Goal: Task Accomplishment & Management: Manage account settings

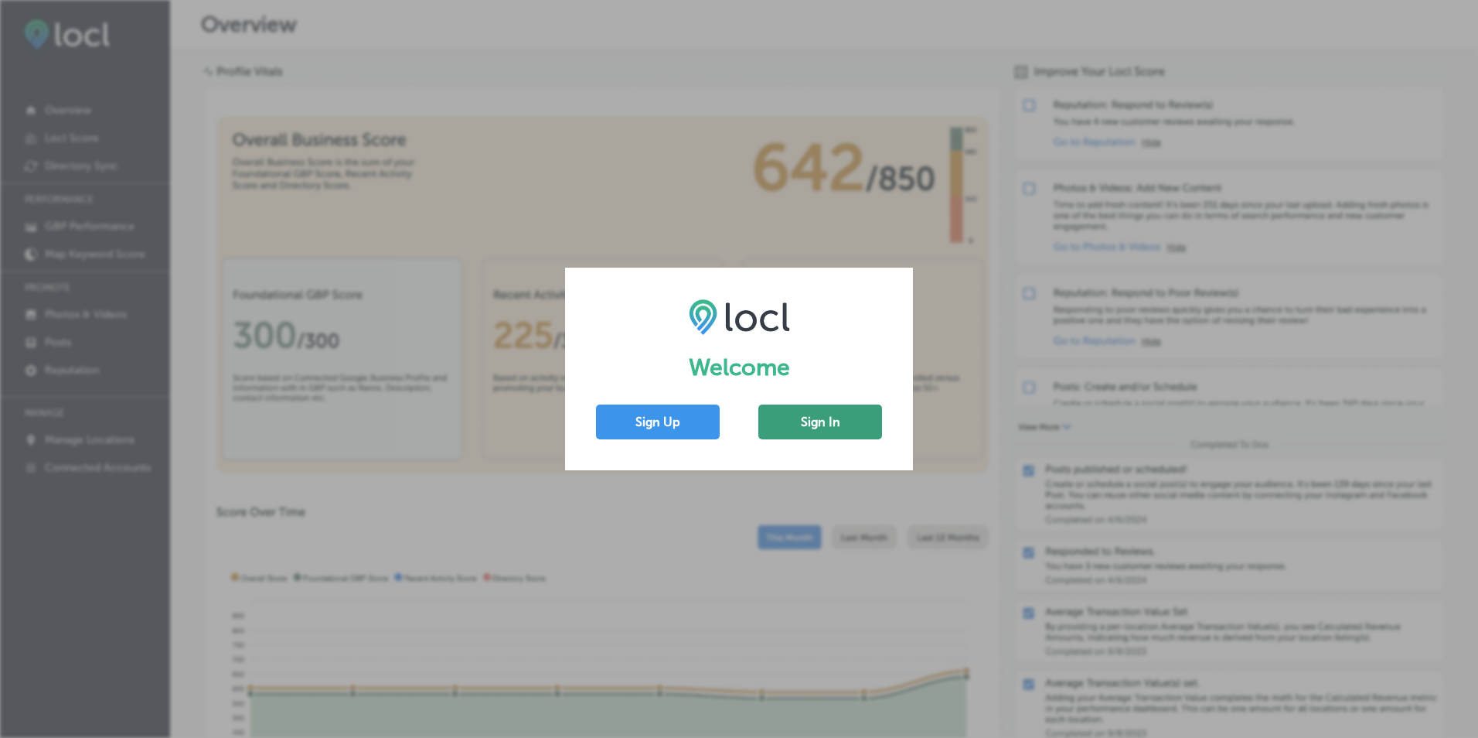
click at [797, 422] on button "Sign In" at bounding box center [821, 421] width 124 height 35
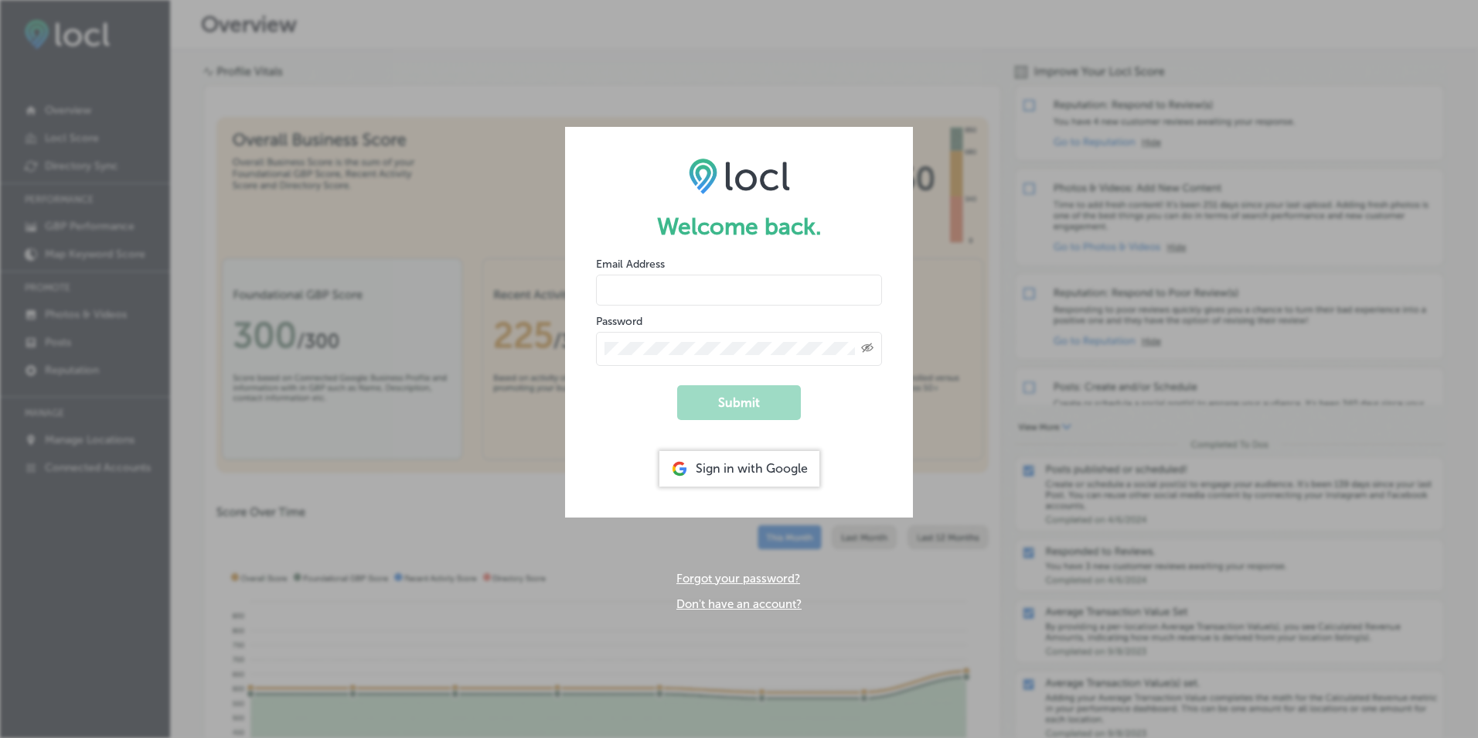
type input "mjm@llanoregroup.com"
click at [866, 350] on icon "Created with Sketch." at bounding box center [867, 348] width 12 height 10
click at [769, 400] on button "Submit" at bounding box center [739, 402] width 124 height 35
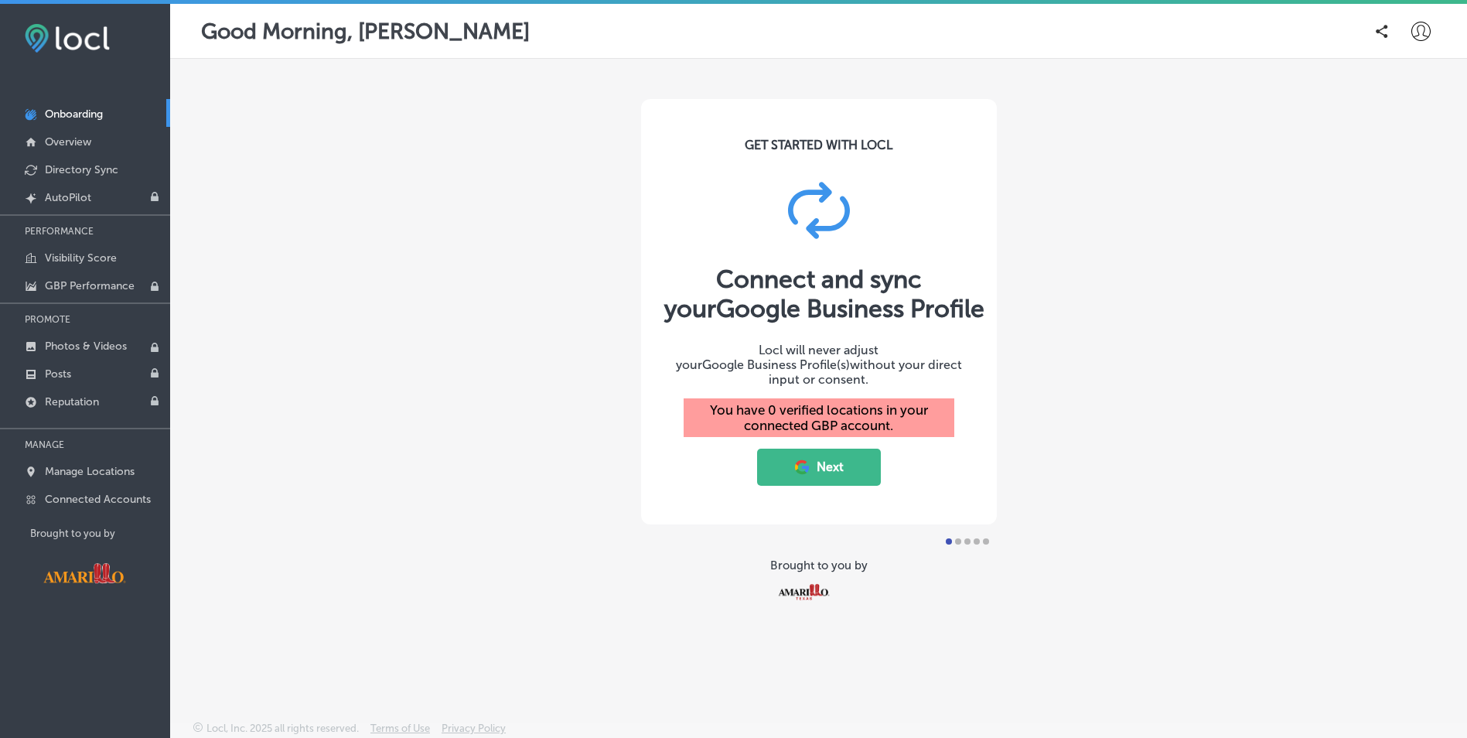
click at [817, 456] on button "Next" at bounding box center [819, 466] width 124 height 37
click at [817, 462] on button "Next" at bounding box center [819, 466] width 124 height 37
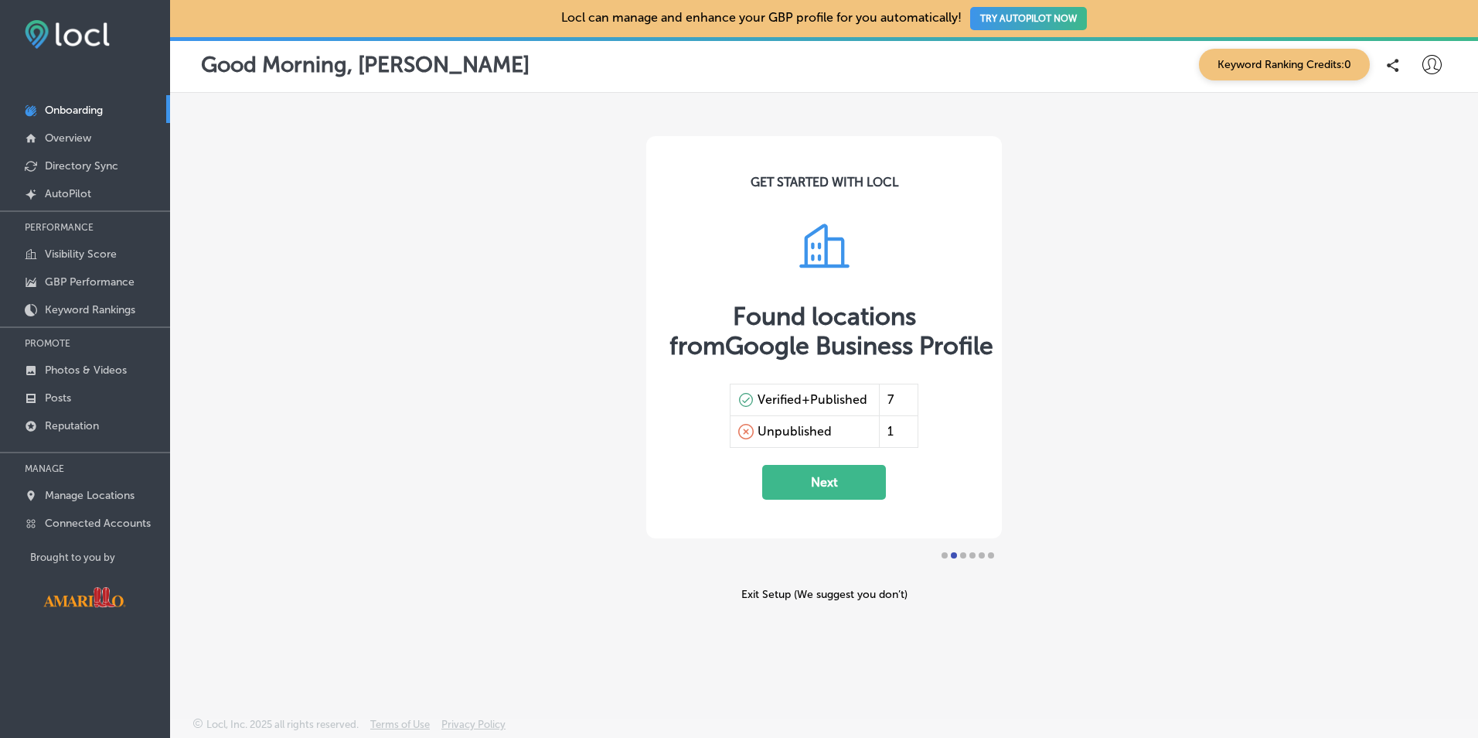
click at [825, 488] on button "Next" at bounding box center [824, 482] width 124 height 35
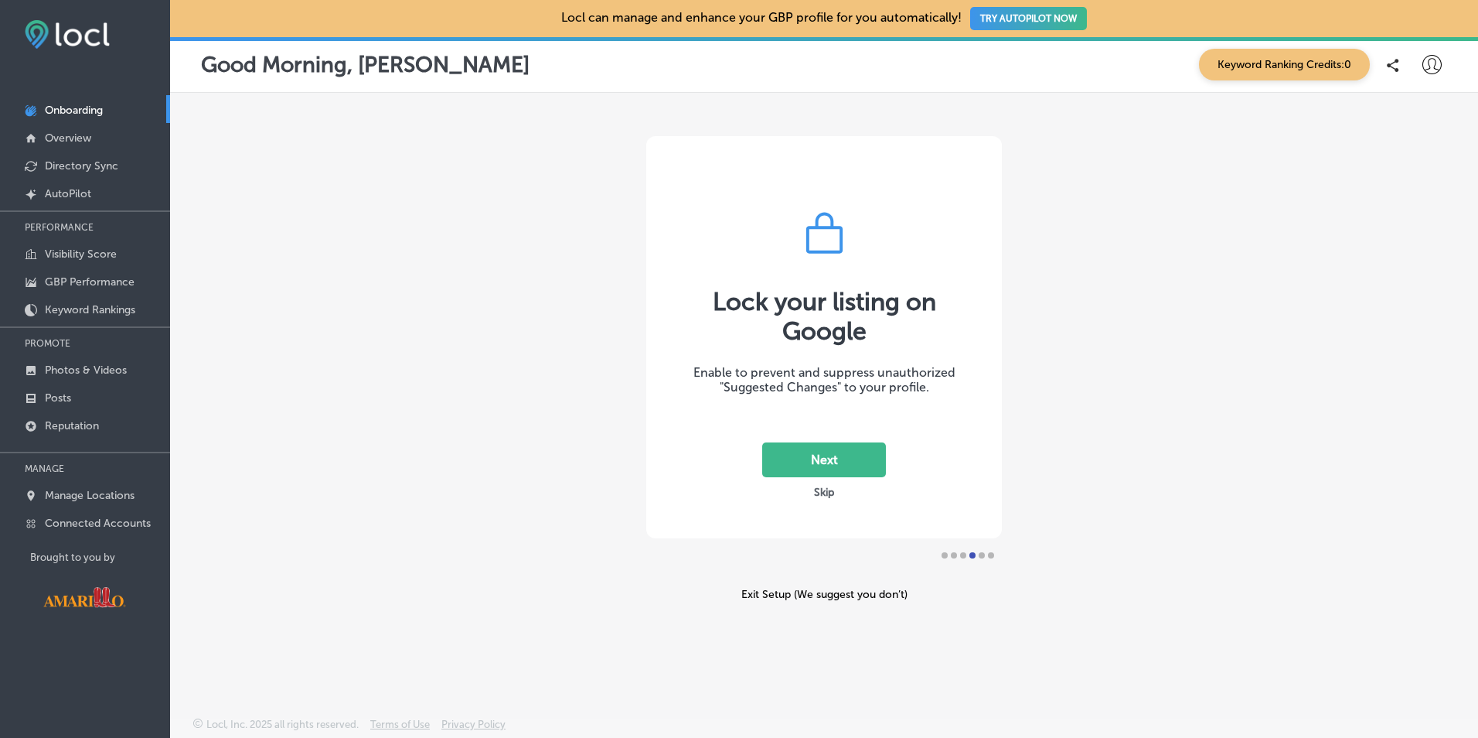
drag, startPoint x: 843, startPoint y: 454, endPoint x: 856, endPoint y: 506, distance: 54.2
click at [856, 506] on div "Lock your listing on Google Enable to prevent and suppress unauthorized "Sugges…" at bounding box center [824, 337] width 356 height 402
click at [847, 462] on button "Next" at bounding box center [824, 459] width 124 height 35
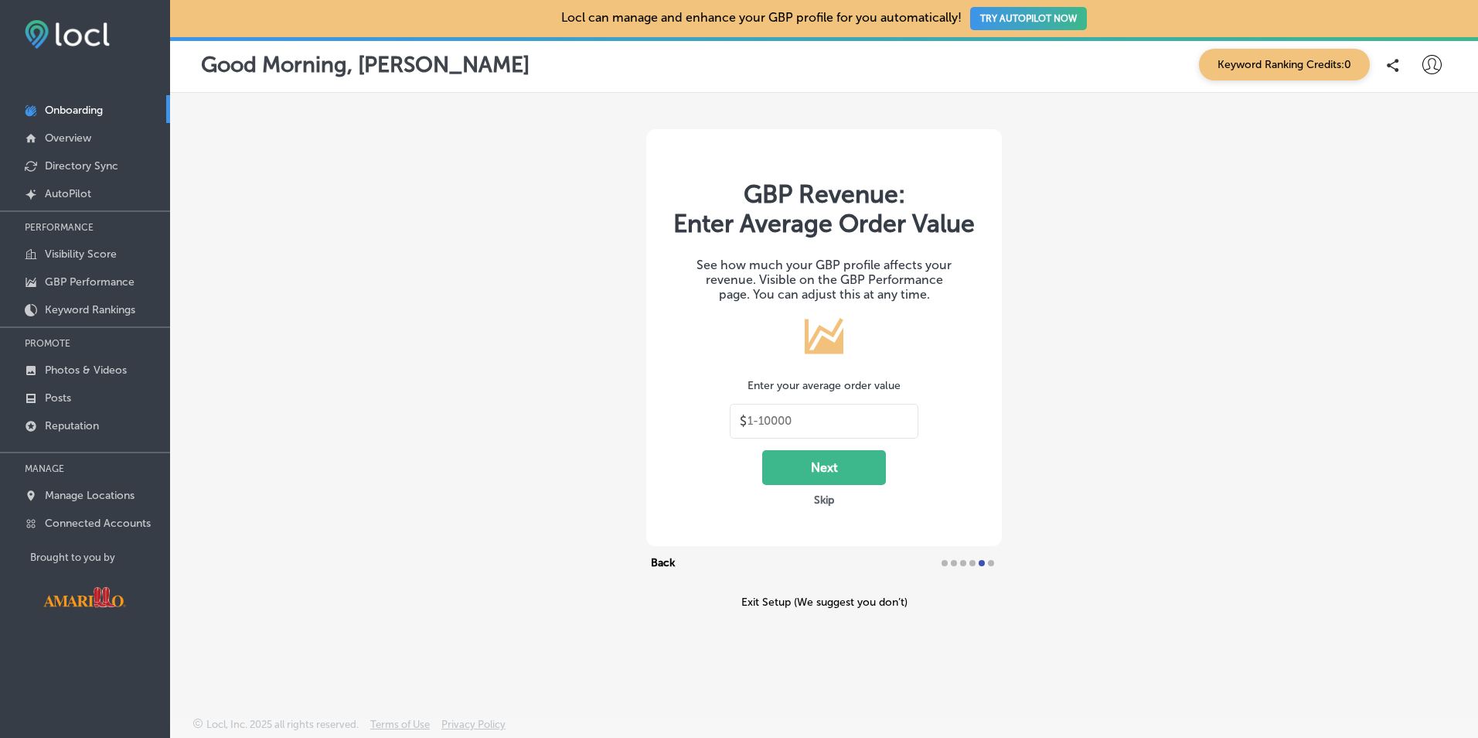
click at [827, 498] on button "Skip" at bounding box center [824, 500] width 29 height 15
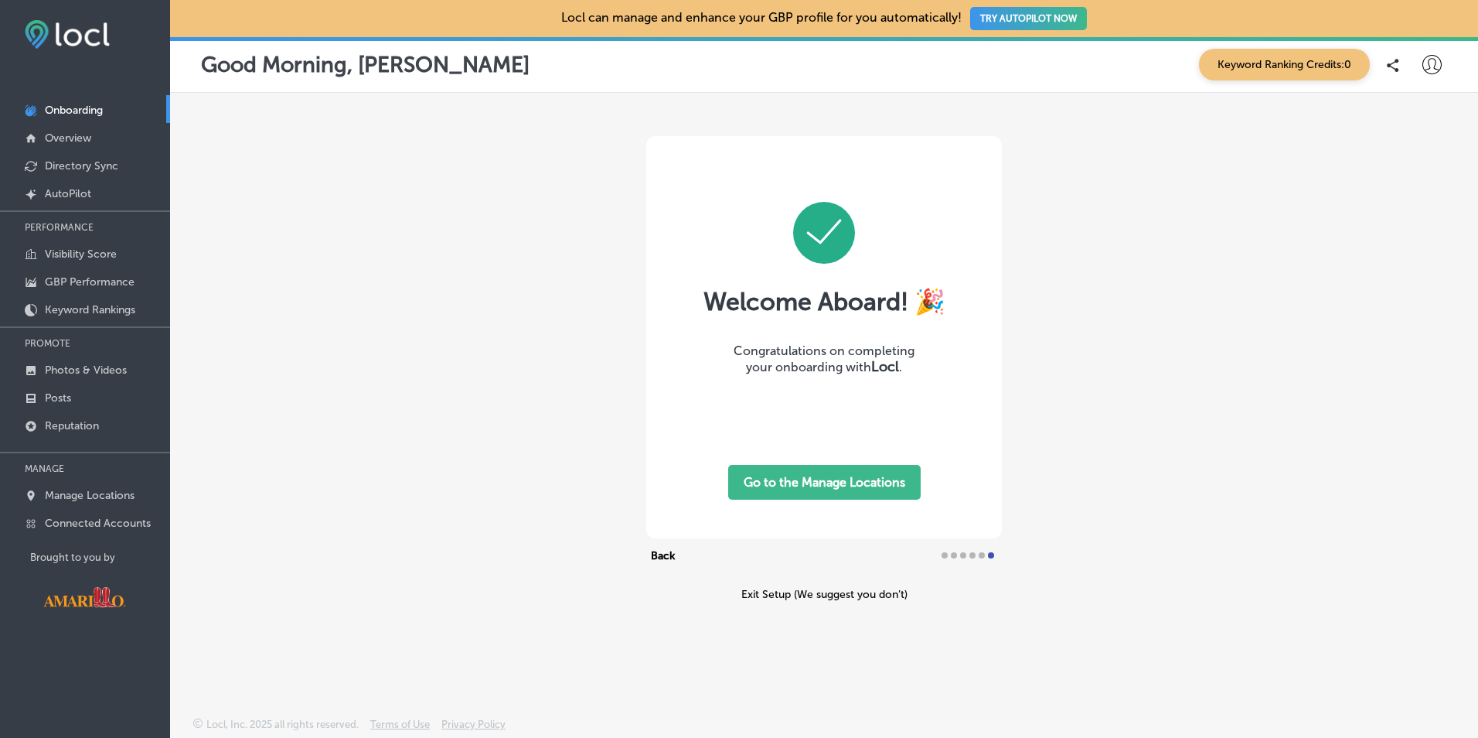
click at [838, 486] on button "Go to the Manage Locations" at bounding box center [824, 482] width 193 height 35
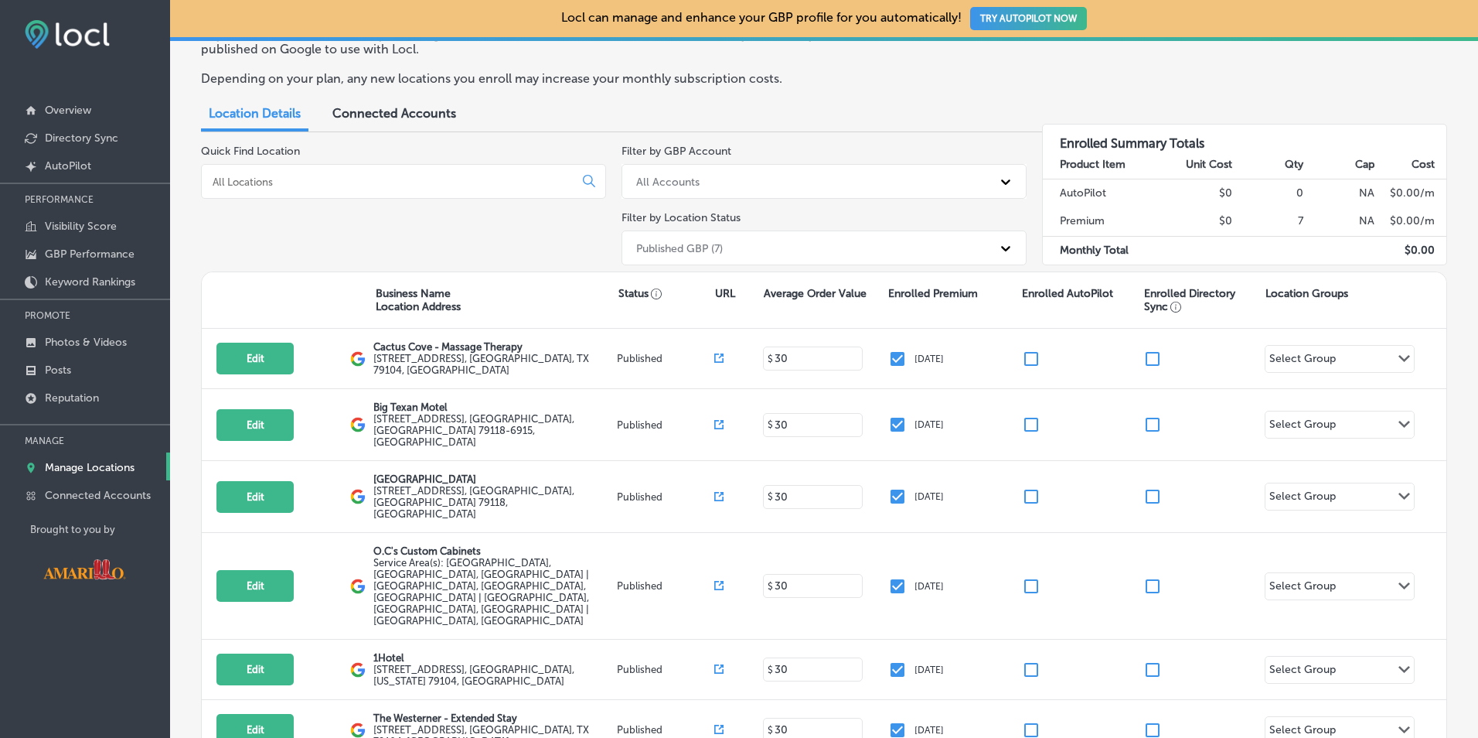
scroll to position [155, 0]
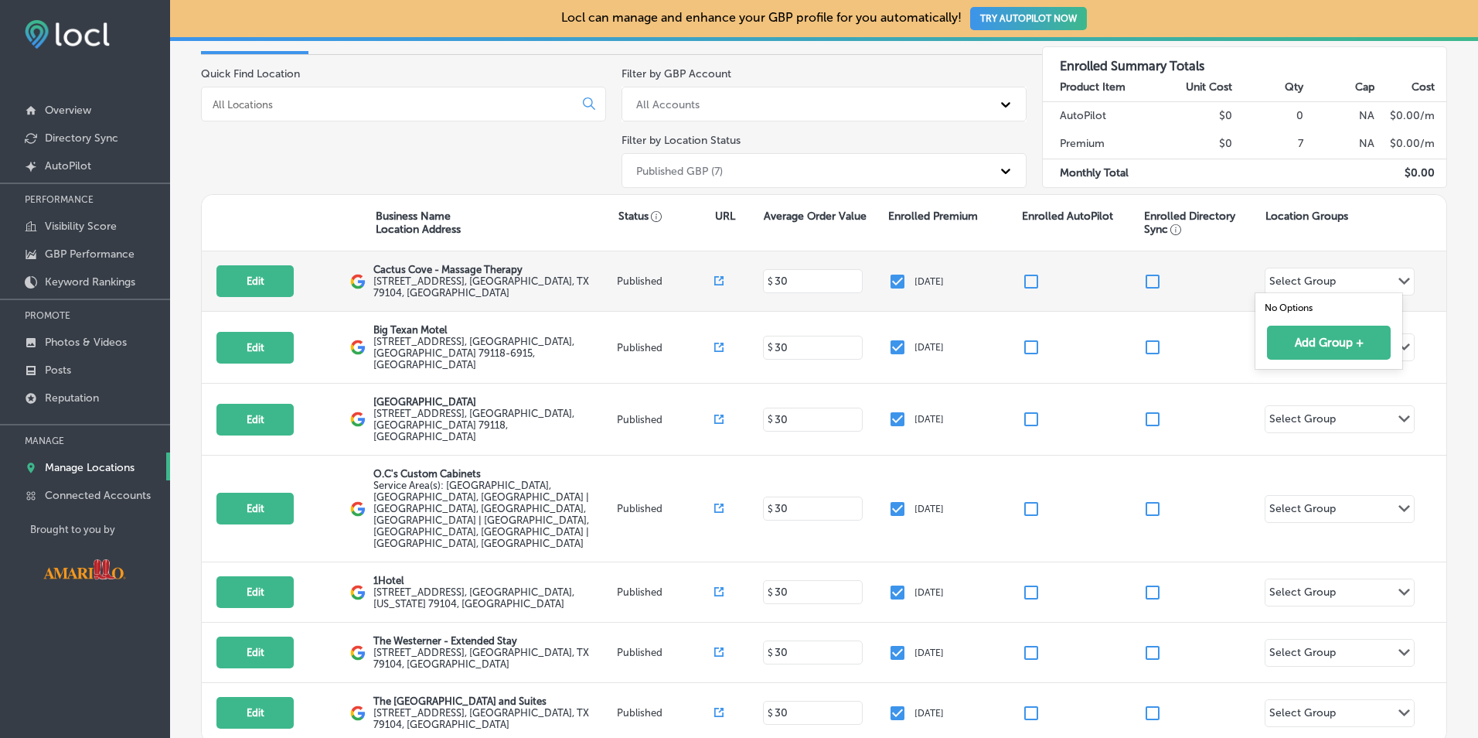
click at [1398, 285] on div "Path Created with Sketch." at bounding box center [1404, 281] width 12 height 12
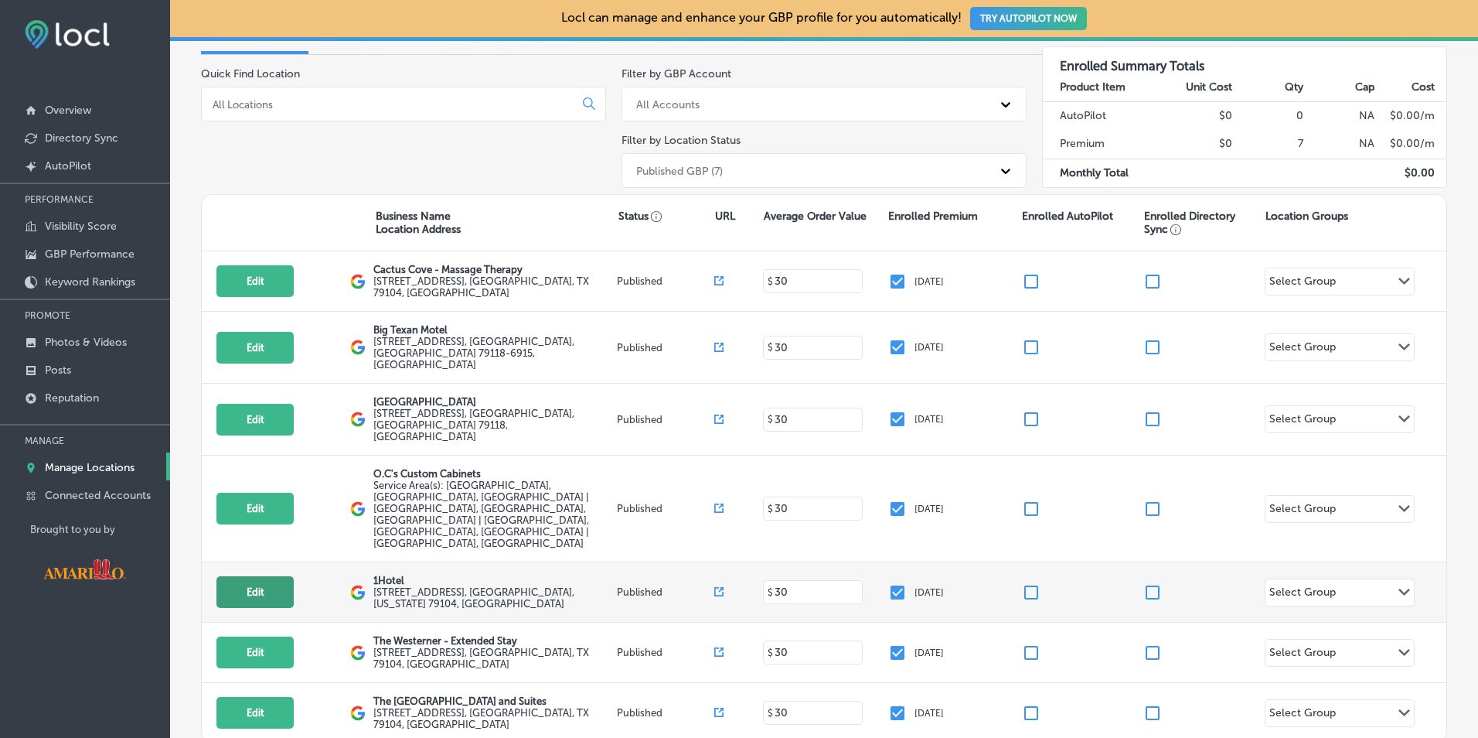
click at [270, 576] on button "Edit" at bounding box center [255, 592] width 77 height 32
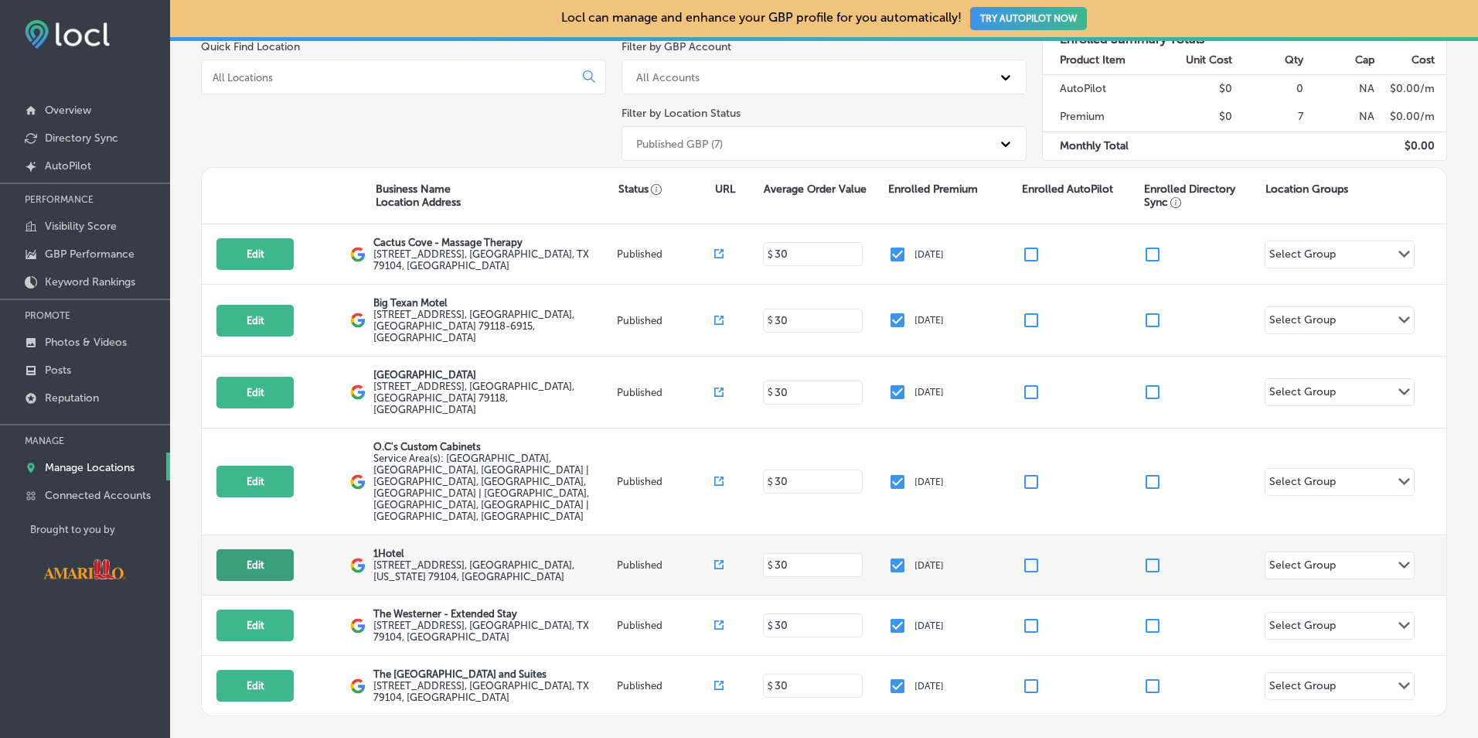
select select "US"
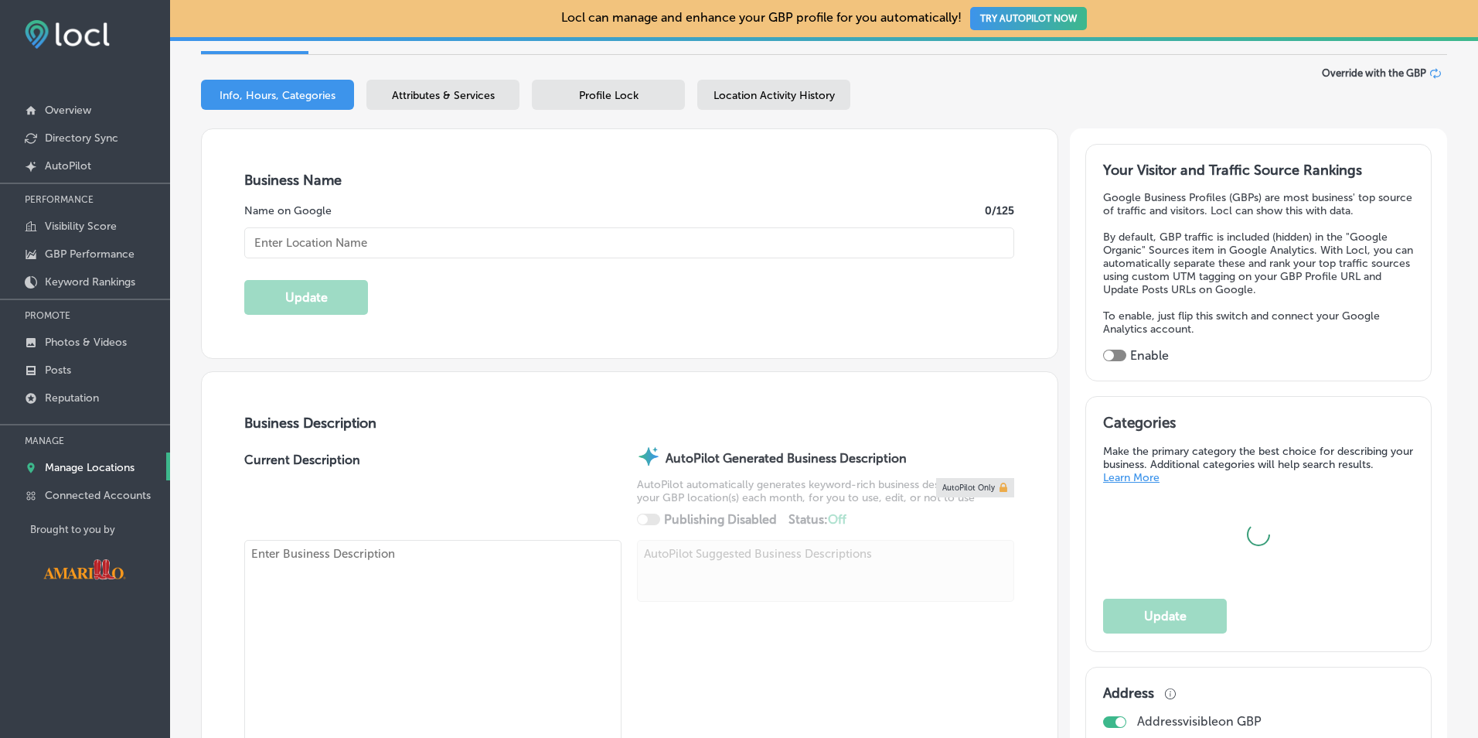
type input "1Hotel"
type input "2501 East Interstate Drive"
type input "Amarillo"
type input "79104"
type input "US"
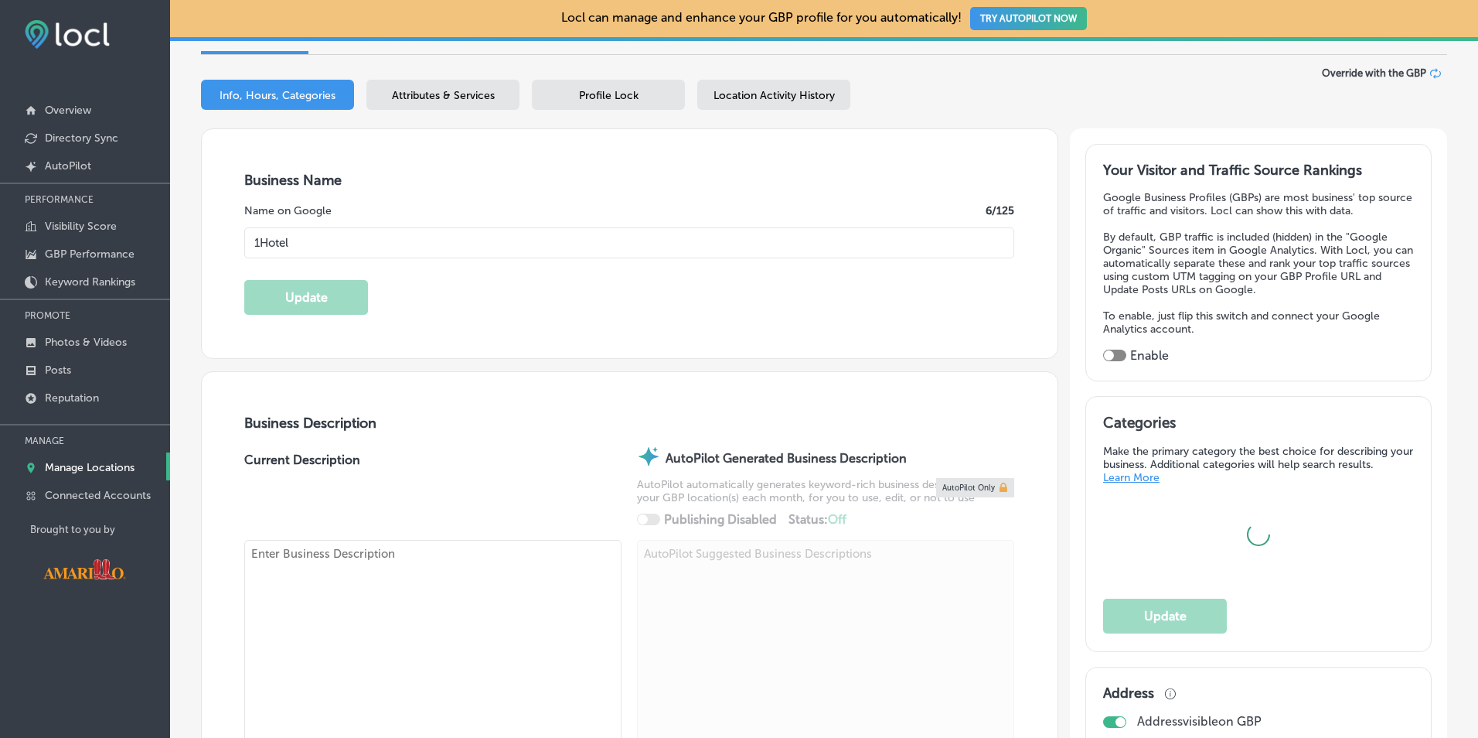
type input "https://www.1hotelamarillo.top/"
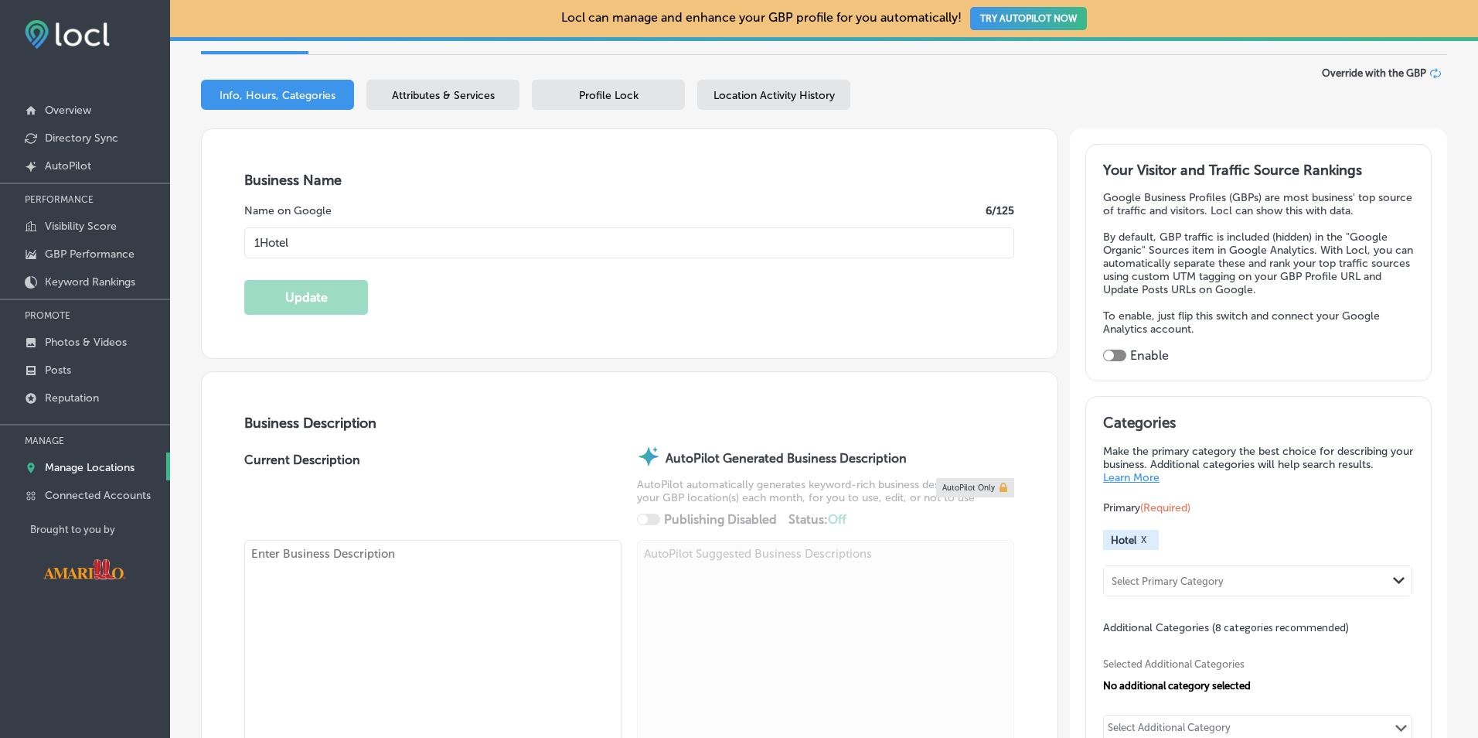
checkbox input "false"
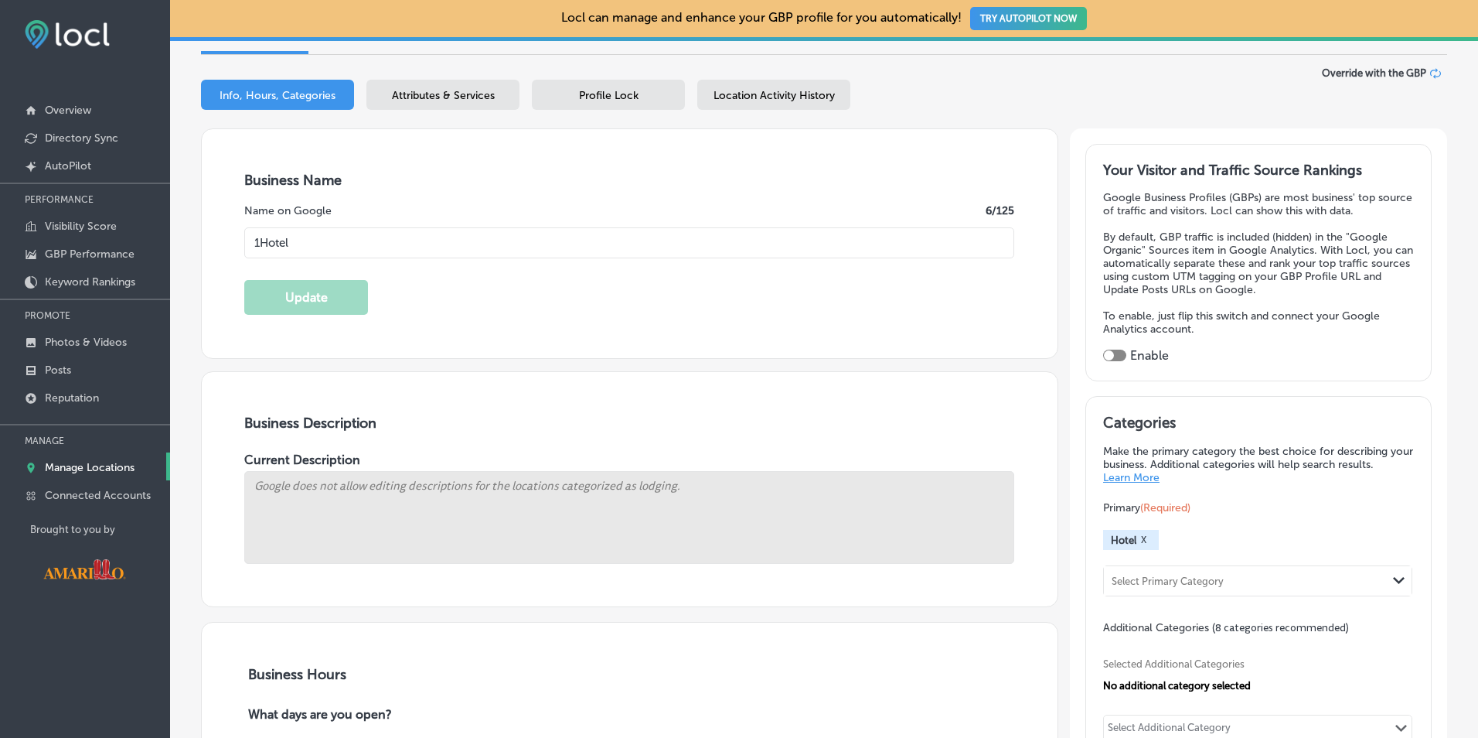
scroll to position [0, 0]
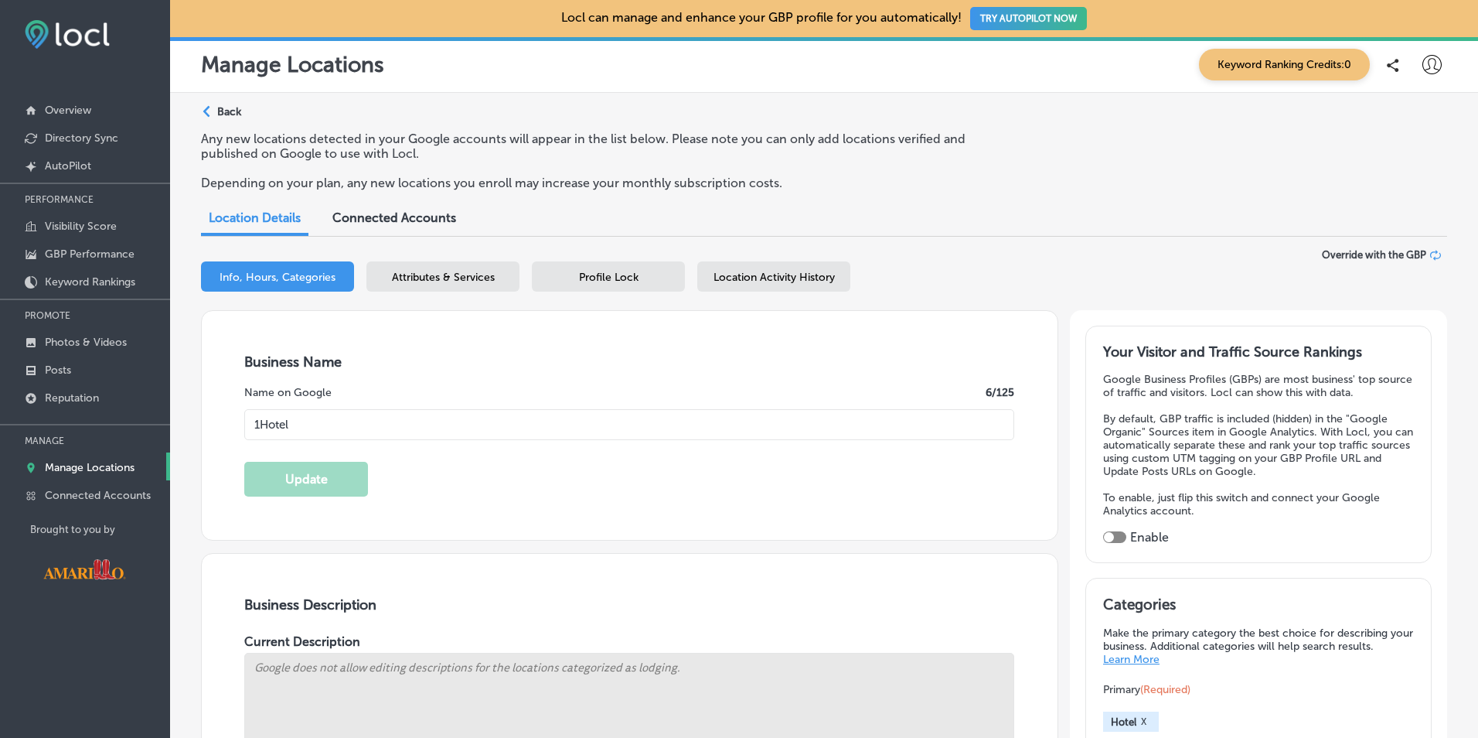
type input "+1 806 379 6555"
click at [224, 115] on p "Back" at bounding box center [229, 111] width 24 height 13
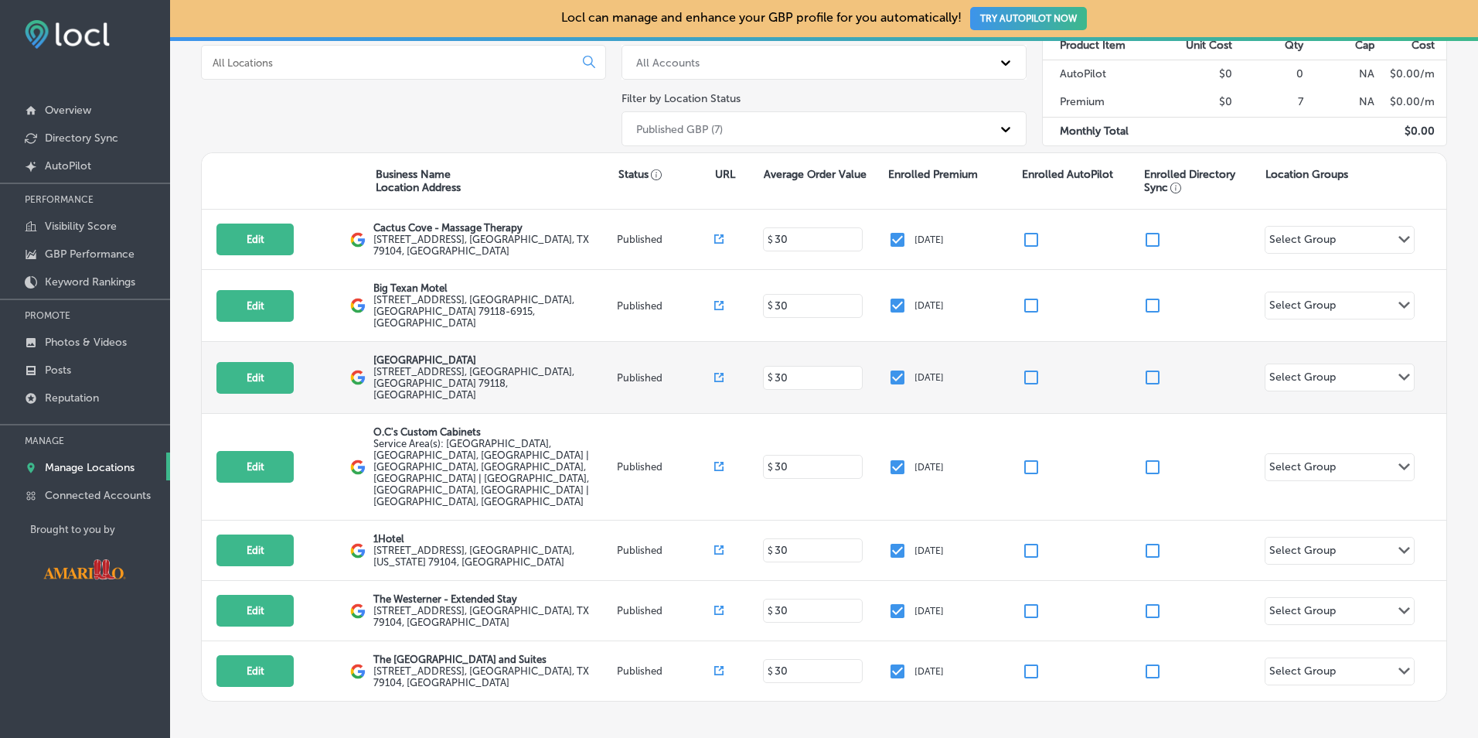
scroll to position [198, 0]
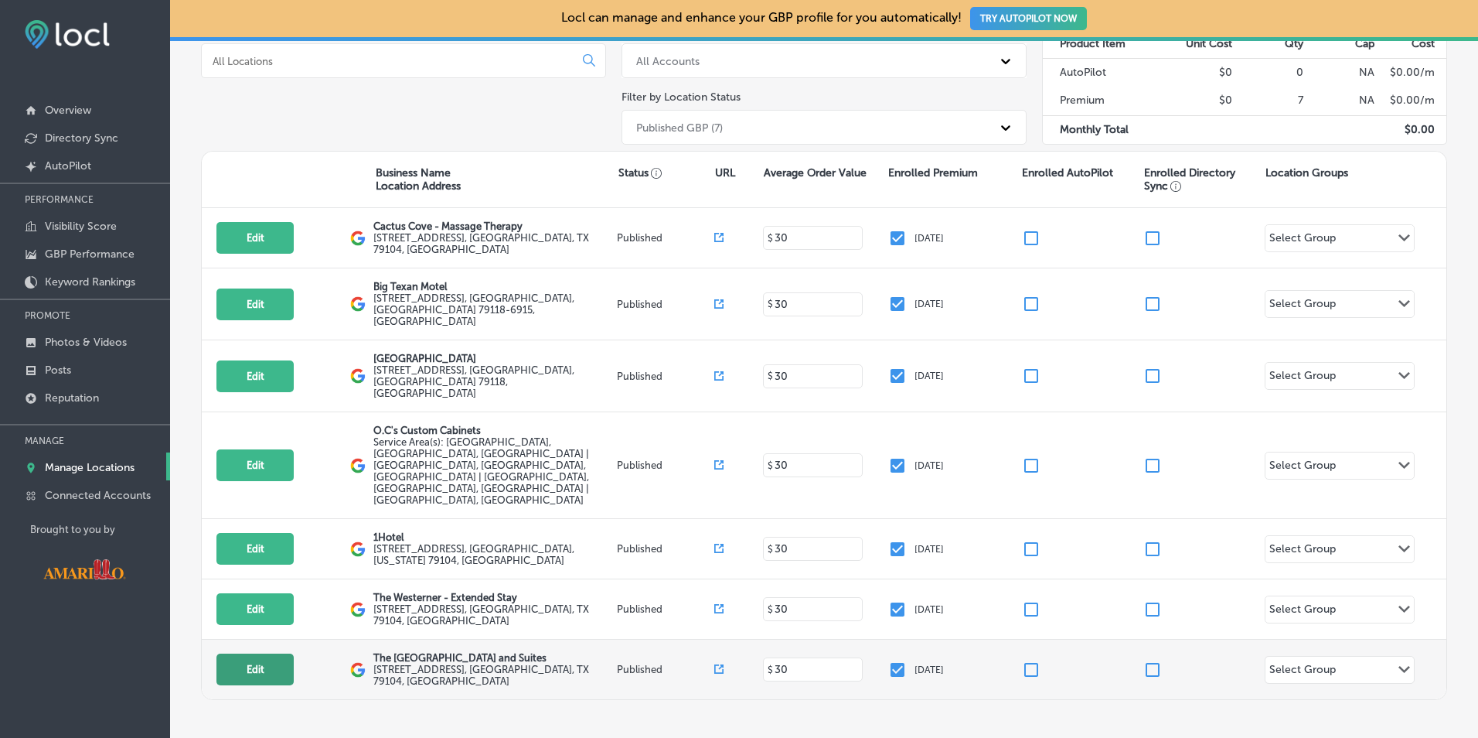
click at [263, 653] on button "Edit" at bounding box center [255, 669] width 77 height 32
select select "US"
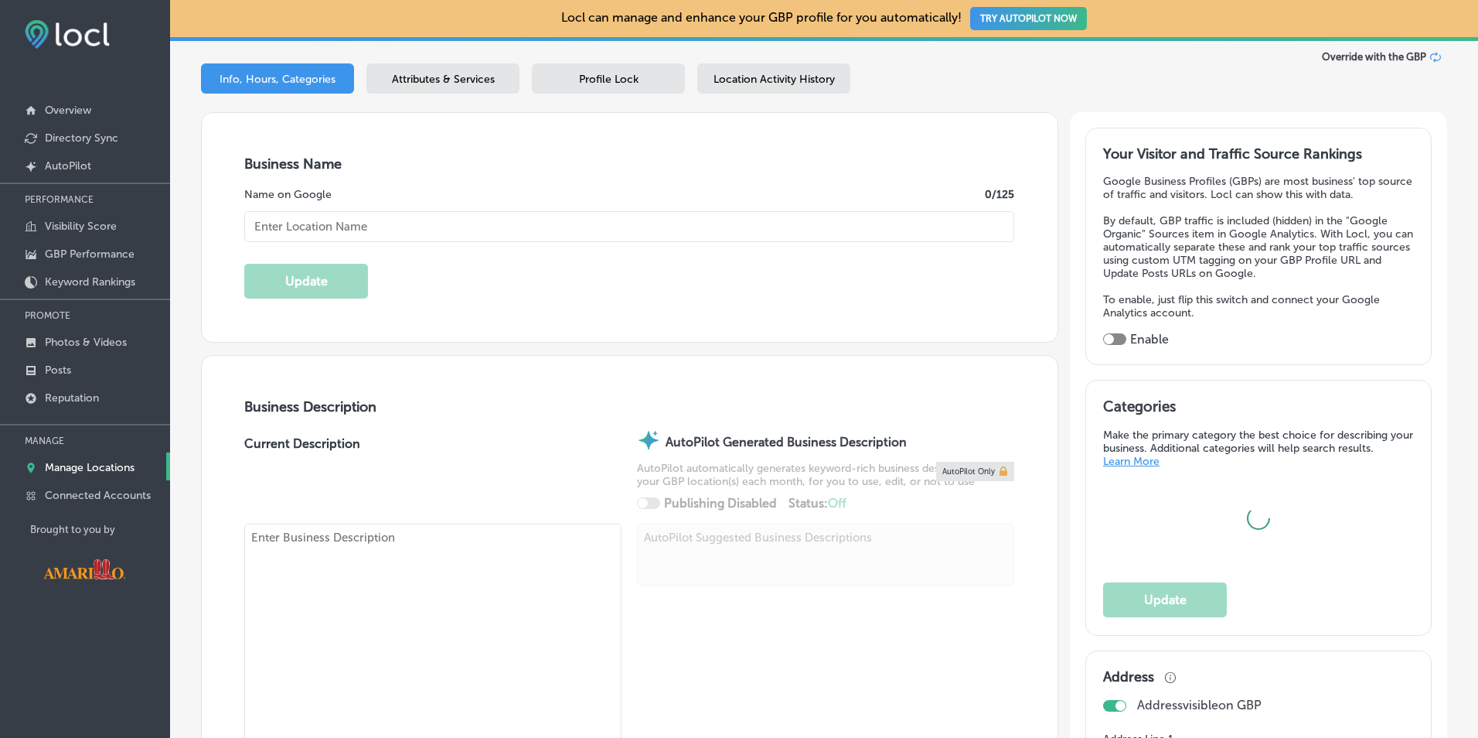
scroll to position [225, 0]
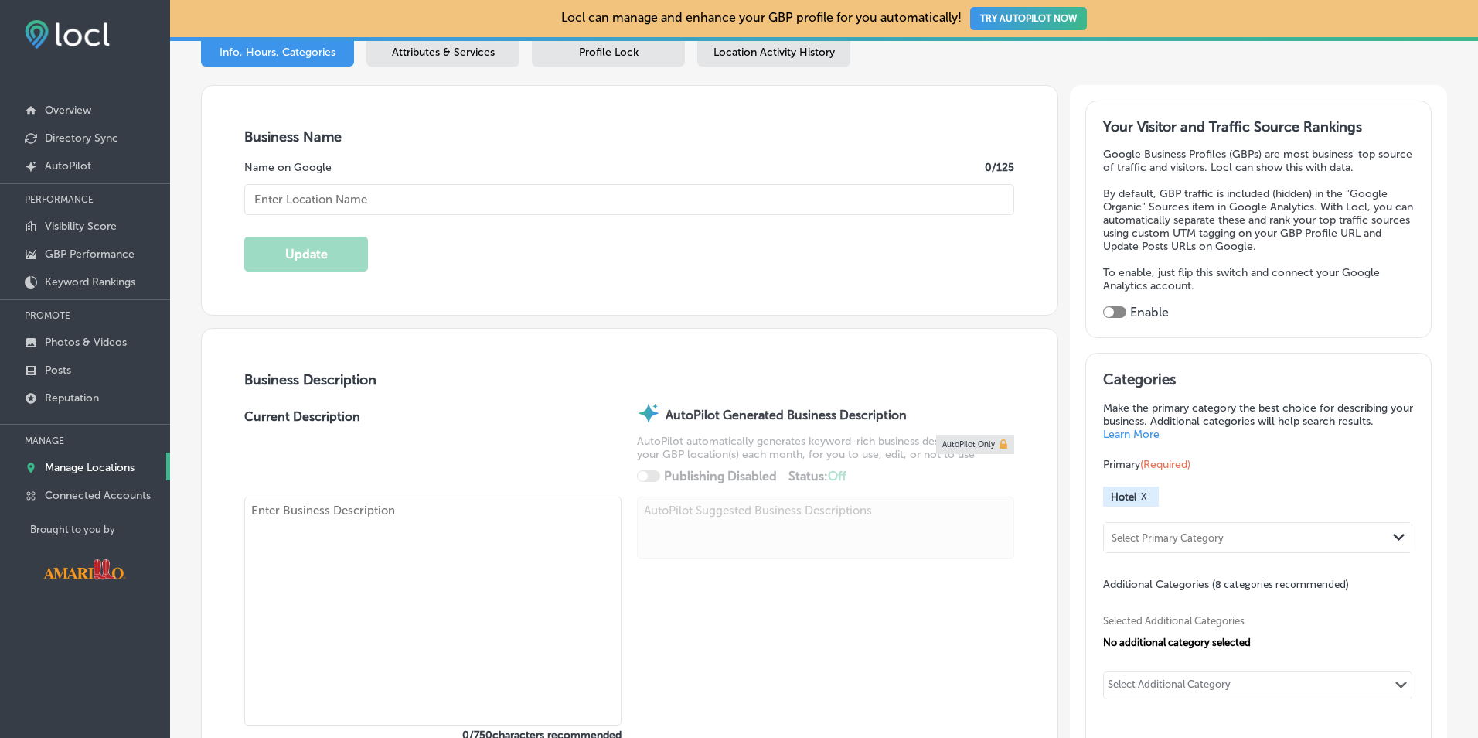
type input "The [GEOGRAPHIC_DATA] and Suites"
type input "2501 E Interstate 40 Dr"
type input "Amarillo"
type input "79104"
type input "US"
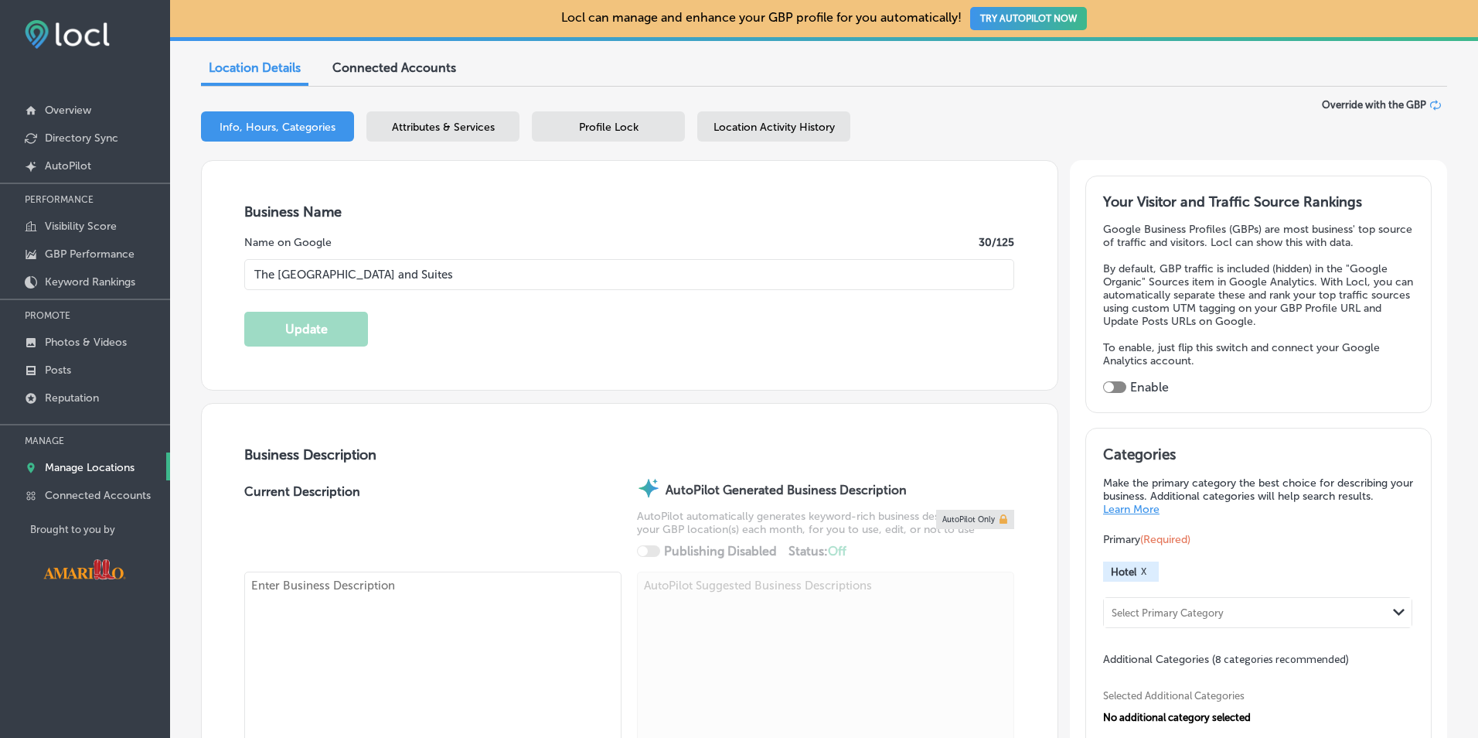
type input "https://www.cactuscoveinn.com/"
type input "+1 806 905 6089"
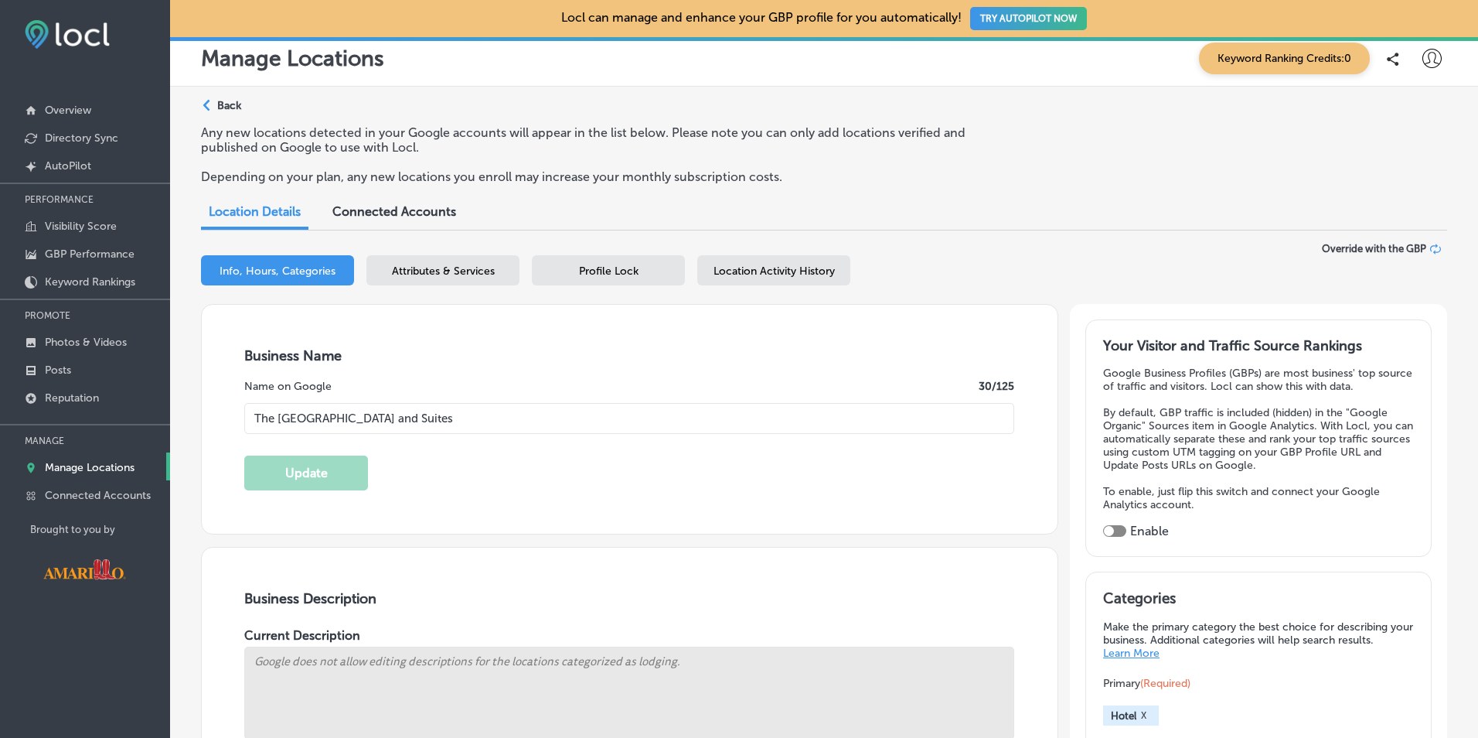
scroll to position [0, 0]
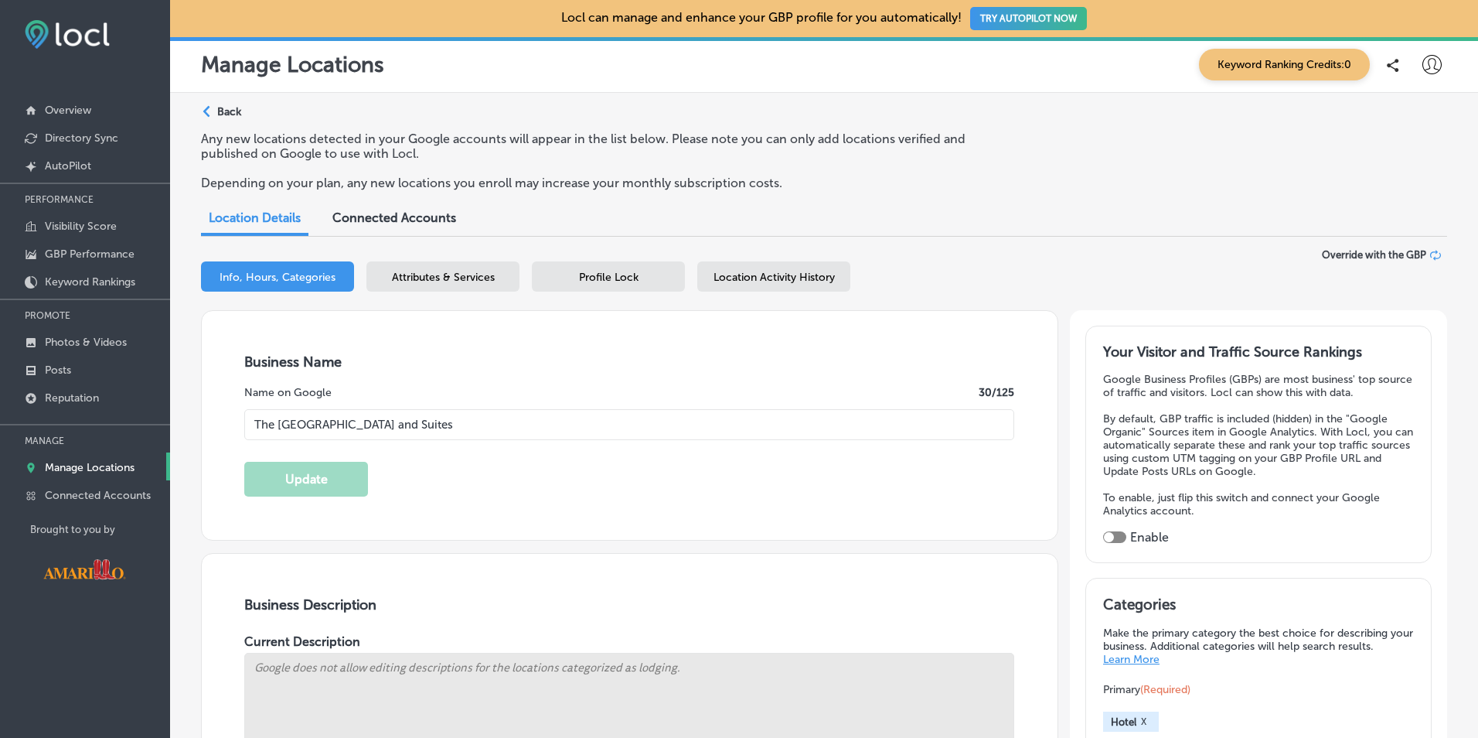
click at [1006, 22] on button "TRY AUTOPILOT NOW" at bounding box center [1028, 18] width 117 height 23
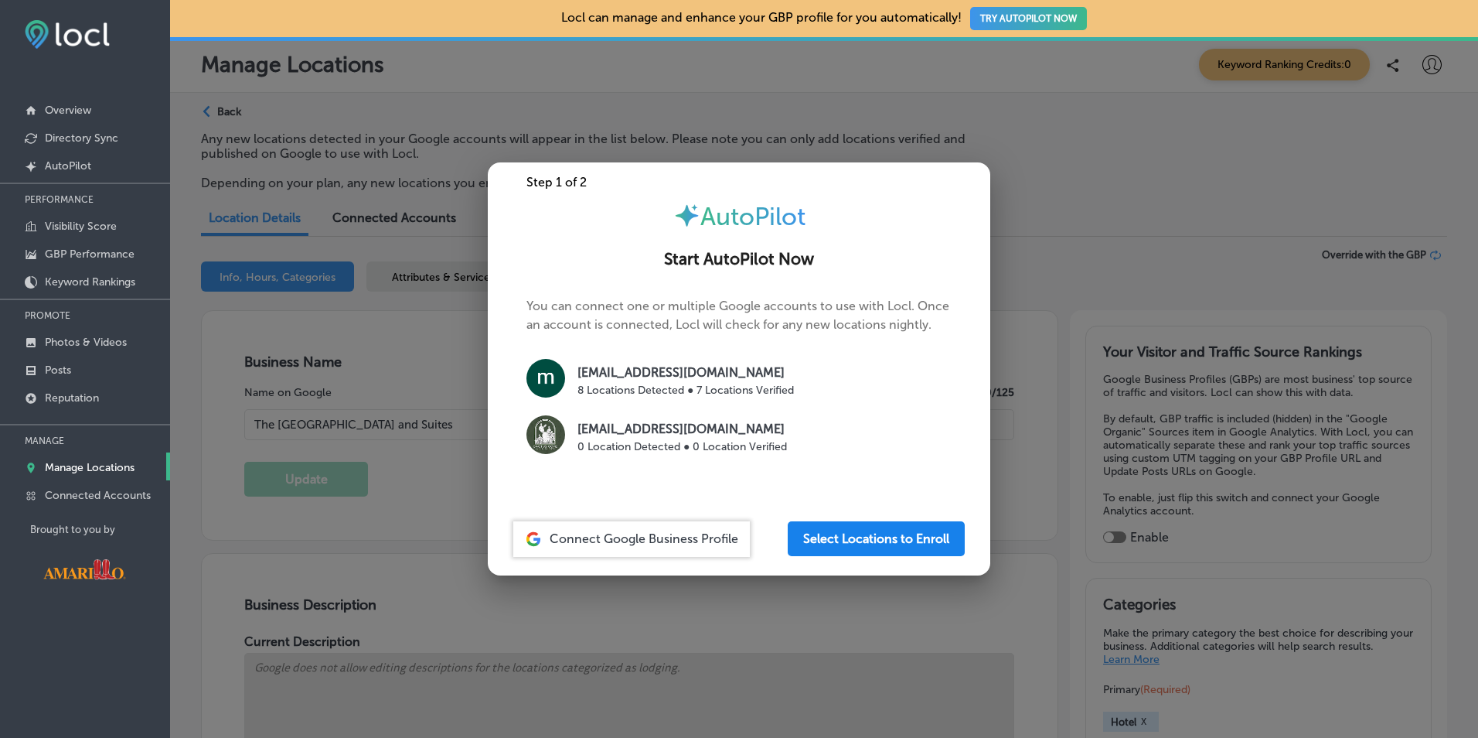
click at [834, 545] on button "Select Locations to Enroll" at bounding box center [876, 538] width 177 height 35
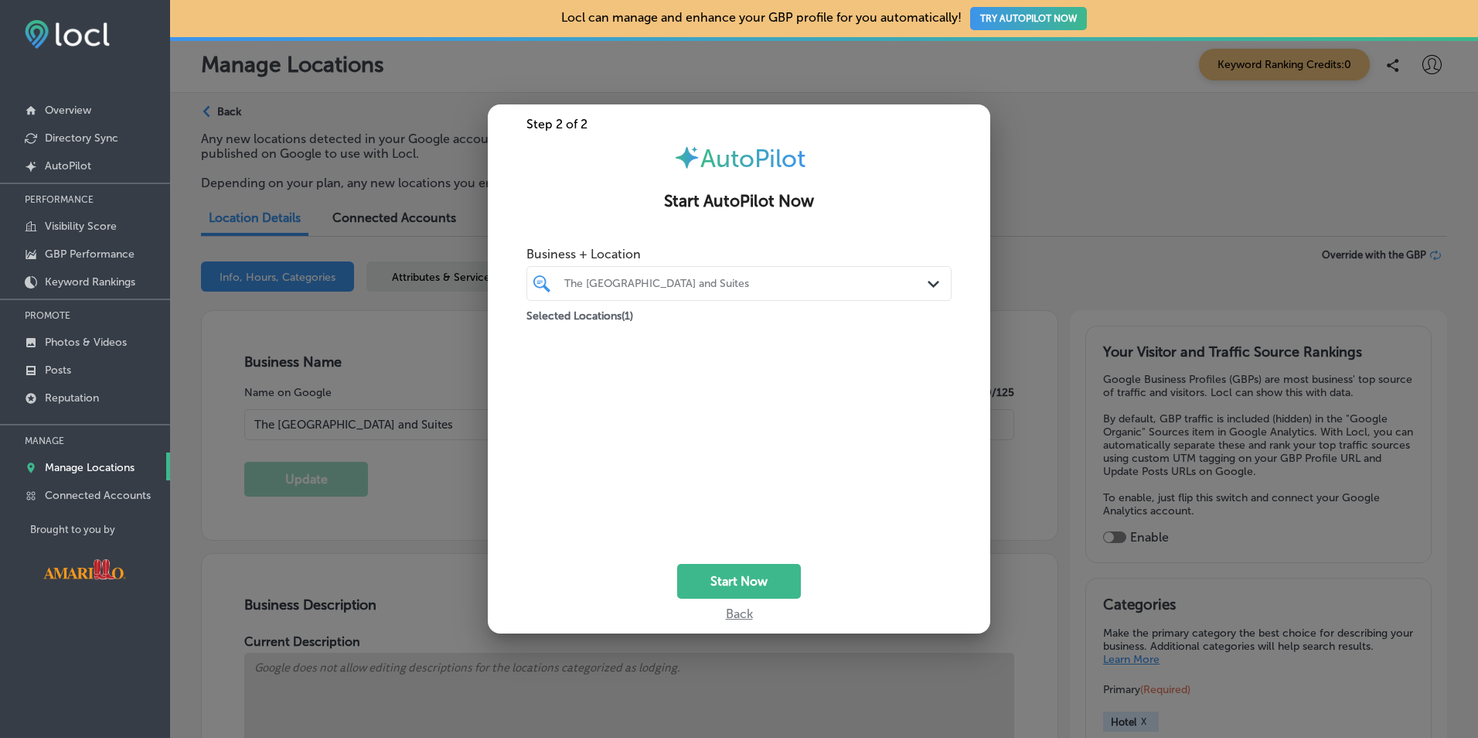
click at [756, 287] on div "The [GEOGRAPHIC_DATA] and Suites" at bounding box center [746, 283] width 365 height 13
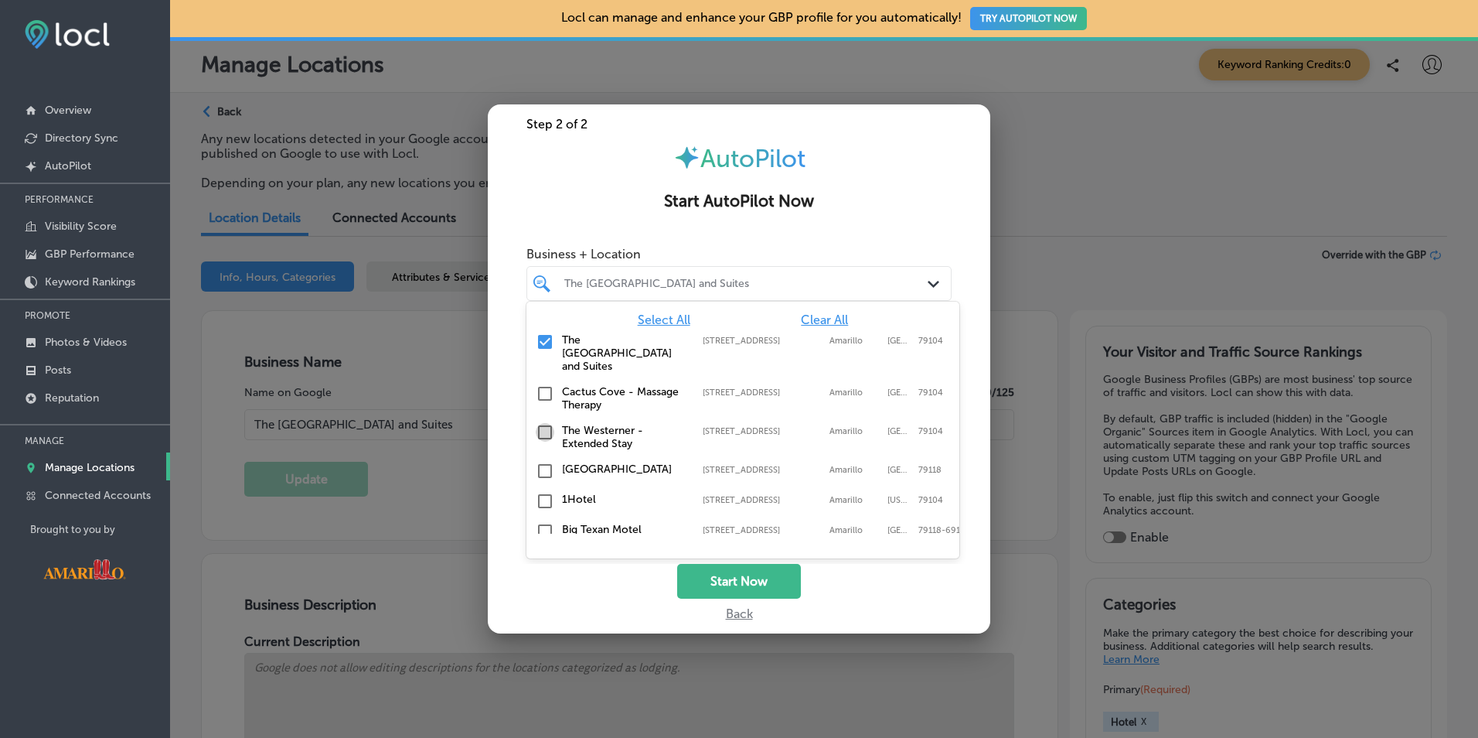
click at [544, 423] on input "checkbox" at bounding box center [545, 432] width 19 height 19
click at [544, 462] on input "checkbox" at bounding box center [545, 471] width 19 height 19
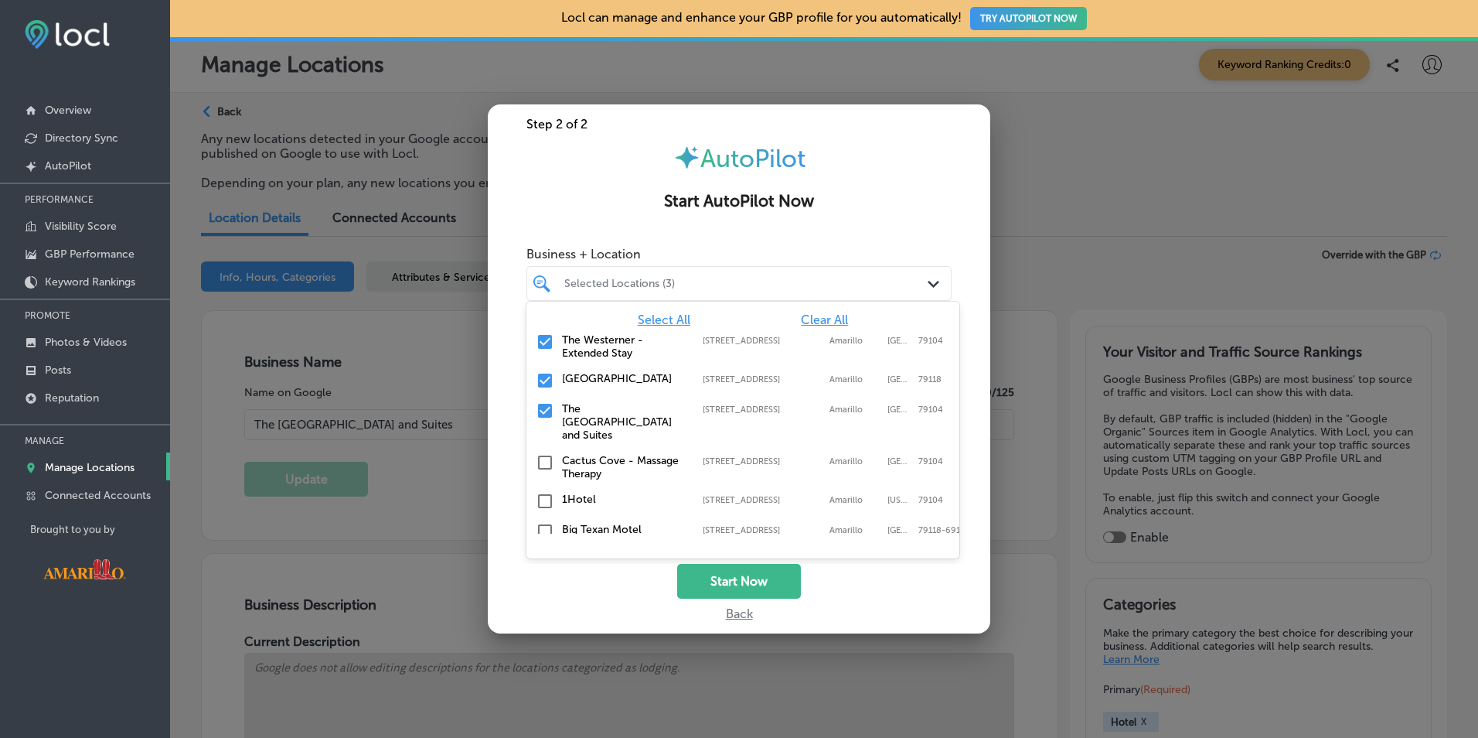
scroll to position [54, 0]
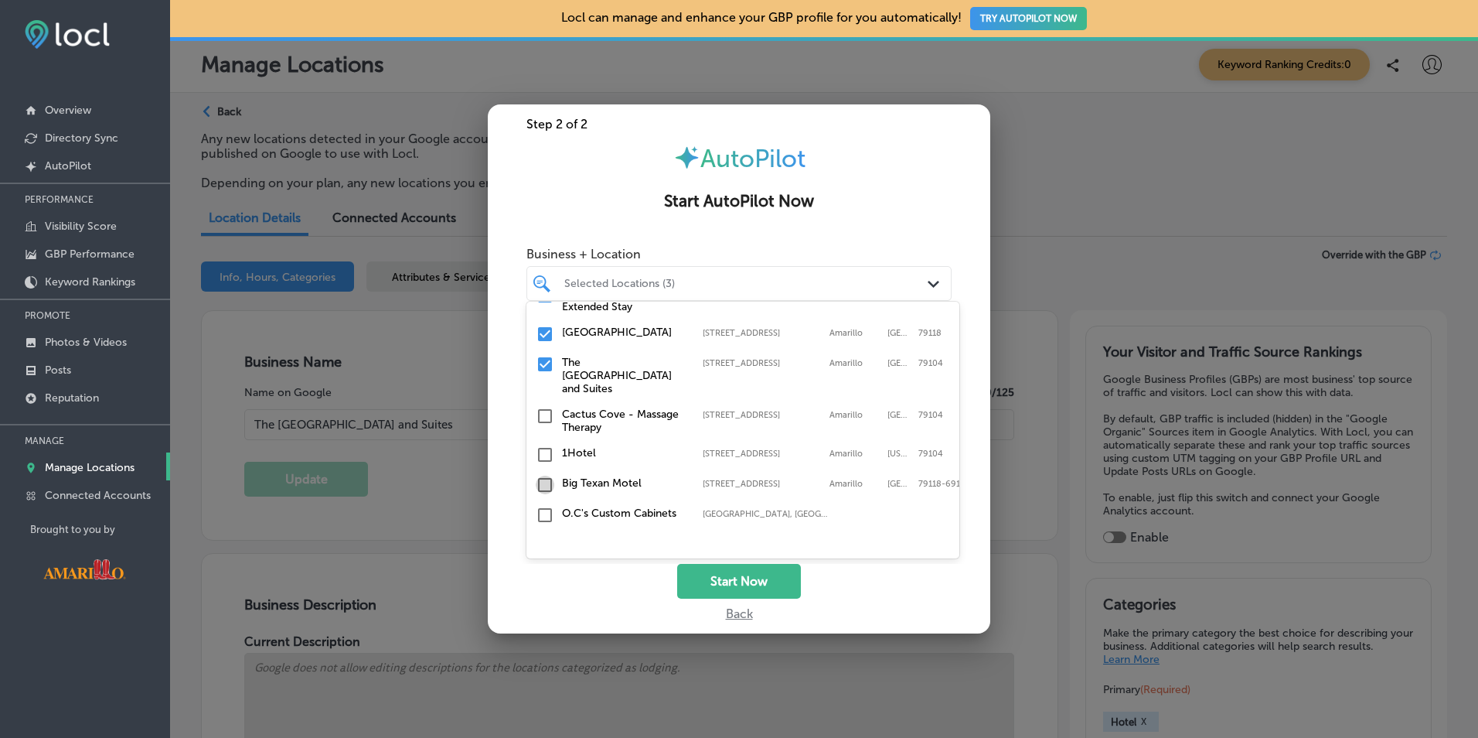
click at [541, 476] on input "checkbox" at bounding box center [545, 485] width 19 height 19
click at [708, 578] on button "Start Now" at bounding box center [739, 581] width 124 height 35
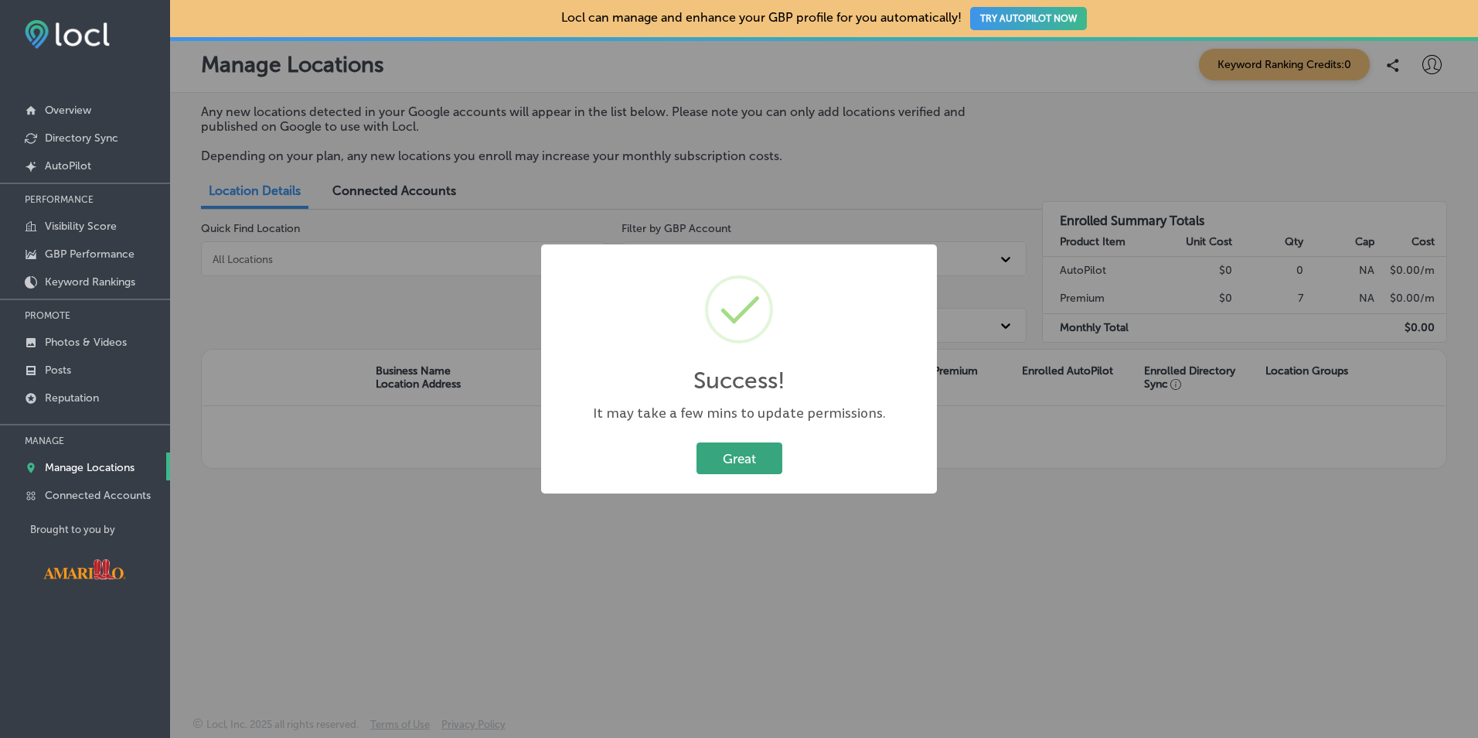
click at [738, 459] on button "Great" at bounding box center [740, 458] width 86 height 32
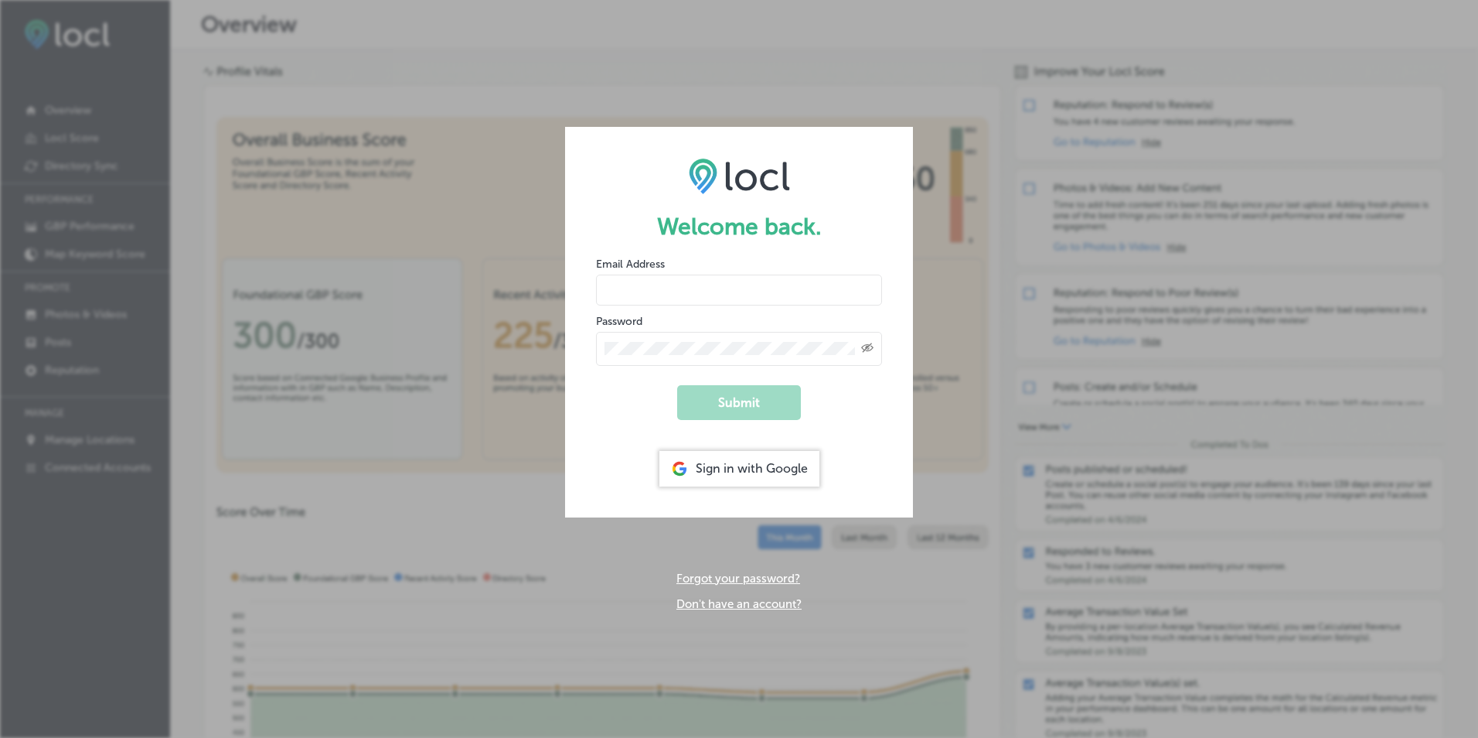
type input "[EMAIL_ADDRESS][DOMAIN_NAME]"
click at [850, 425] on form "Welcome back. Email Address [EMAIL_ADDRESS][DOMAIN_NAME] Password Created with …" at bounding box center [739, 322] width 348 height 390
click at [770, 409] on button "Submit" at bounding box center [739, 402] width 124 height 35
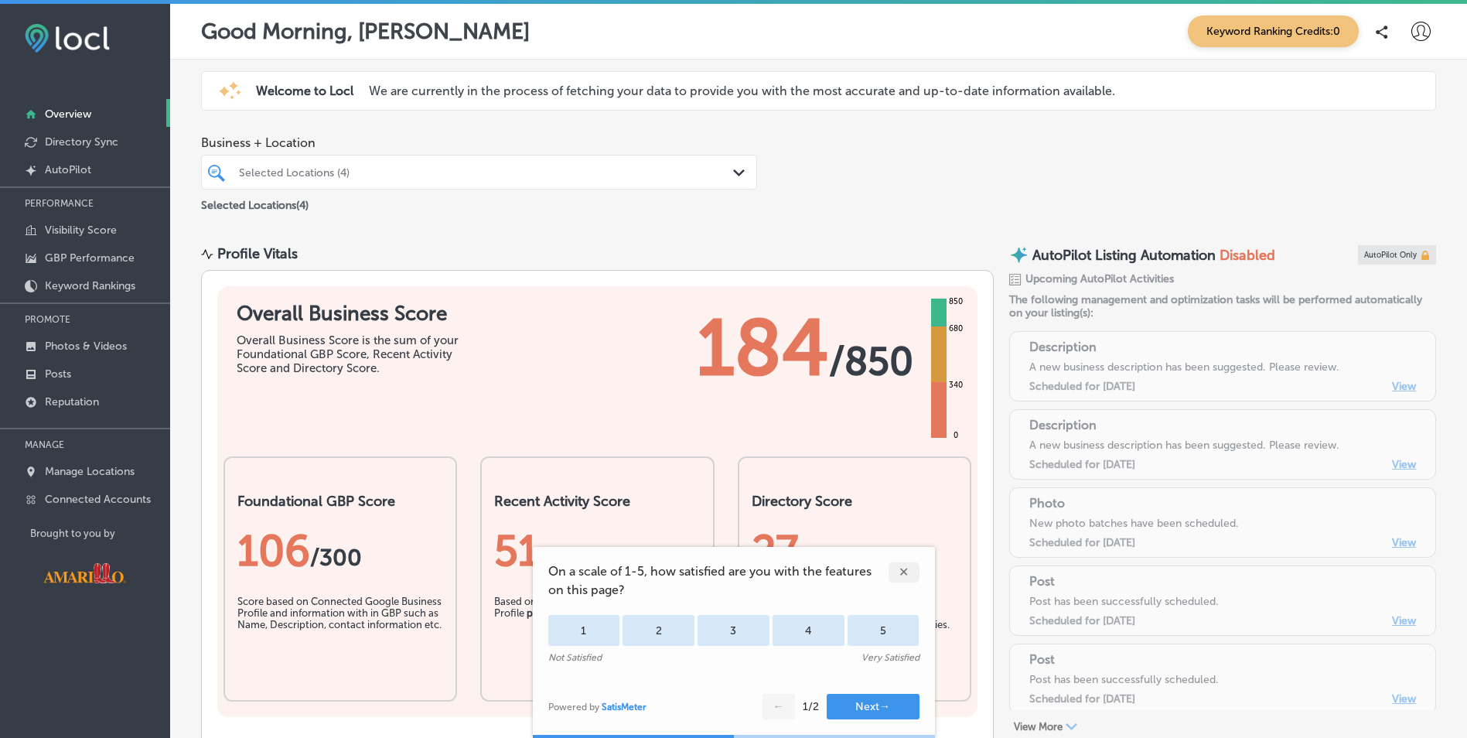
click at [599, 166] on div "Selected Locations (4)" at bounding box center [487, 171] width 496 height 13
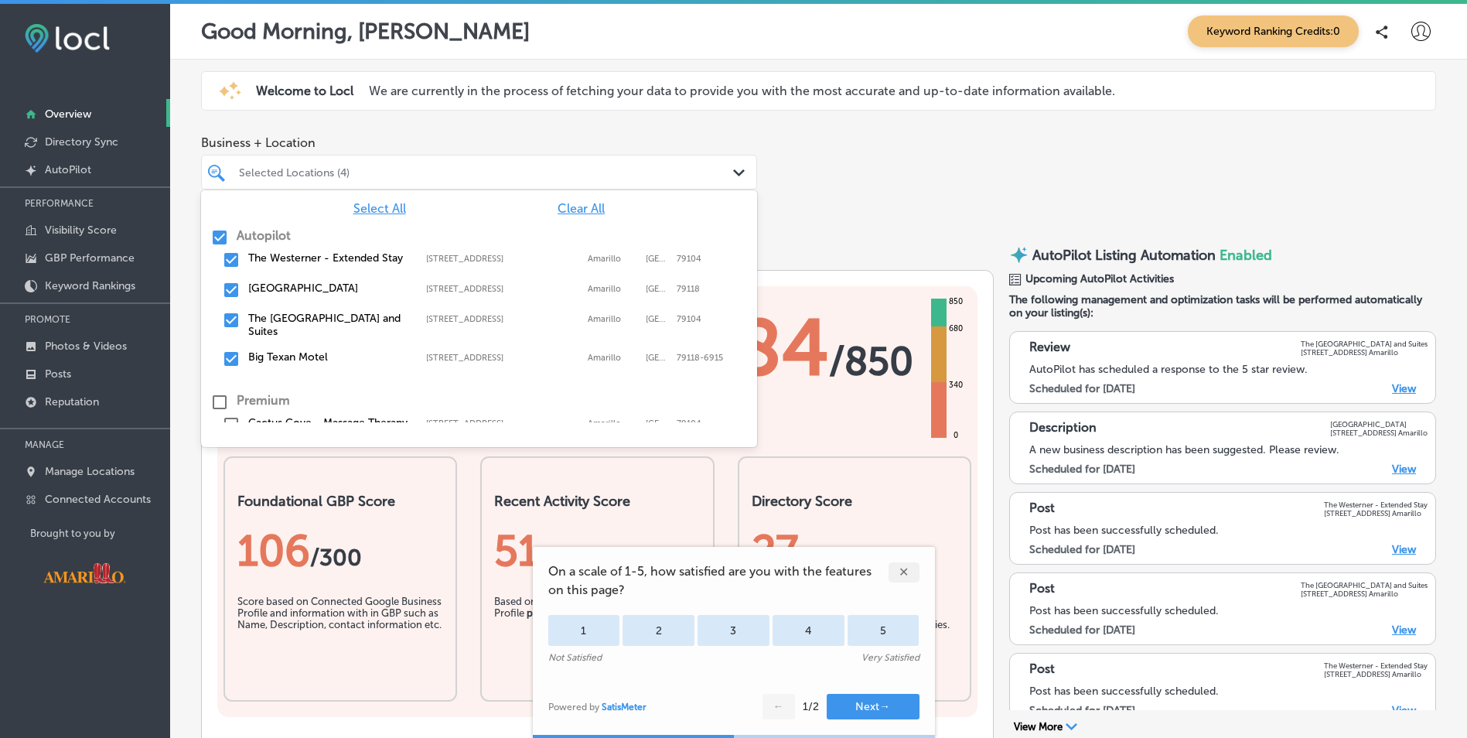
click at [903, 569] on div "✕" at bounding box center [903, 572] width 31 height 20
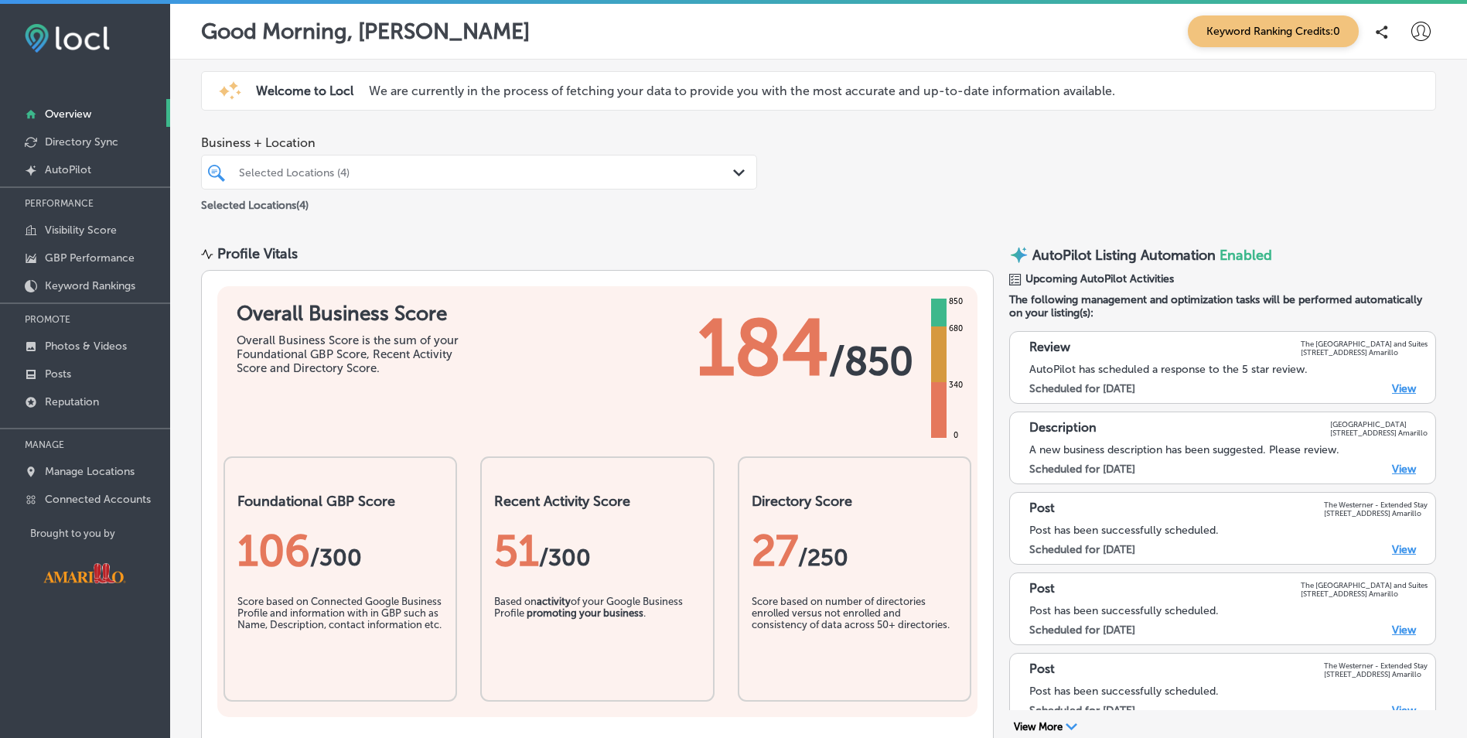
click at [736, 169] on div "Path Created with Sketch." at bounding box center [741, 173] width 17 height 17
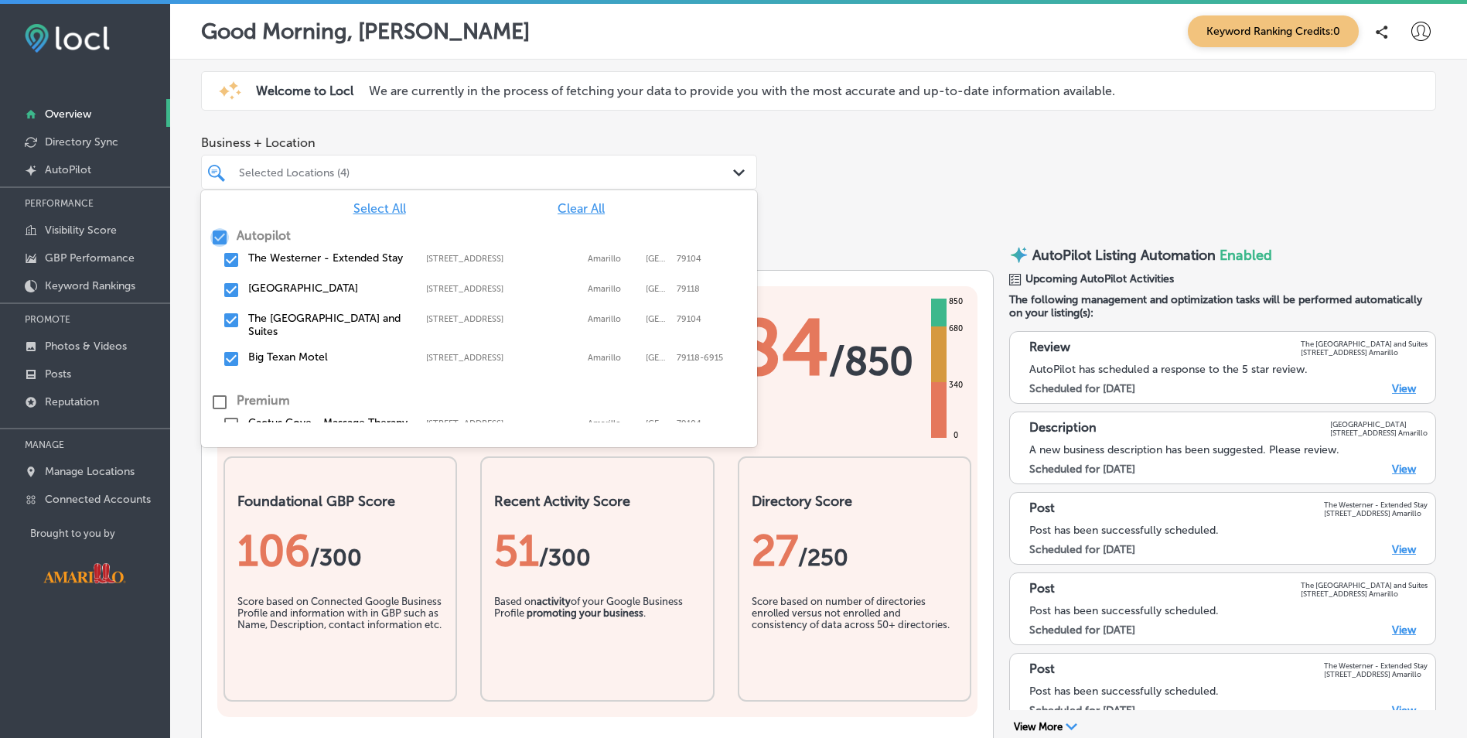
click at [220, 237] on input "checkbox" at bounding box center [219, 237] width 19 height 19
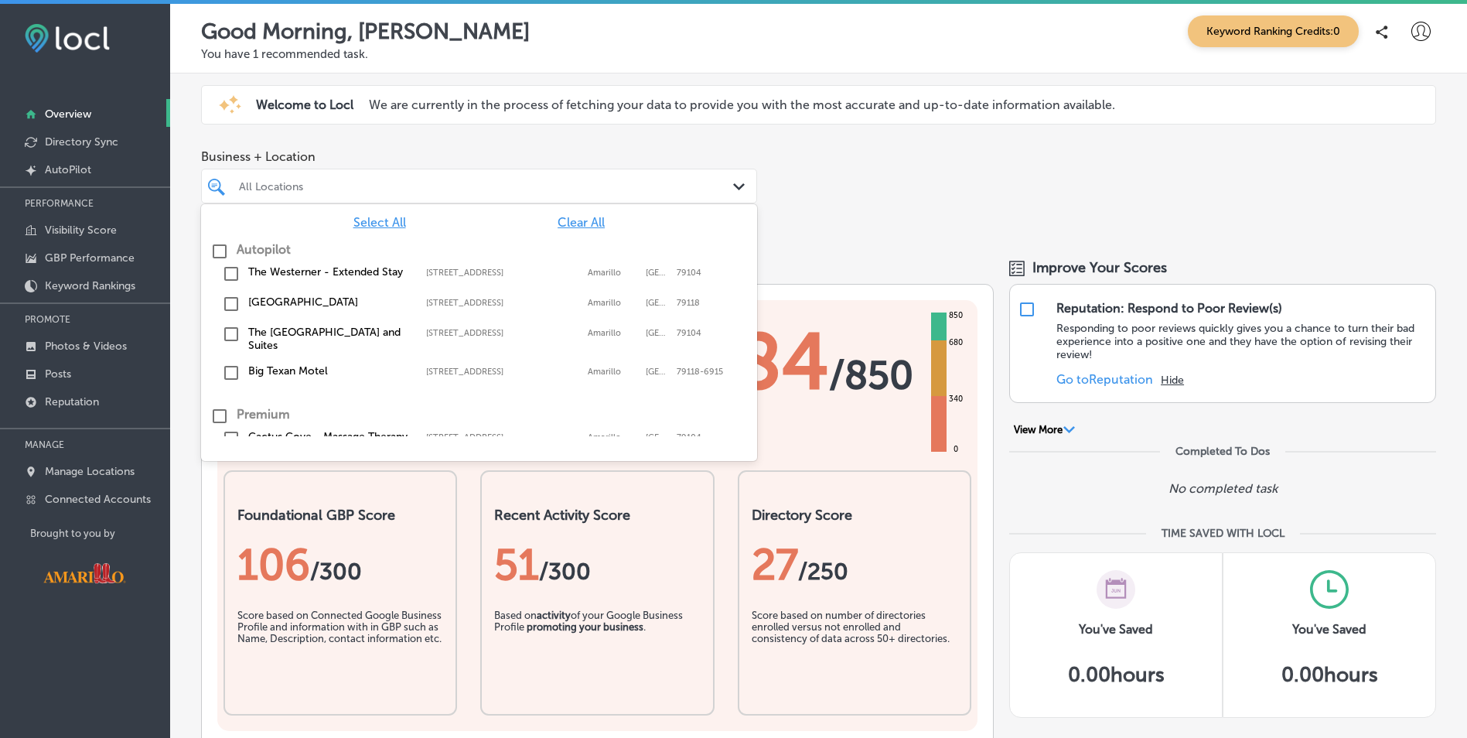
click at [232, 336] on input "checkbox" at bounding box center [231, 334] width 19 height 19
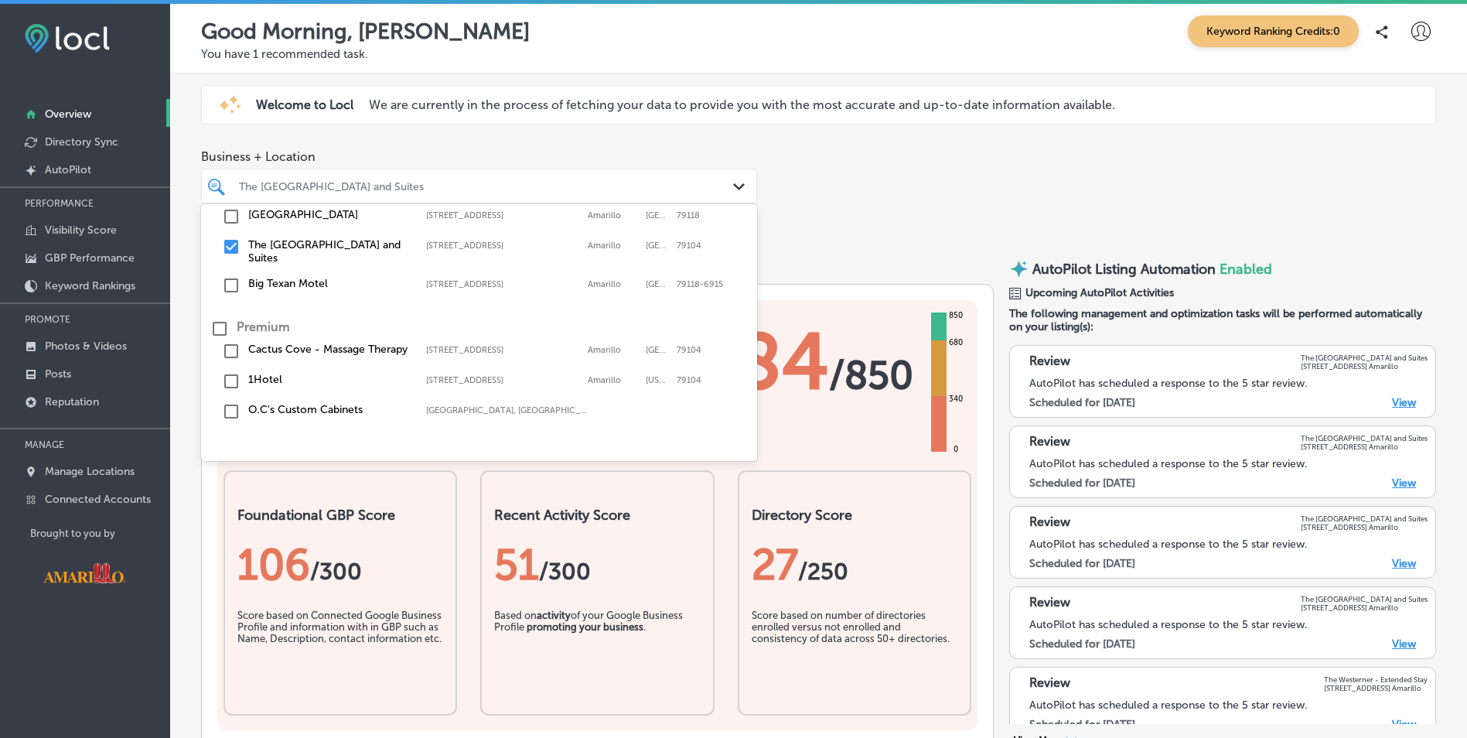
scroll to position [96, 0]
click at [923, 205] on div "Business + Location option 2501 E Interstate 40 Dr, selected. option 7701 Inter…" at bounding box center [818, 189] width 1297 height 102
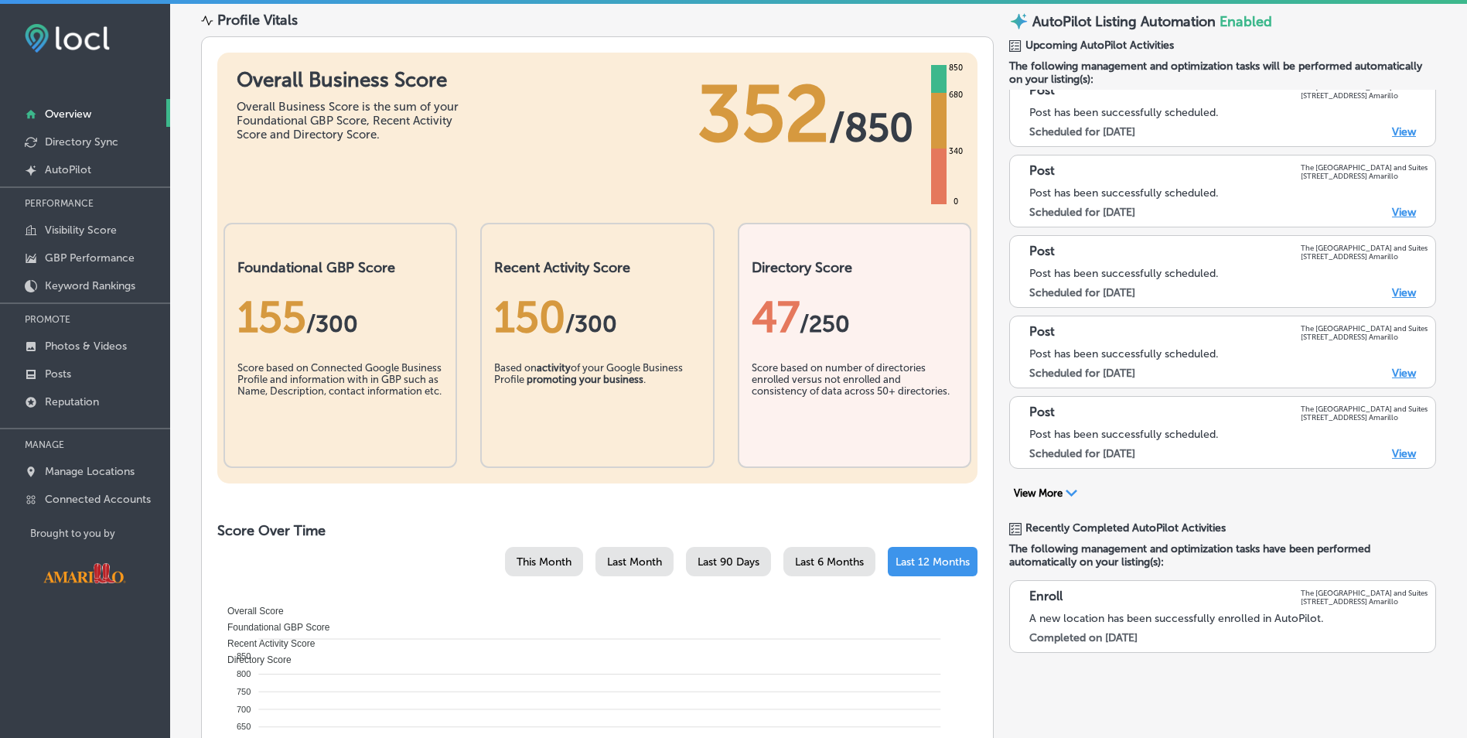
scroll to position [77, 0]
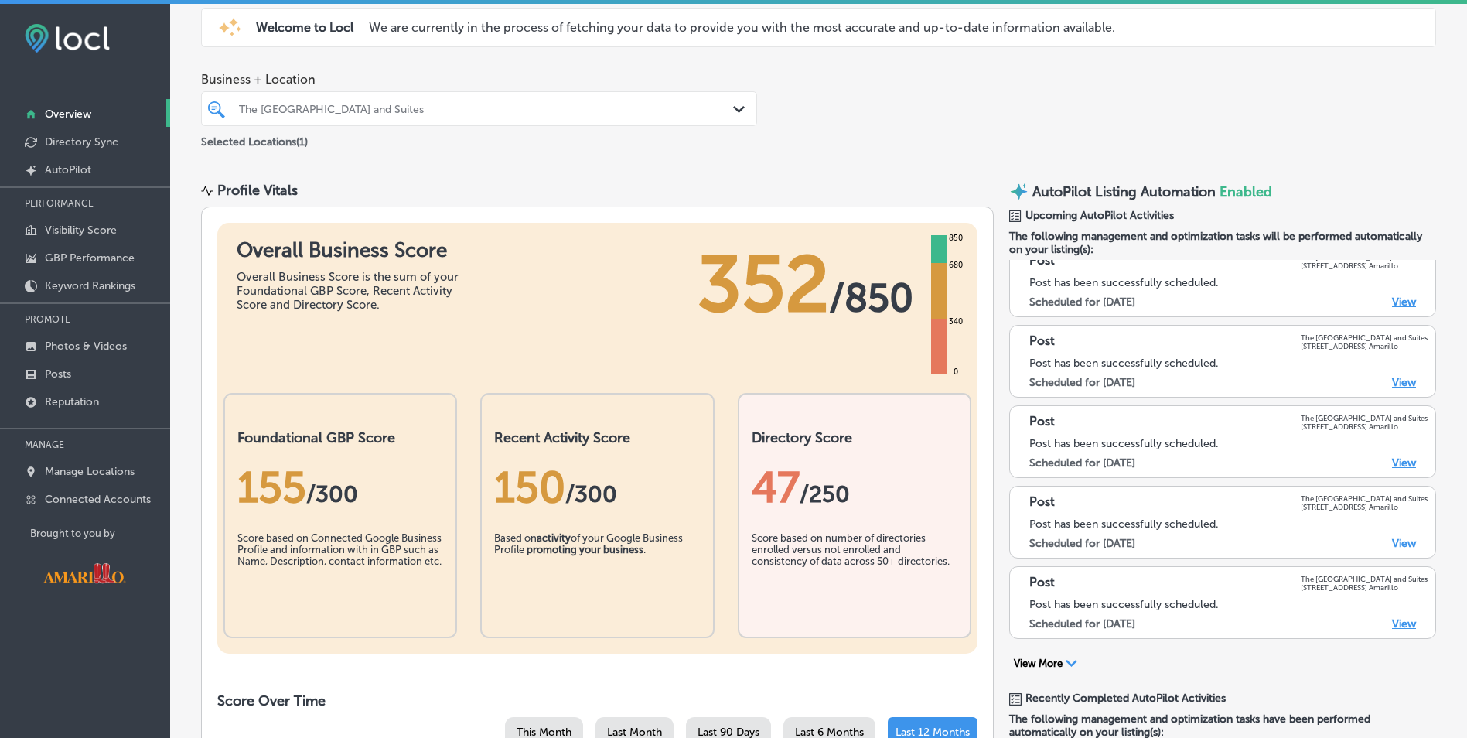
click at [715, 107] on div "The [GEOGRAPHIC_DATA] and Suites" at bounding box center [487, 108] width 496 height 13
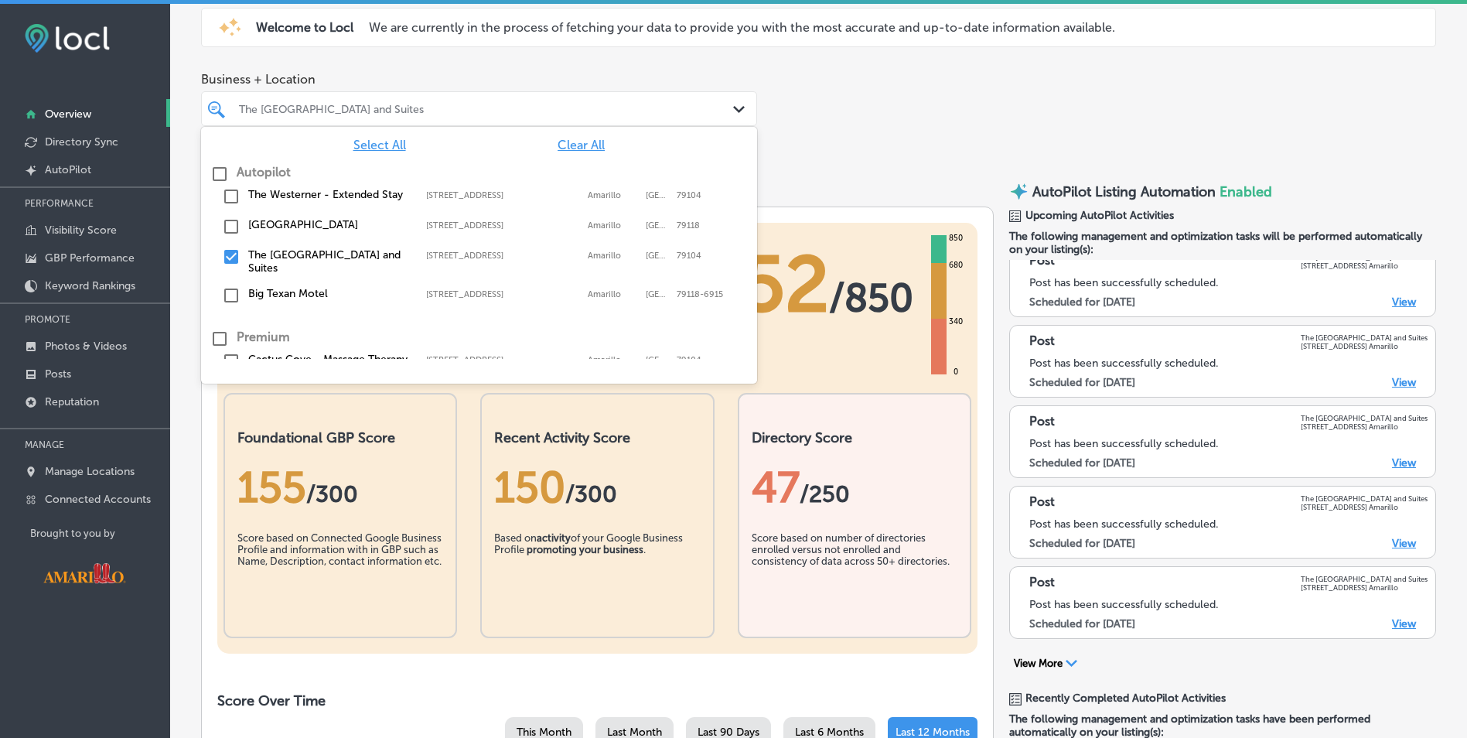
click at [225, 251] on input "checkbox" at bounding box center [231, 256] width 19 height 19
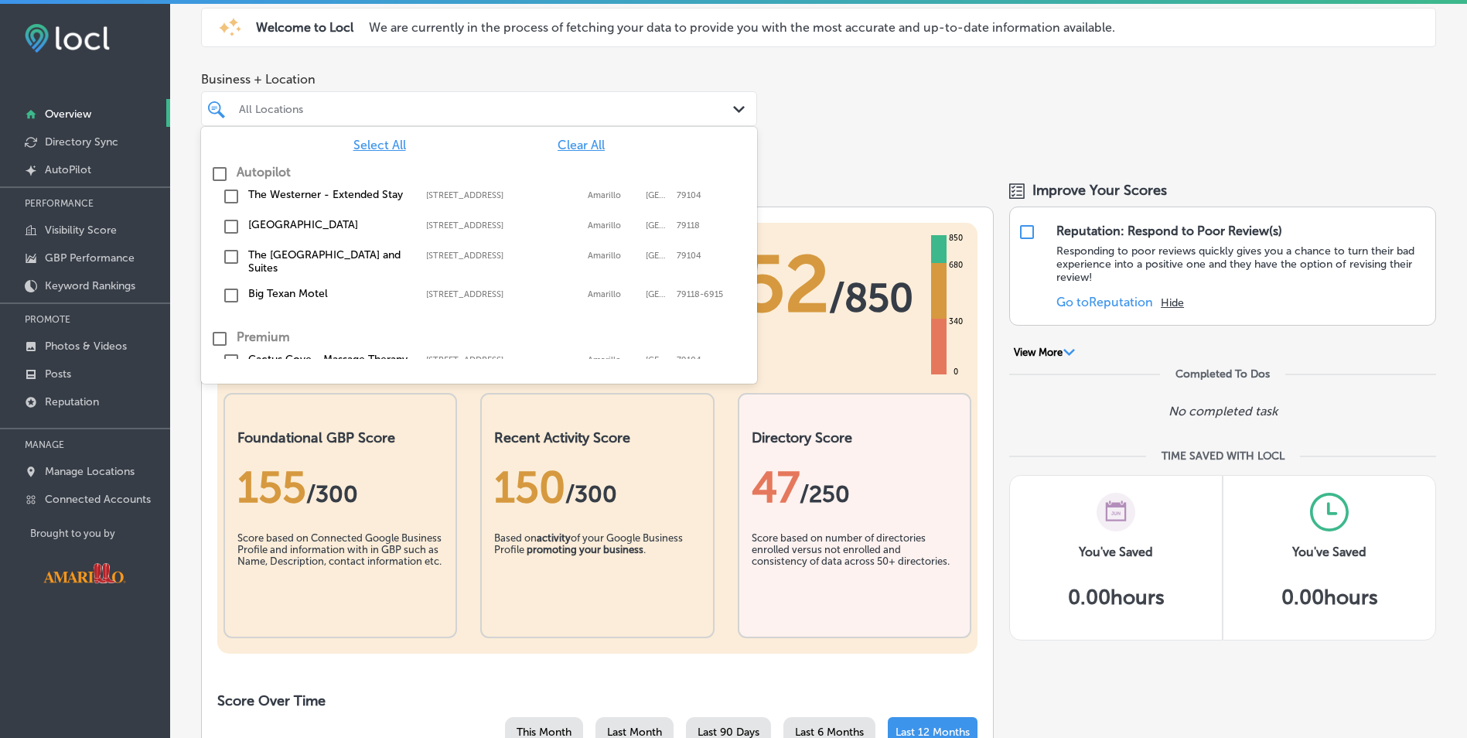
click at [233, 295] on input "checkbox" at bounding box center [231, 295] width 19 height 19
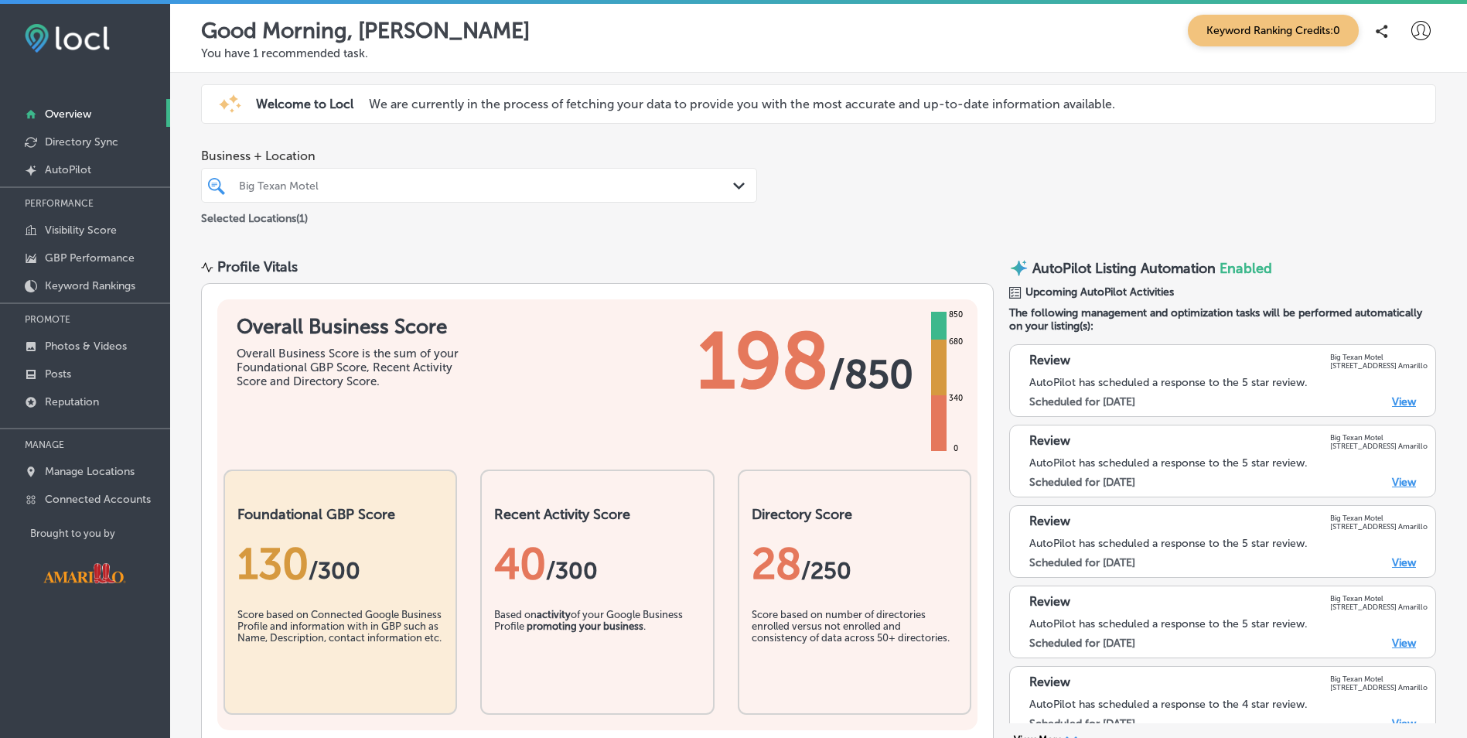
scroll to position [0, 0]
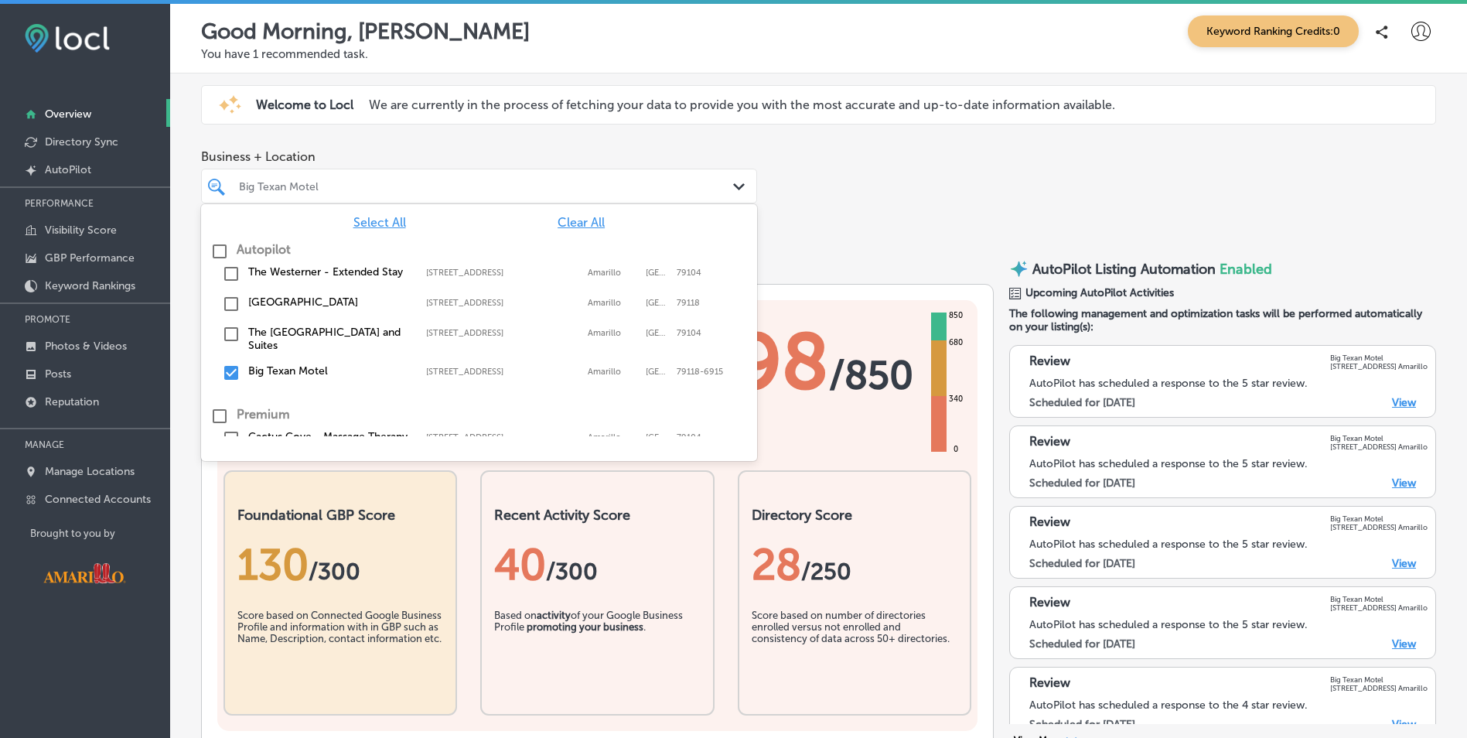
click at [685, 181] on div "Big Texan Motel" at bounding box center [487, 185] width 496 height 13
click at [230, 368] on input "checkbox" at bounding box center [231, 372] width 19 height 19
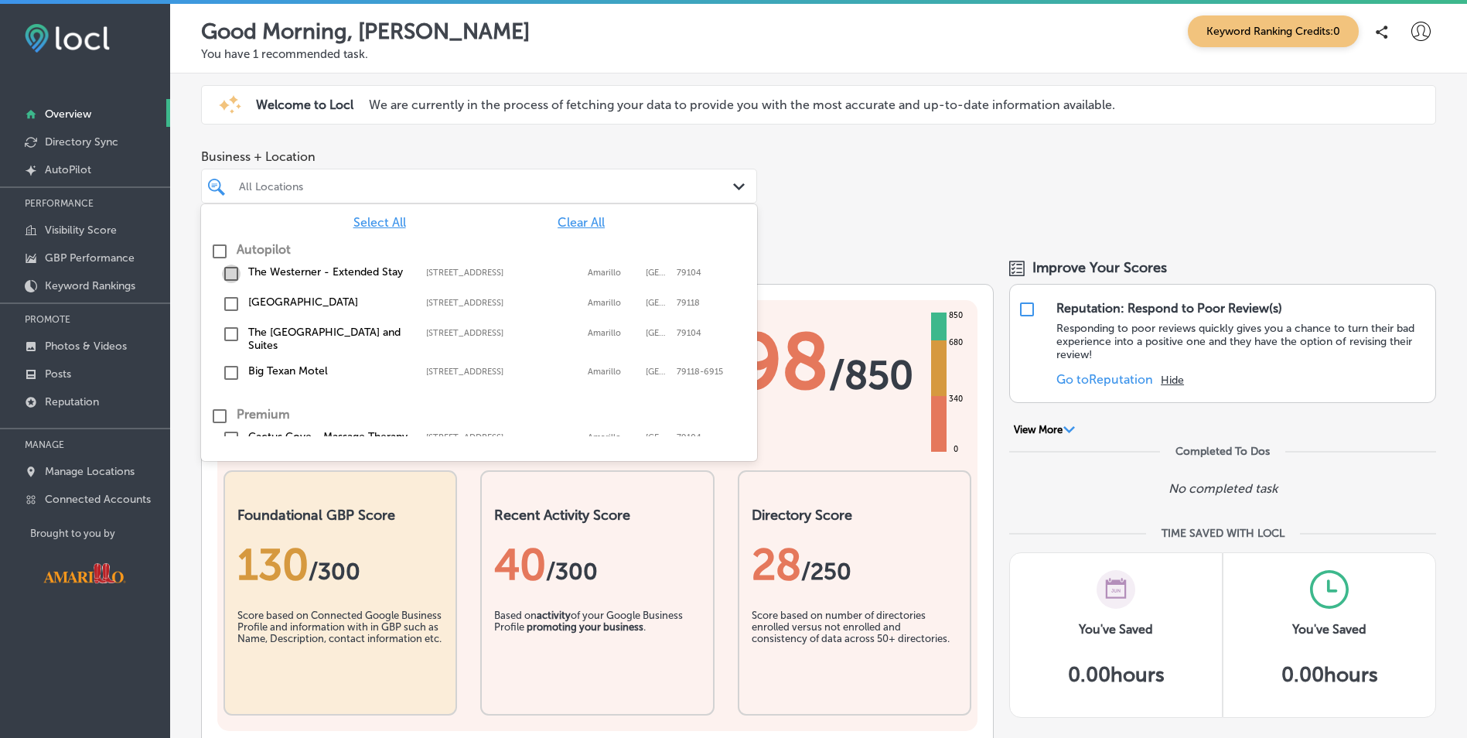
click at [235, 277] on input "checkbox" at bounding box center [231, 273] width 19 height 19
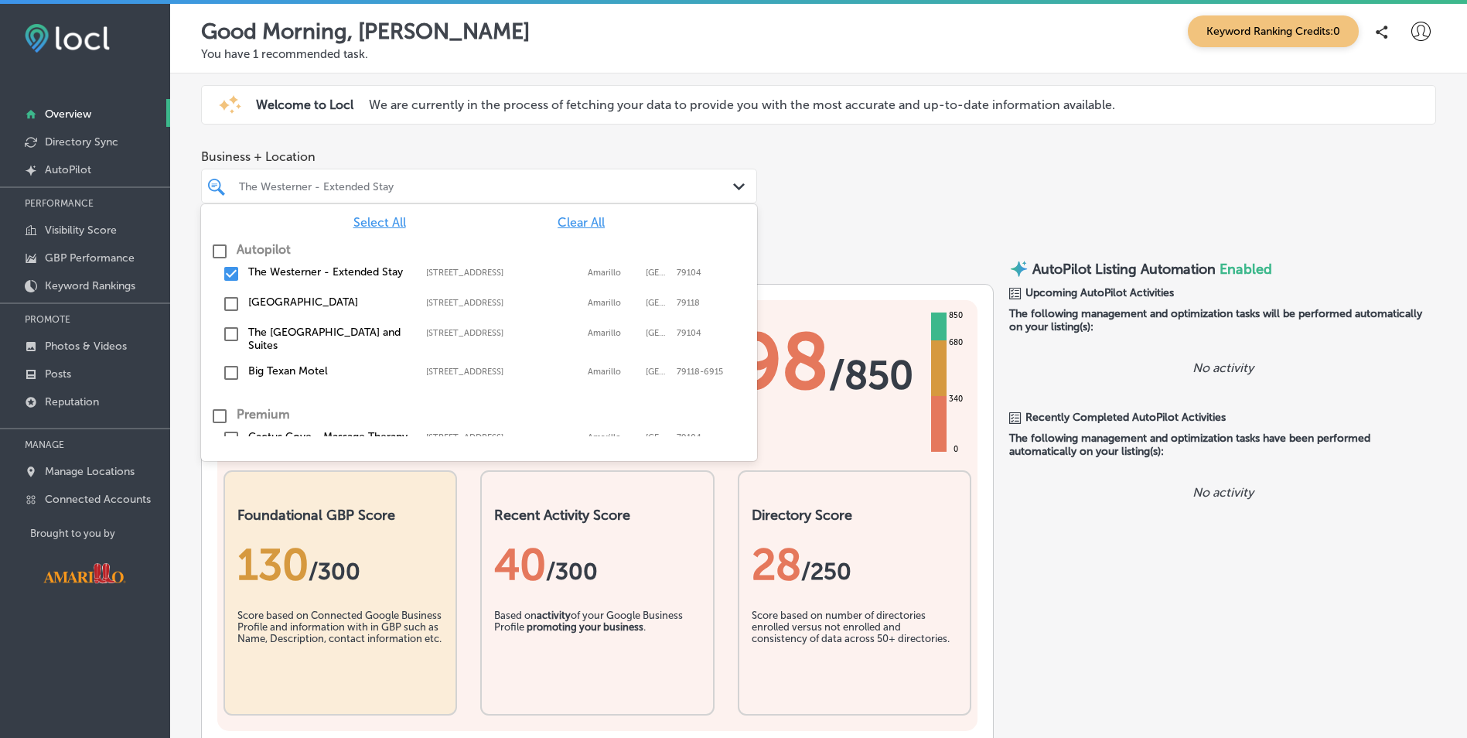
click at [794, 186] on div "Business + Location option 2501 E Interstate Dr #40, selected. option 2501 E In…" at bounding box center [818, 189] width 1297 height 102
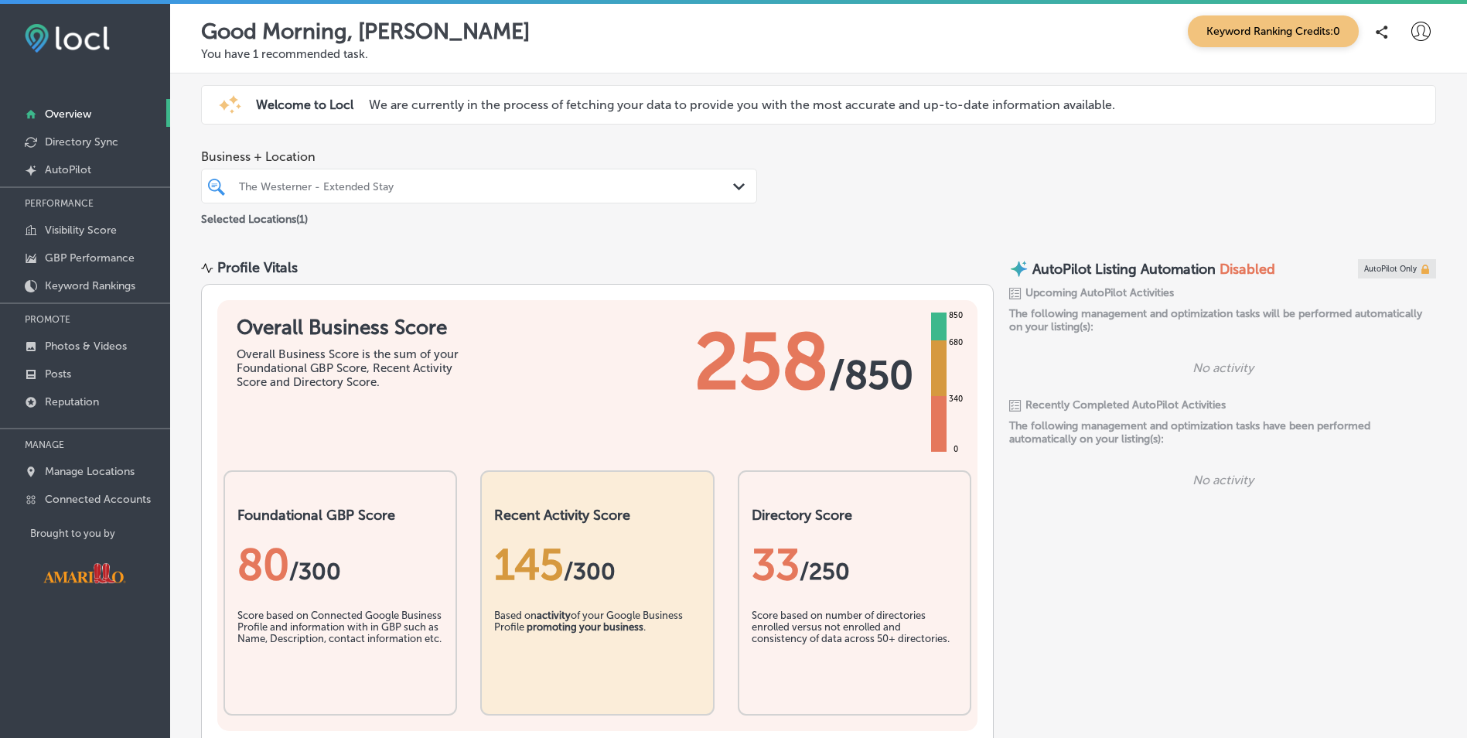
click at [738, 190] on div "Path Created with Sketch." at bounding box center [741, 187] width 17 height 17
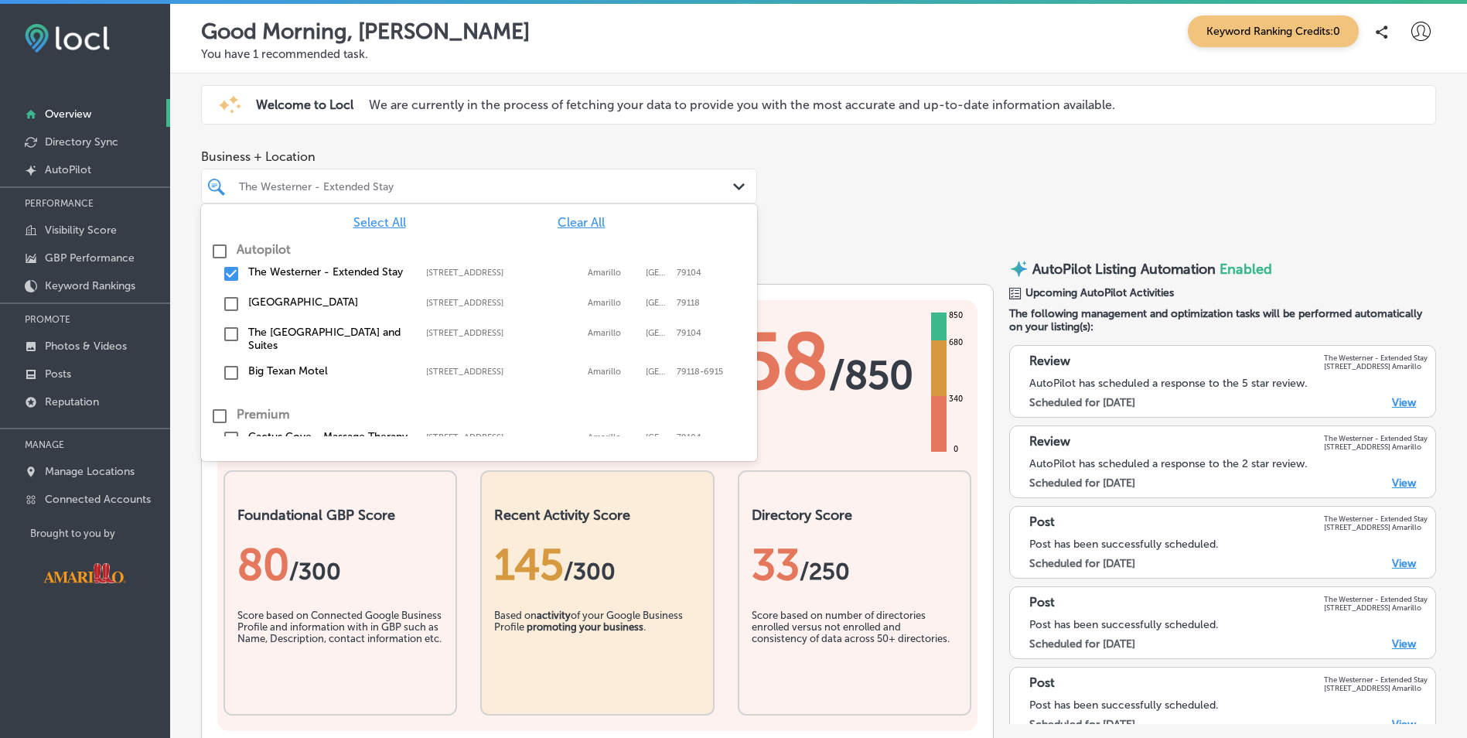
click at [238, 278] on input "checkbox" at bounding box center [231, 273] width 19 height 19
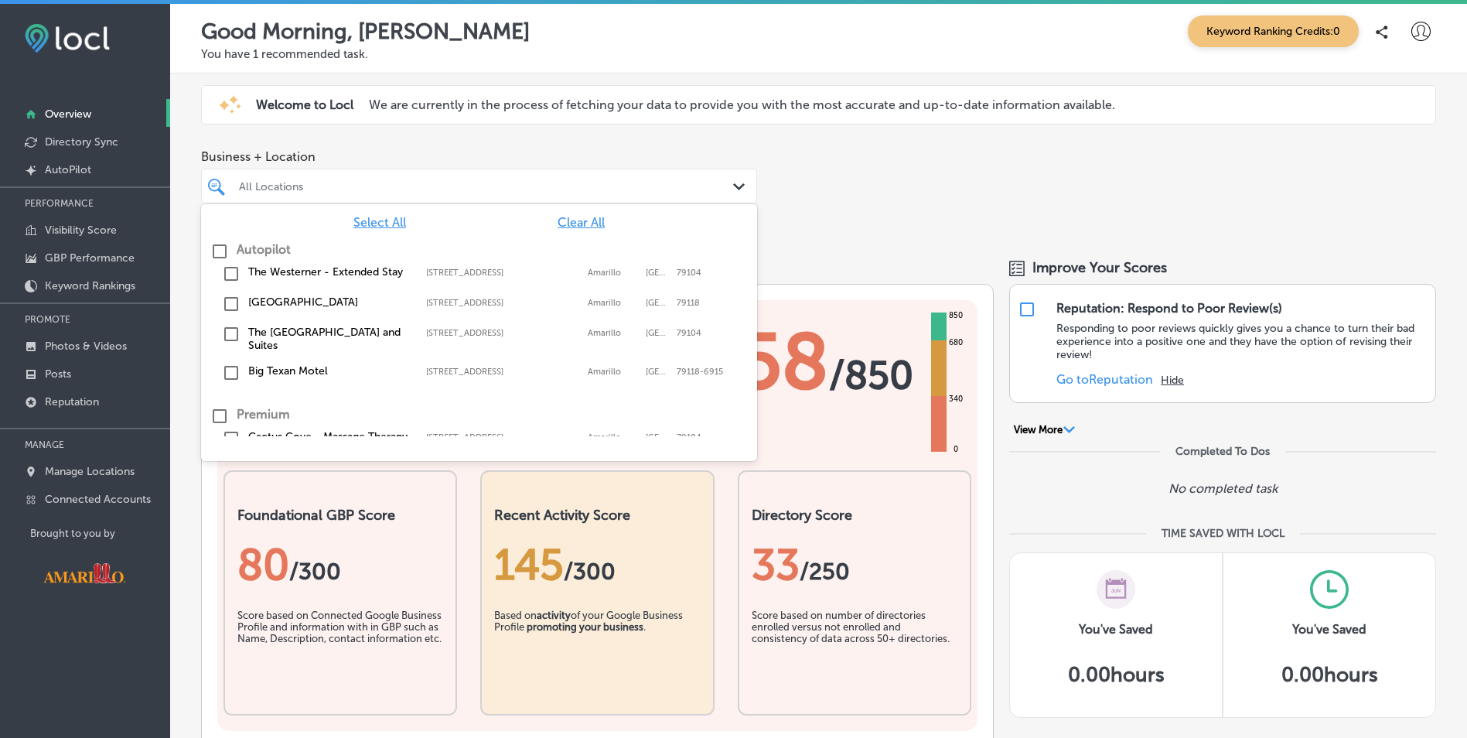
click at [233, 301] on input "checkbox" at bounding box center [231, 304] width 19 height 19
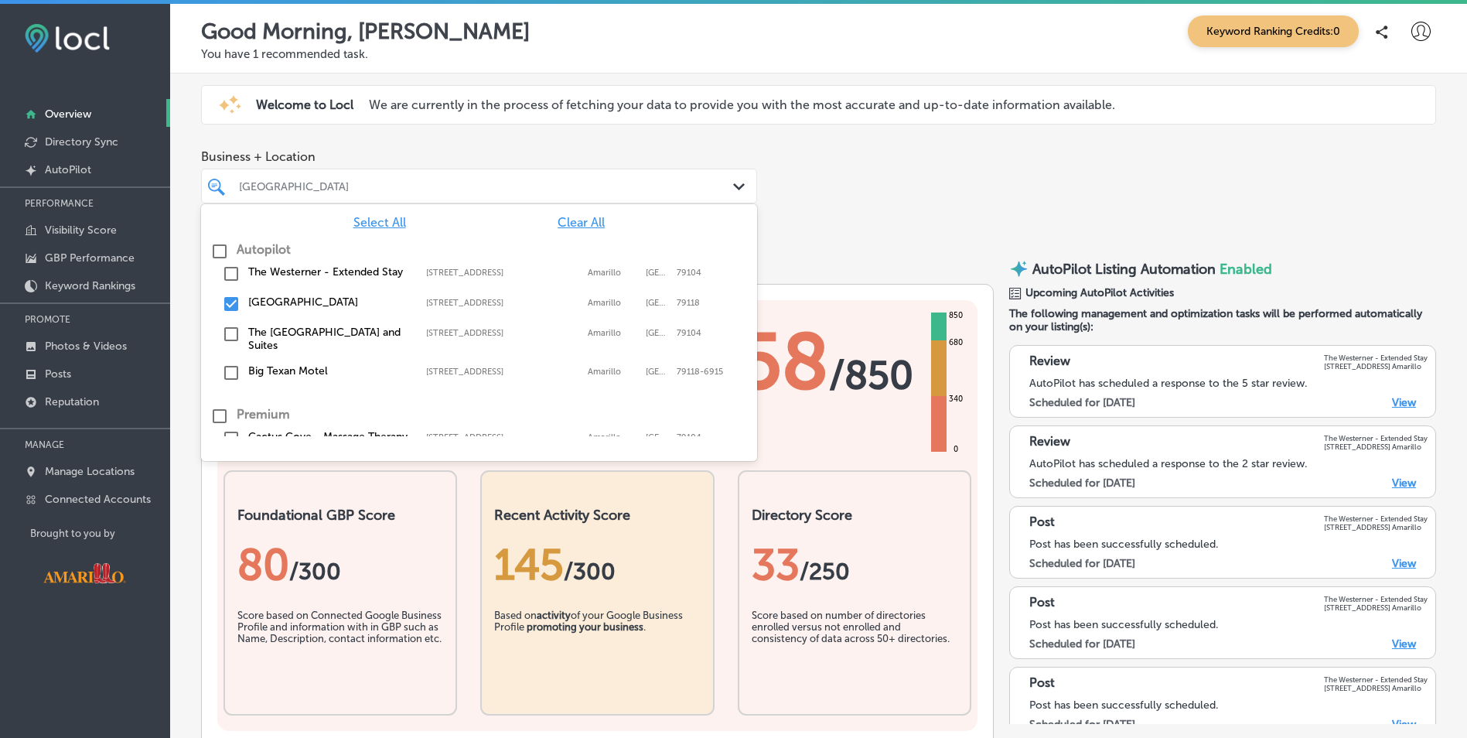
click at [827, 206] on div "Business + Location option 7701 Interstate 40 Access Road, selected. option 250…" at bounding box center [818, 189] width 1297 height 102
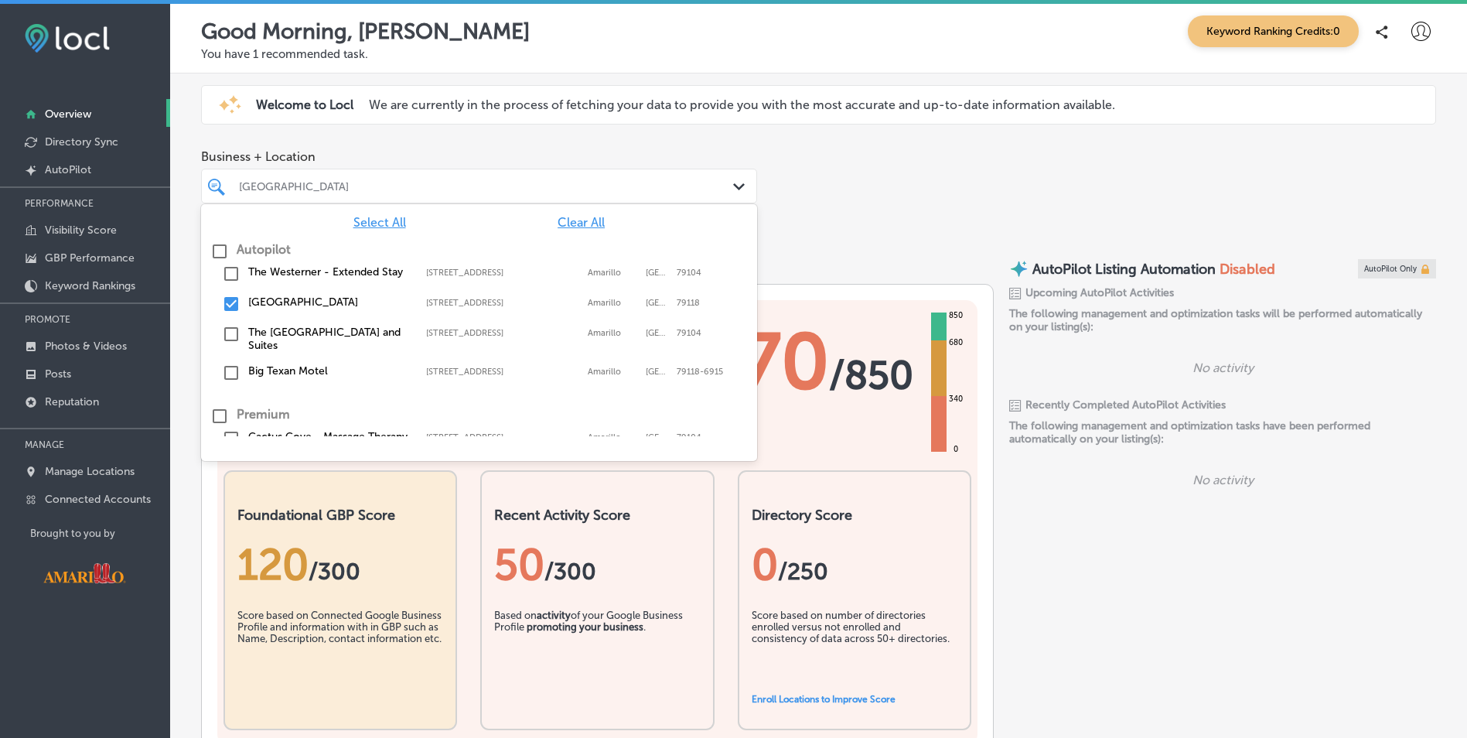
click at [737, 194] on div "Path Created with Sketch." at bounding box center [741, 187] width 17 height 17
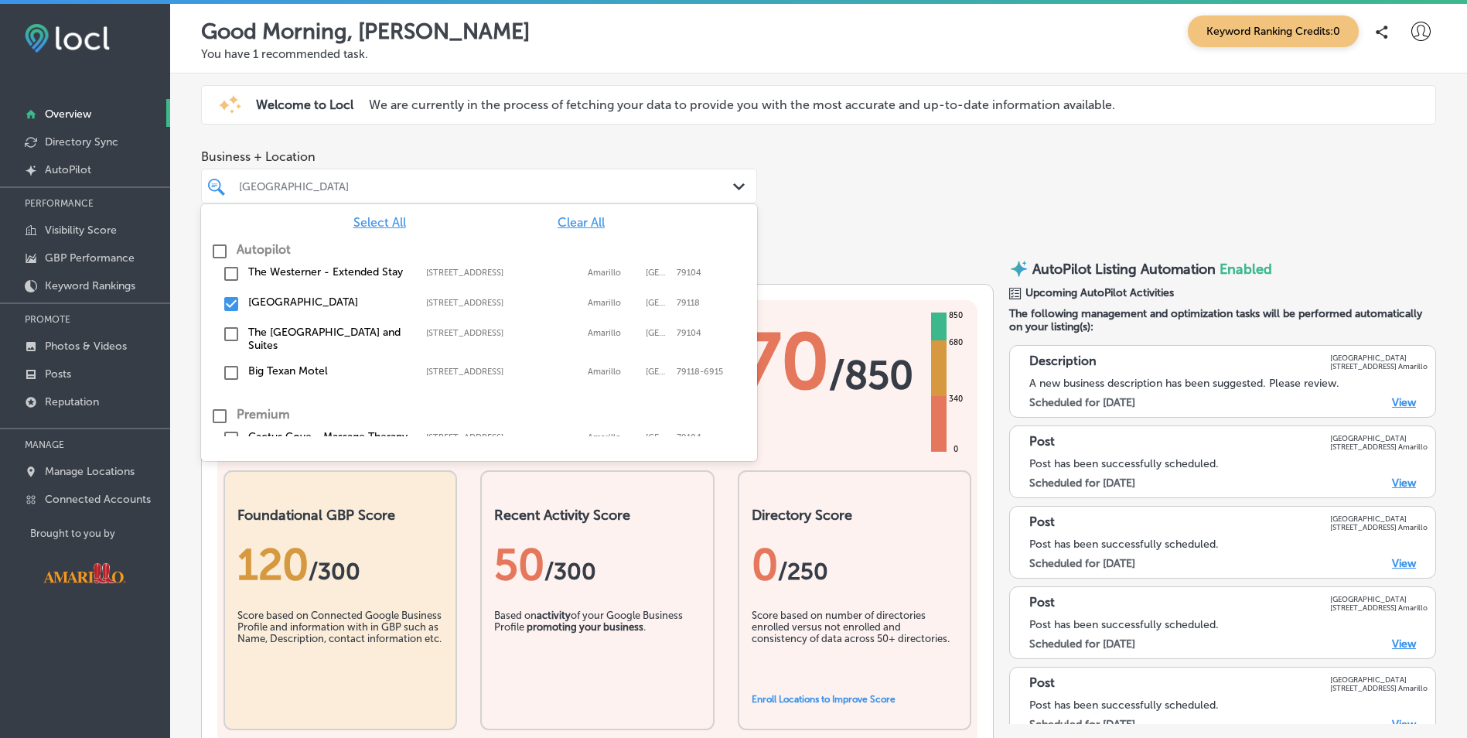
click at [234, 305] on input "checkbox" at bounding box center [231, 304] width 19 height 19
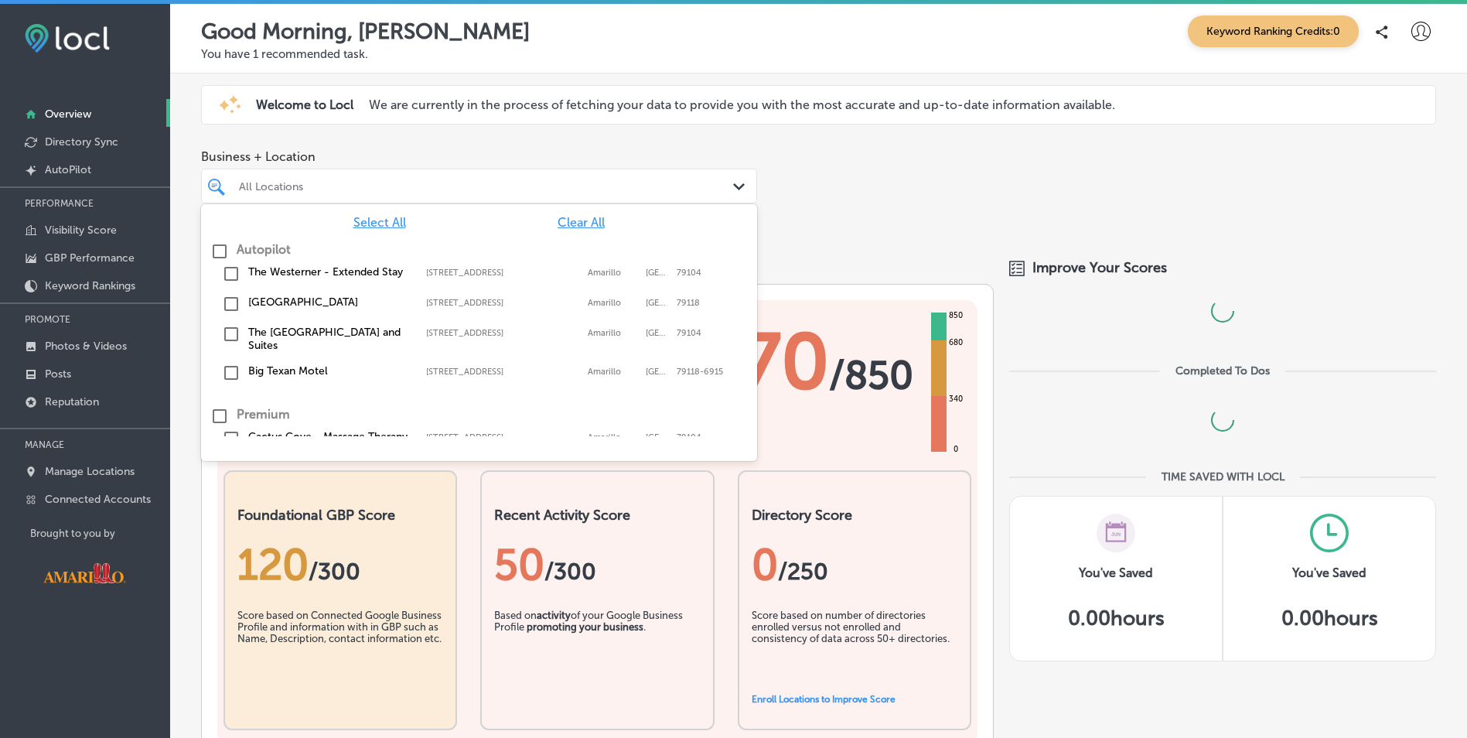
click at [230, 343] on div "The Cactus Cove Inn and Suites 2501 E Interstate 40 Dr, Amarillo, TX, 79104 250…" at bounding box center [479, 338] width 544 height 32
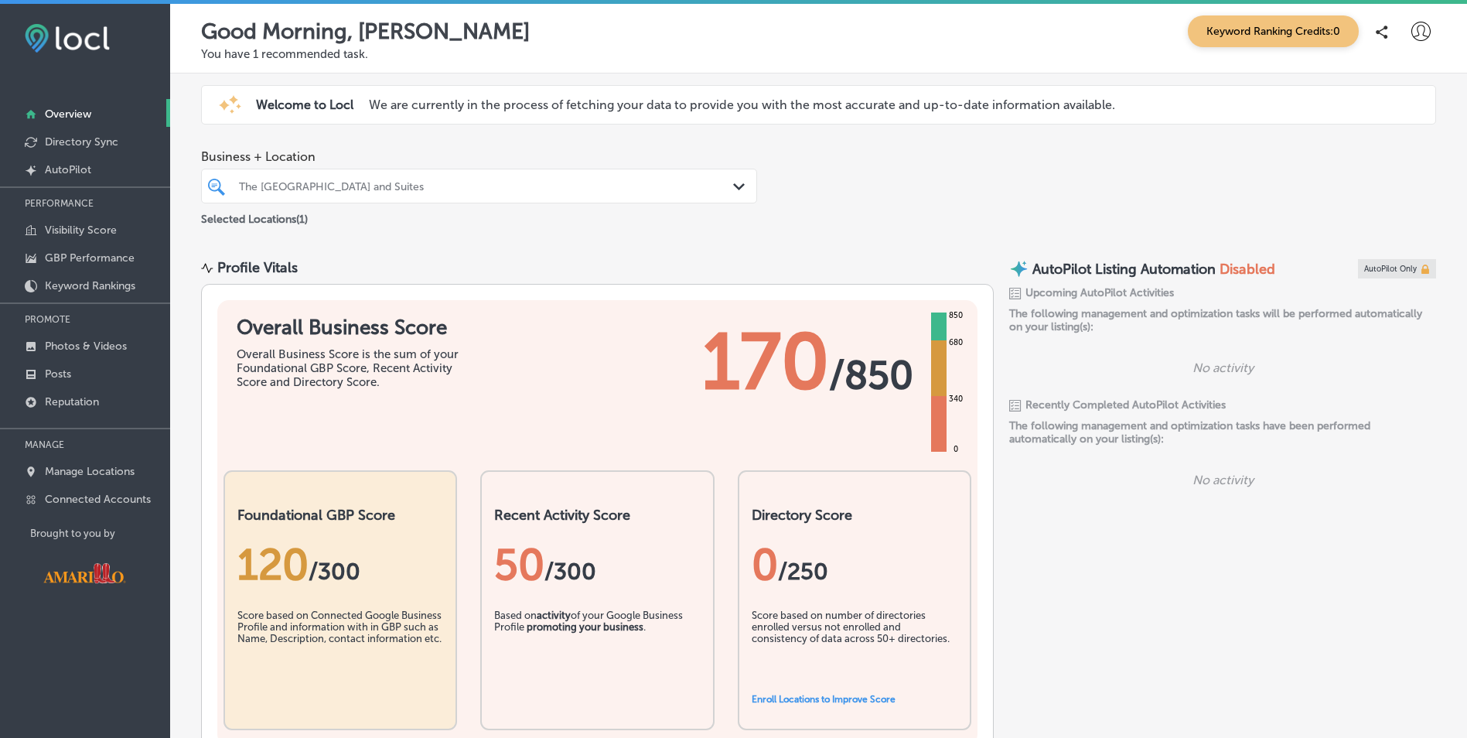
click at [902, 191] on div "Business + Location The Cactus Cove Inn and Suites Path Created with Sketch. Se…" at bounding box center [818, 189] width 1297 height 102
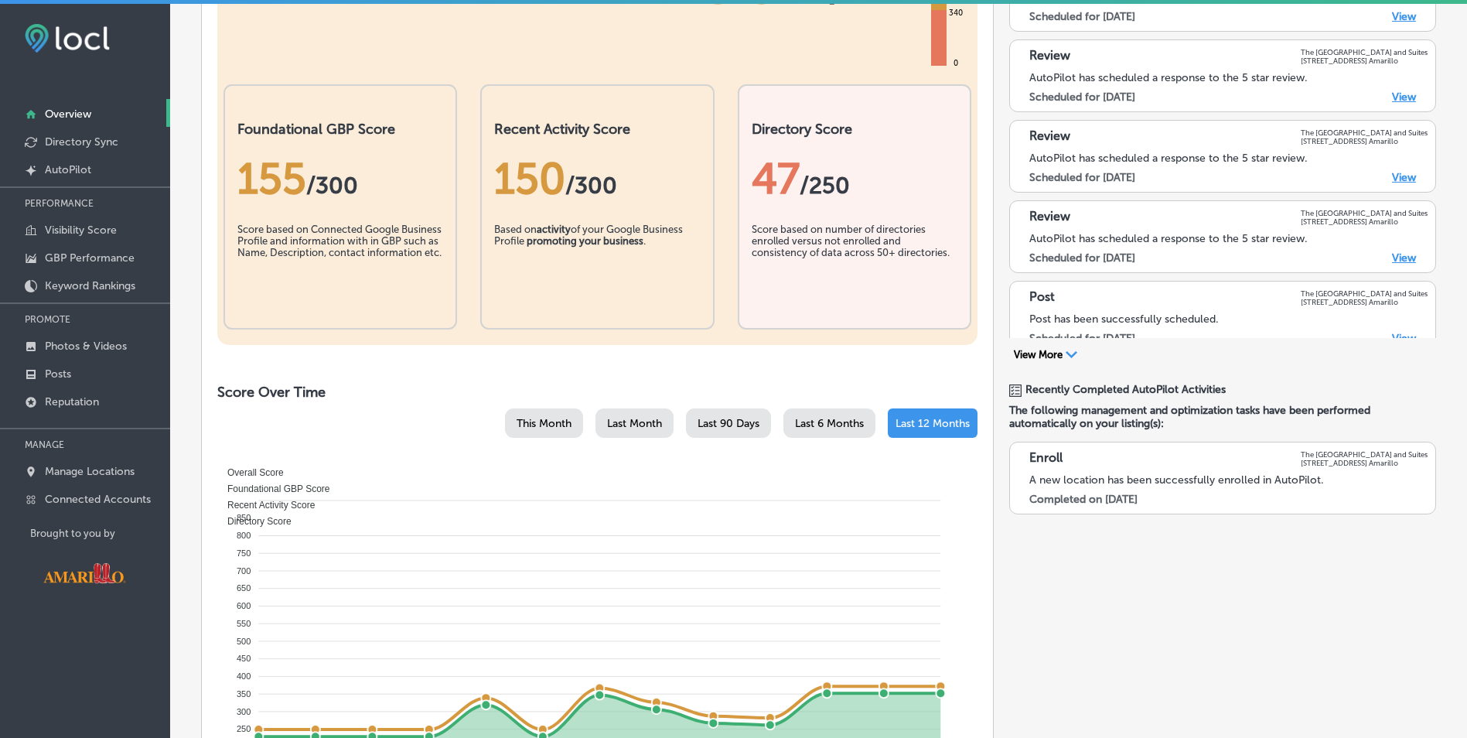
scroll to position [387, 0]
click at [541, 424] on span "This Month" at bounding box center [544, 422] width 55 height 13
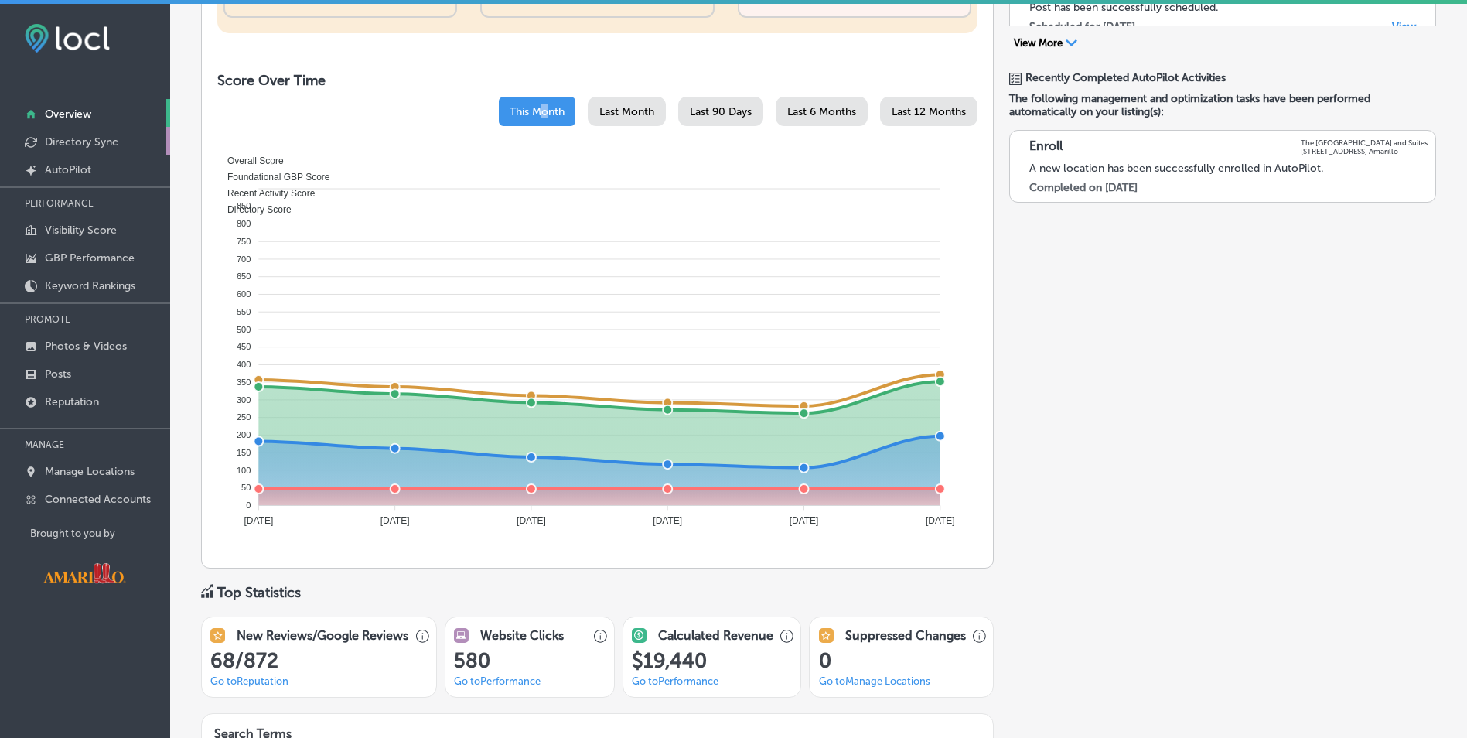
scroll to position [696, 0]
click at [76, 225] on p "Visibility Score" at bounding box center [81, 229] width 72 height 13
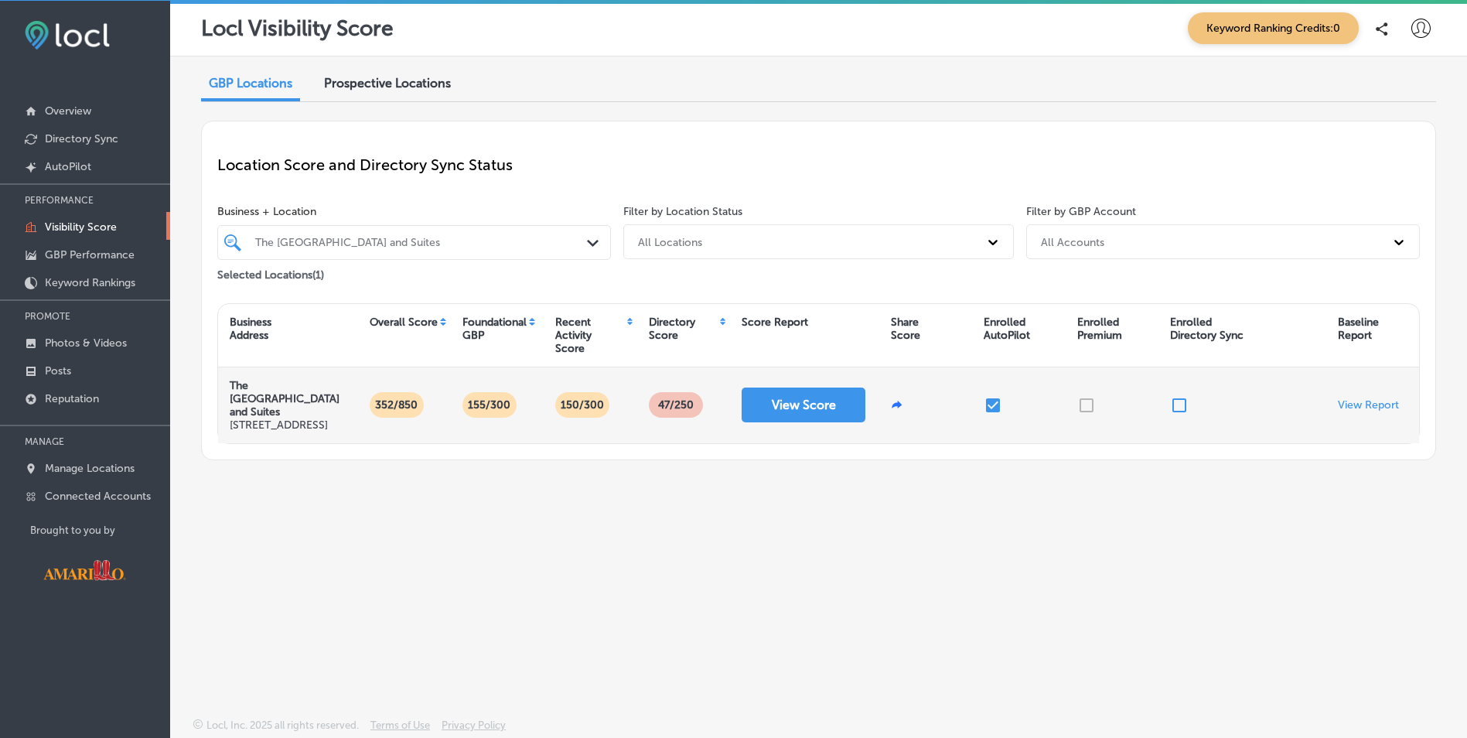
scroll to position [4, 0]
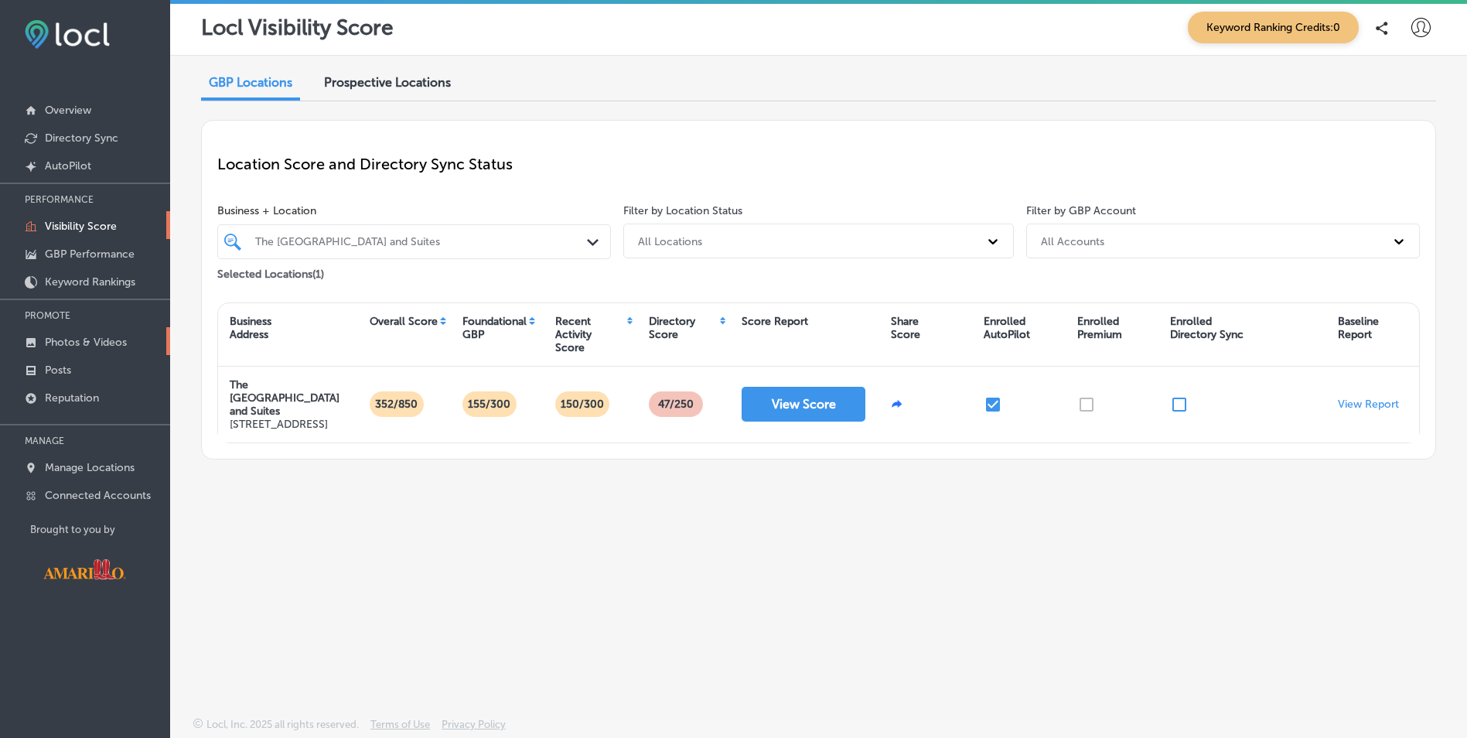
click at [101, 334] on link "Photos & Videos" at bounding box center [85, 341] width 170 height 28
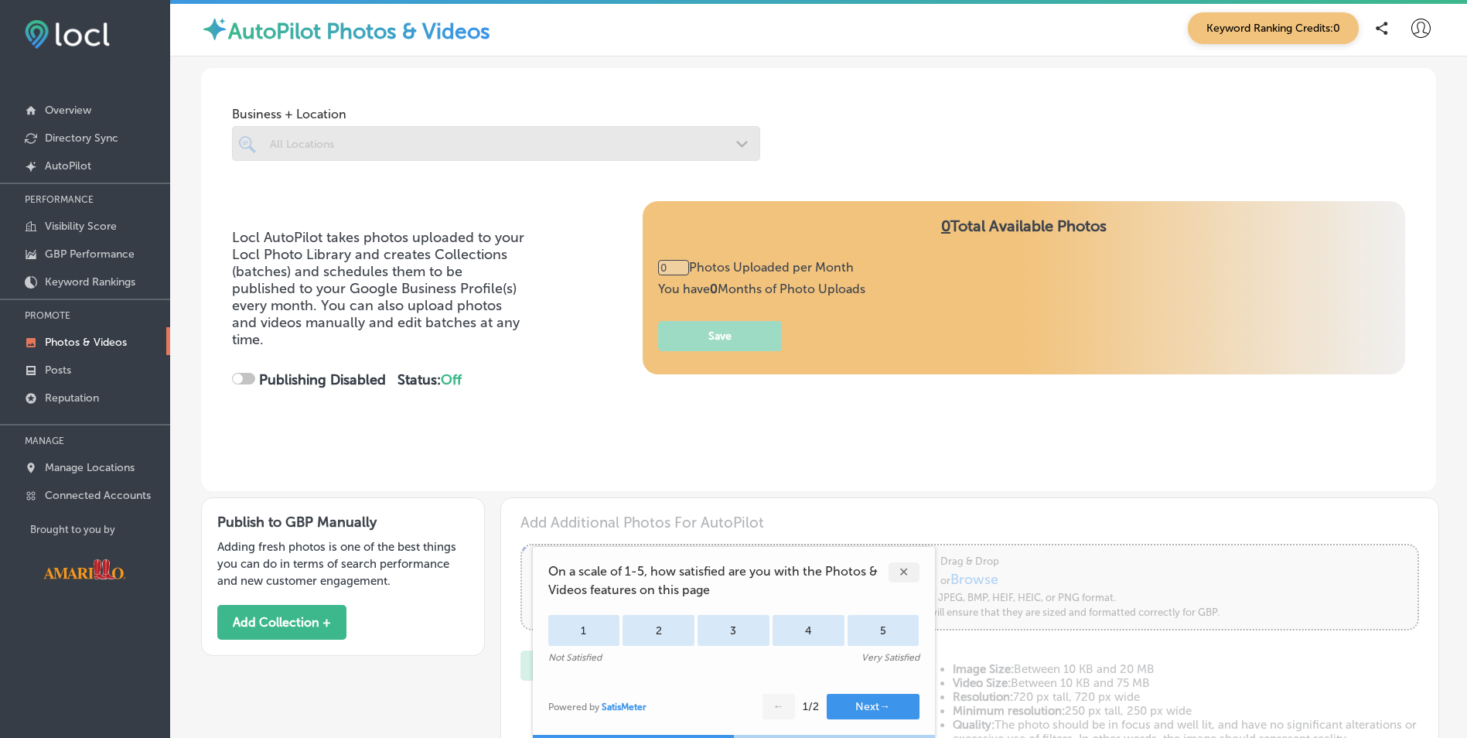
type input "5"
checkbox input "true"
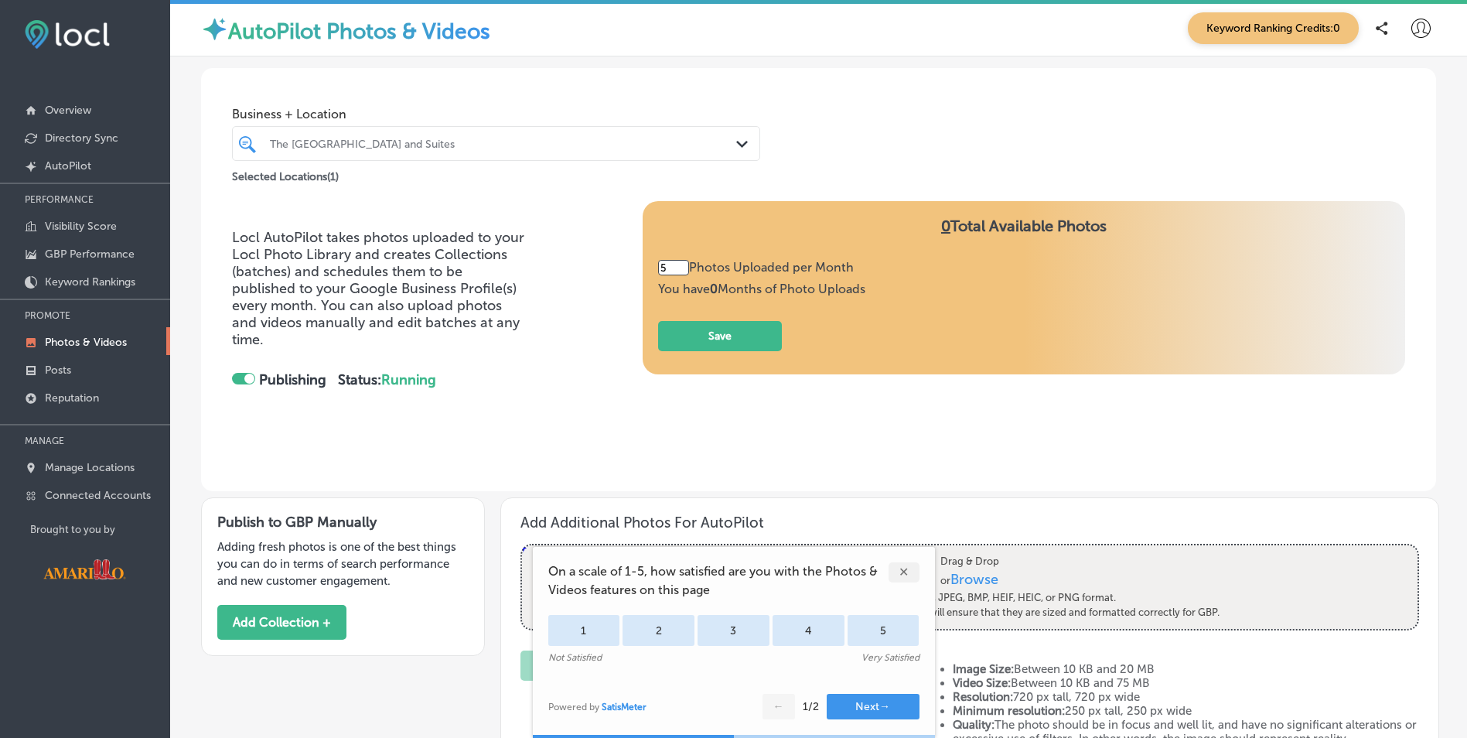
click at [905, 568] on div "✕" at bounding box center [903, 572] width 31 height 20
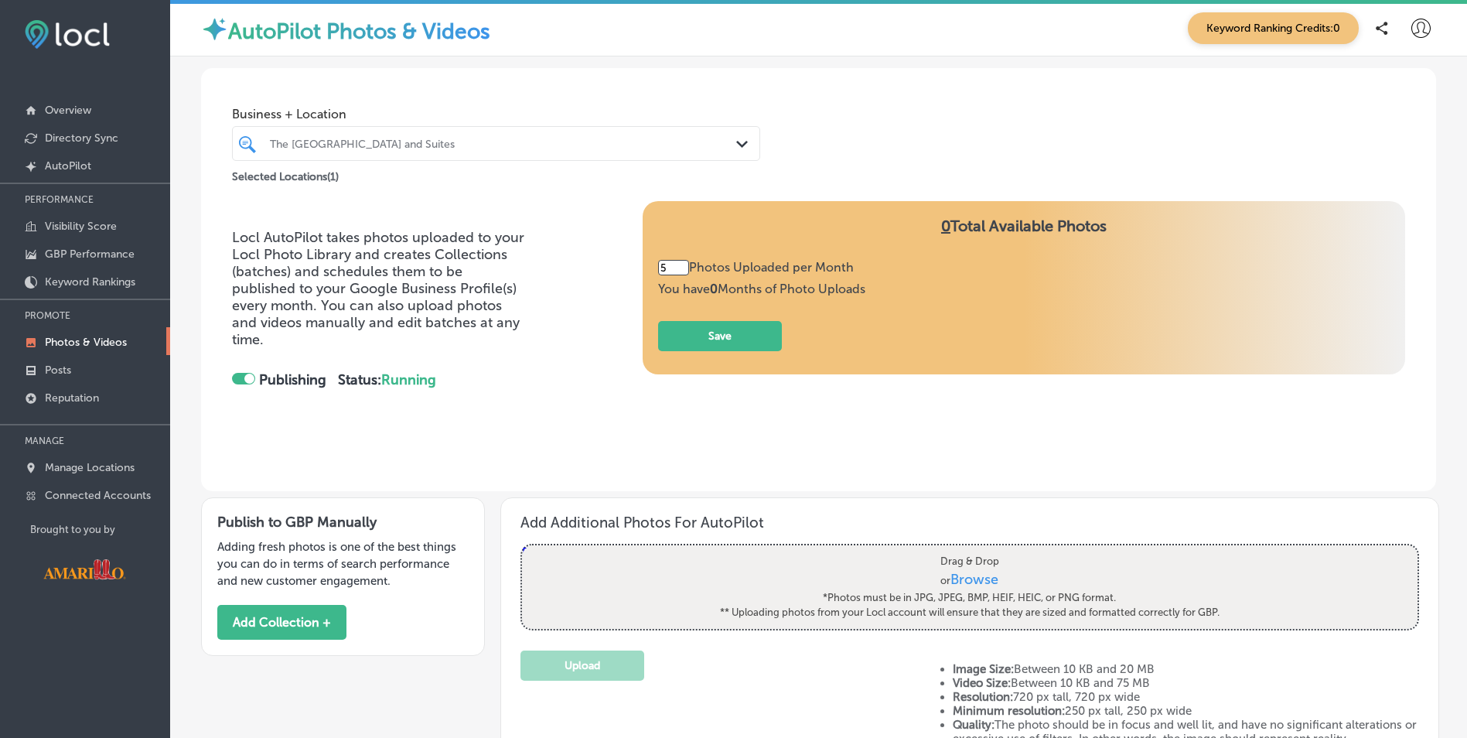
click at [674, 271] on input "5" at bounding box center [673, 267] width 31 height 15
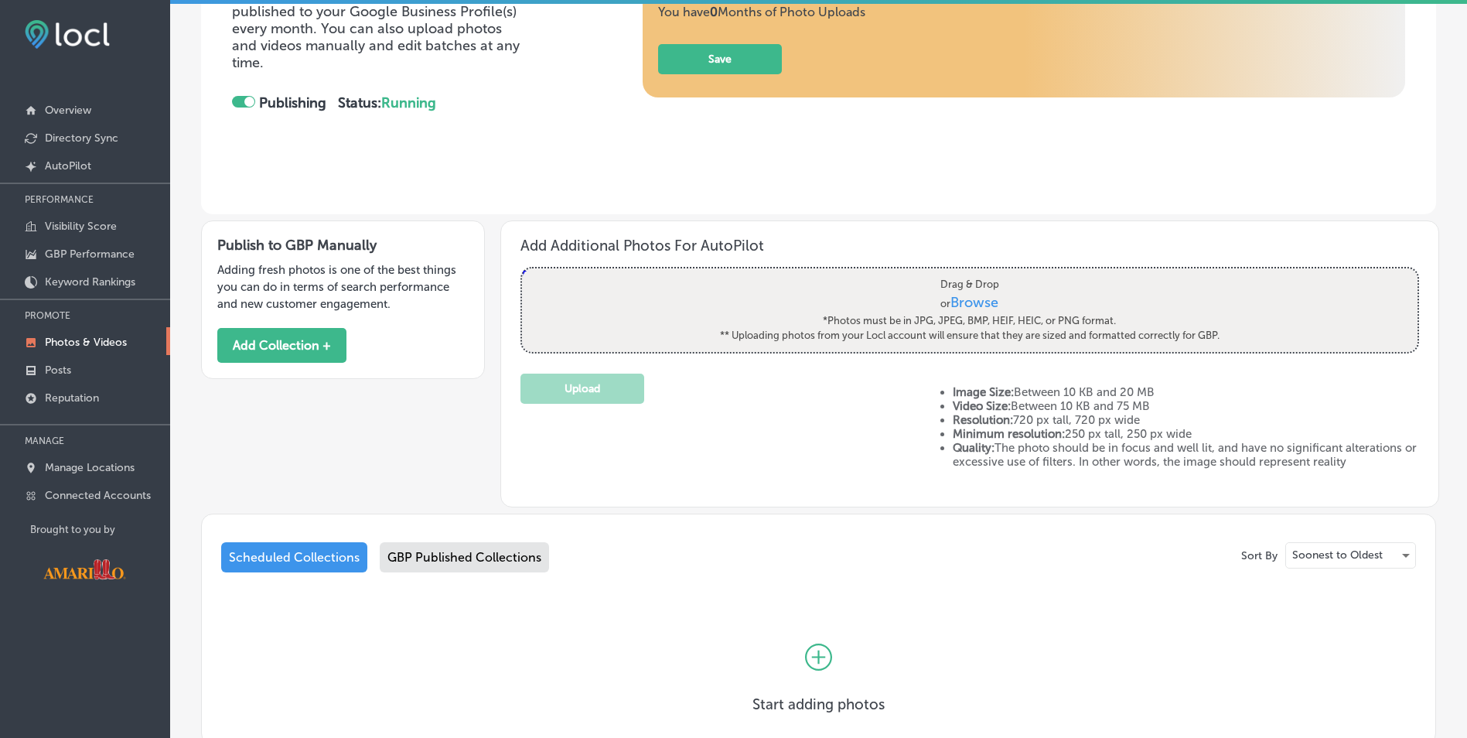
scroll to position [309, 0]
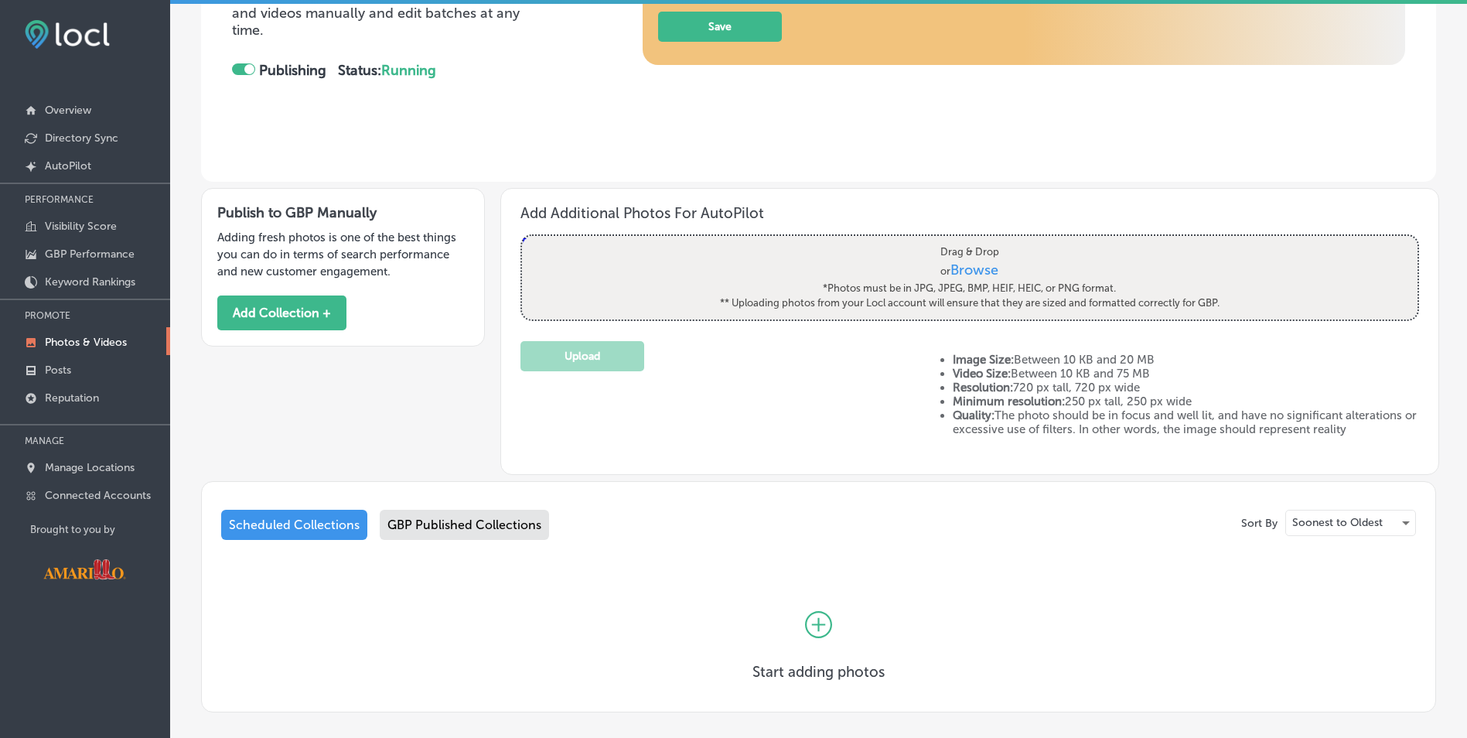
click at [965, 268] on span "Browse" at bounding box center [975, 269] width 48 height 17
click at [965, 240] on input "Drag & Drop or Browse *Photos must be in JPG, JPEG, BMP, HEIF, HEIC, or PNG for…" at bounding box center [969, 238] width 895 height 5
type input "C:\fakepath\IMG_1978 - Copy - Copy.jpg"
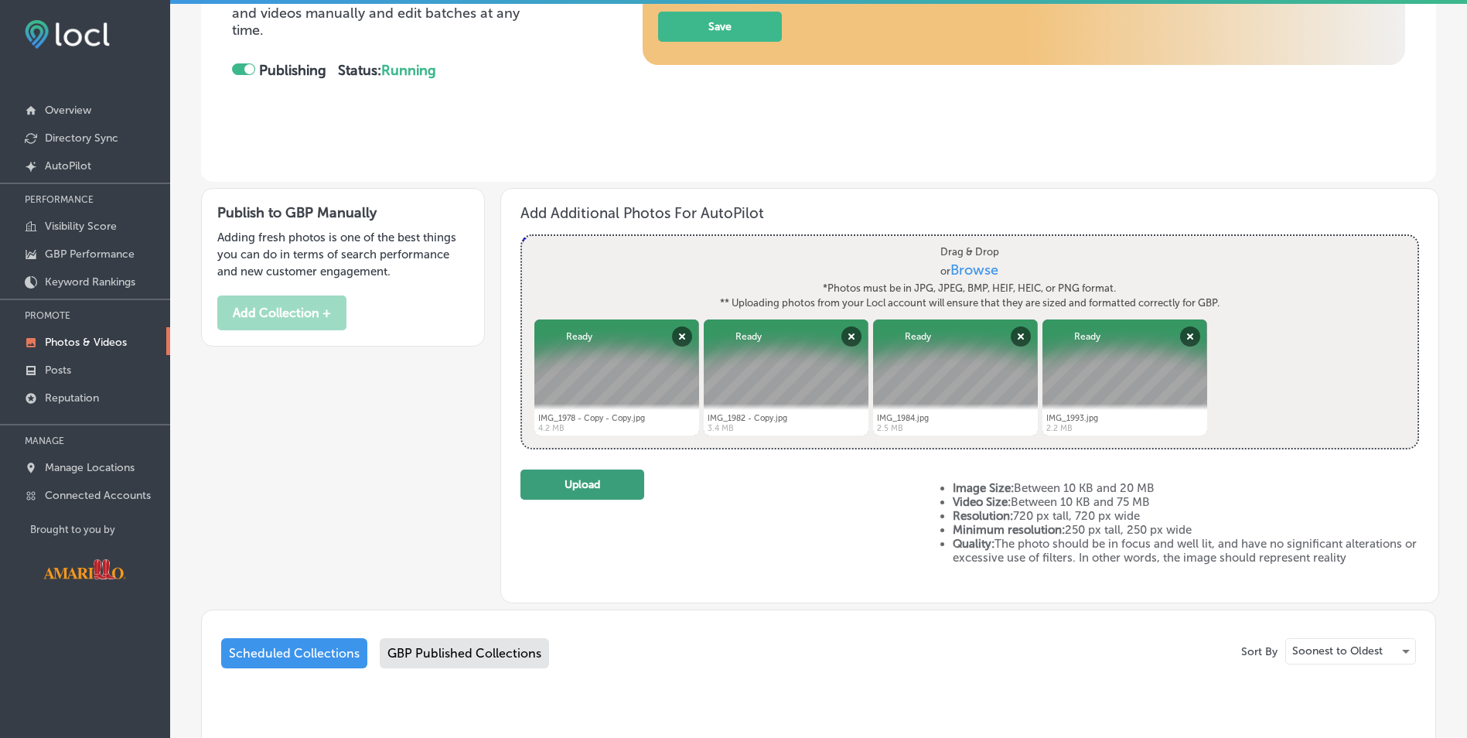
click at [611, 484] on button "Upload" at bounding box center [582, 484] width 124 height 30
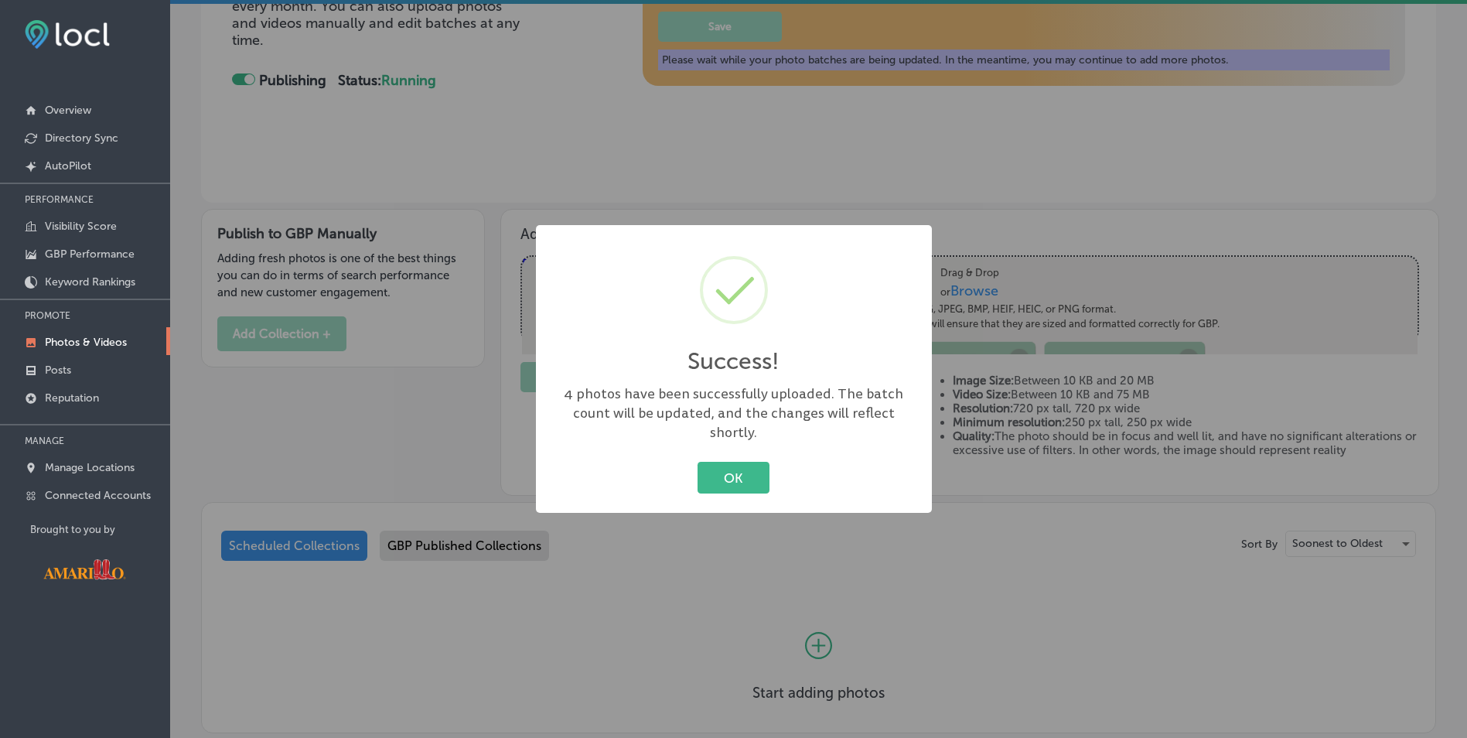
scroll to position [320, 0]
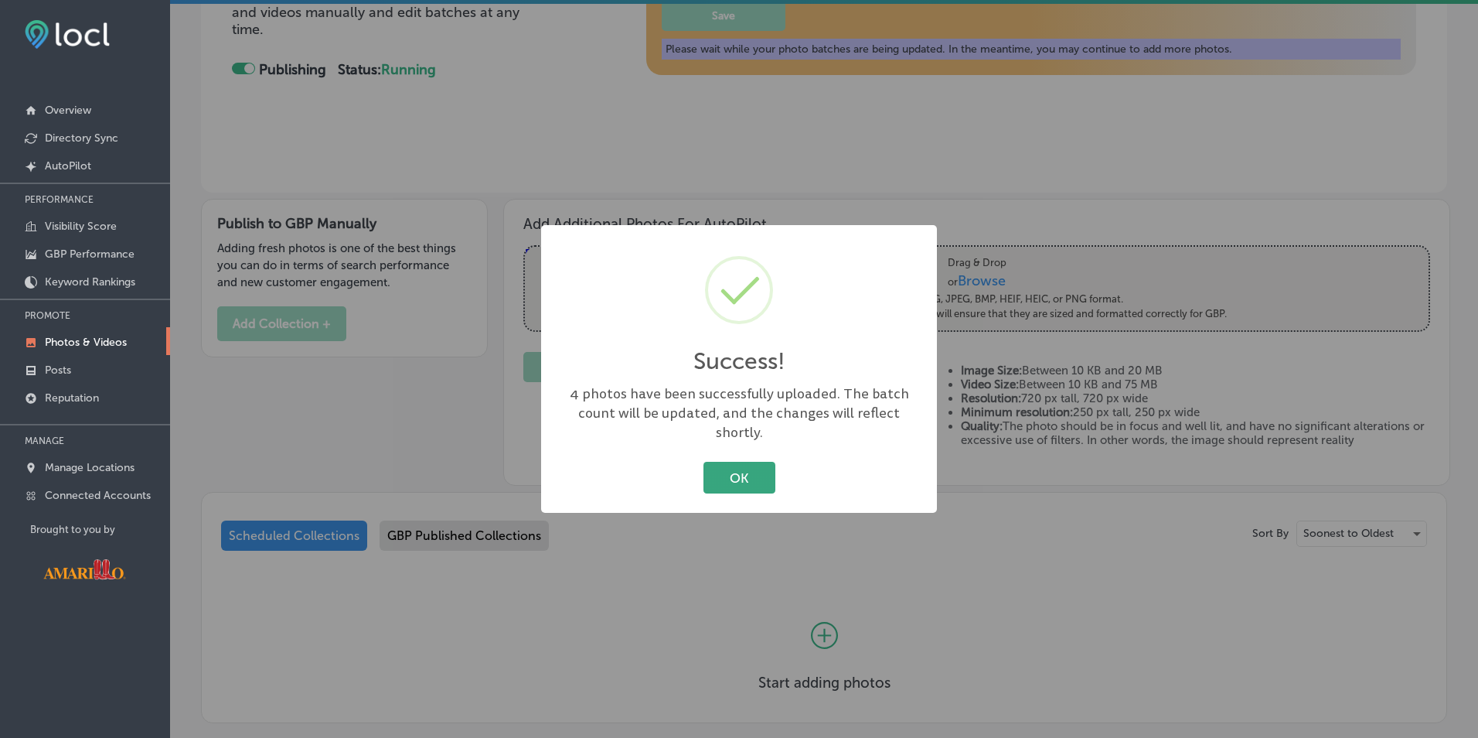
click at [742, 479] on button "OK" at bounding box center [740, 478] width 72 height 32
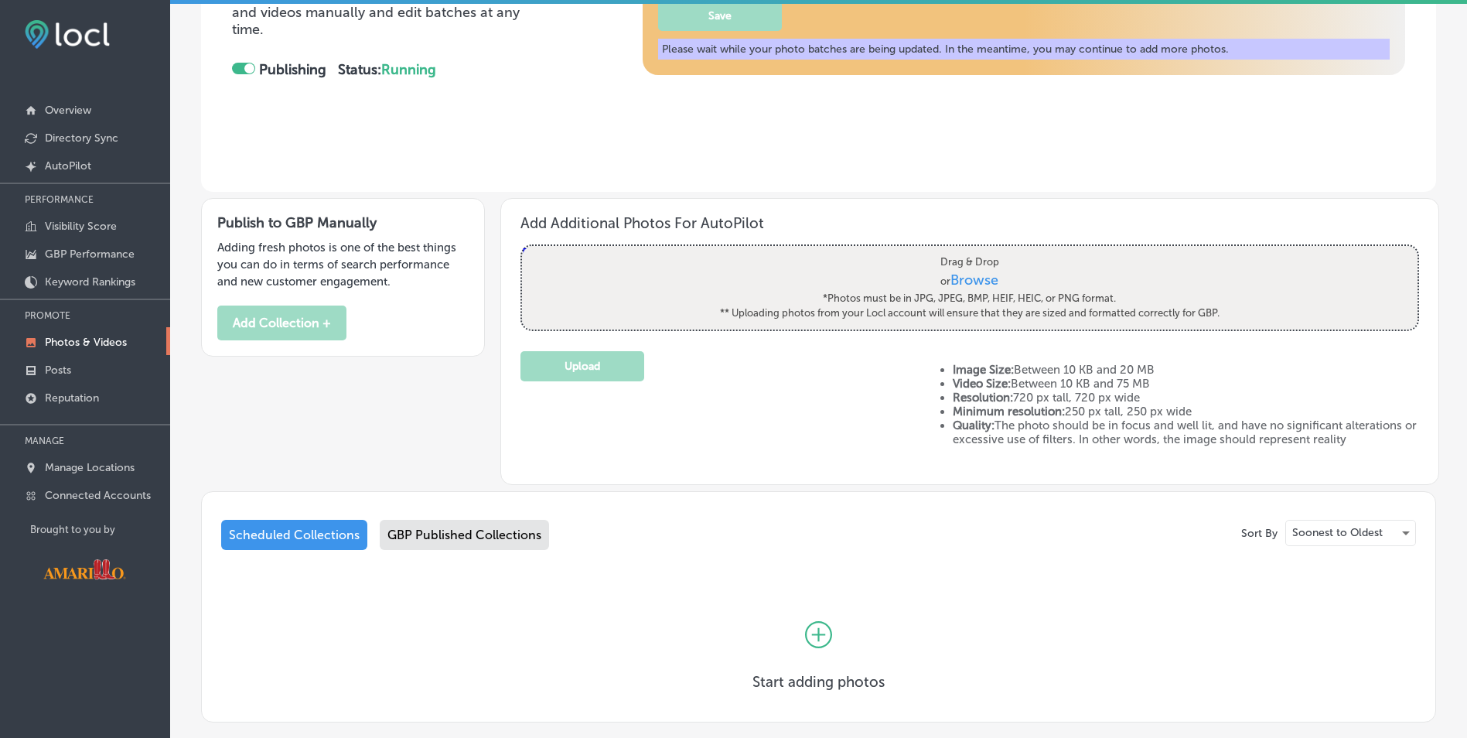
click at [930, 274] on label "Drag & Drop or Browse *Photos must be in JPG, JPEG, BMP, HEIF, HEIC, or PNG for…" at bounding box center [970, 288] width 510 height 77
click at [930, 251] on input "Drag & Drop or Browse *Photos must be in JPG, JPEG, BMP, HEIF, HEIC, or PNG for…" at bounding box center [969, 248] width 895 height 5
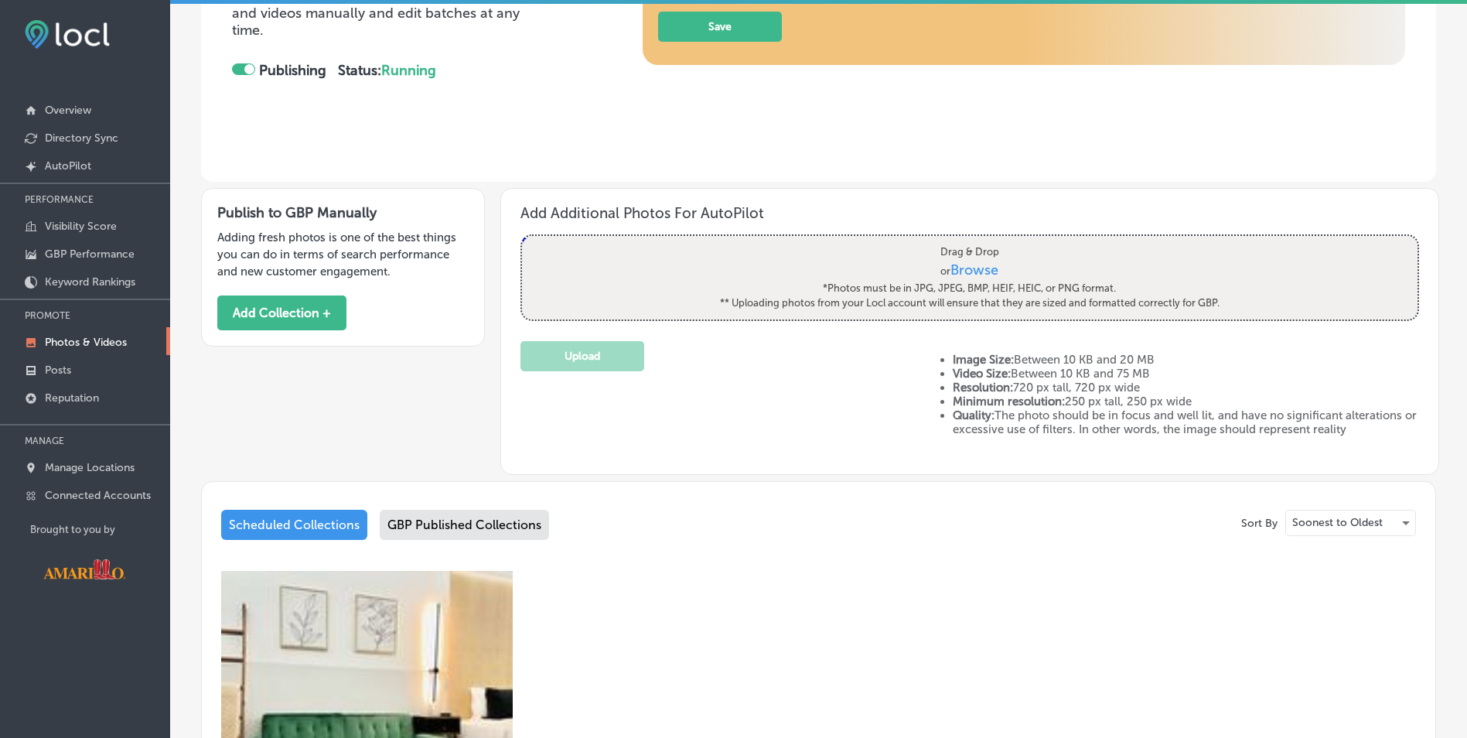
type input "C:\fakepath\3CA4E0C2-7325-412A-9A2F-25362512976F.PNG"
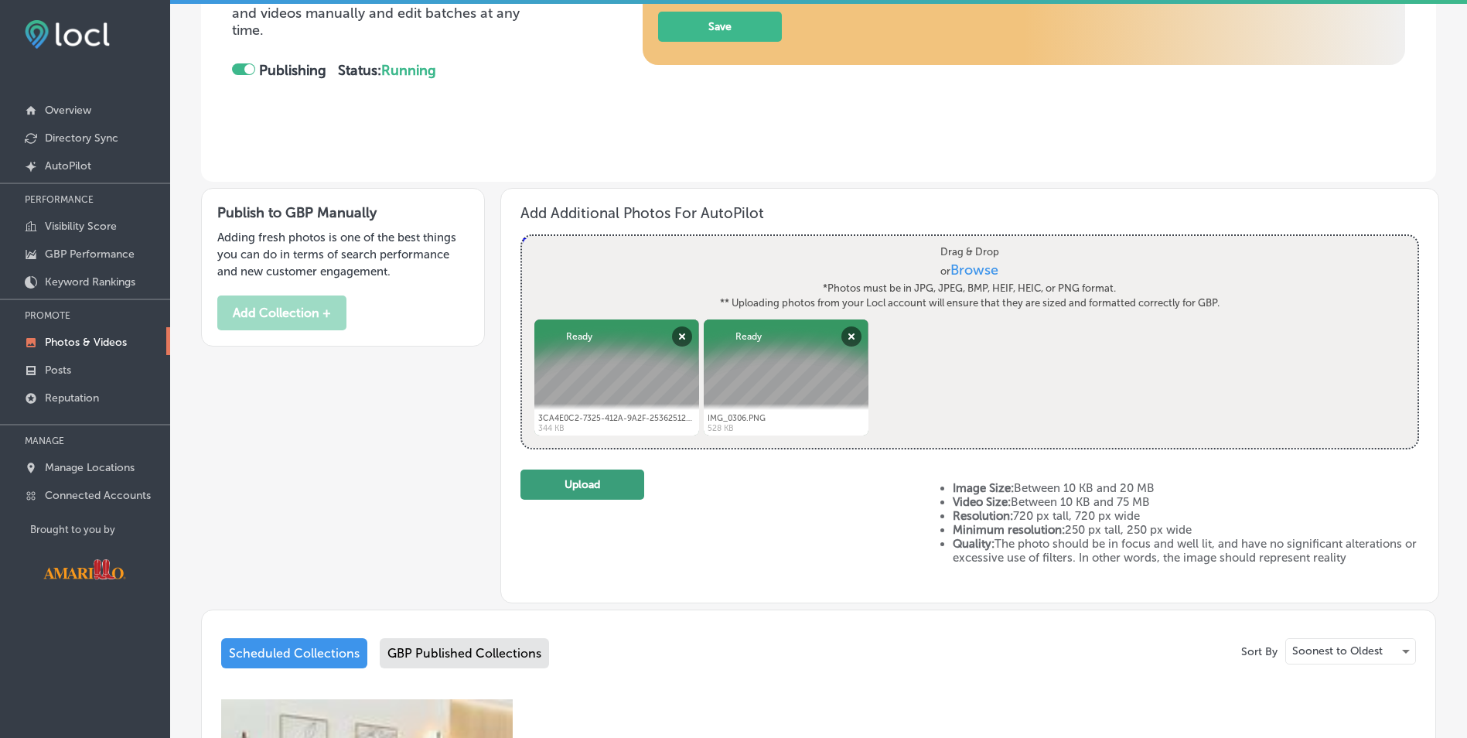
click at [593, 490] on button "Upload" at bounding box center [582, 484] width 124 height 30
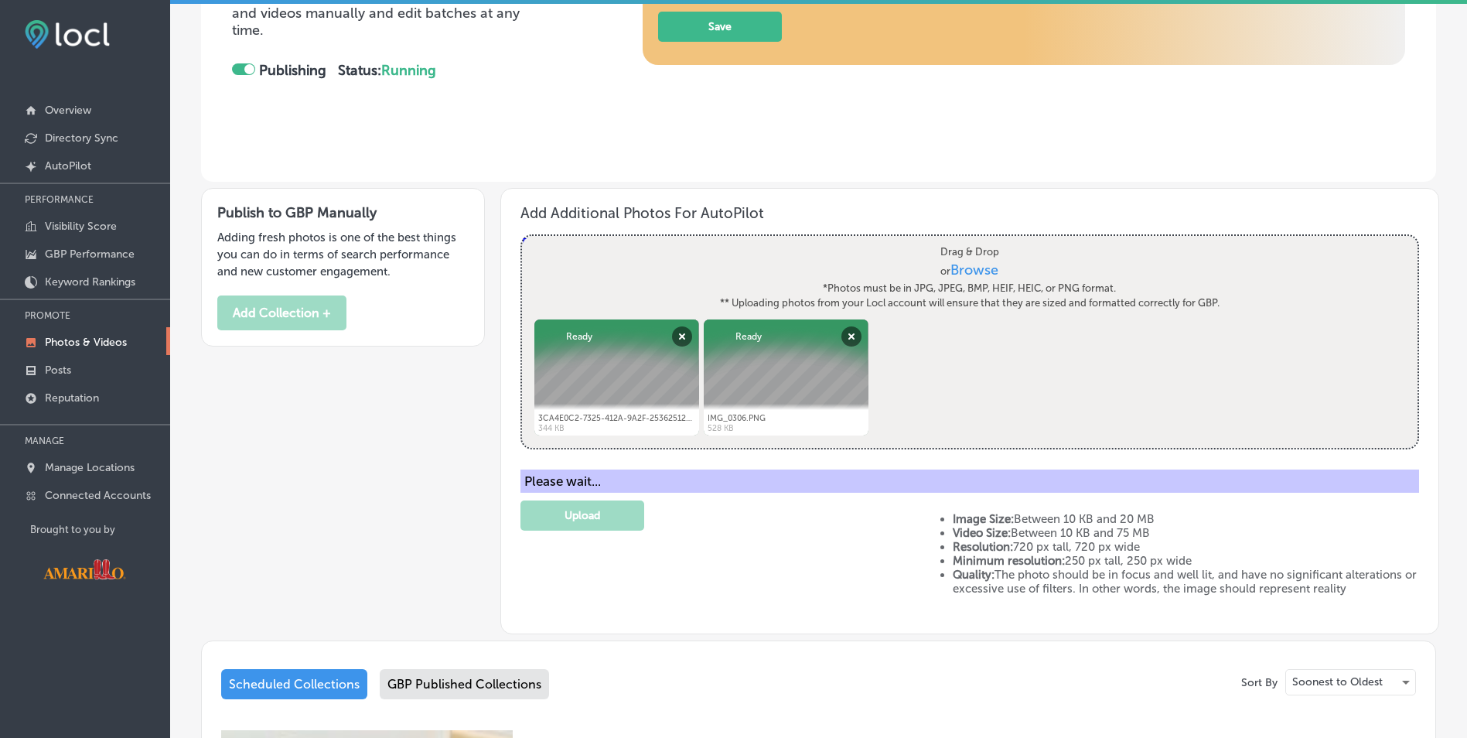
scroll to position [320, 0]
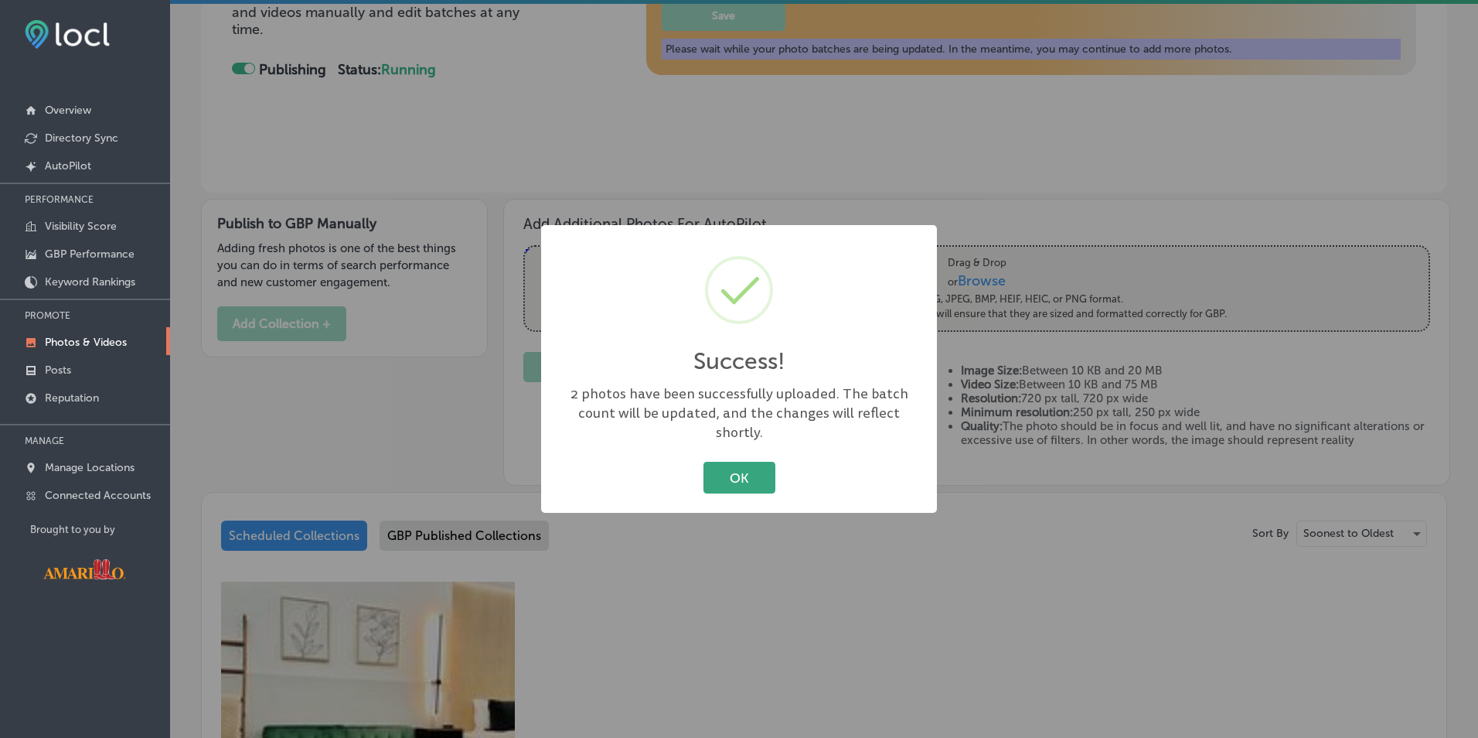
click at [735, 479] on button "OK" at bounding box center [740, 478] width 72 height 32
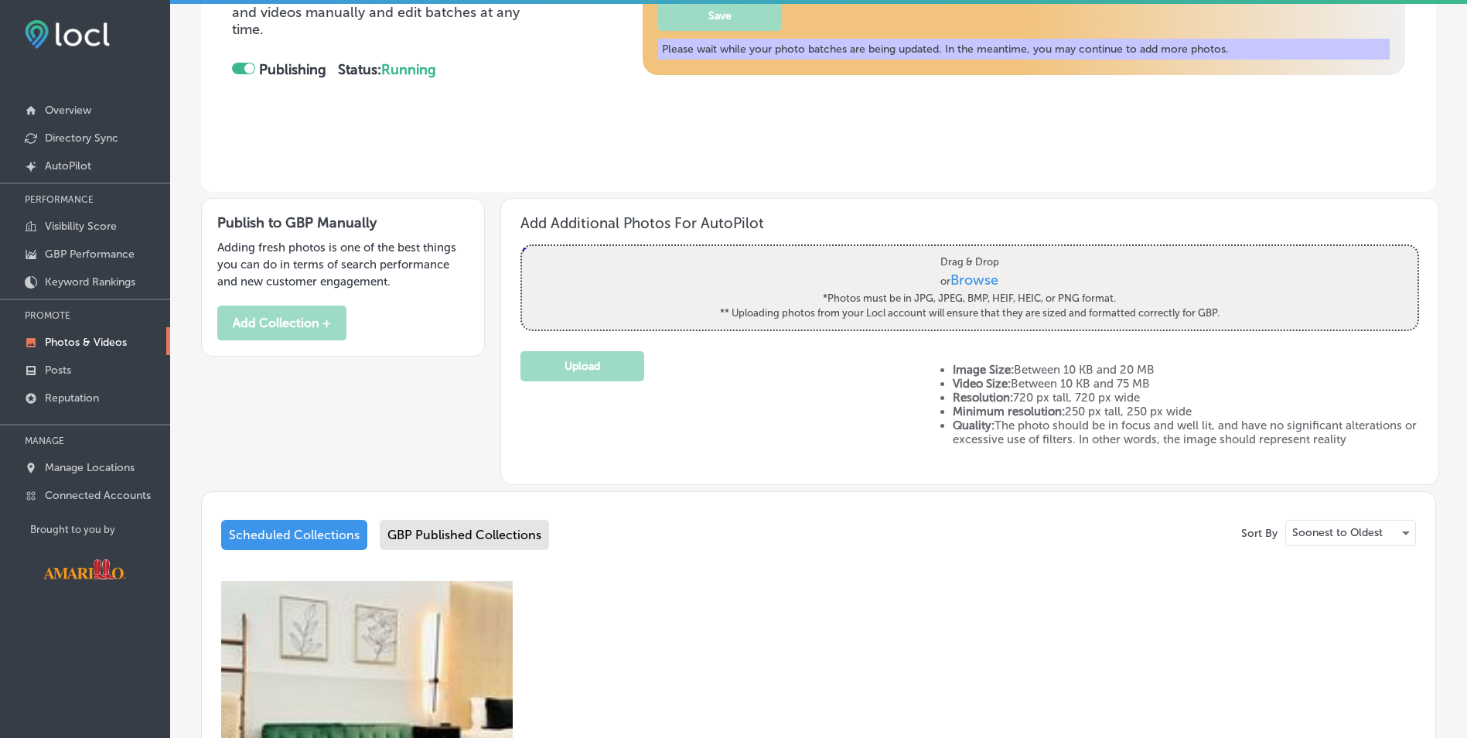
click at [933, 299] on label "Drag & Drop or Browse *Photos must be in JPG, JPEG, BMP, HEIF, HEIC, or PNG for…" at bounding box center [970, 288] width 510 height 77
click at [933, 251] on input "Drag & Drop or Browse *Photos must be in JPG, JPEG, BMP, HEIF, HEIC, or PNG for…" at bounding box center [969, 248] width 895 height 5
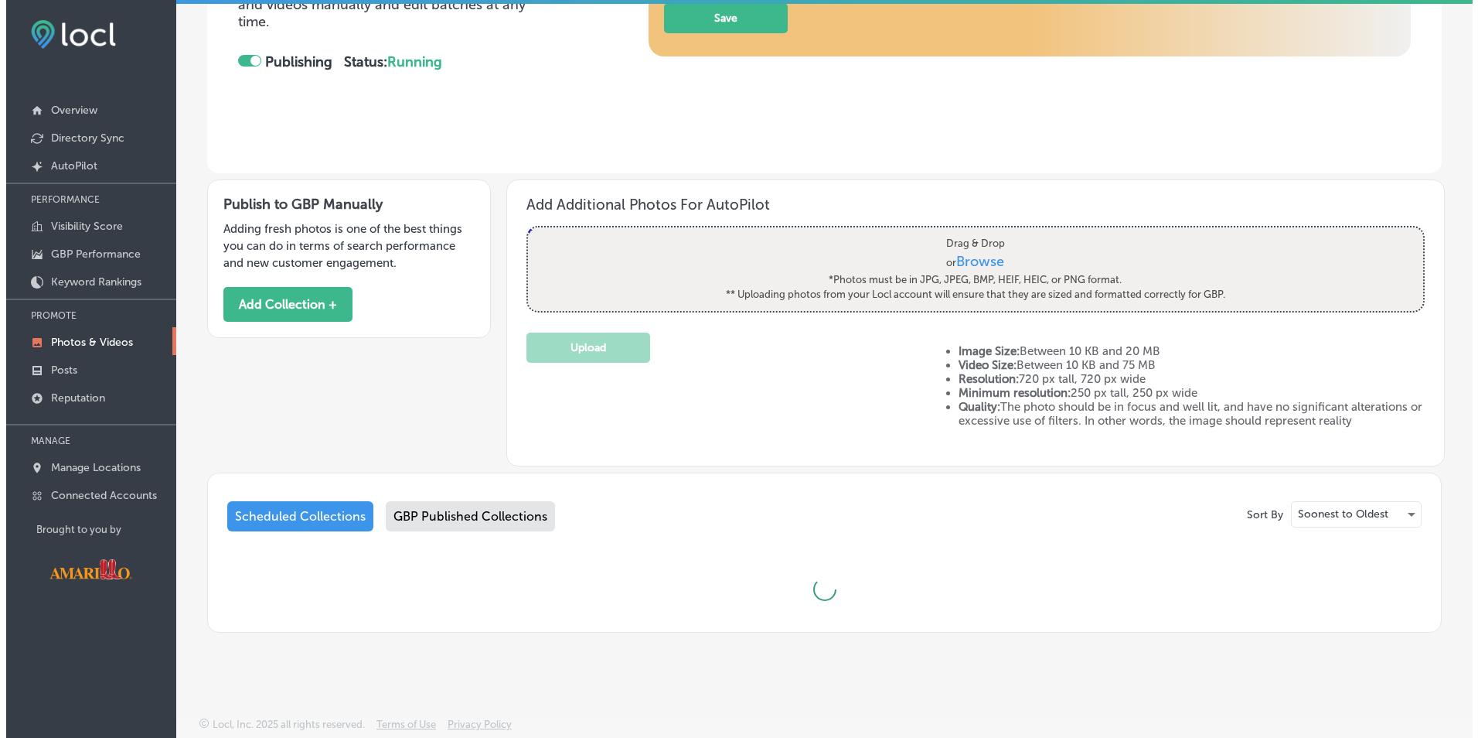
scroll to position [309, 0]
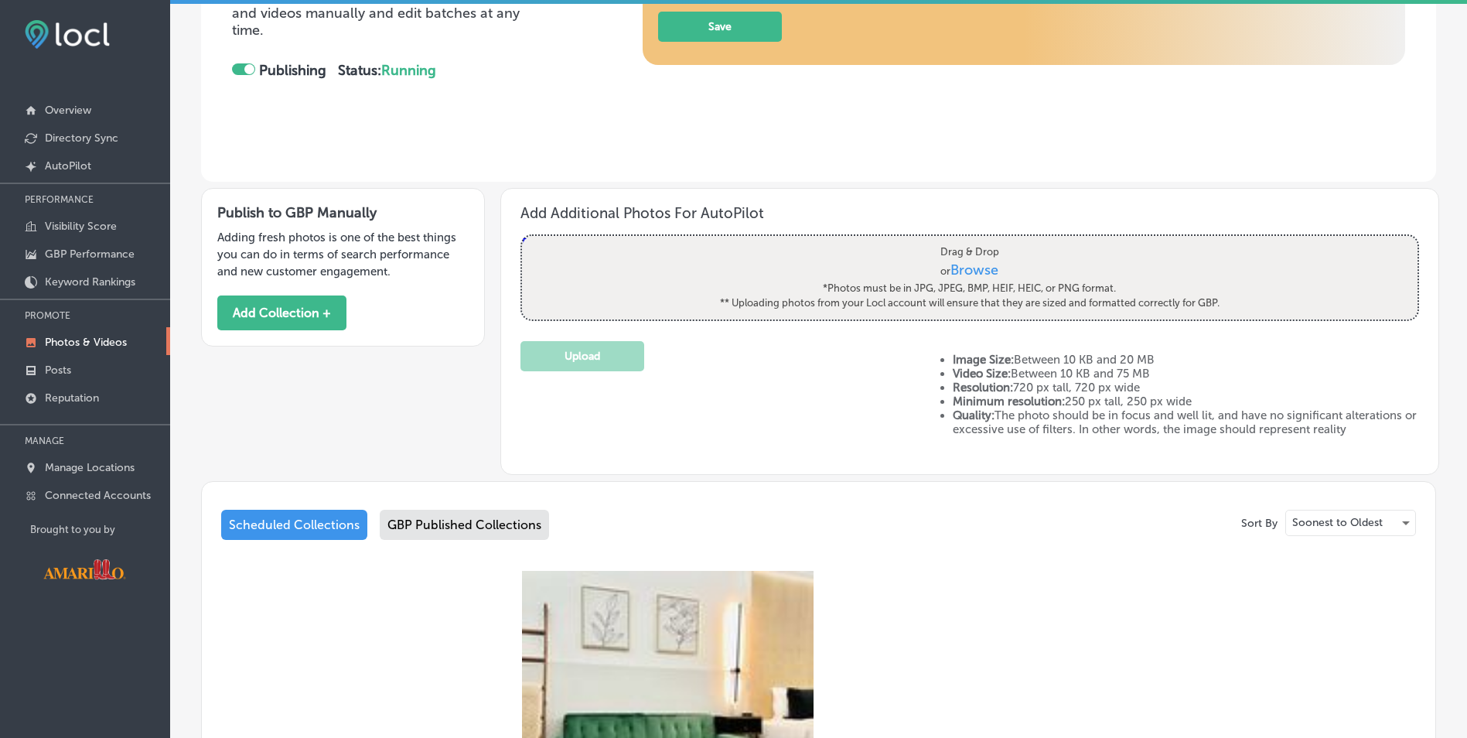
type input "C:\fakepath\DSC01063.jpg"
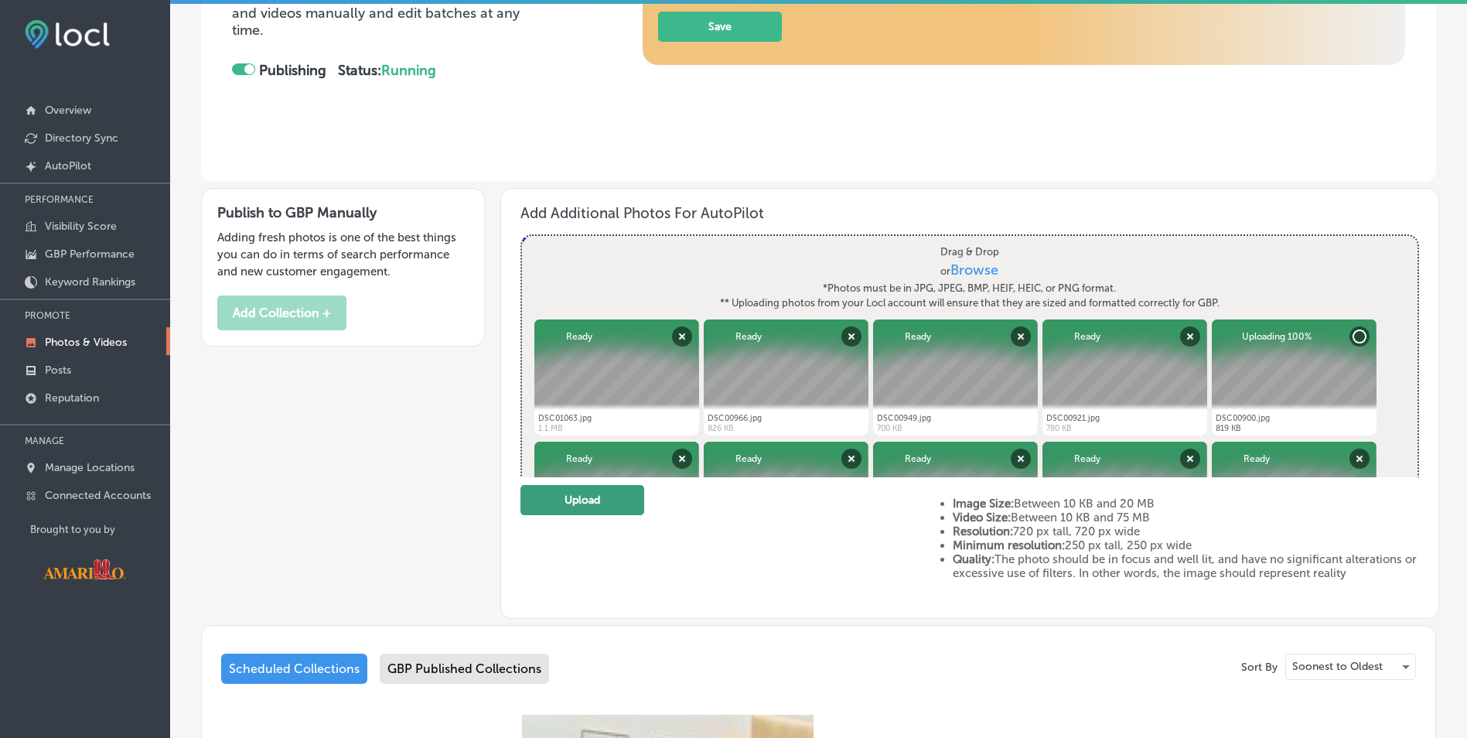
click at [612, 514] on div "Upload" at bounding box center [720, 544] width 401 height 118
click at [571, 503] on button "Upload" at bounding box center [582, 500] width 124 height 30
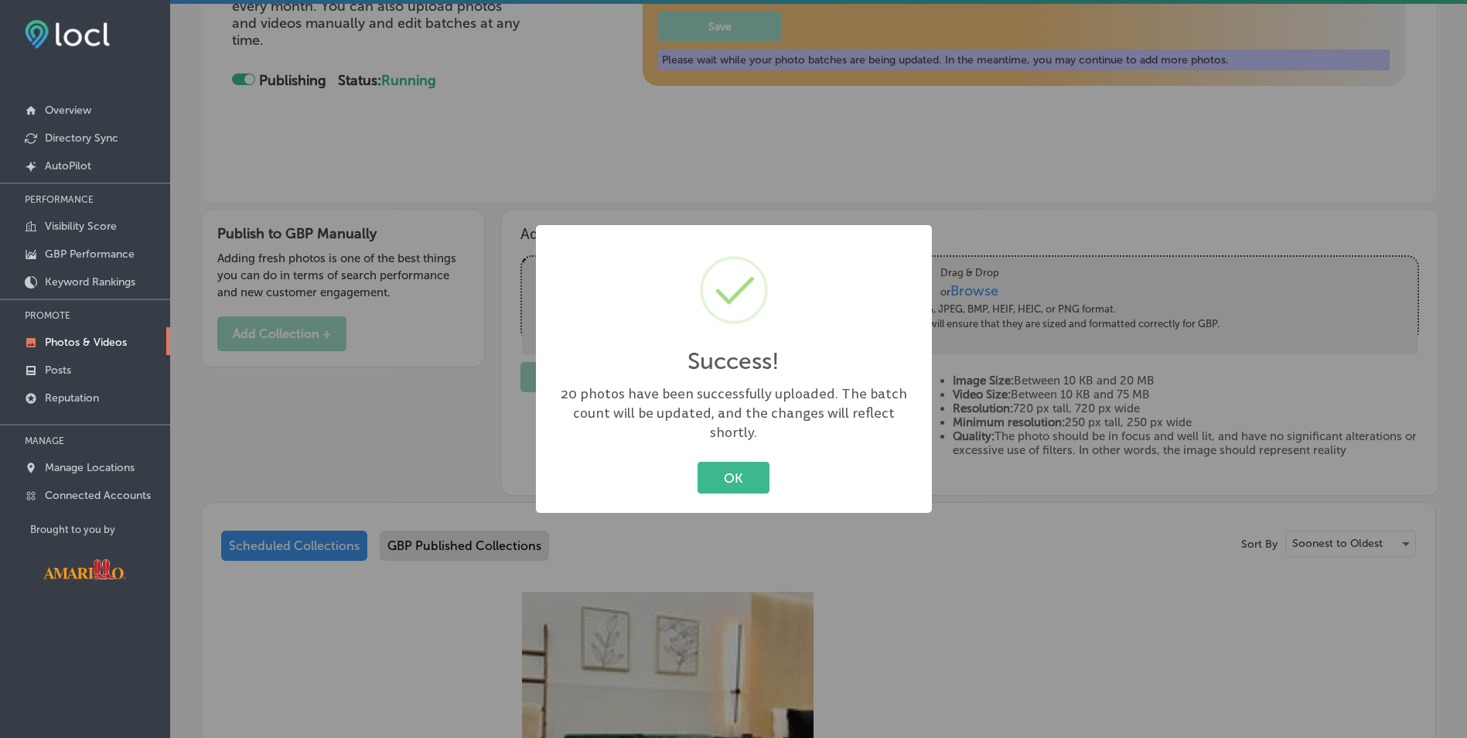
scroll to position [320, 0]
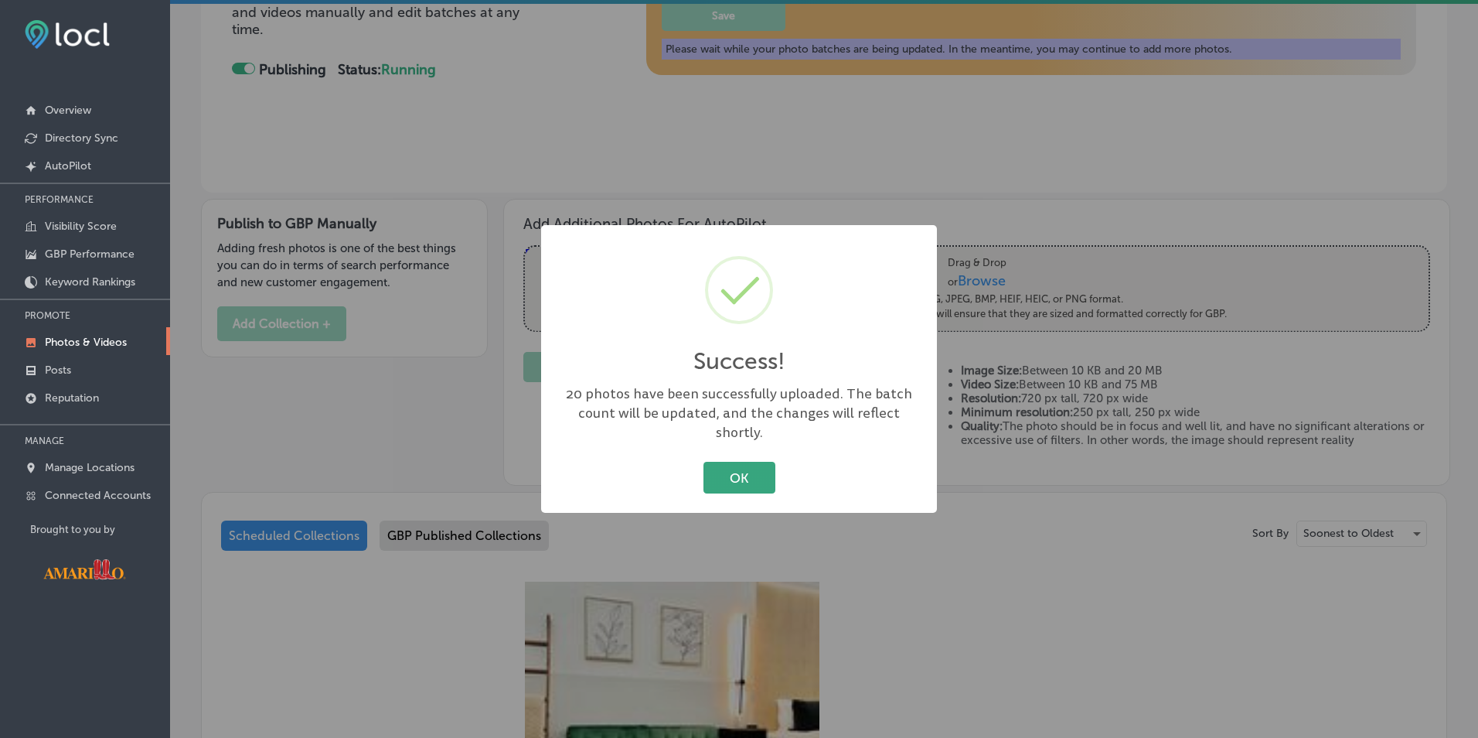
click at [731, 466] on button "OK" at bounding box center [740, 478] width 72 height 32
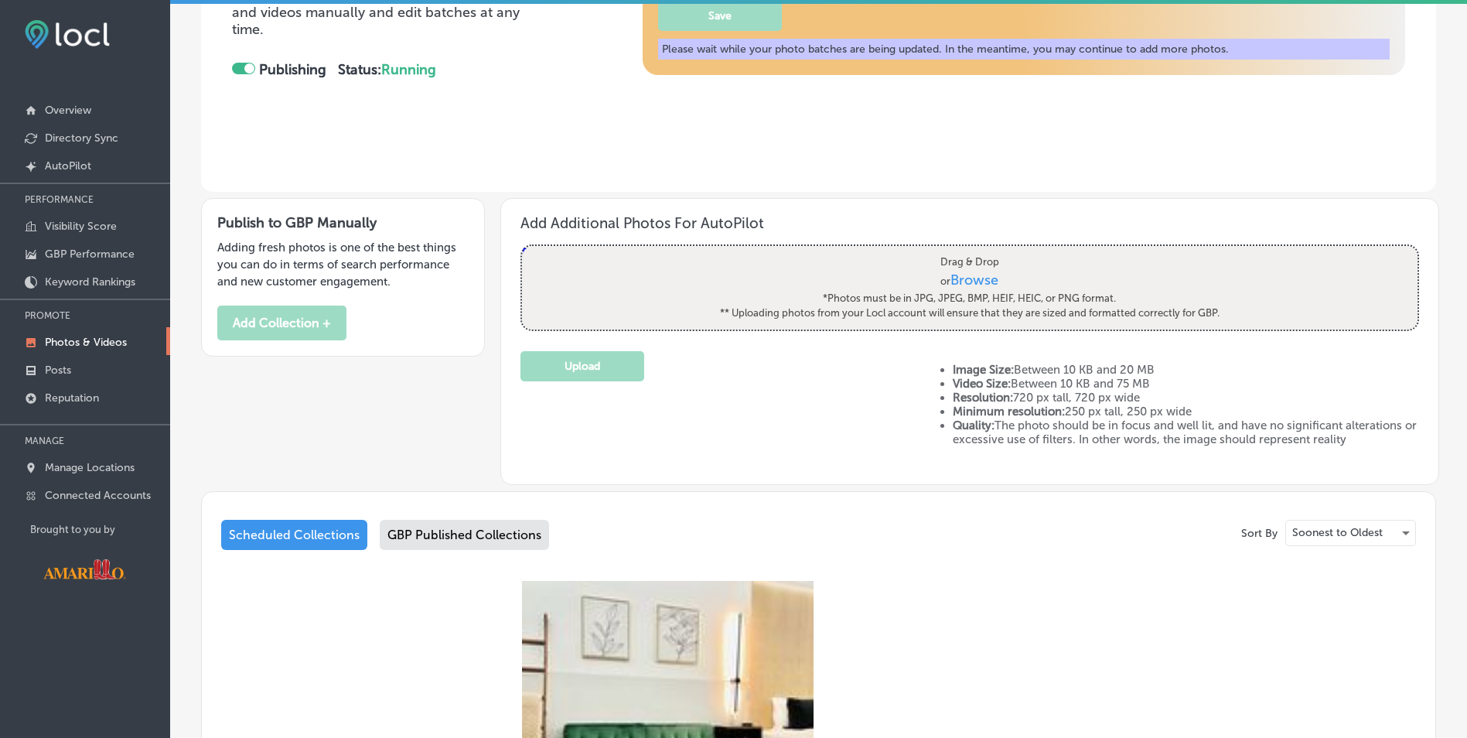
scroll to position [309, 0]
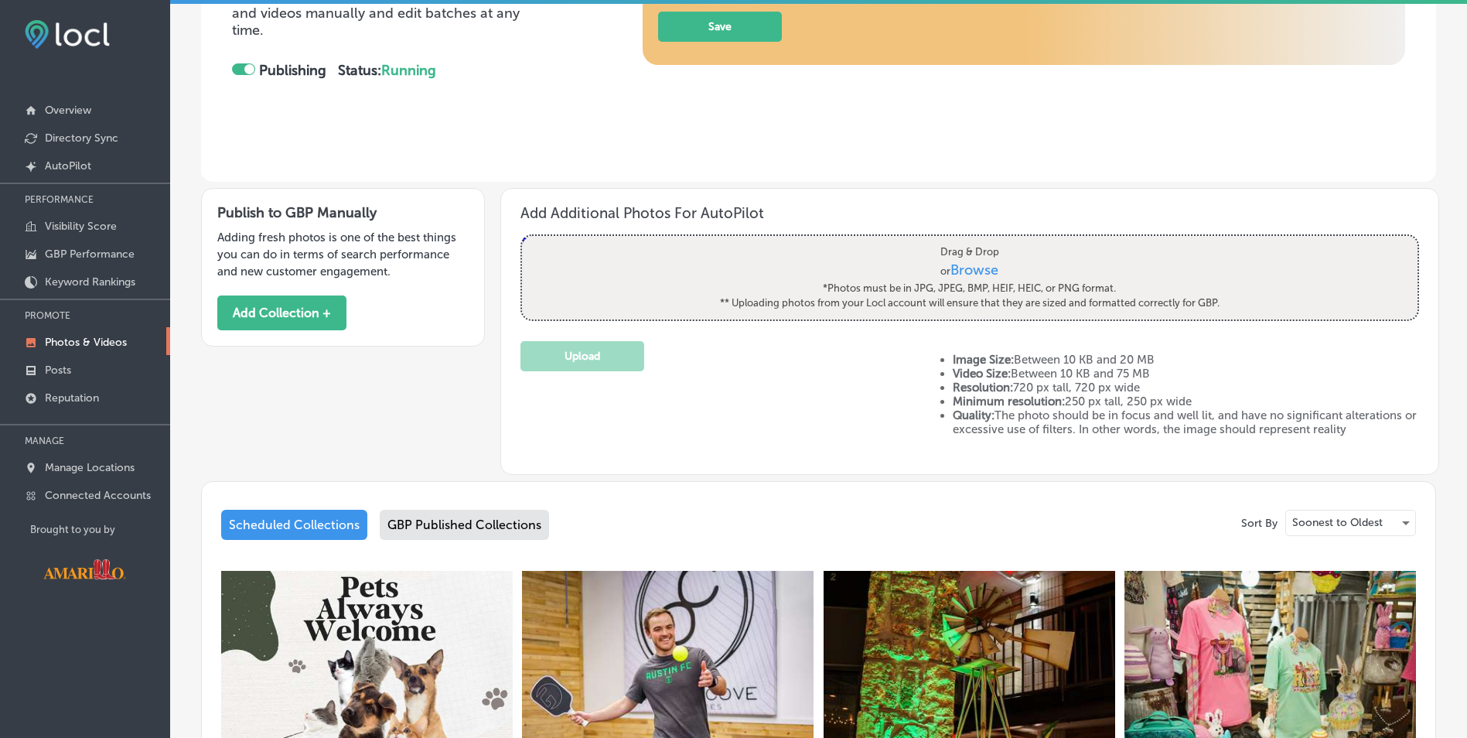
click at [984, 275] on span "Browse" at bounding box center [975, 269] width 48 height 17
click at [984, 240] on input "Drag & Drop or Browse *Photos must be in JPG, JPEG, BMP, HEIF, HEIC, or PNG for…" at bounding box center [969, 238] width 895 height 5
type input "C:\fakepath\Screenshot 2024-10-21 110759 - Copy.png"
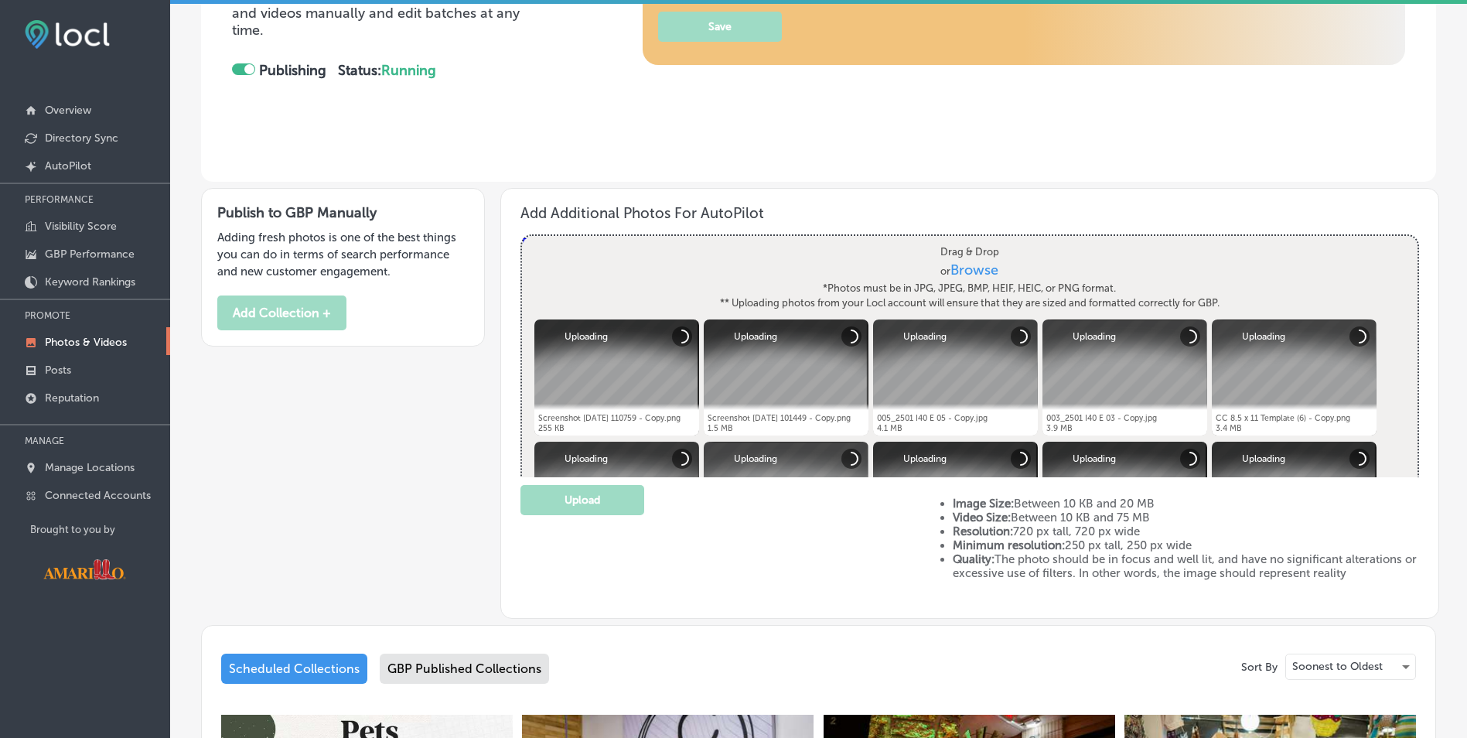
scroll to position [0, 0]
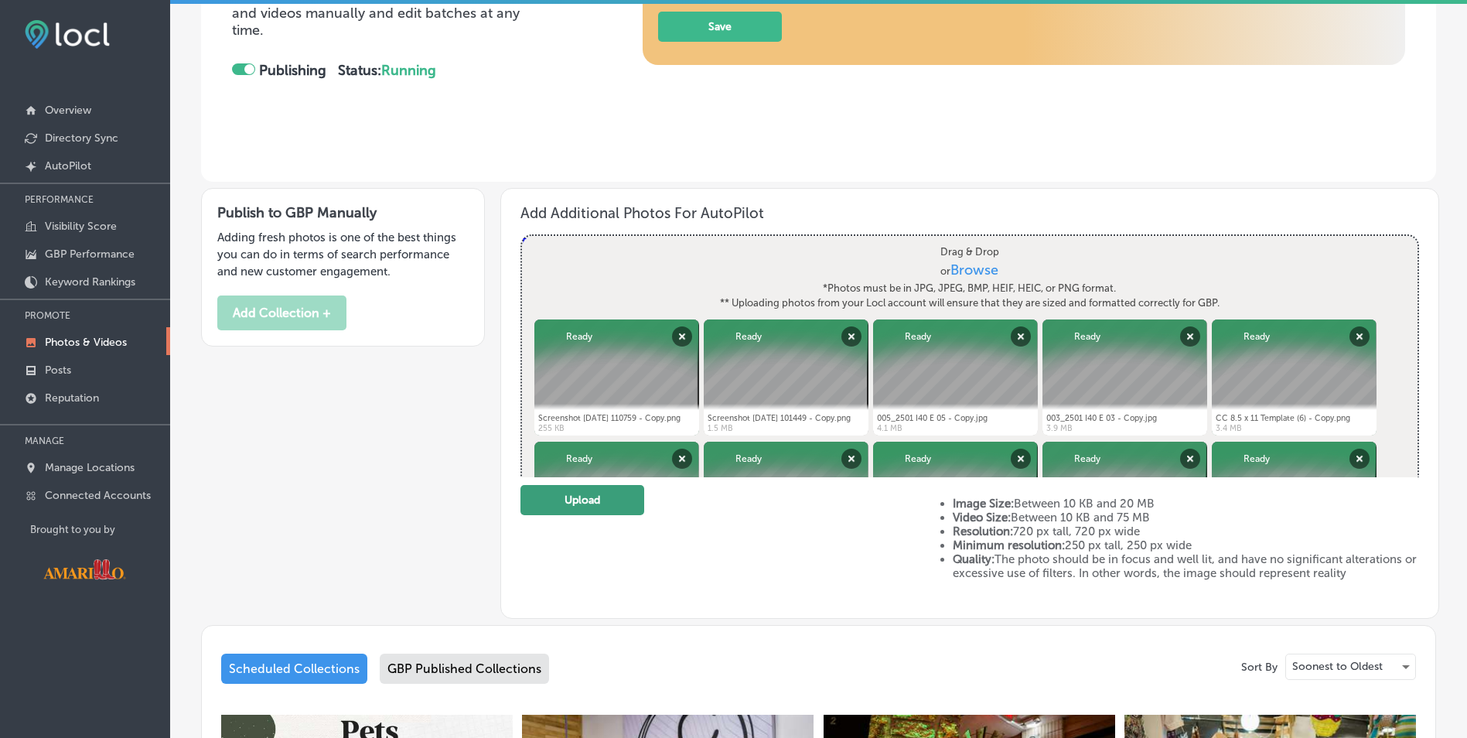
click at [574, 499] on button "Upload" at bounding box center [582, 500] width 124 height 30
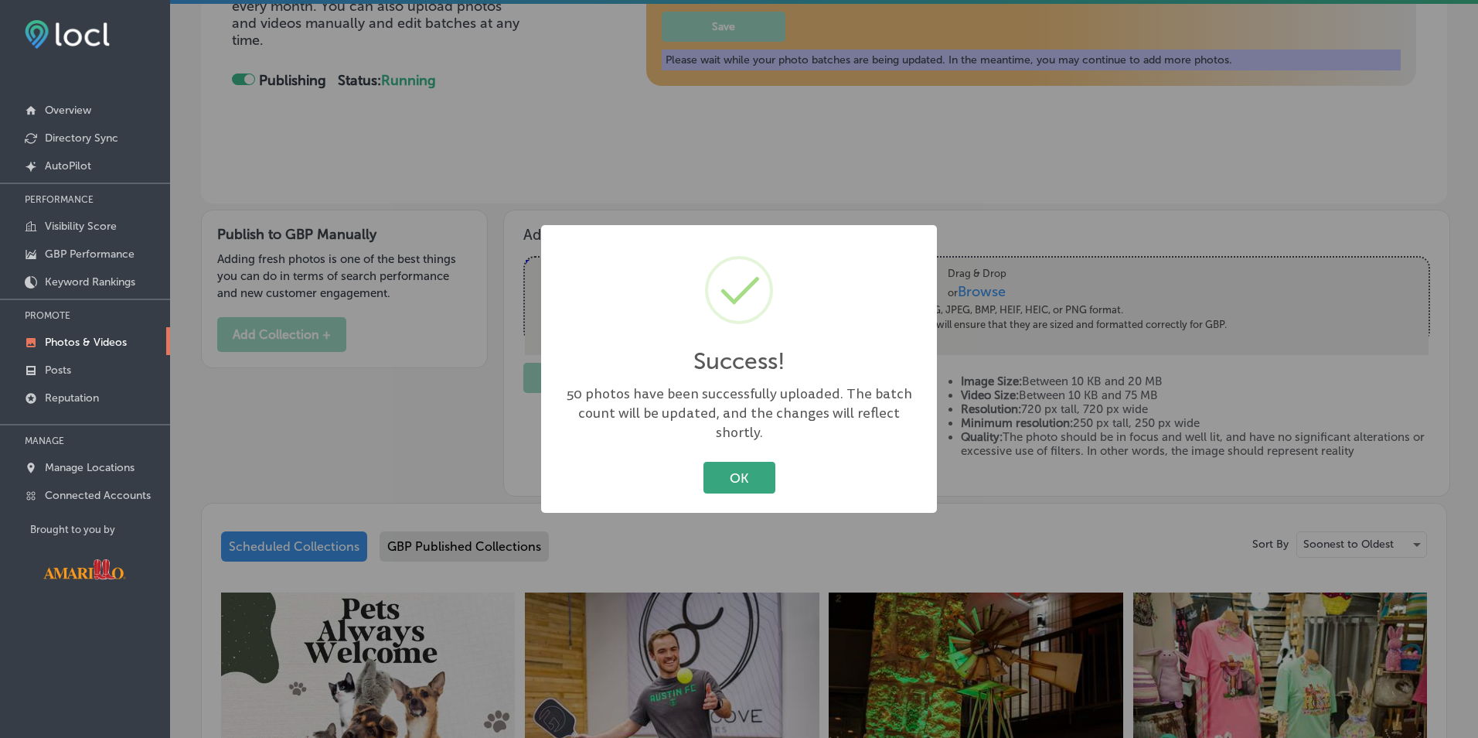
click at [742, 469] on button "OK" at bounding box center [740, 478] width 72 height 32
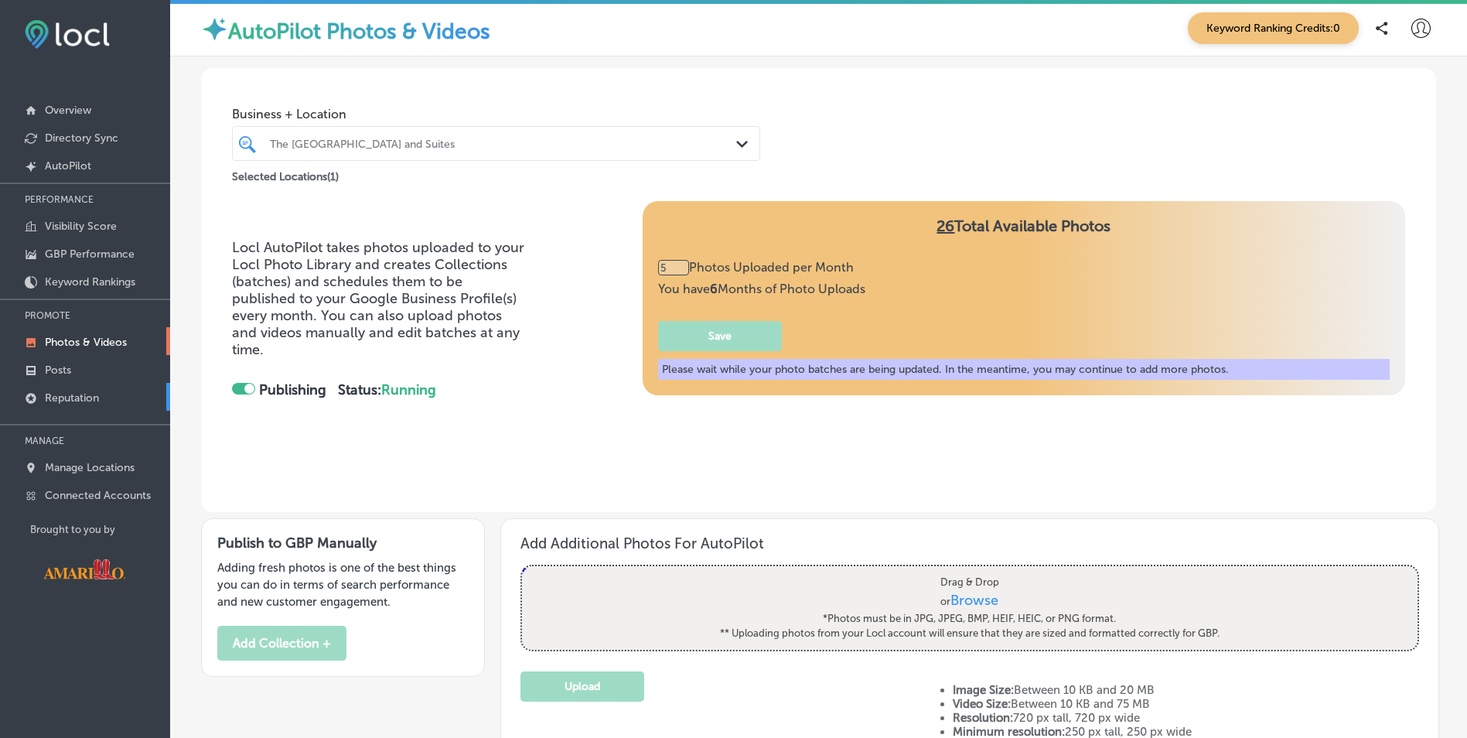
click at [69, 394] on p "Reputation" at bounding box center [72, 397] width 54 height 13
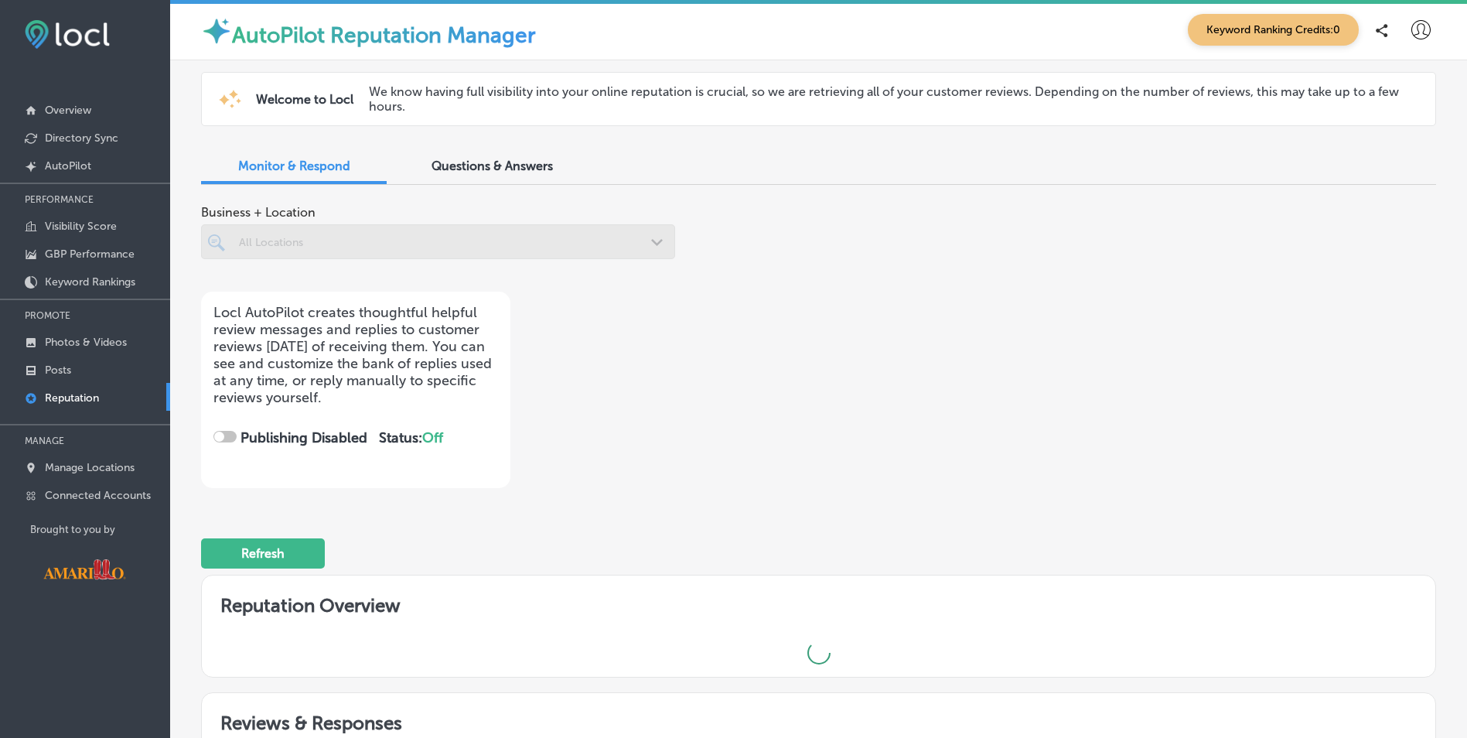
checkbox input "true"
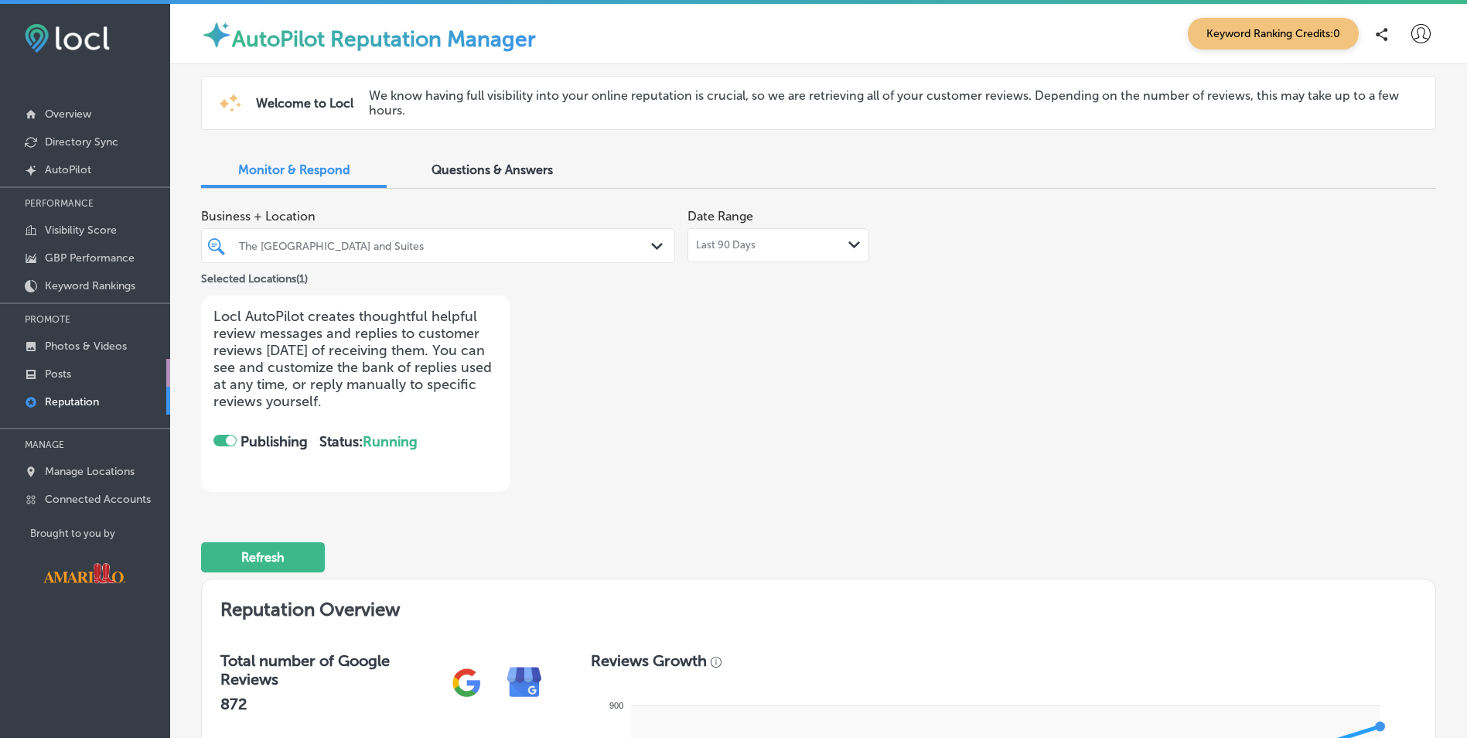
click at [65, 373] on p "Posts" at bounding box center [58, 373] width 26 height 13
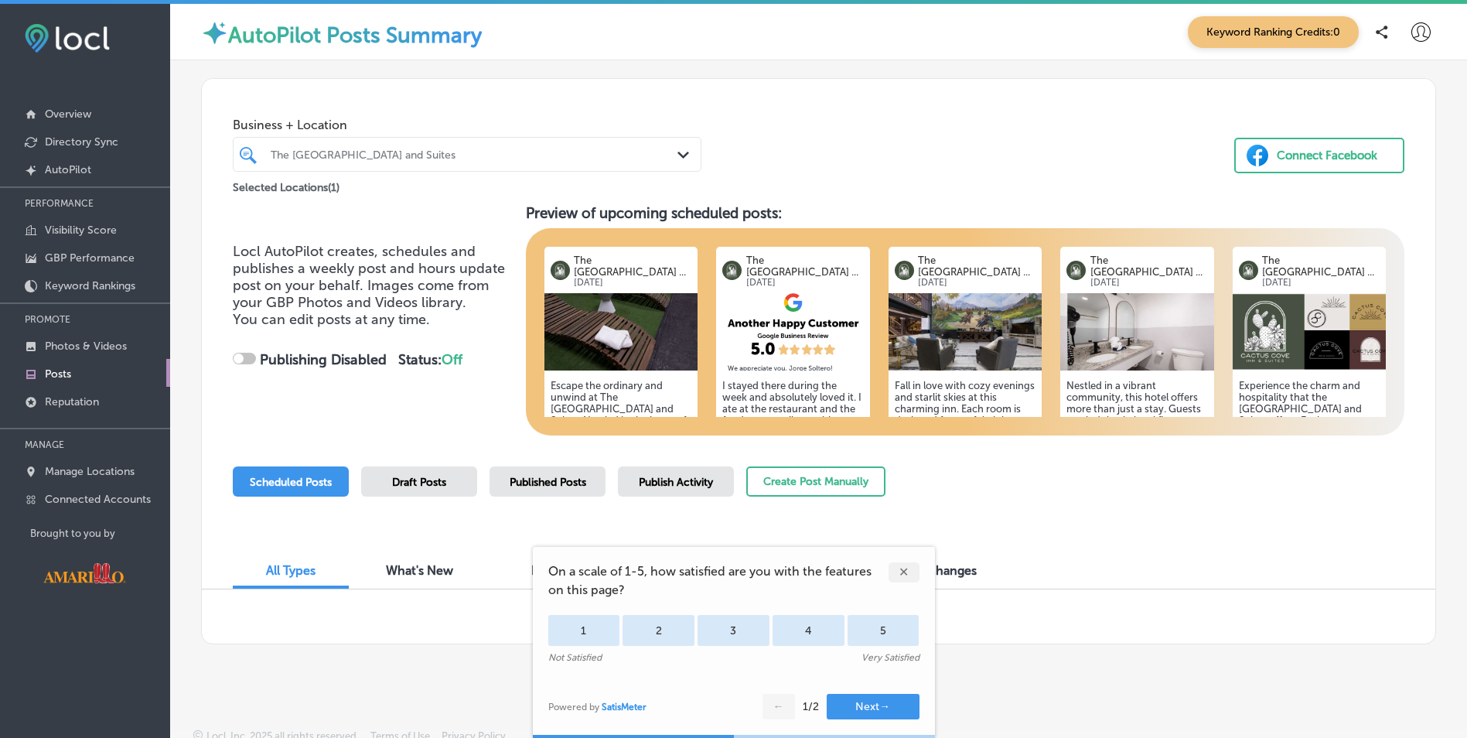
checkbox input "true"
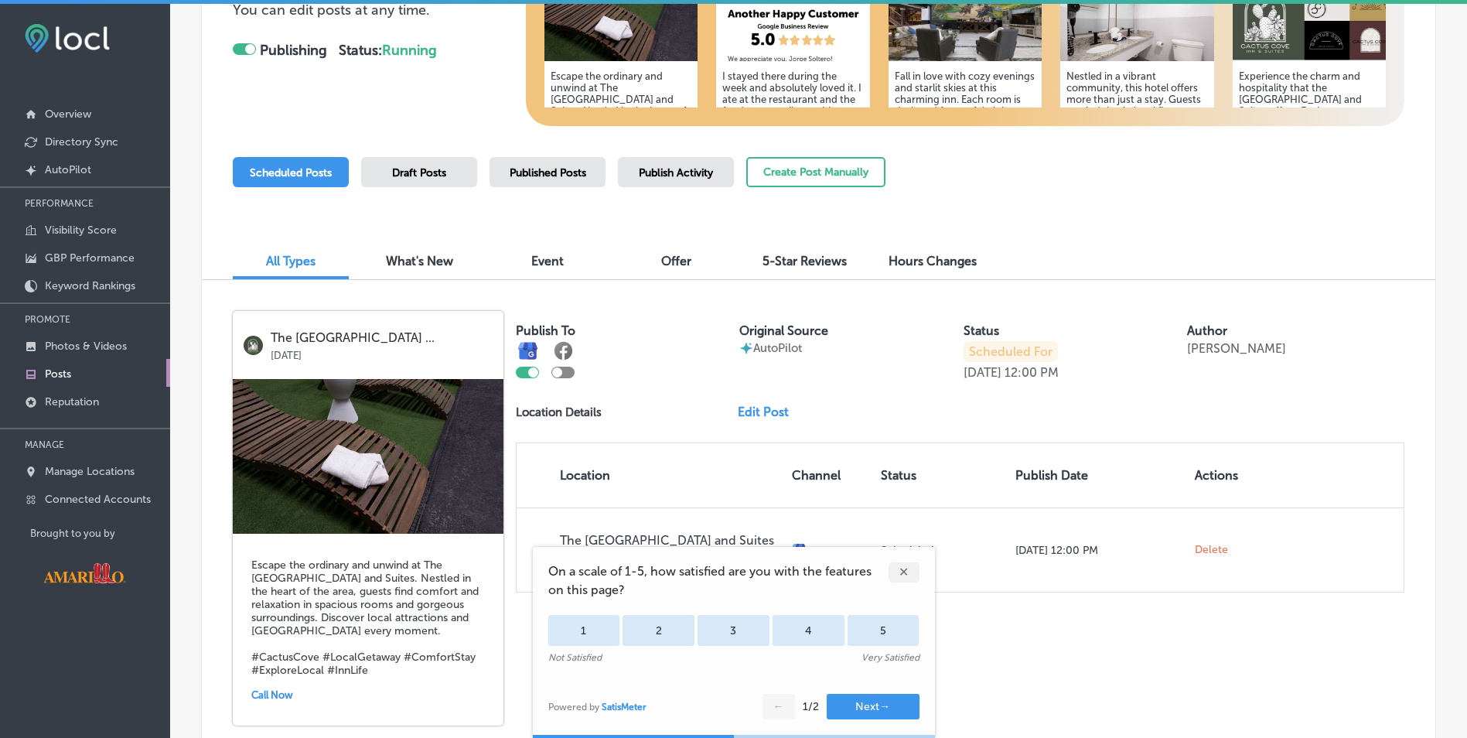
scroll to position [387, 0]
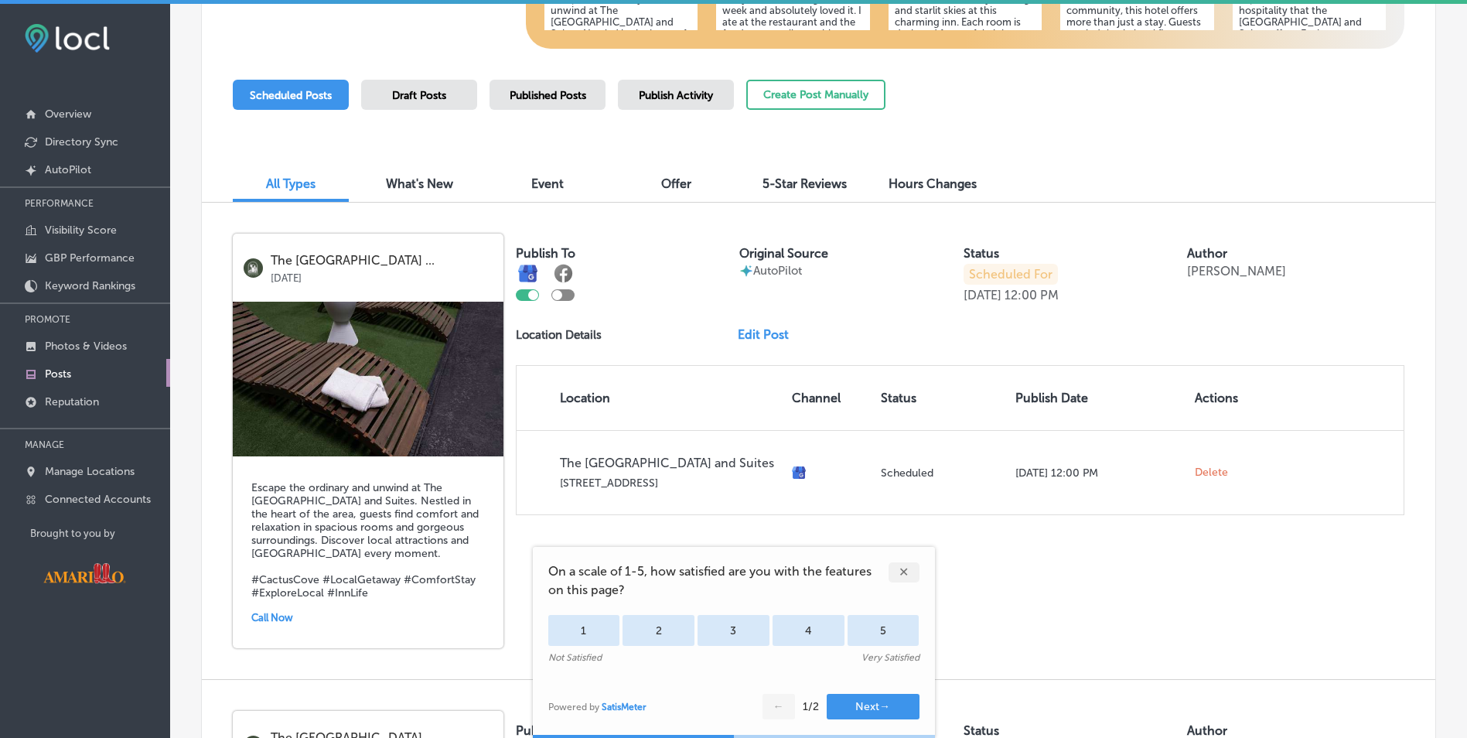
click at [553, 186] on span "Event" at bounding box center [547, 183] width 32 height 15
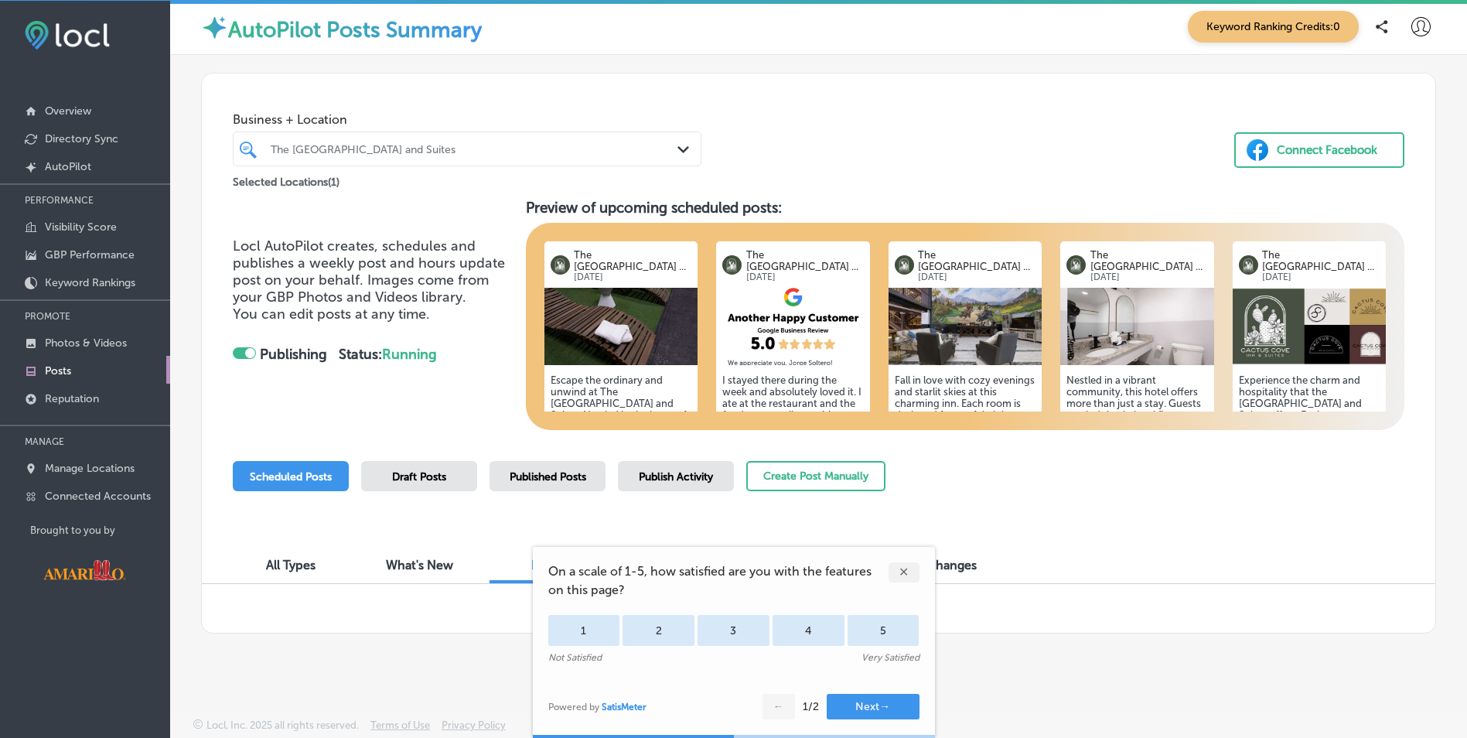
scroll to position [4, 0]
click at [906, 567] on div "✕" at bounding box center [903, 572] width 31 height 20
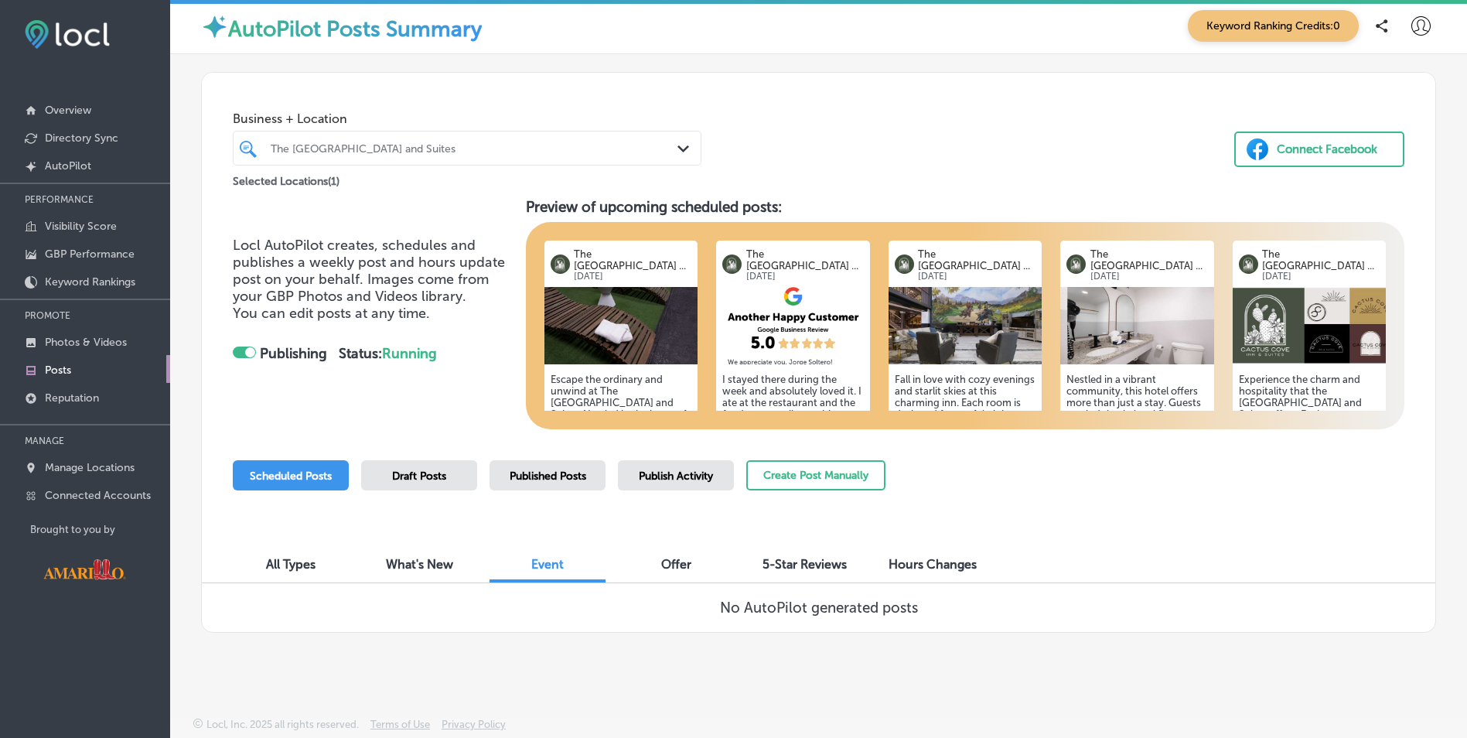
click at [779, 566] on span "5-Star Reviews" at bounding box center [804, 564] width 84 height 15
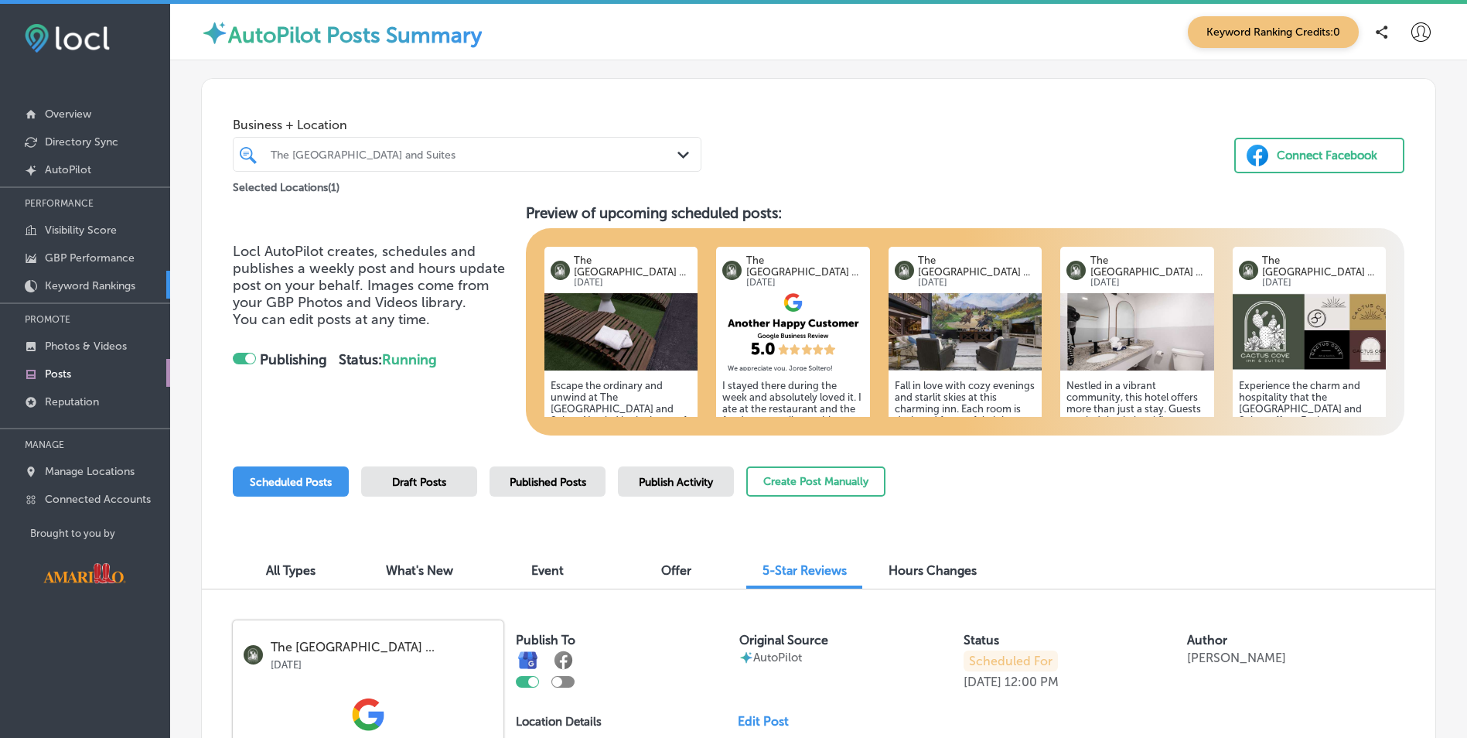
click at [83, 285] on p "Keyword Rankings" at bounding box center [90, 285] width 90 height 13
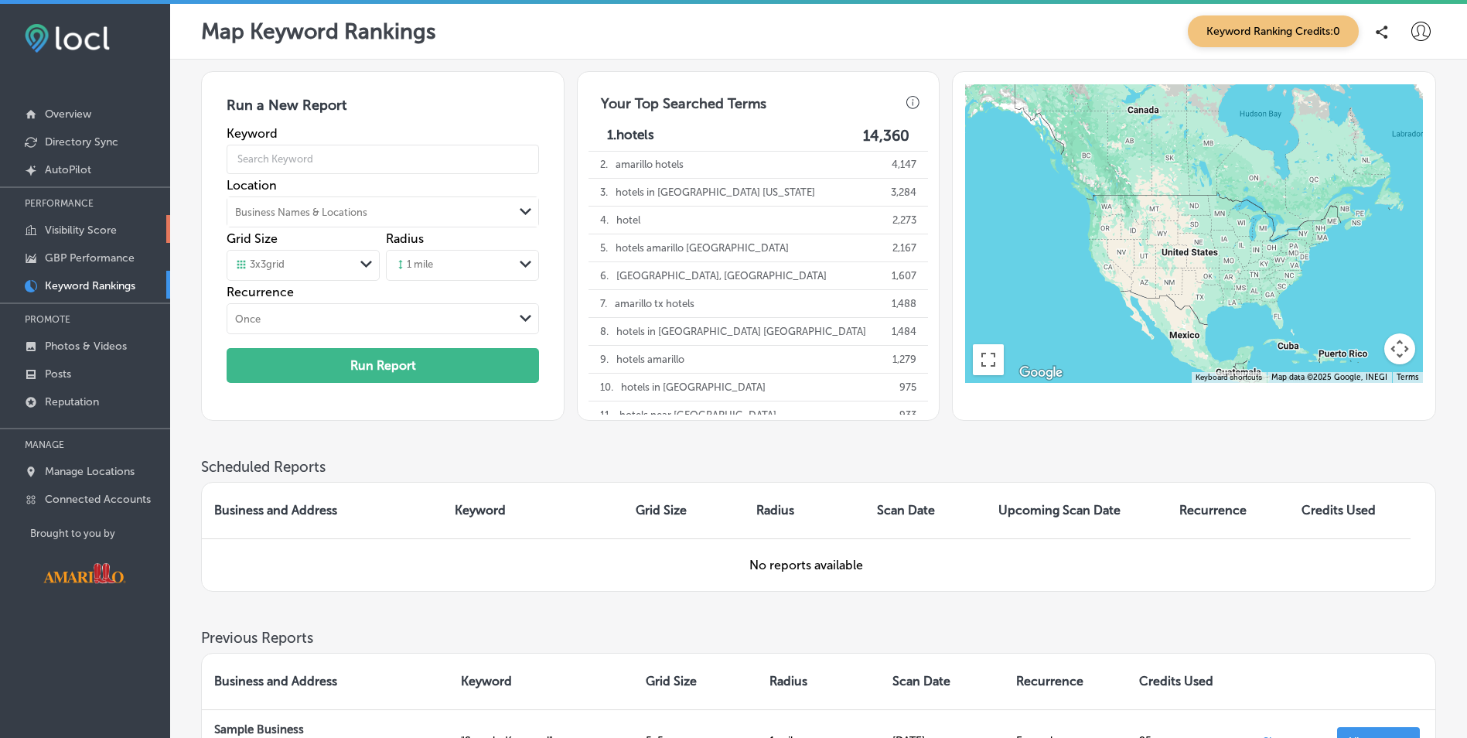
click at [72, 231] on p "Visibility Score" at bounding box center [81, 229] width 72 height 13
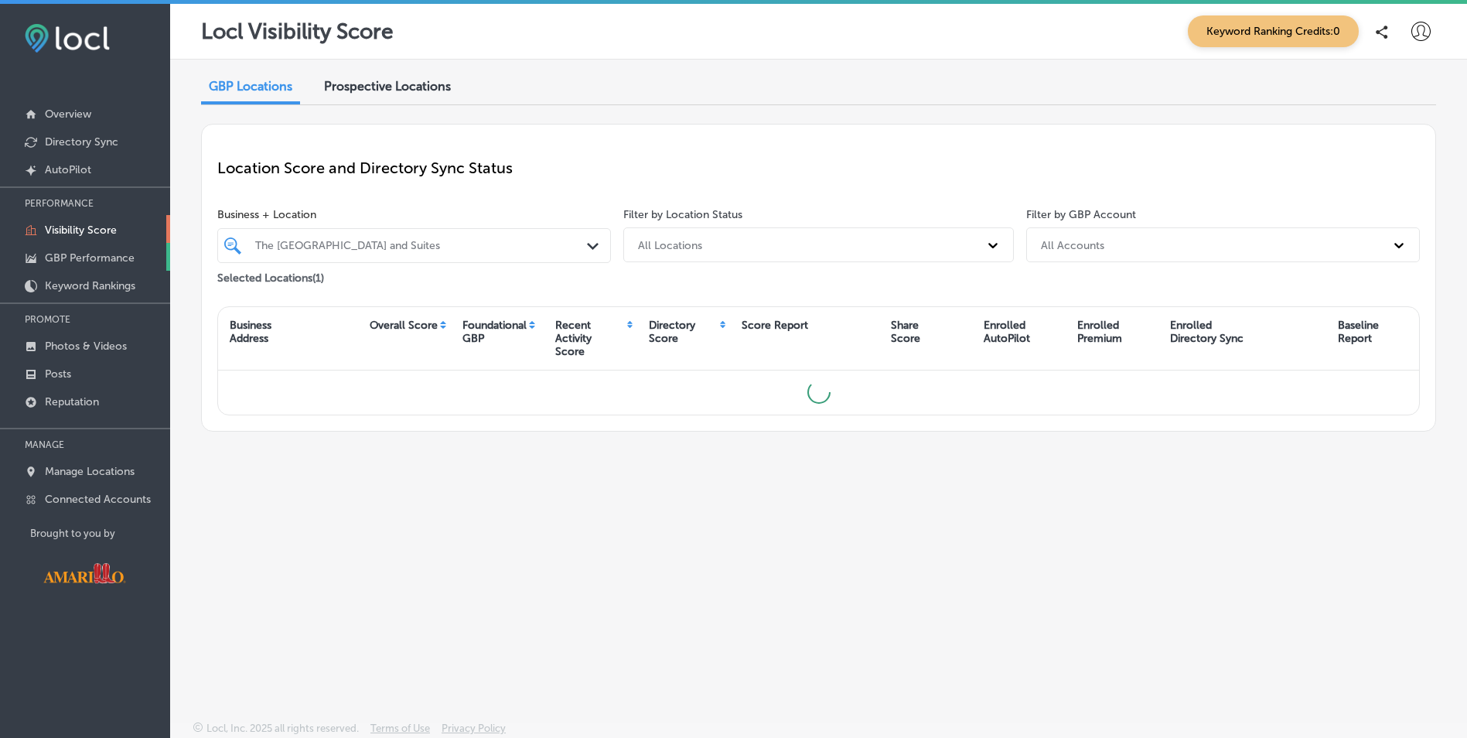
click at [64, 257] on p "GBP Performance" at bounding box center [90, 257] width 90 height 13
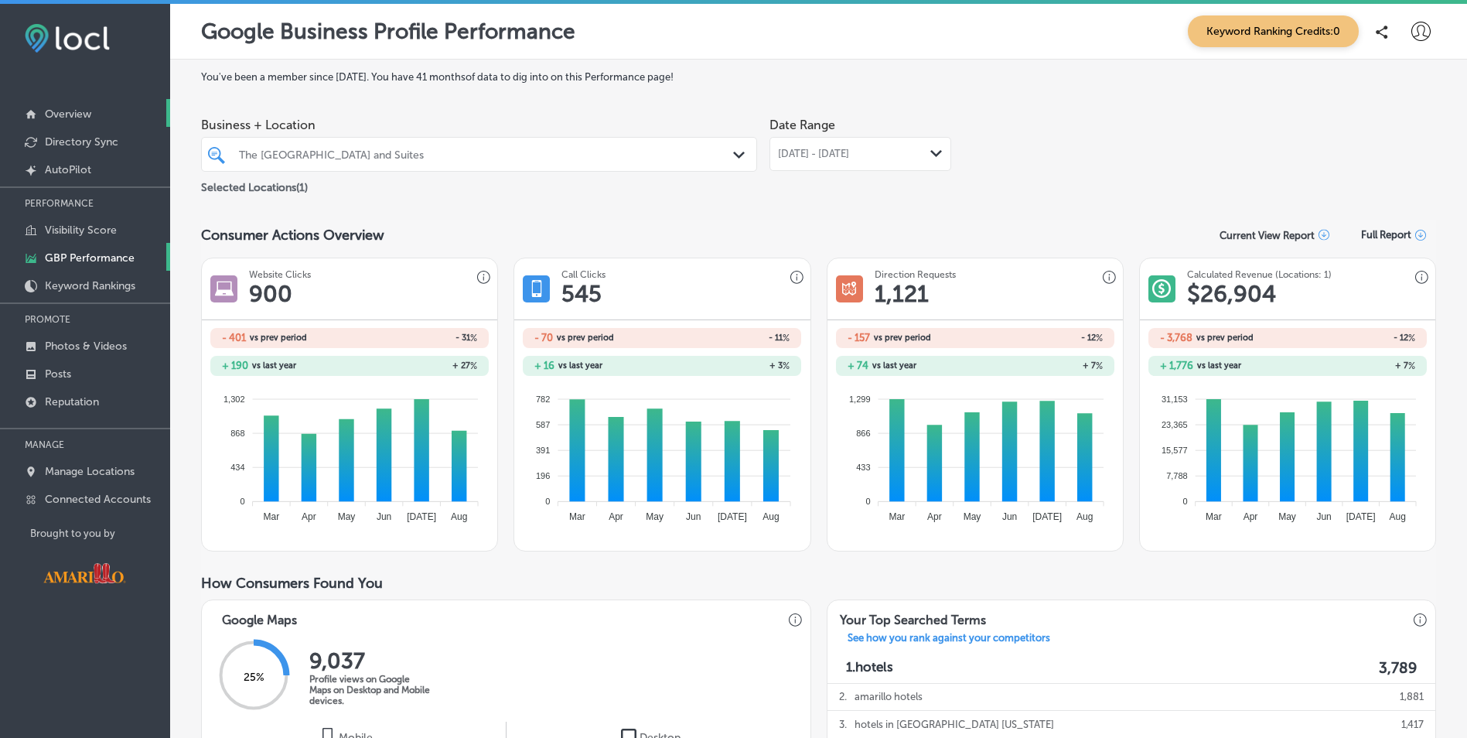
click at [95, 111] on link "Overview" at bounding box center [85, 113] width 170 height 28
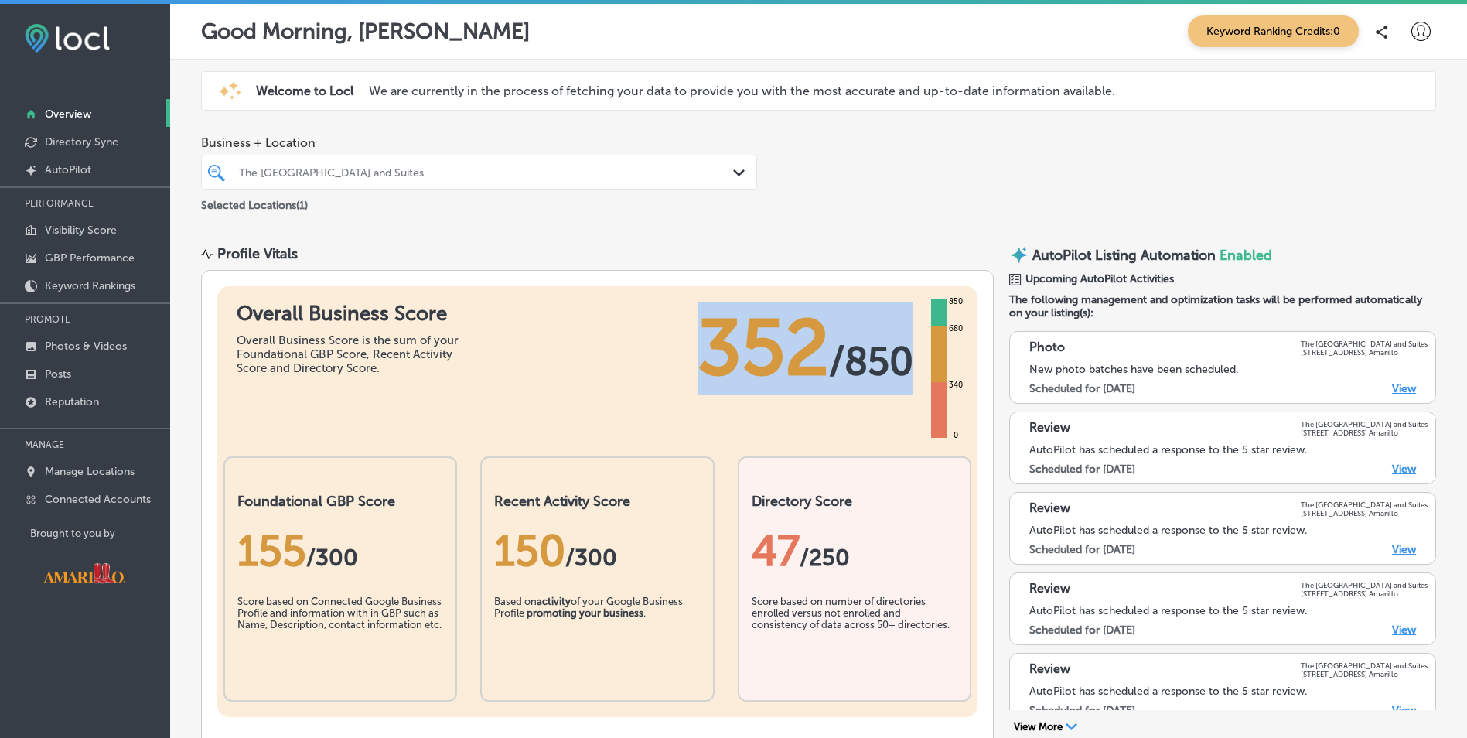
drag, startPoint x: 701, startPoint y: 358, endPoint x: 908, endPoint y: 370, distance: 206.8
click at [908, 370] on div "352 / 850 850 680 340 0" at bounding box center [827, 348] width 261 height 93
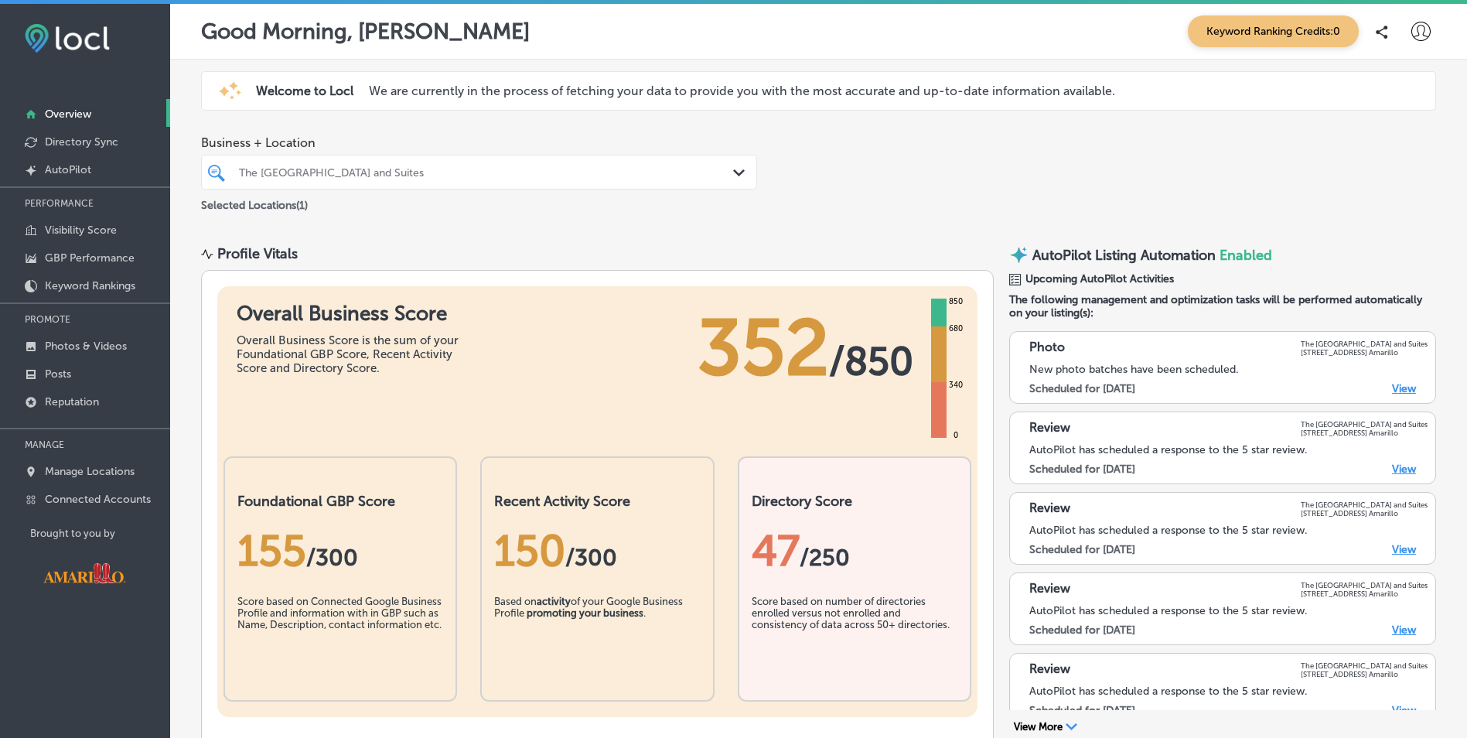
click at [563, 374] on div "Overall Business Score Overall Business Score is the sum of your Foundational G…" at bounding box center [597, 355] width 760 height 139
click at [82, 143] on p "Directory Sync" at bounding box center [81, 141] width 73 height 13
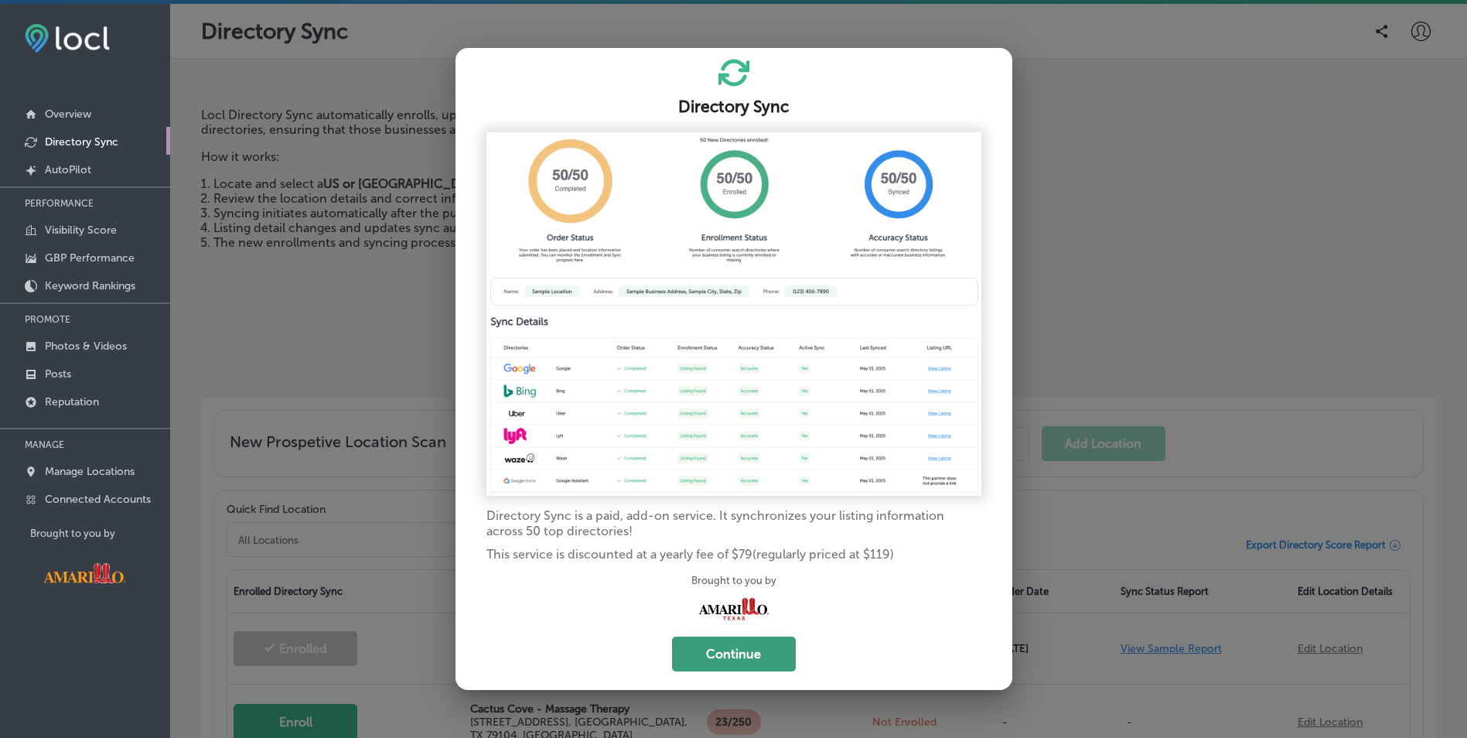
click at [732, 656] on button "Continue" at bounding box center [734, 653] width 124 height 35
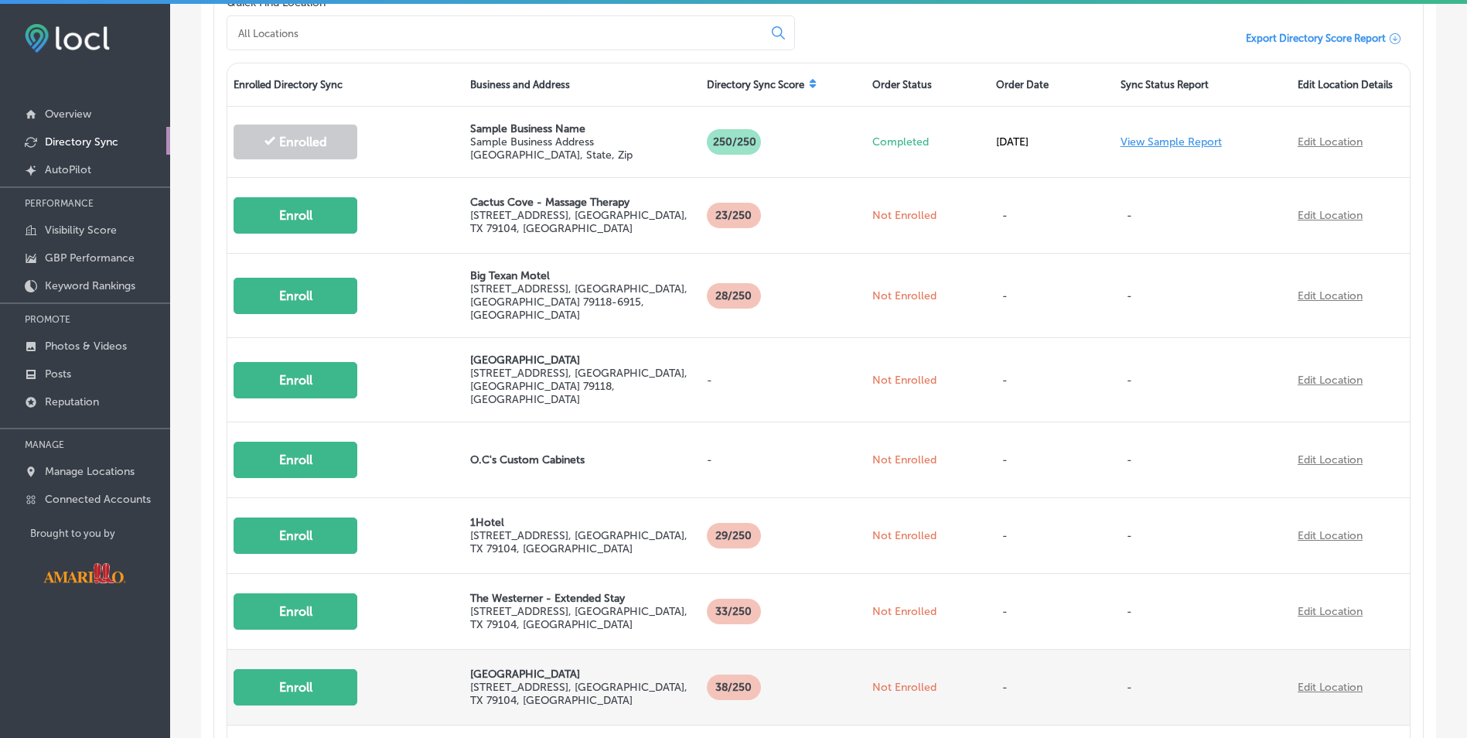
scroll to position [600, 0]
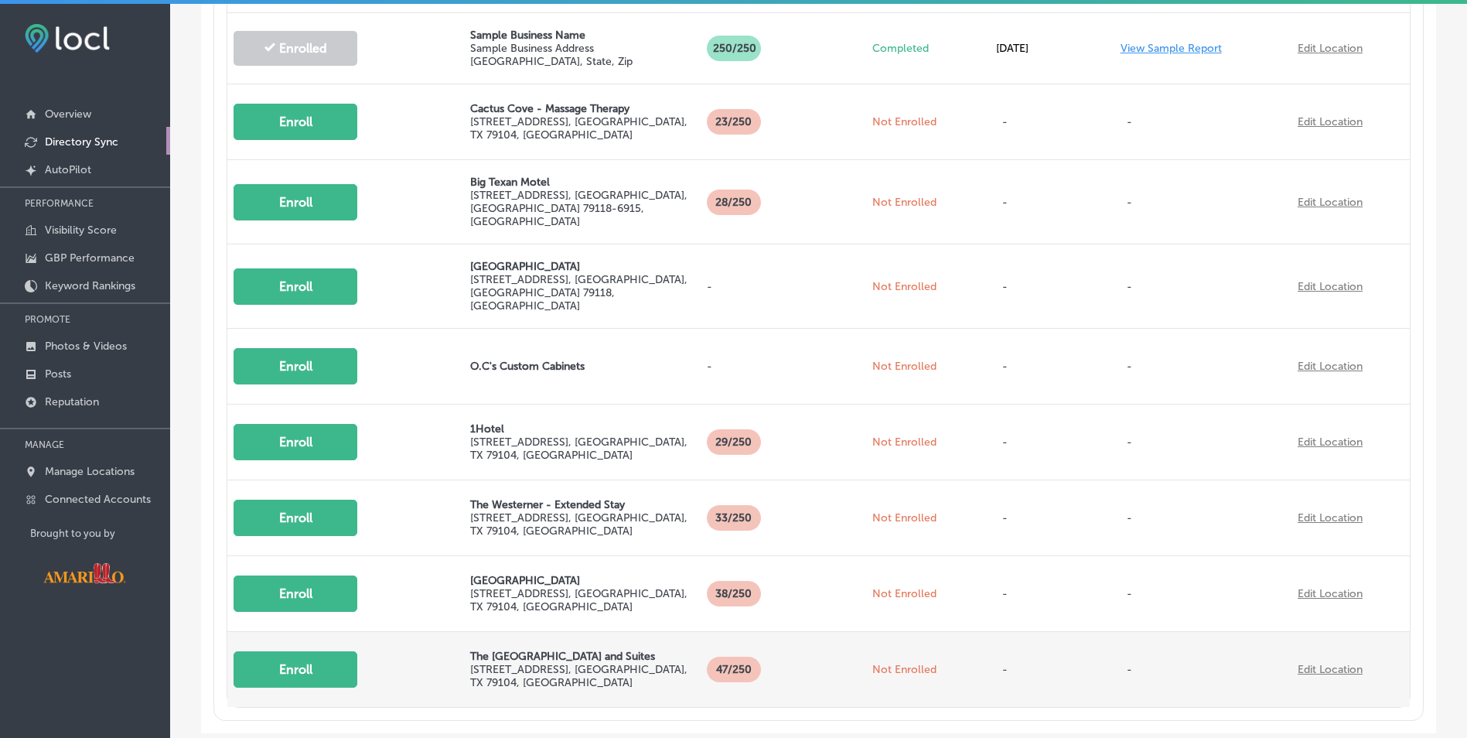
click at [325, 651] on button "Enroll" at bounding box center [296, 669] width 124 height 36
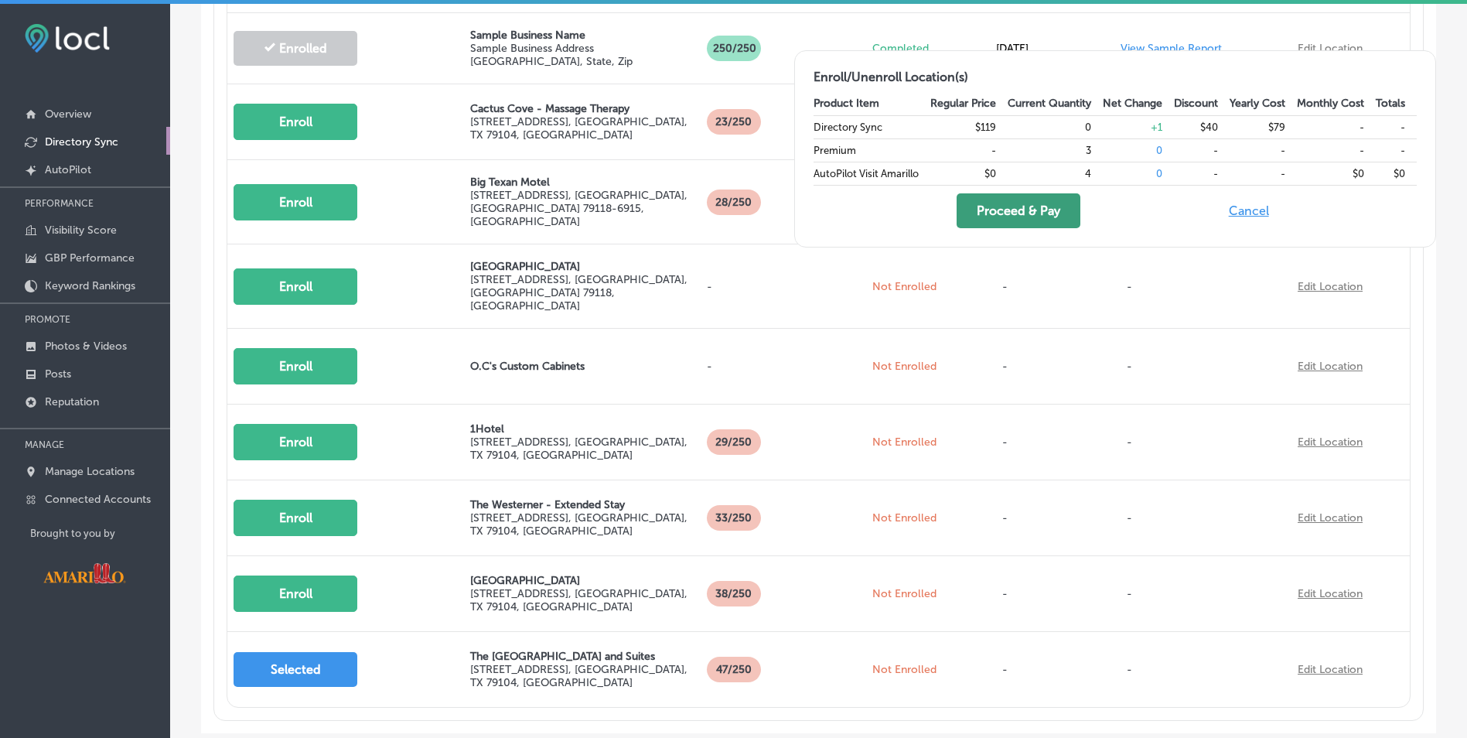
click at [1028, 216] on button "Proceed & Pay" at bounding box center [1019, 210] width 124 height 35
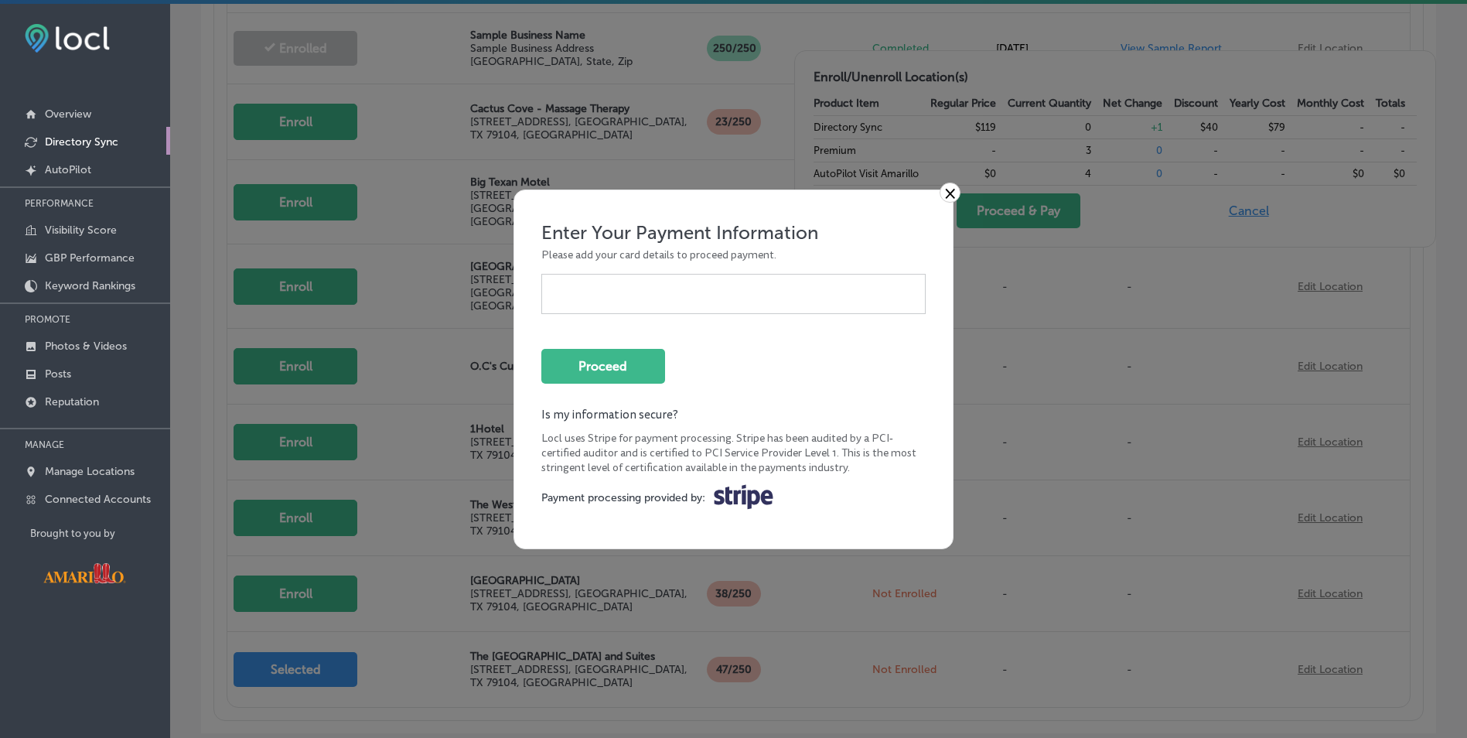
click at [954, 191] on link "×" at bounding box center [950, 192] width 21 height 20
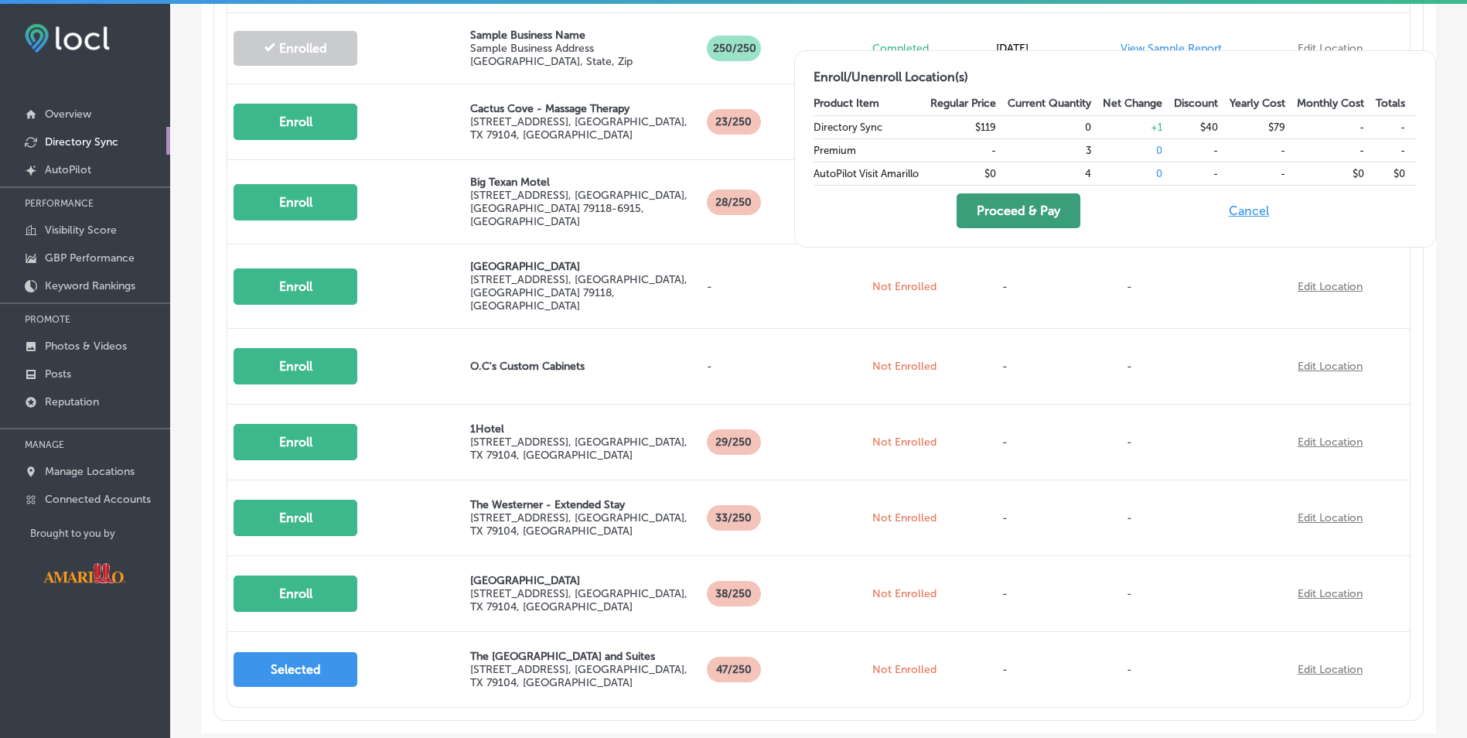
click at [1059, 207] on button "Proceed & Pay" at bounding box center [1019, 210] width 124 height 35
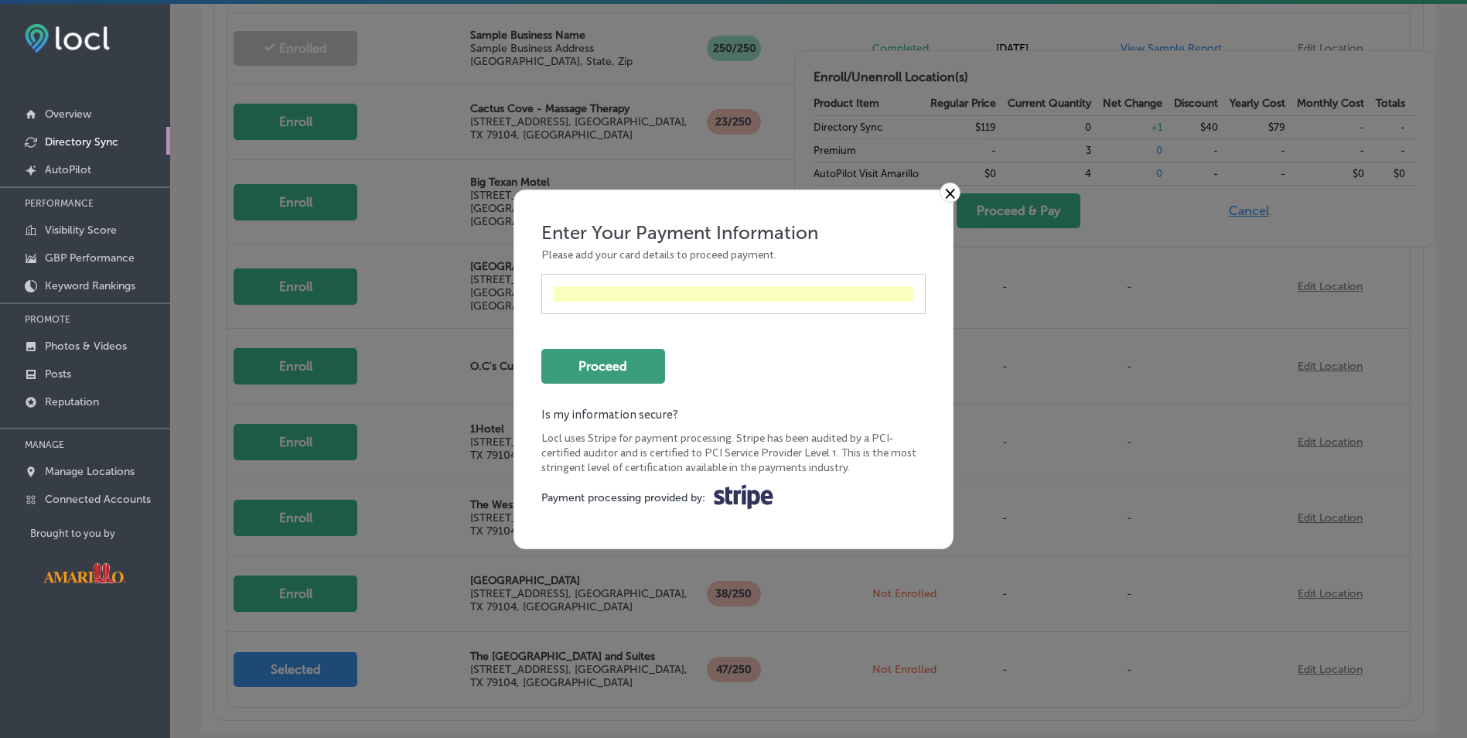
click at [624, 372] on button "Proceed" at bounding box center [603, 366] width 124 height 35
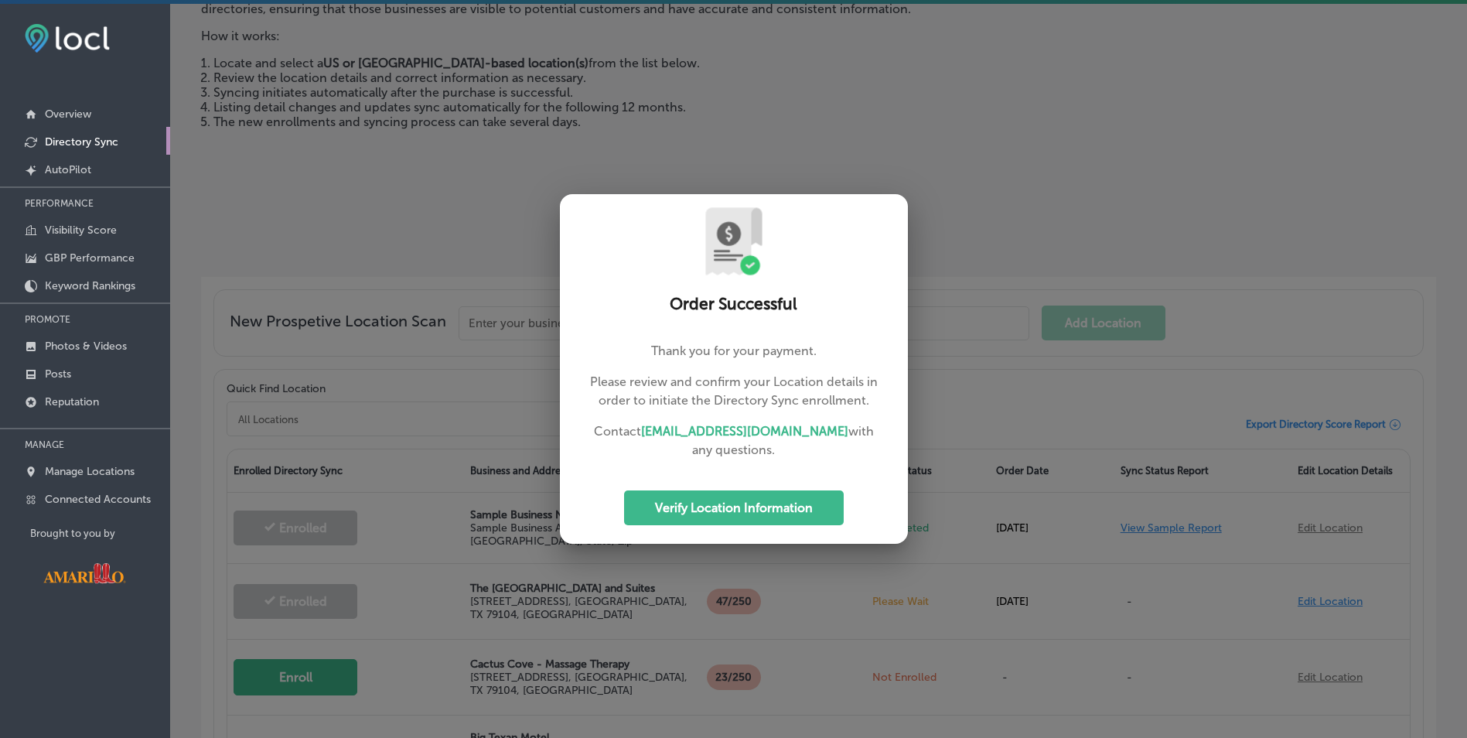
scroll to position [126, 0]
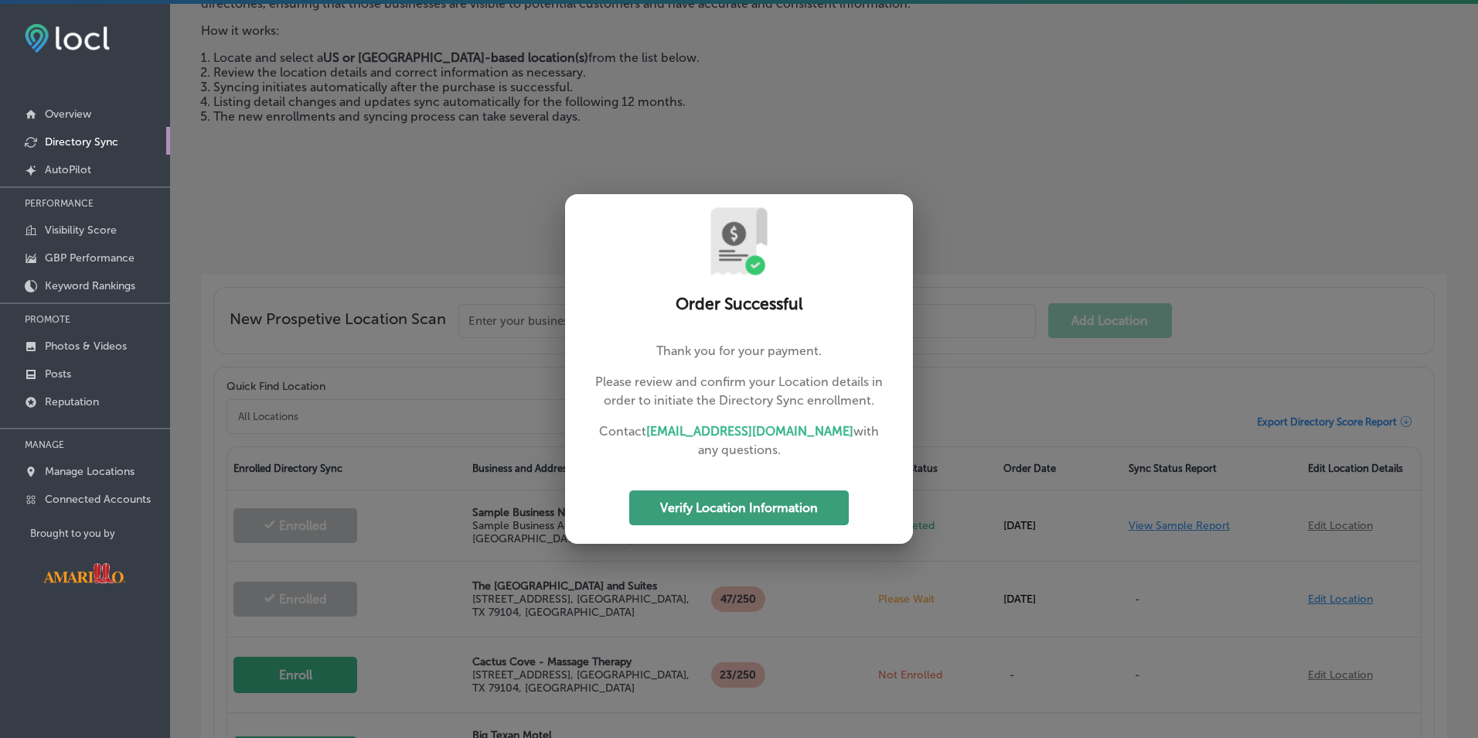
click at [735, 508] on button "Verify Location Information" at bounding box center [739, 507] width 220 height 35
select select "US"
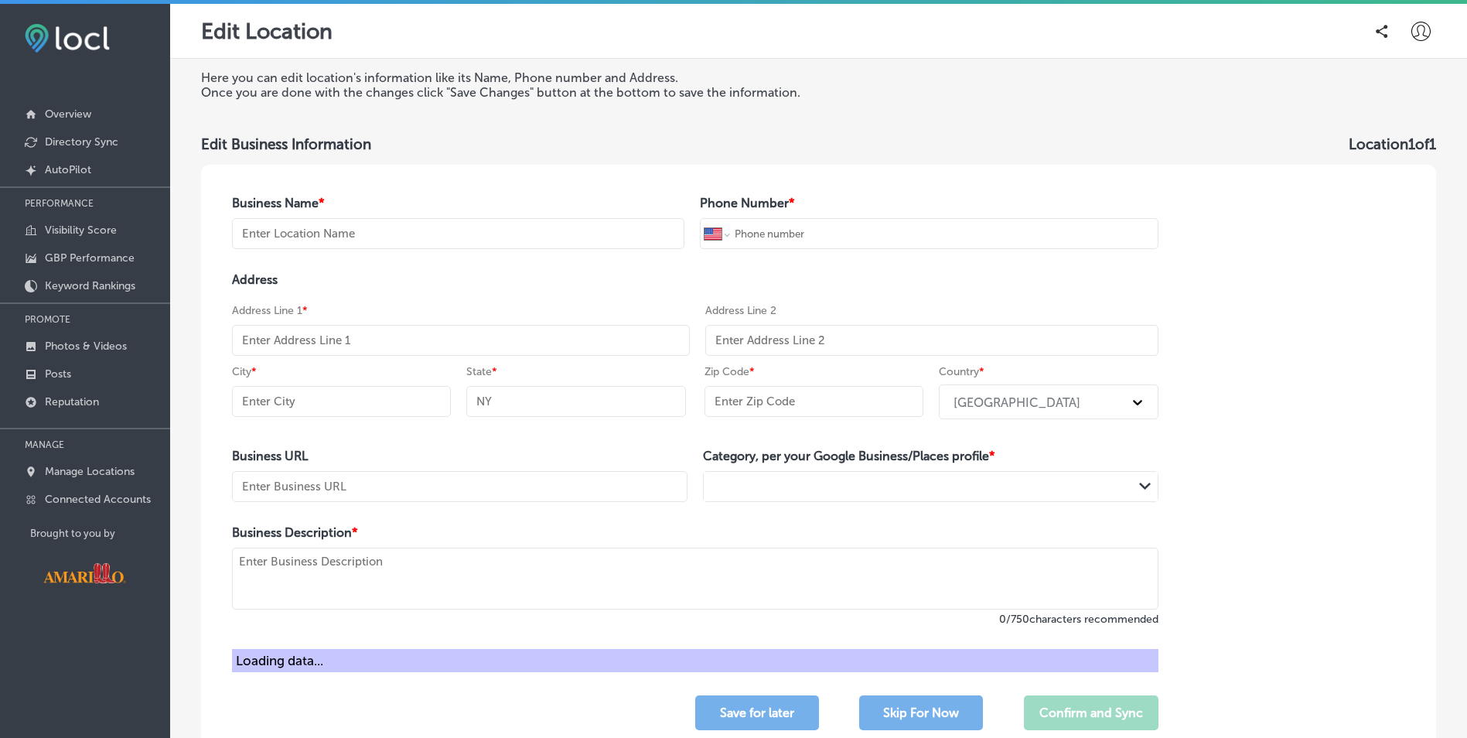
type input "The [GEOGRAPHIC_DATA] and Suites"
type input "+1 806 905 6089"
type input "2501 E Interstate 40 Dr"
type input "Amarillo"
type input "TX"
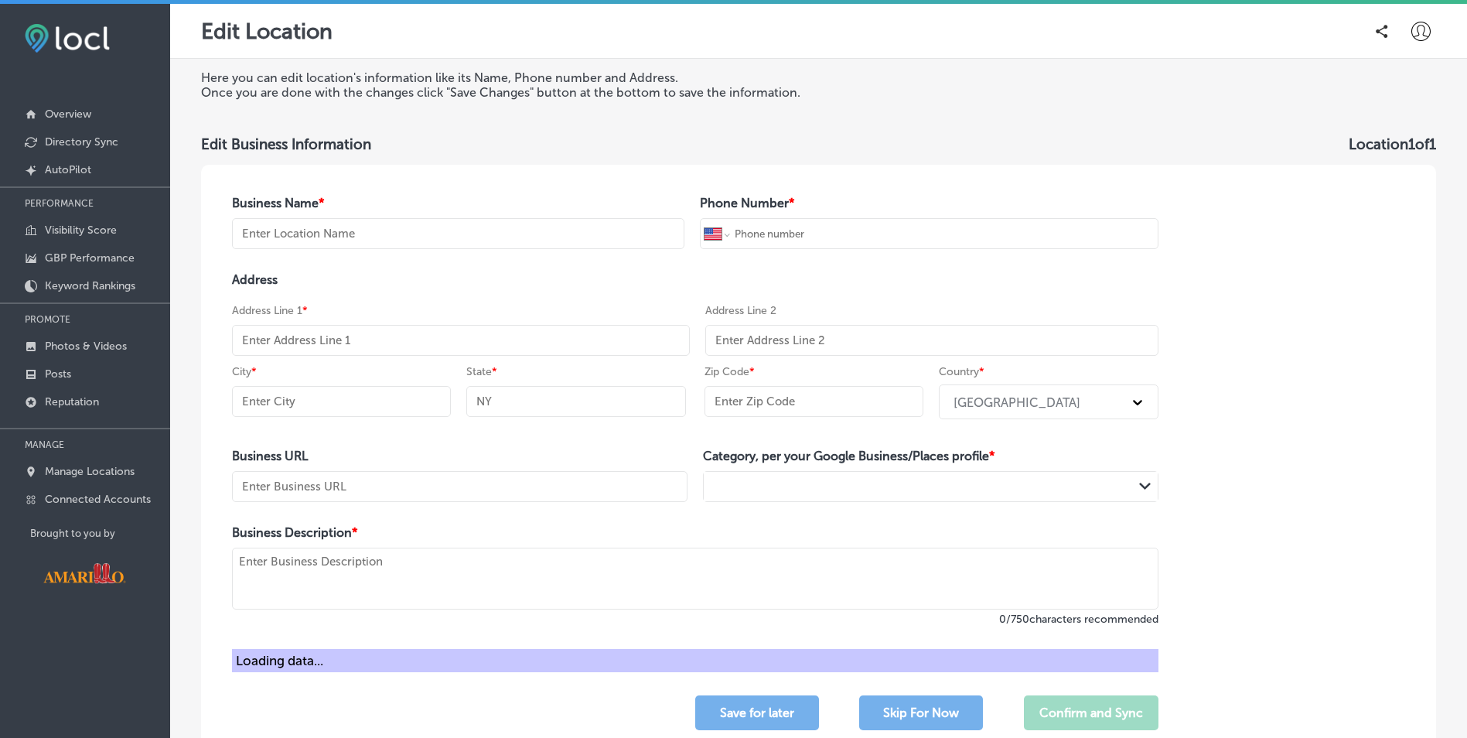
type input "79104"
type input "https://www.cactuscoveinn.com/"
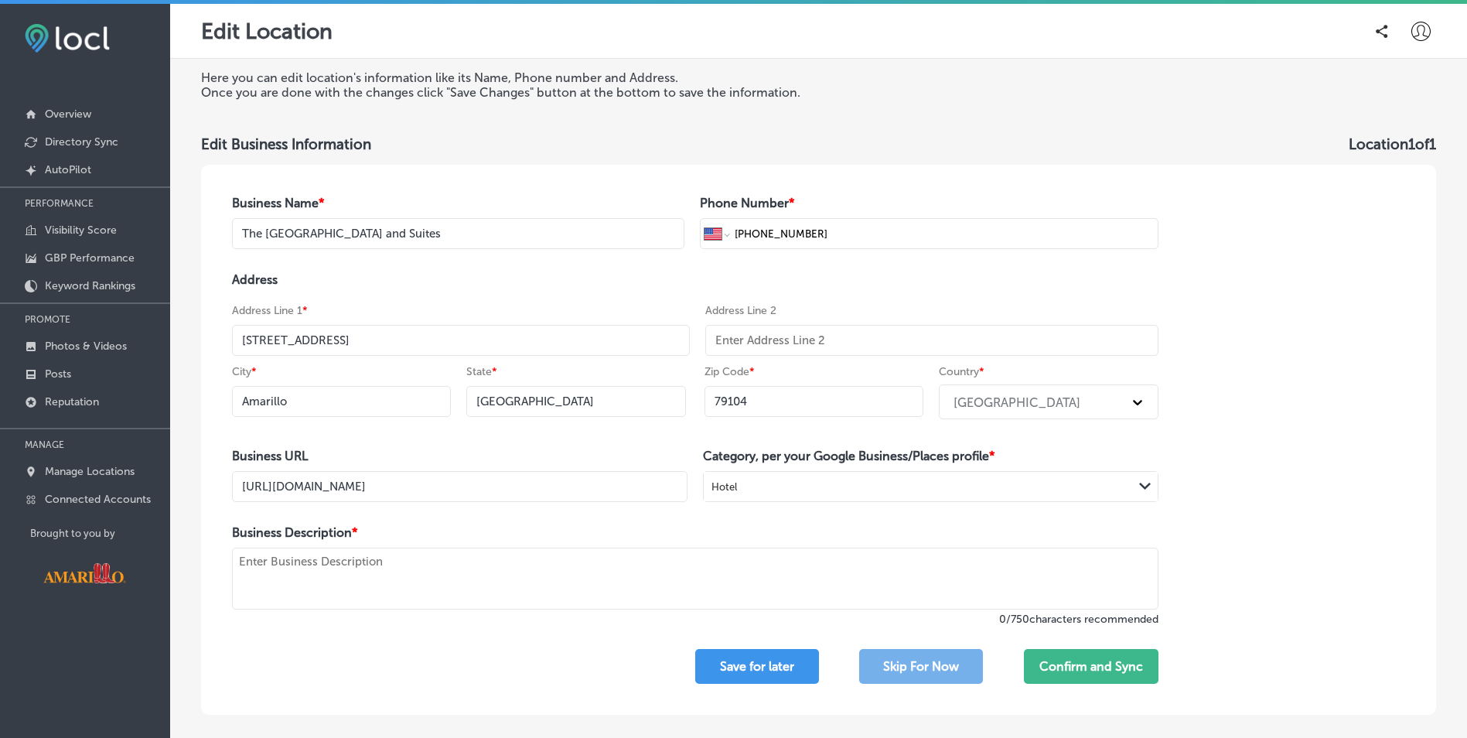
click at [694, 588] on textarea at bounding box center [695, 578] width 926 height 62
click at [465, 568] on textarea at bounding box center [695, 578] width 926 height 62
paste textarea "Cactus Cove Inn & Suites – Amarillo’s Most Unique Hotel Experience Discover com…"
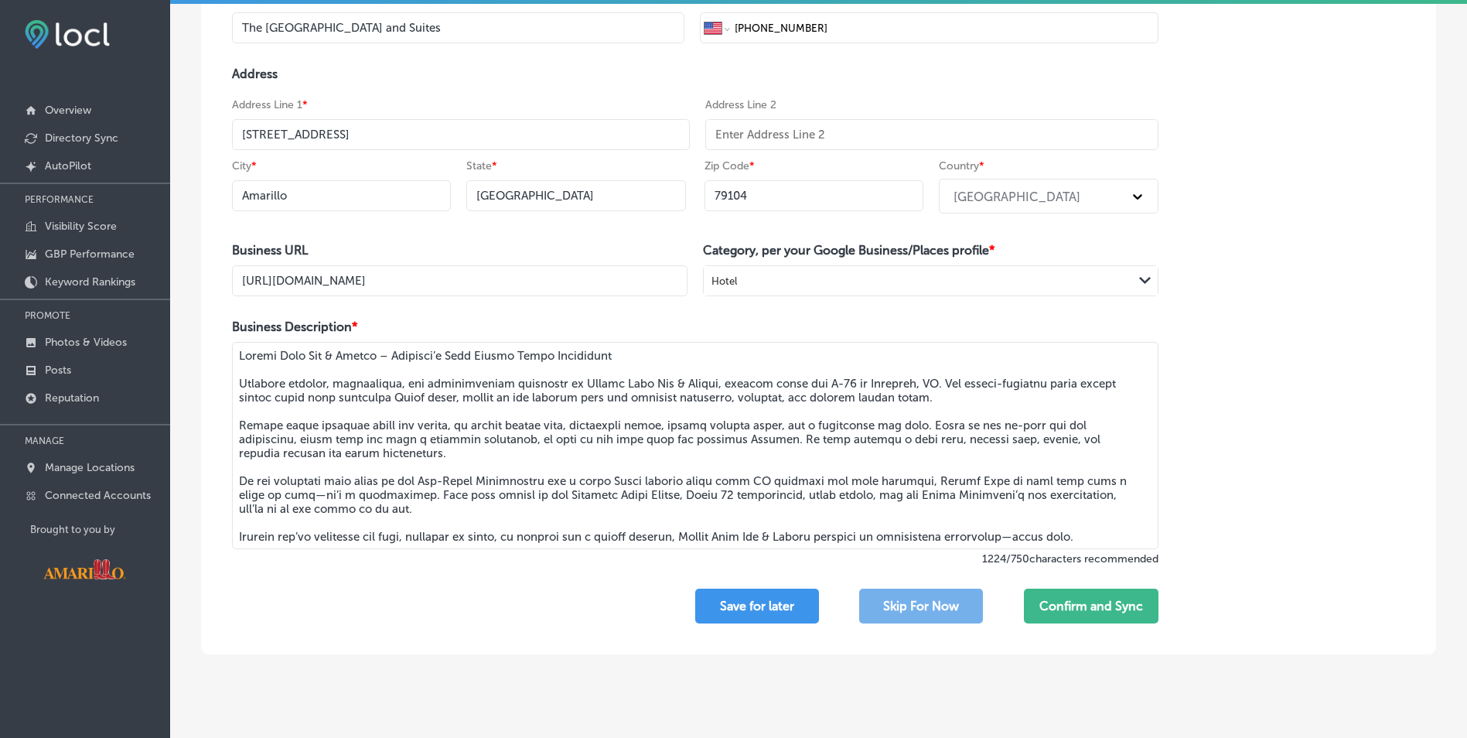
scroll to position [223, 0]
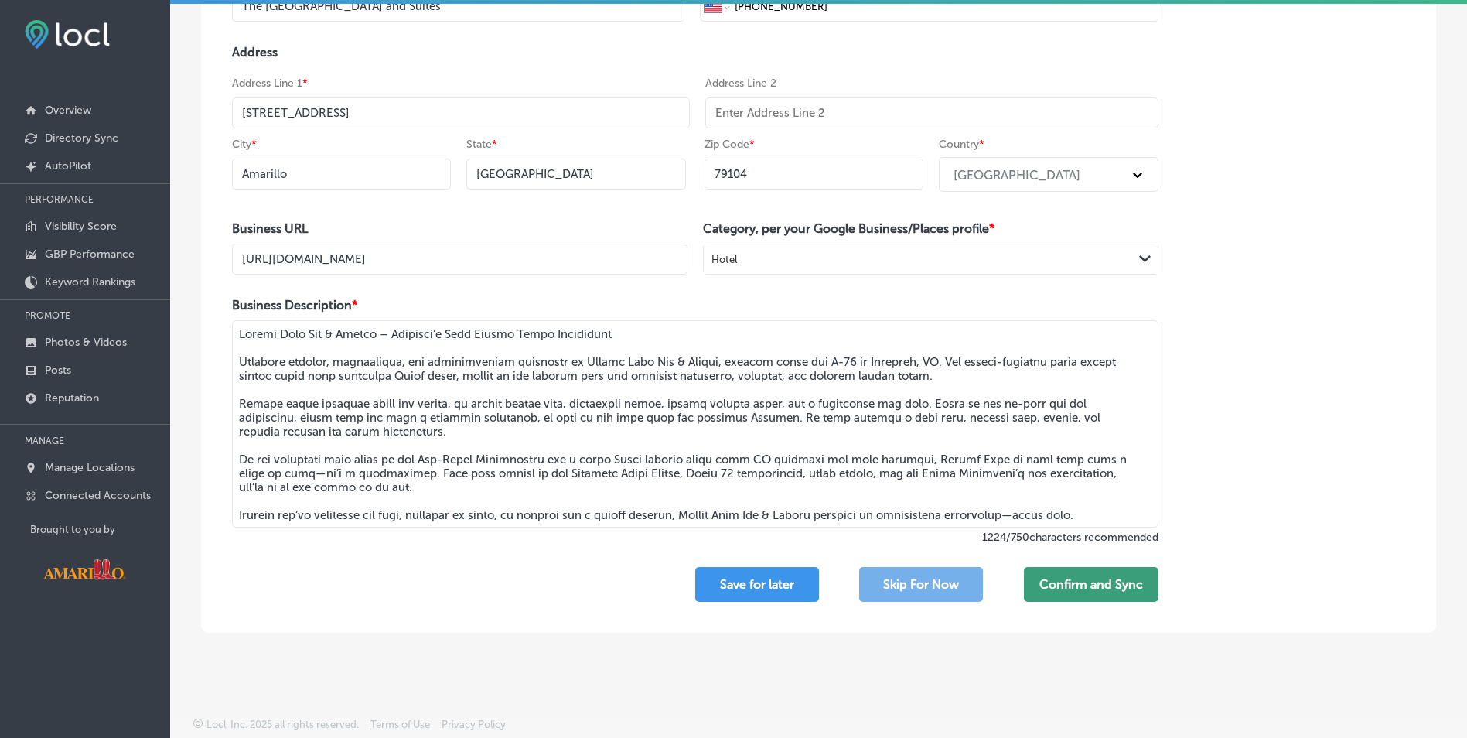
click at [1059, 585] on button "Confirm and Sync" at bounding box center [1091, 584] width 135 height 35
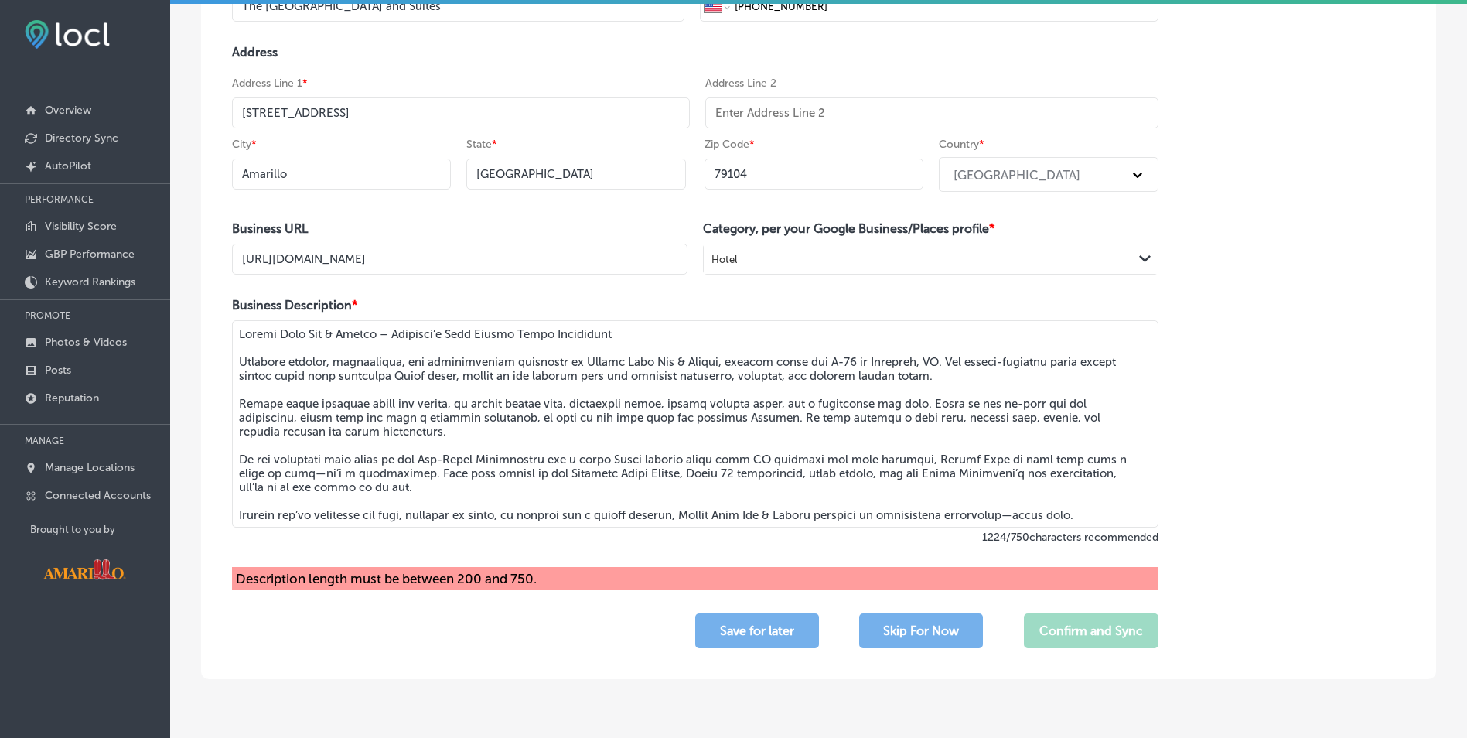
drag, startPoint x: 533, startPoint y: 345, endPoint x: 232, endPoint y: 332, distance: 301.1
click at [232, 332] on textarea at bounding box center [695, 423] width 926 height 207
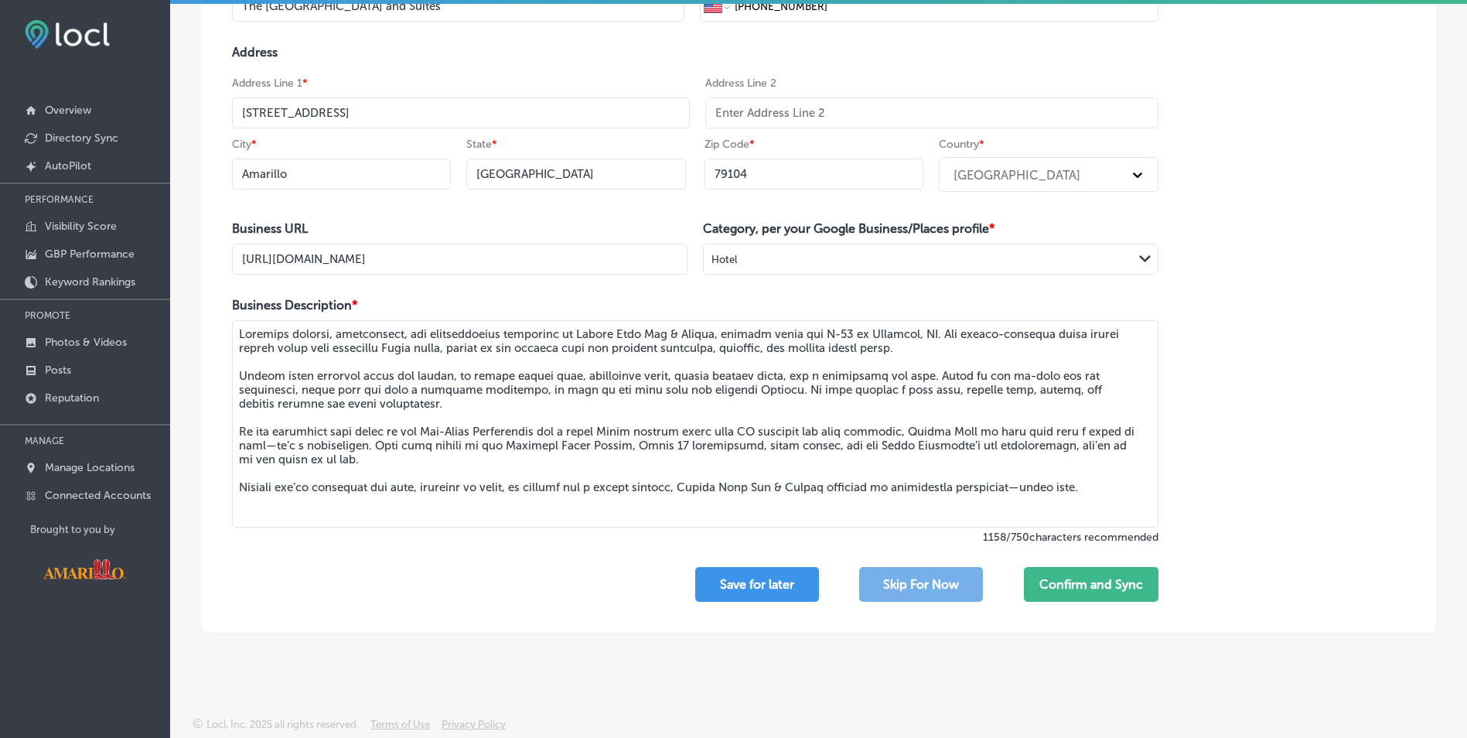
click at [242, 359] on textarea at bounding box center [695, 423] width 926 height 207
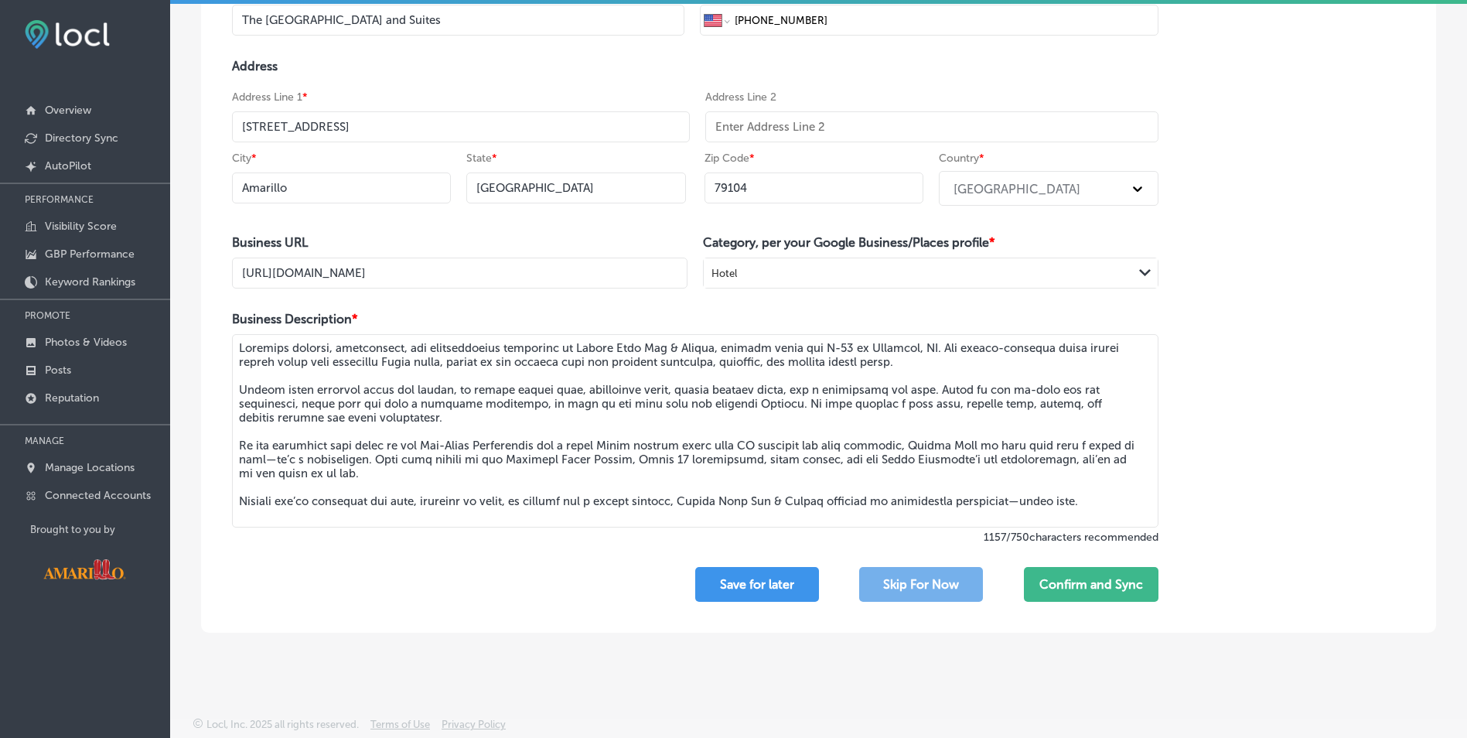
scroll to position [196, 0]
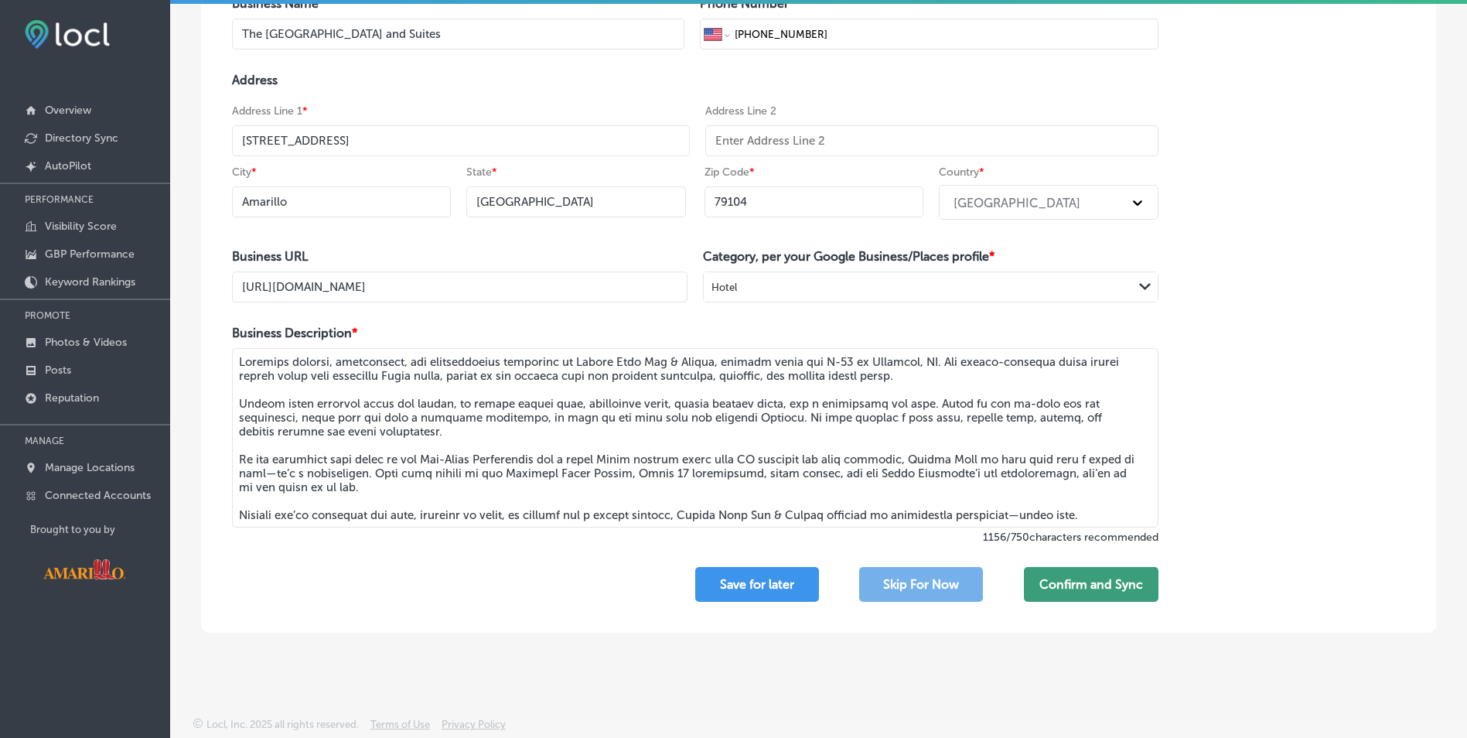
click at [1073, 582] on button "Confirm and Sync" at bounding box center [1091, 584] width 135 height 35
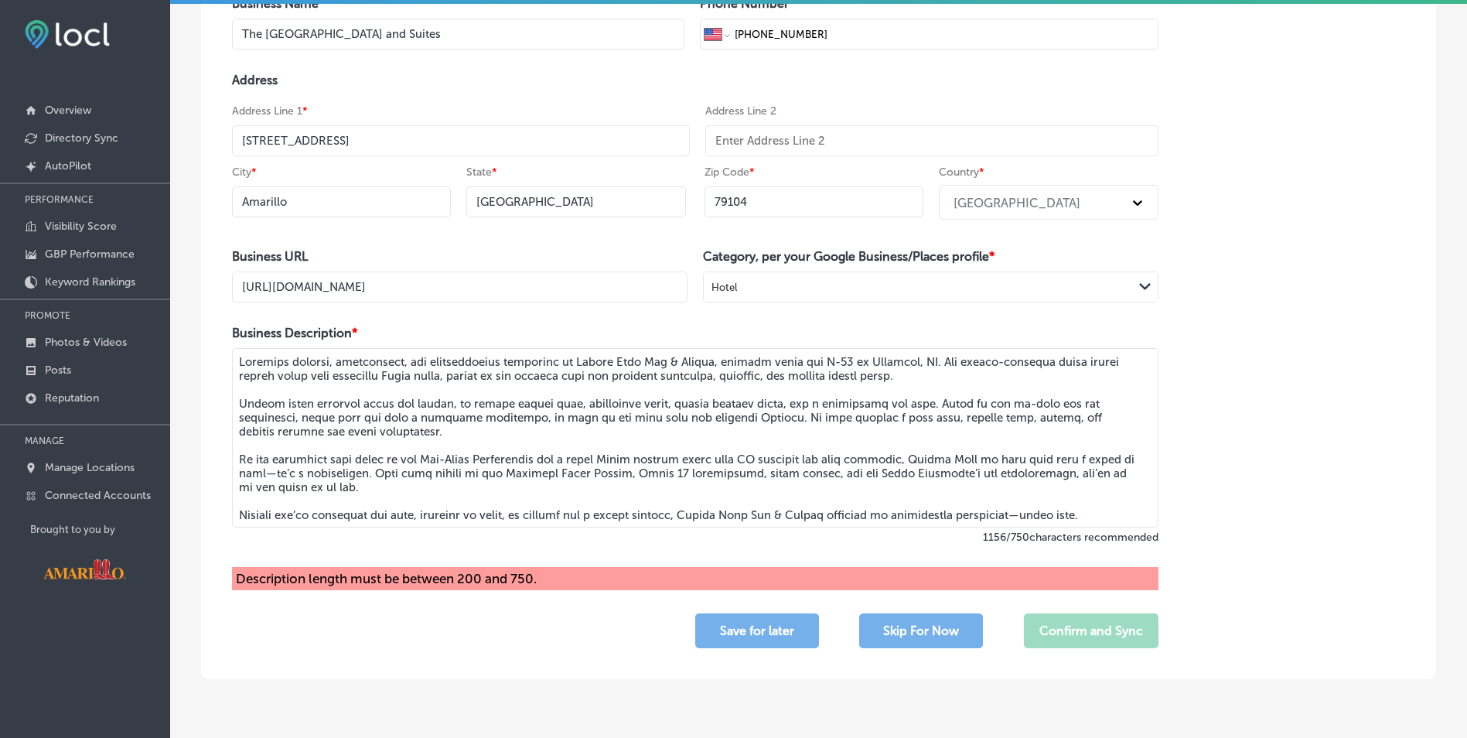
drag, startPoint x: 362, startPoint y: 474, endPoint x: 220, endPoint y: 453, distance: 143.8
click at [220, 453] on div "Business Name * The Cactus Cove Inn and Suites Phone Number * International Afg…" at bounding box center [695, 322] width 988 height 714
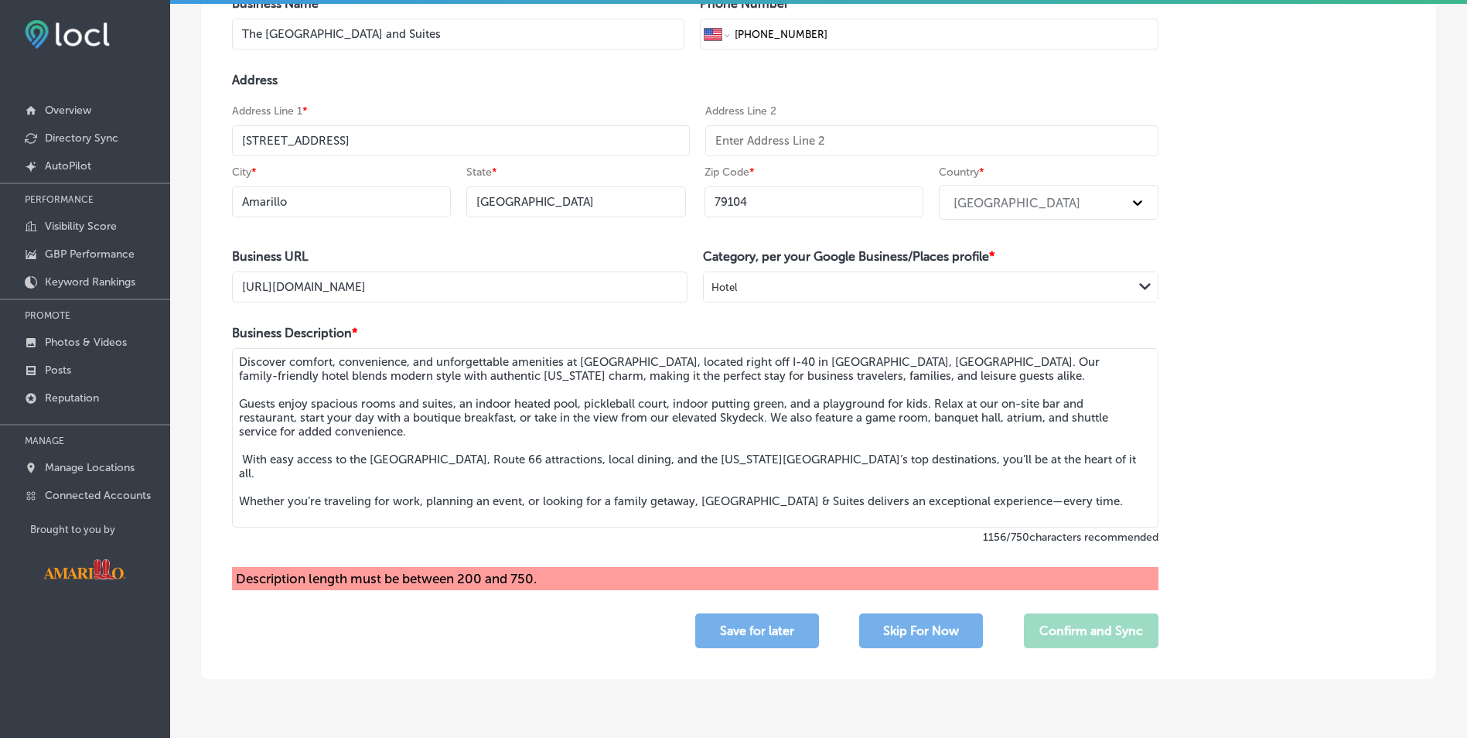
scroll to position [168, 0]
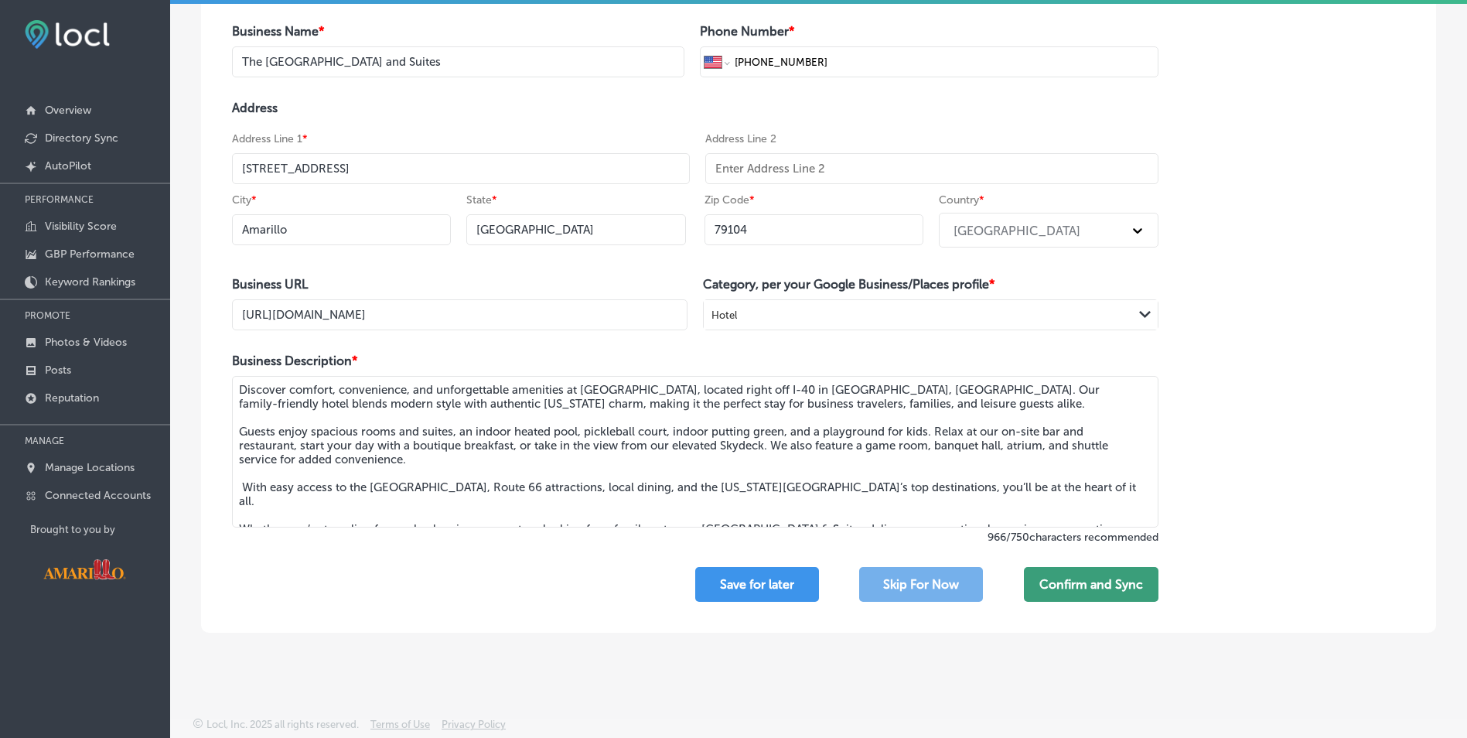
click at [1099, 576] on button "Confirm and Sync" at bounding box center [1091, 584] width 135 height 35
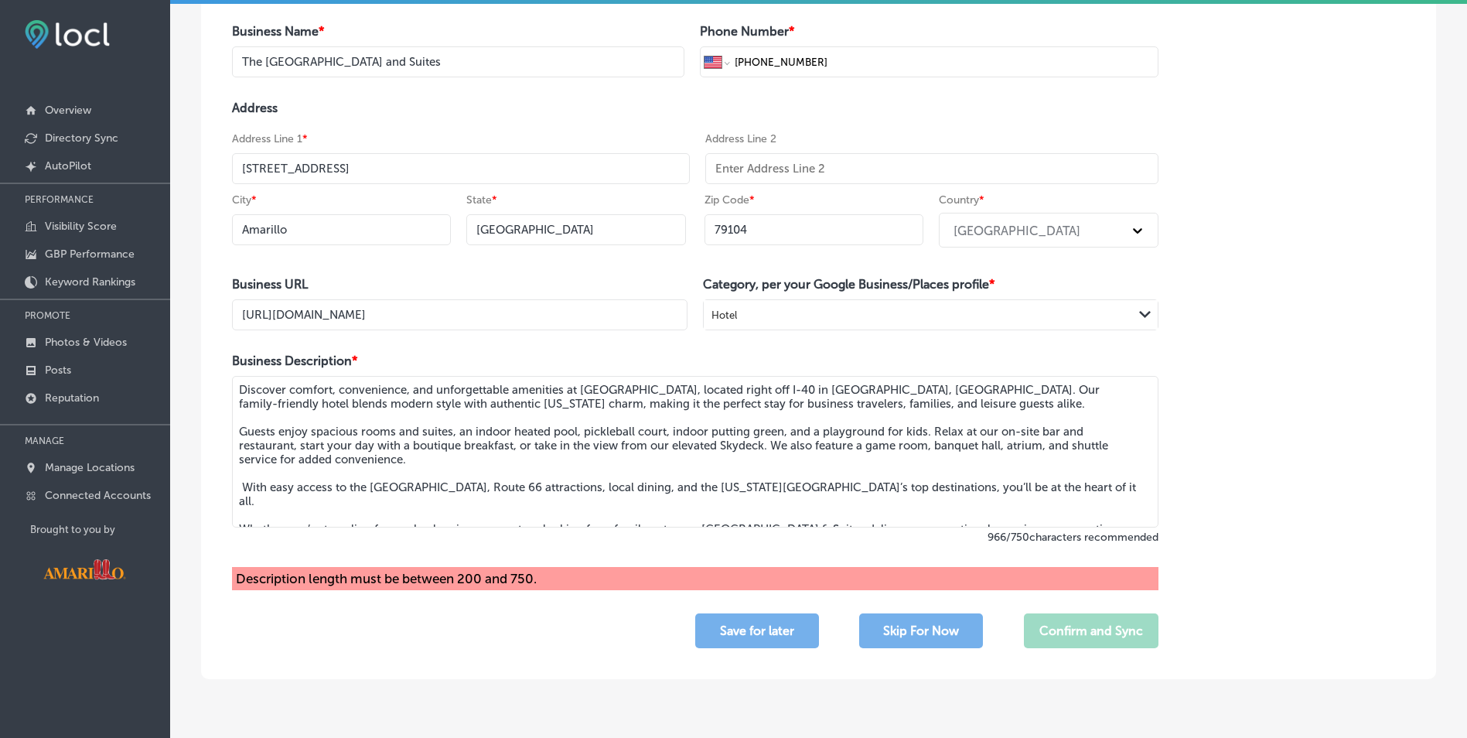
drag, startPoint x: 716, startPoint y: 390, endPoint x: 568, endPoint y: 396, distance: 147.8
click at [568, 396] on textarea "Discover comfort, convenience, and unforgettable amenities at Cactus Cove Inn &…" at bounding box center [695, 452] width 926 height 152
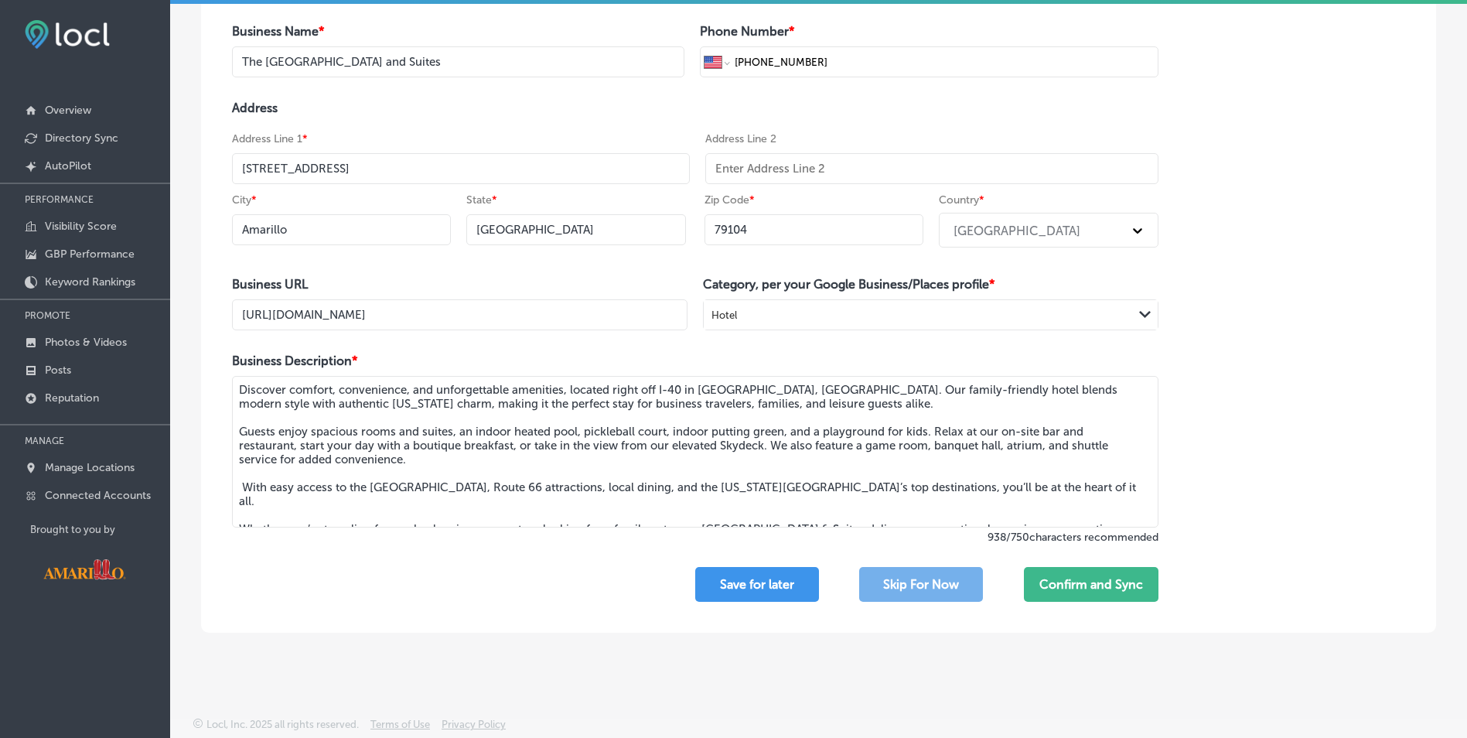
drag, startPoint x: 1069, startPoint y: 492, endPoint x: 172, endPoint y: 493, distance: 897.8
click at [172, 493] on div "Here you can edit location's information like its Name, Phone number and Addres…" at bounding box center [818, 265] width 1297 height 757
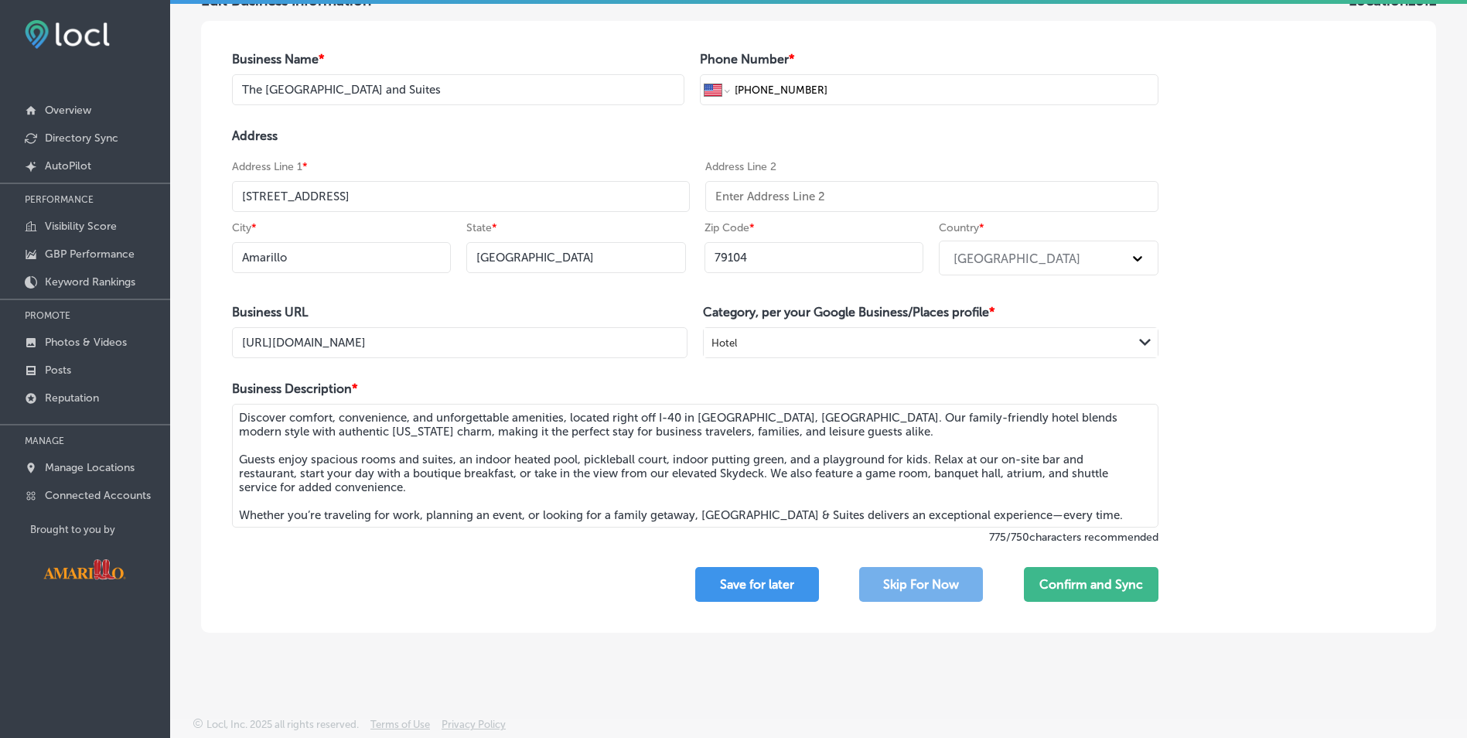
scroll to position [140, 0]
click at [1069, 588] on button "Confirm and Sync" at bounding box center [1091, 584] width 135 height 35
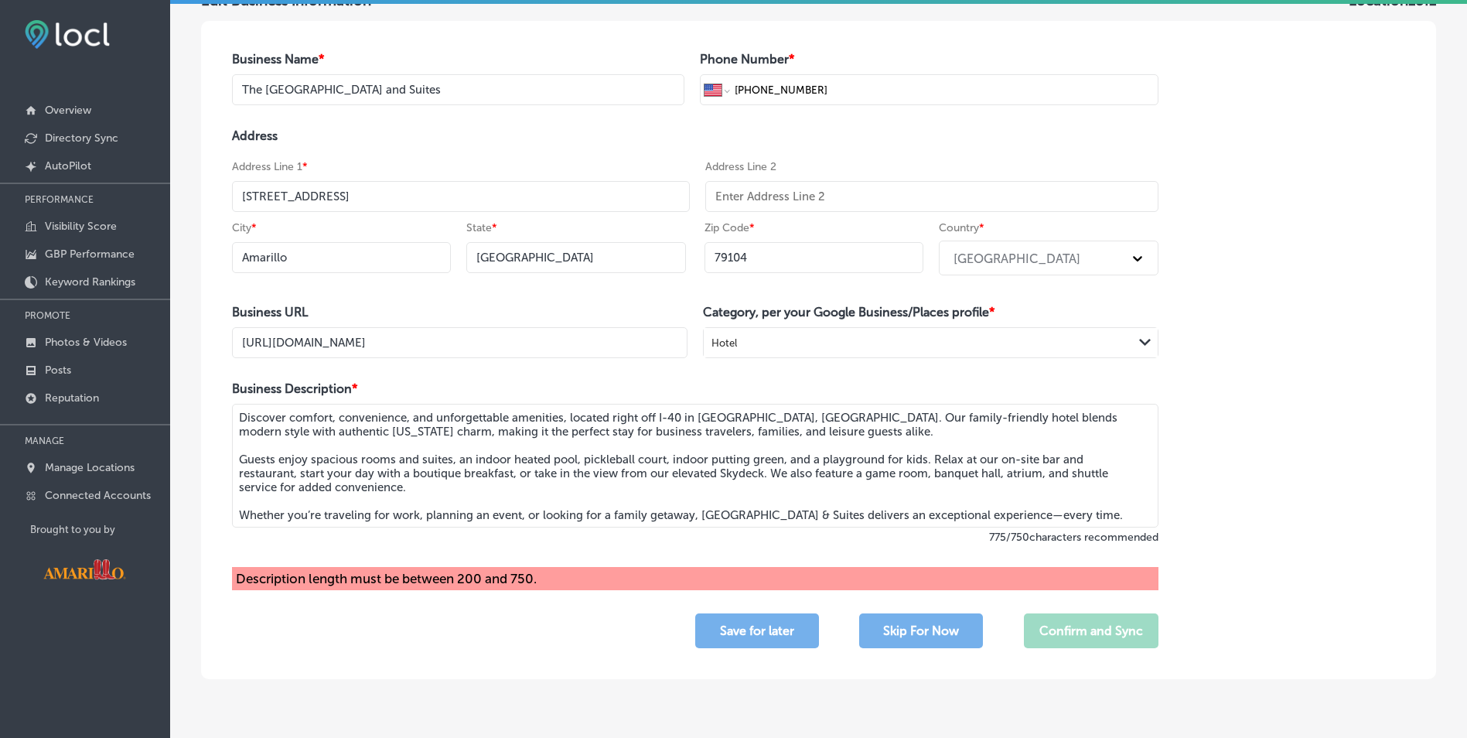
drag, startPoint x: 1102, startPoint y: 516, endPoint x: 128, endPoint y: 521, distance: 973.5
click at [128, 521] on div "iconmonstr-menu-thin copy Created with Sketch. Overview Directory Sync Created …" at bounding box center [733, 369] width 1467 height 738
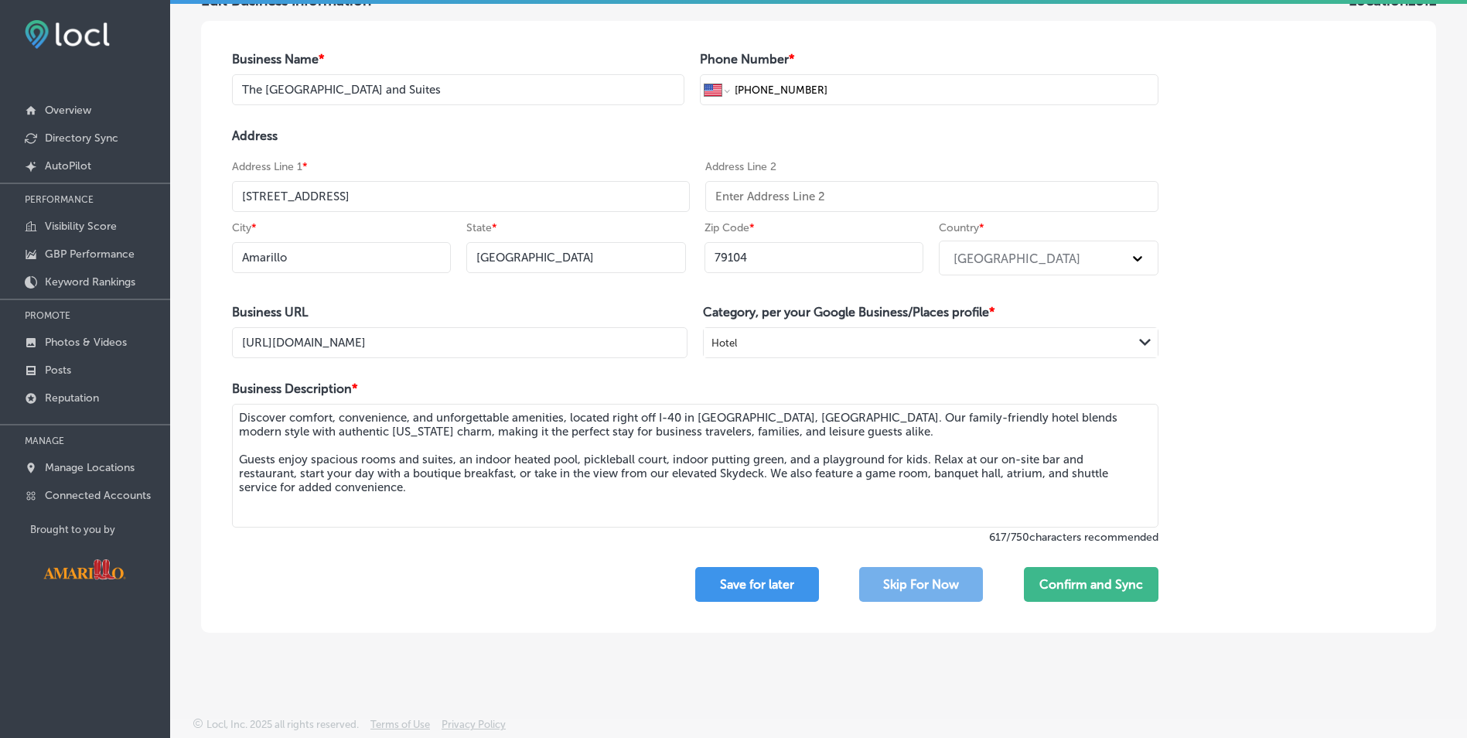
scroll to position [126, 0]
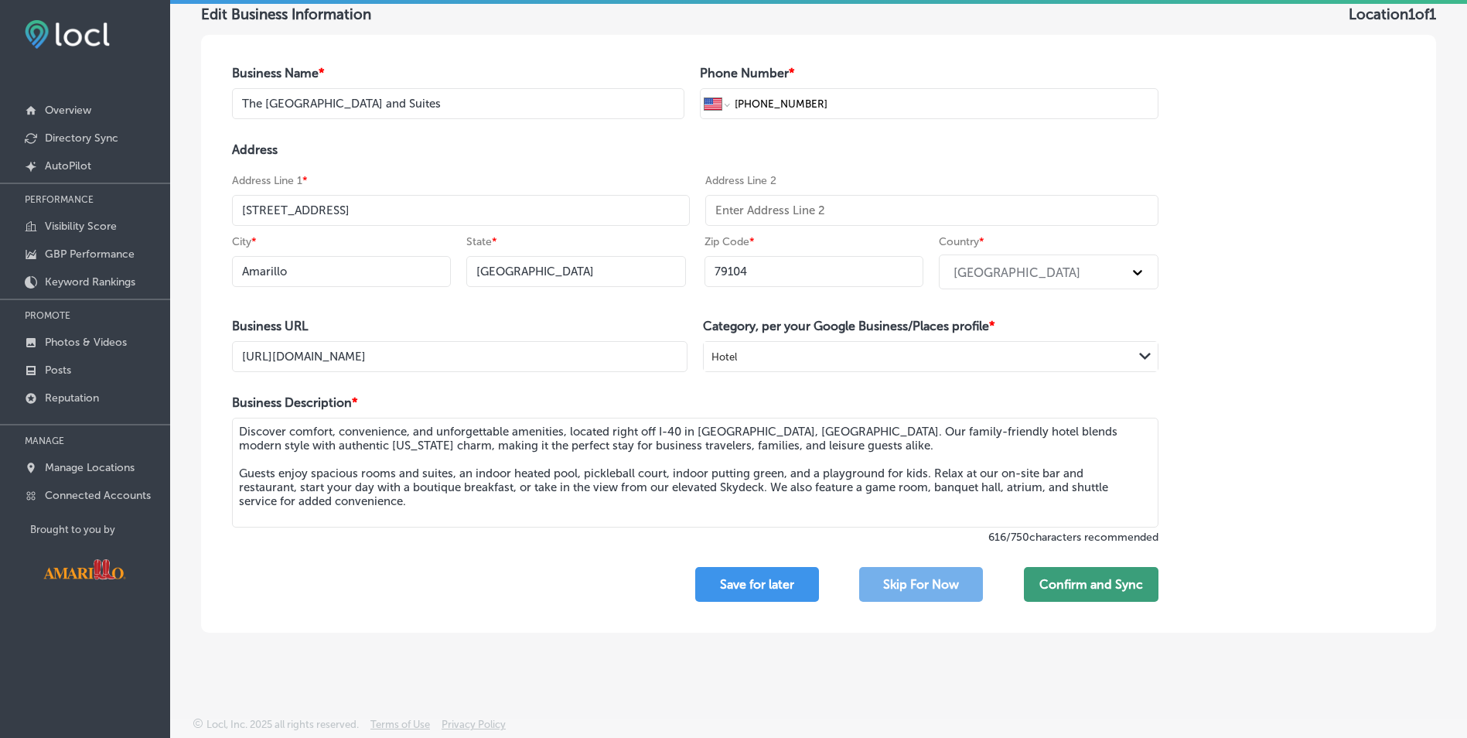
type textarea "Discover comfort, convenience, and unforgettable amenities, located right off I…"
click at [1043, 587] on button "Confirm and Sync" at bounding box center [1091, 584] width 135 height 35
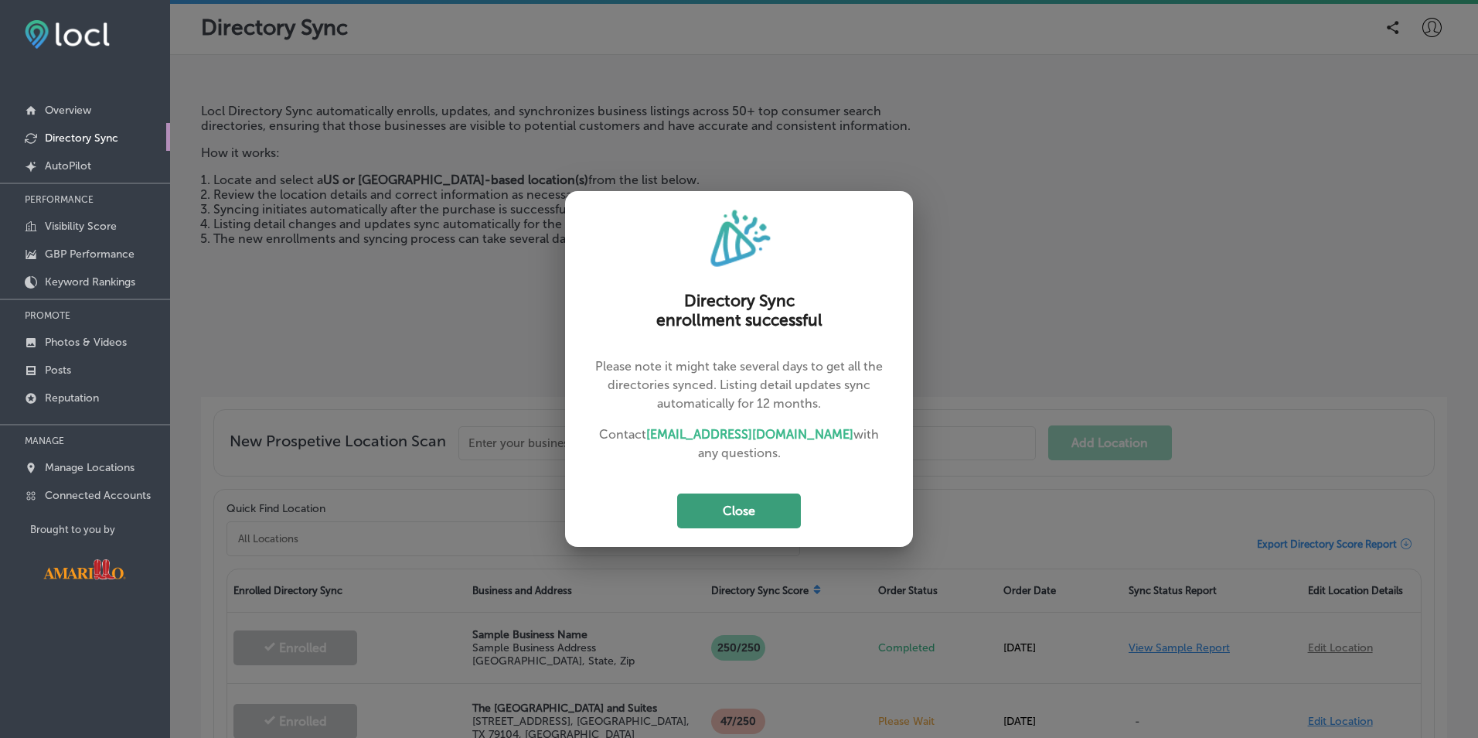
click at [745, 503] on button "Close" at bounding box center [739, 510] width 124 height 35
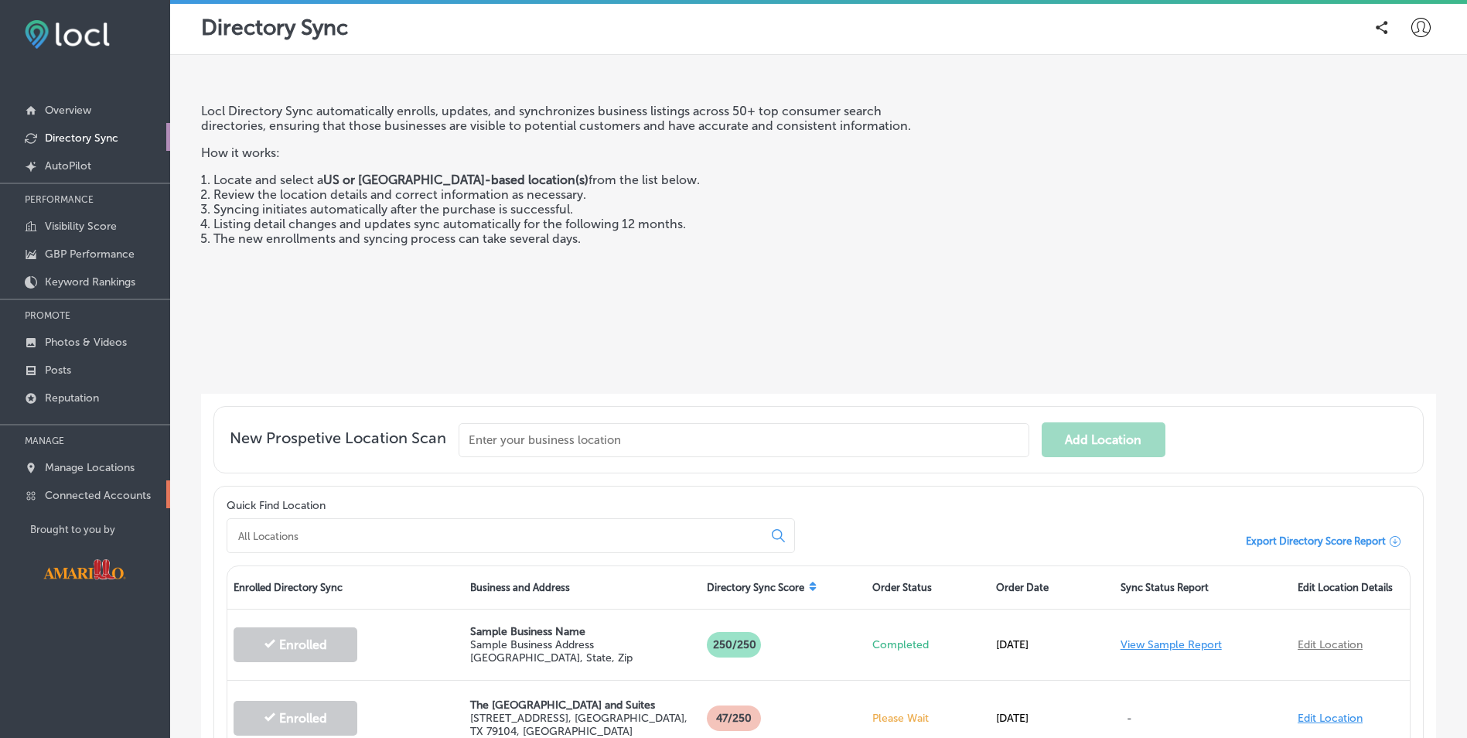
click at [118, 496] on p "Connected Accounts" at bounding box center [98, 495] width 106 height 13
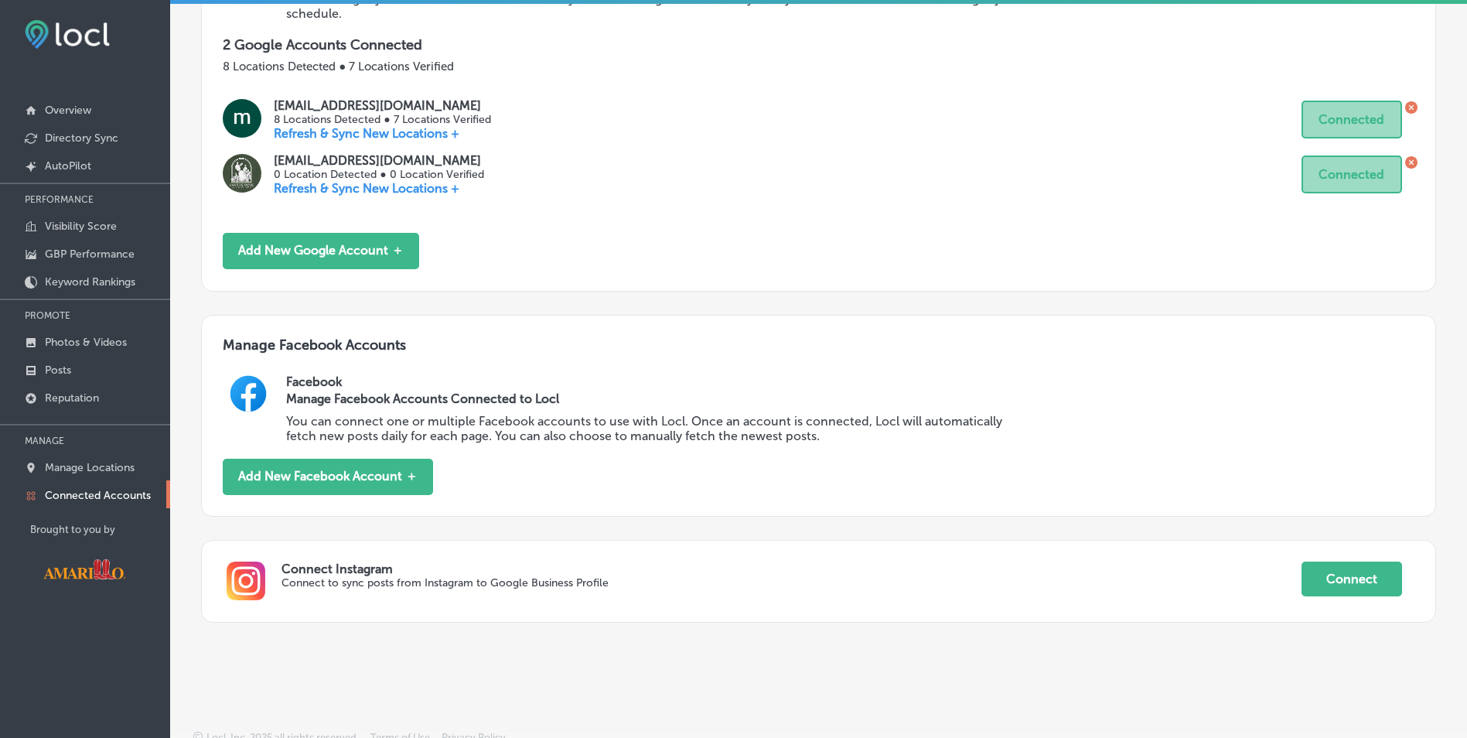
scroll to position [305, 0]
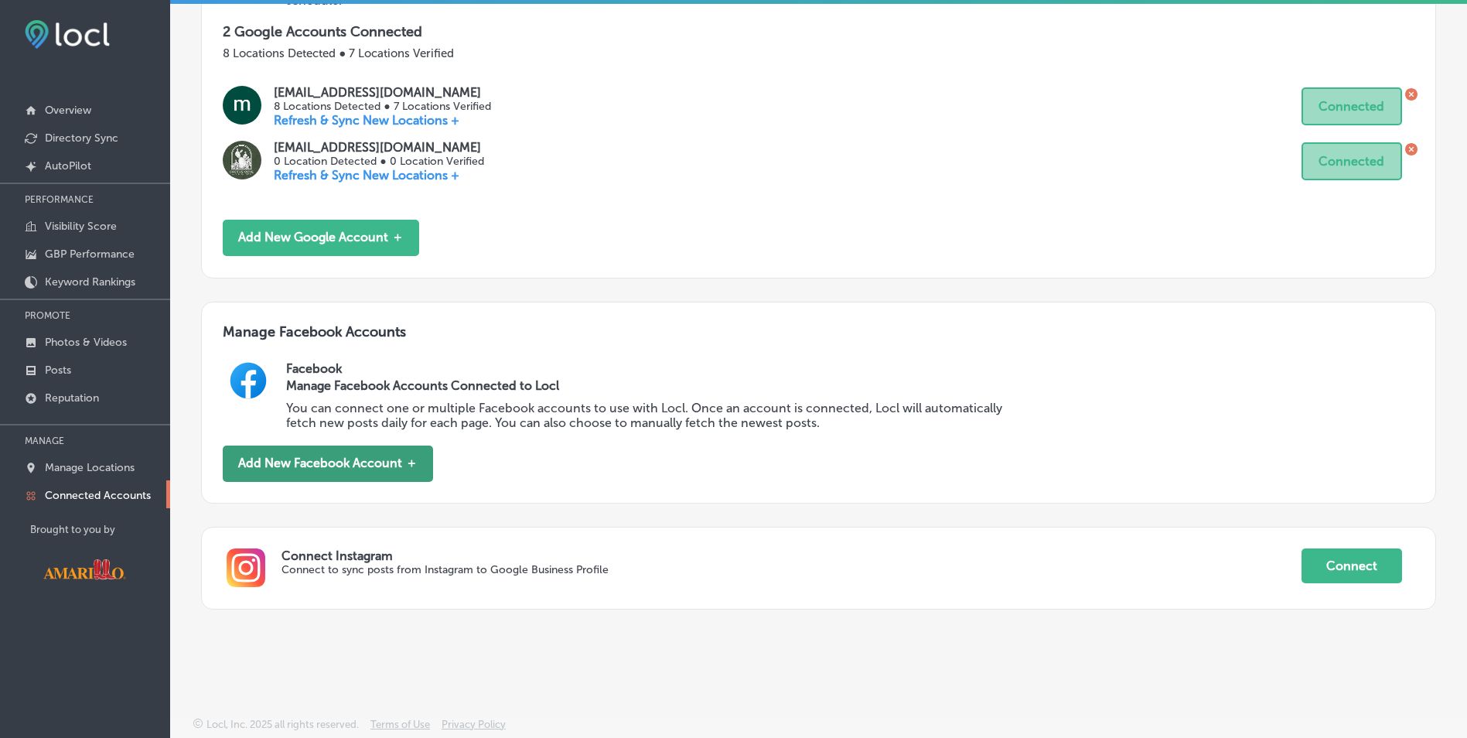
click at [333, 467] on button "Add New Facebook Account ＋" at bounding box center [328, 463] width 210 height 36
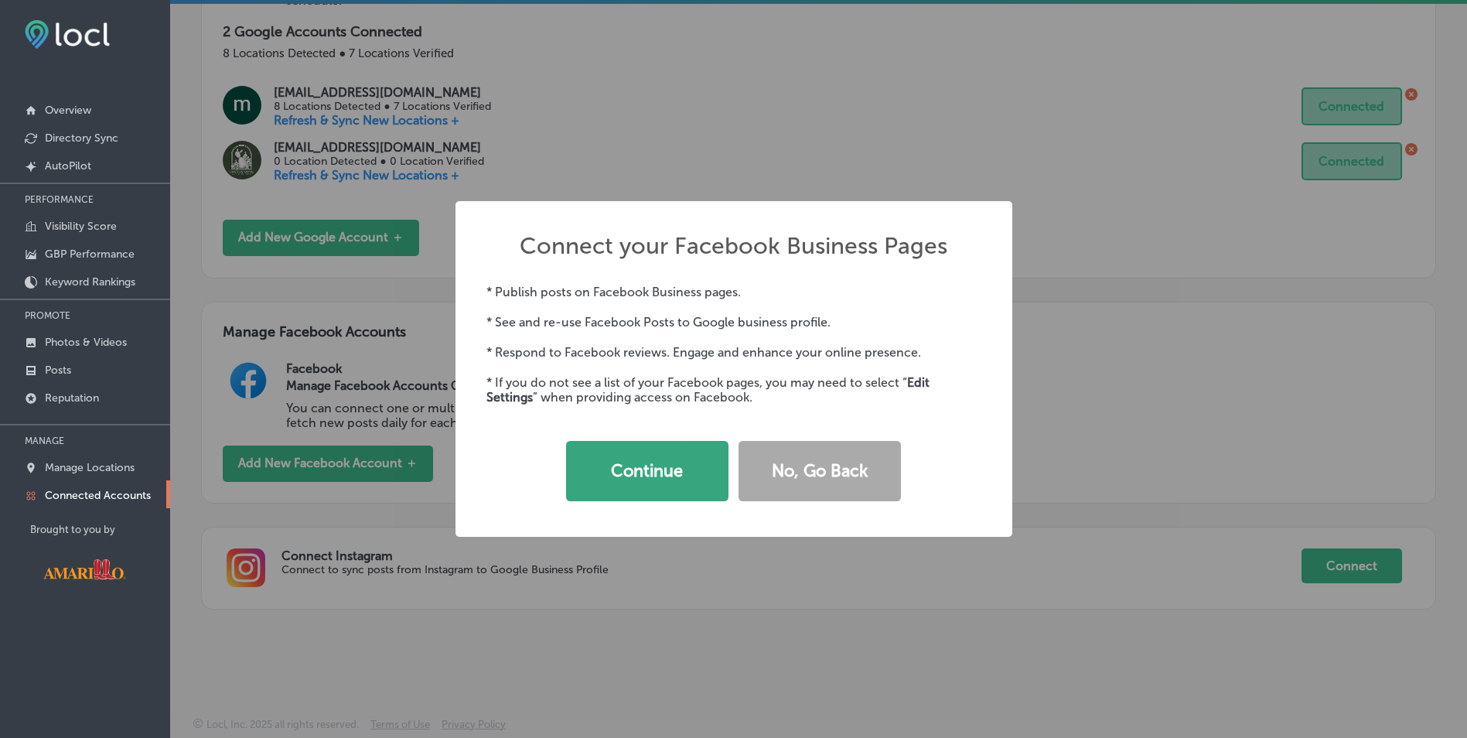
click at [670, 476] on button "Continue" at bounding box center [647, 471] width 162 height 60
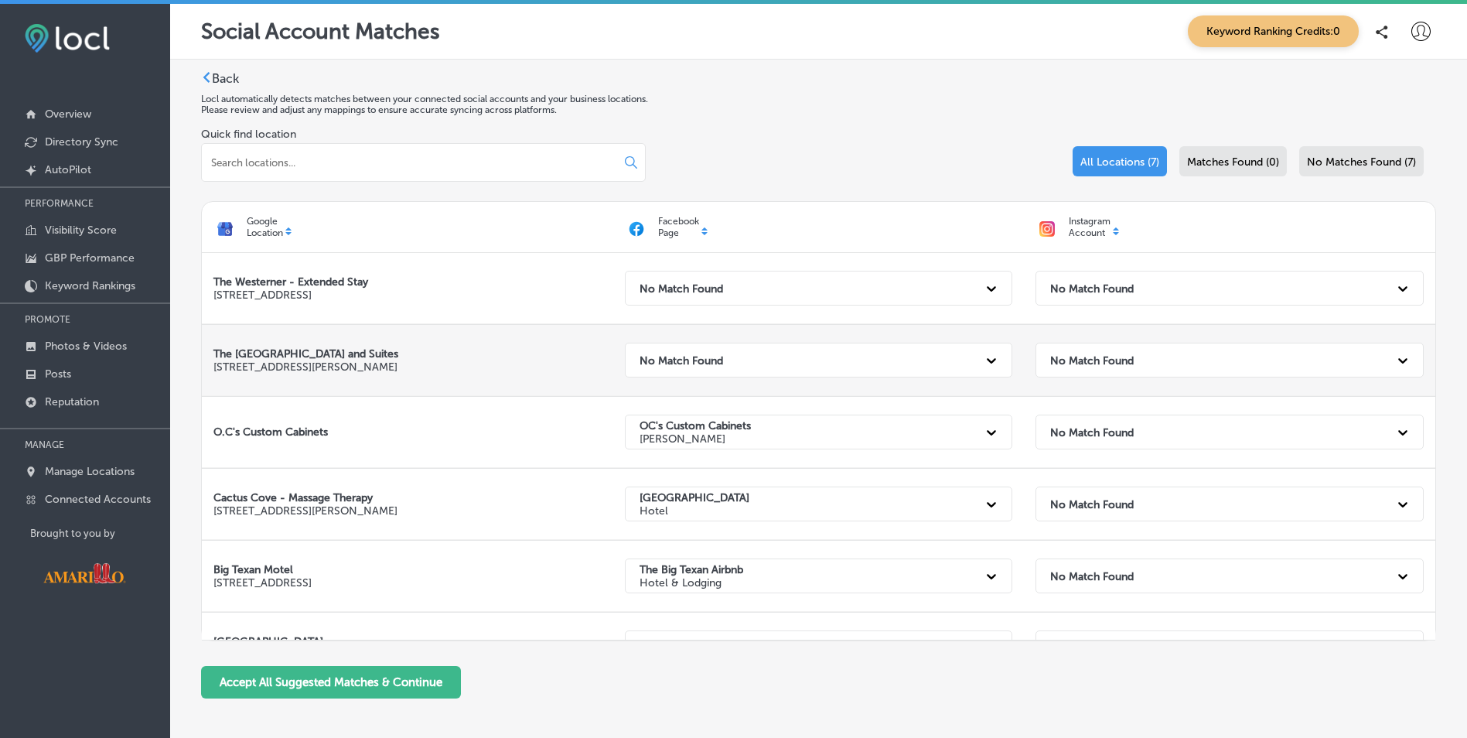
click at [774, 361] on div "No Match Found" at bounding box center [805, 360] width 346 height 32
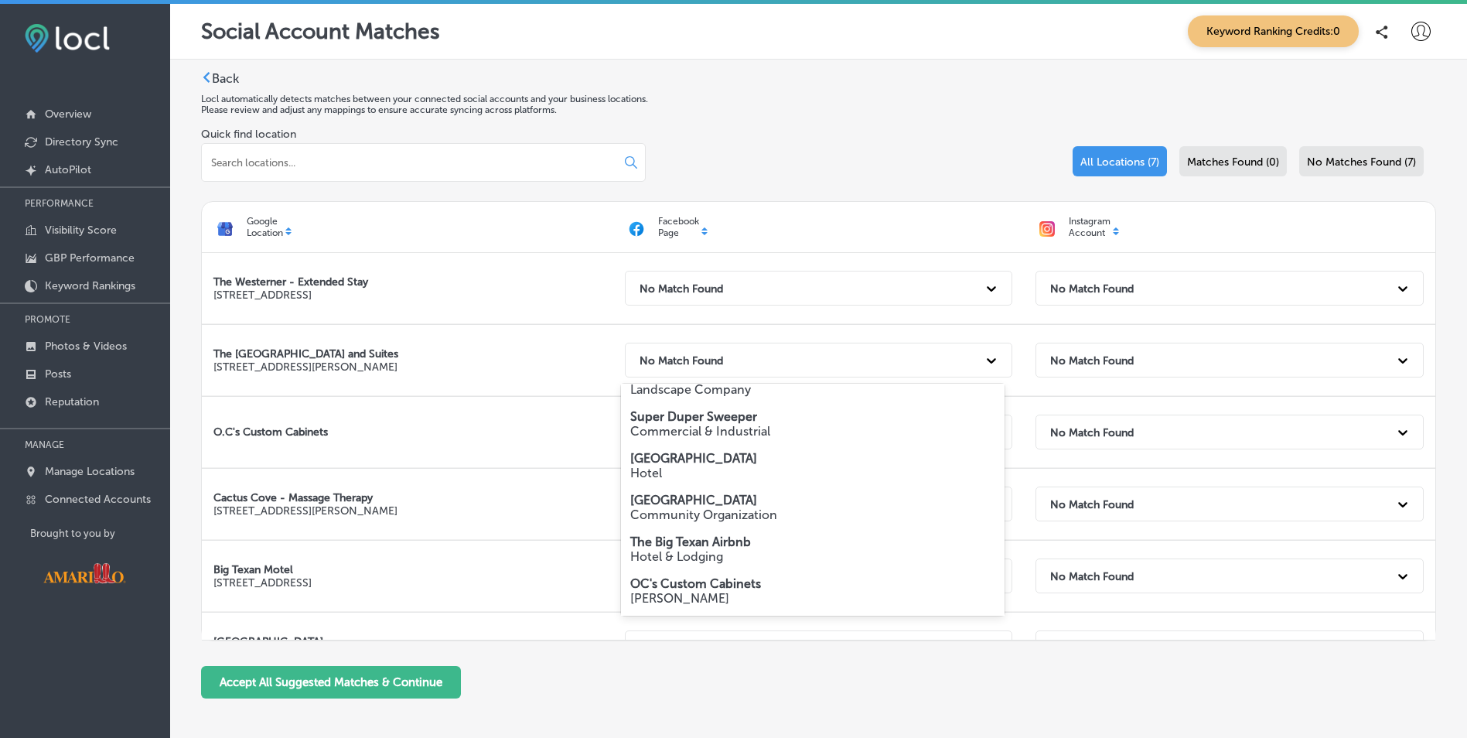
scroll to position [77, 0]
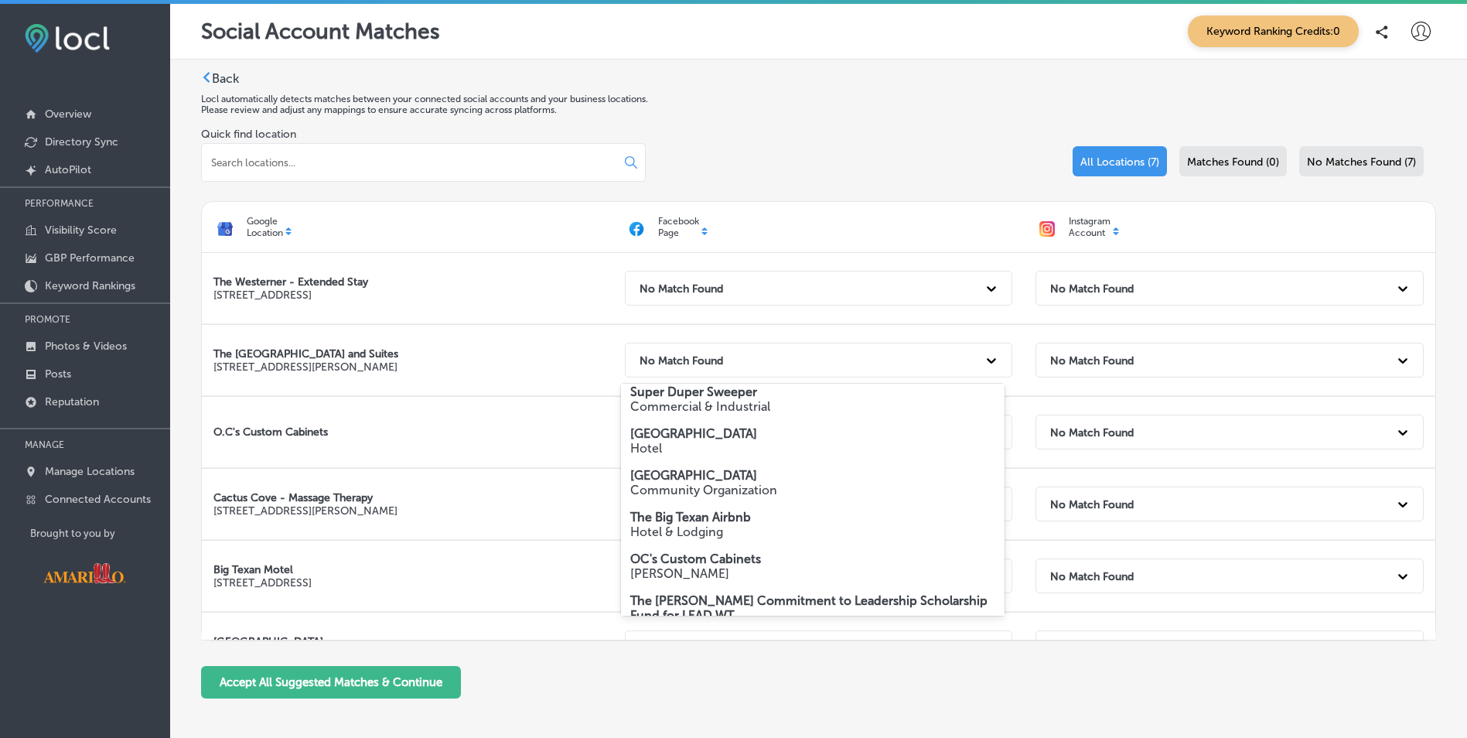
click at [691, 437] on strong "[GEOGRAPHIC_DATA]" at bounding box center [693, 433] width 127 height 15
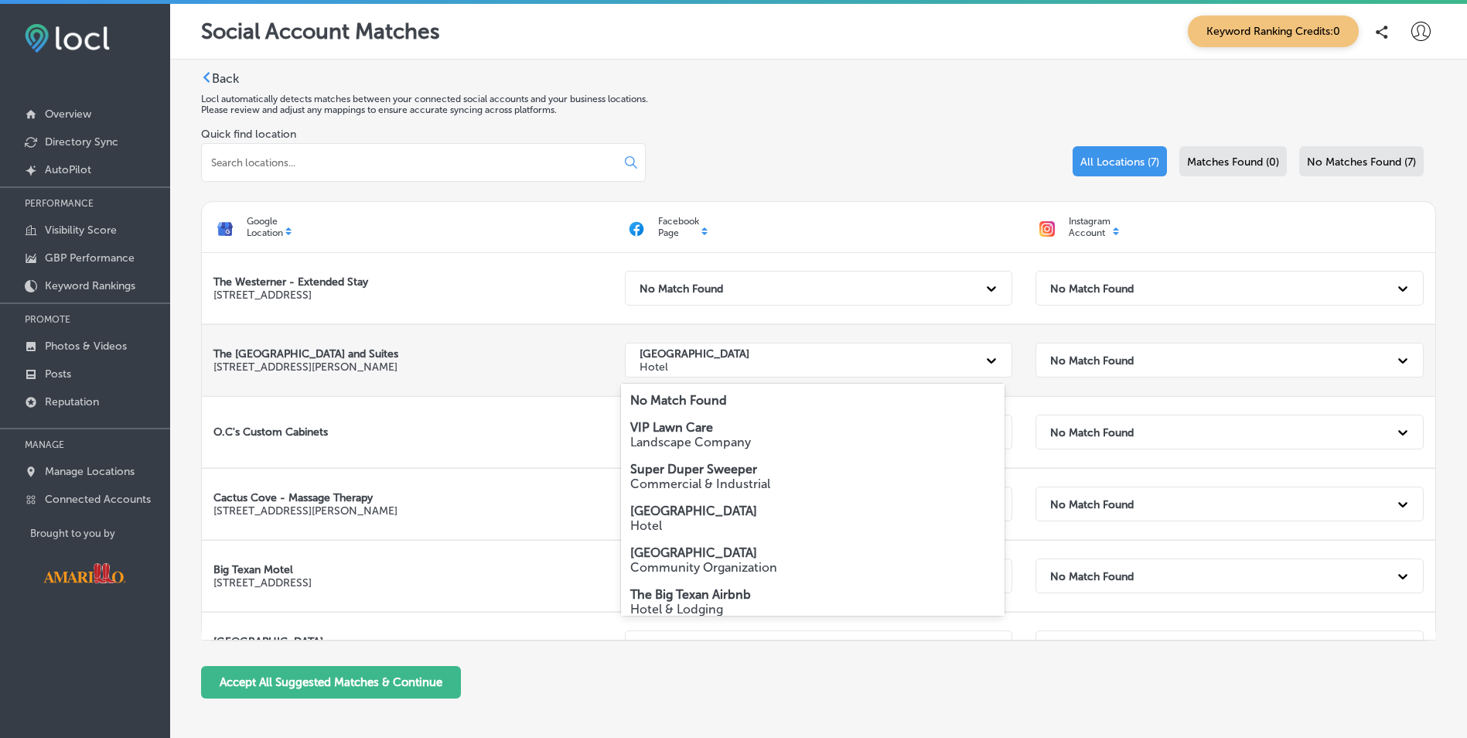
click at [751, 358] on div "[GEOGRAPHIC_DATA]" at bounding box center [805, 360] width 346 height 32
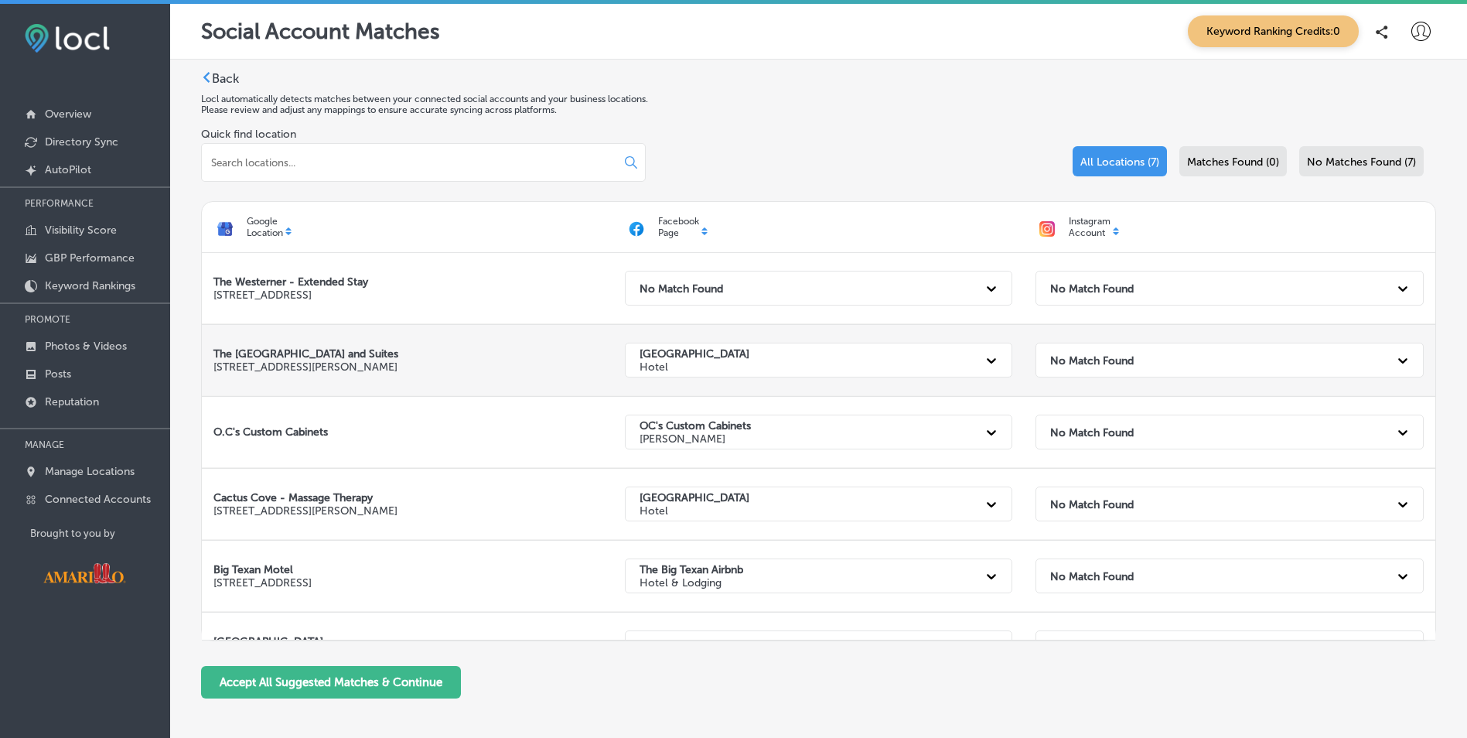
click at [751, 358] on div "[GEOGRAPHIC_DATA]" at bounding box center [805, 360] width 346 height 32
click at [1062, 377] on div "No Match Found" at bounding box center [1229, 360] width 388 height 35
click at [1069, 373] on div "No Match Found" at bounding box center [1215, 360] width 346 height 32
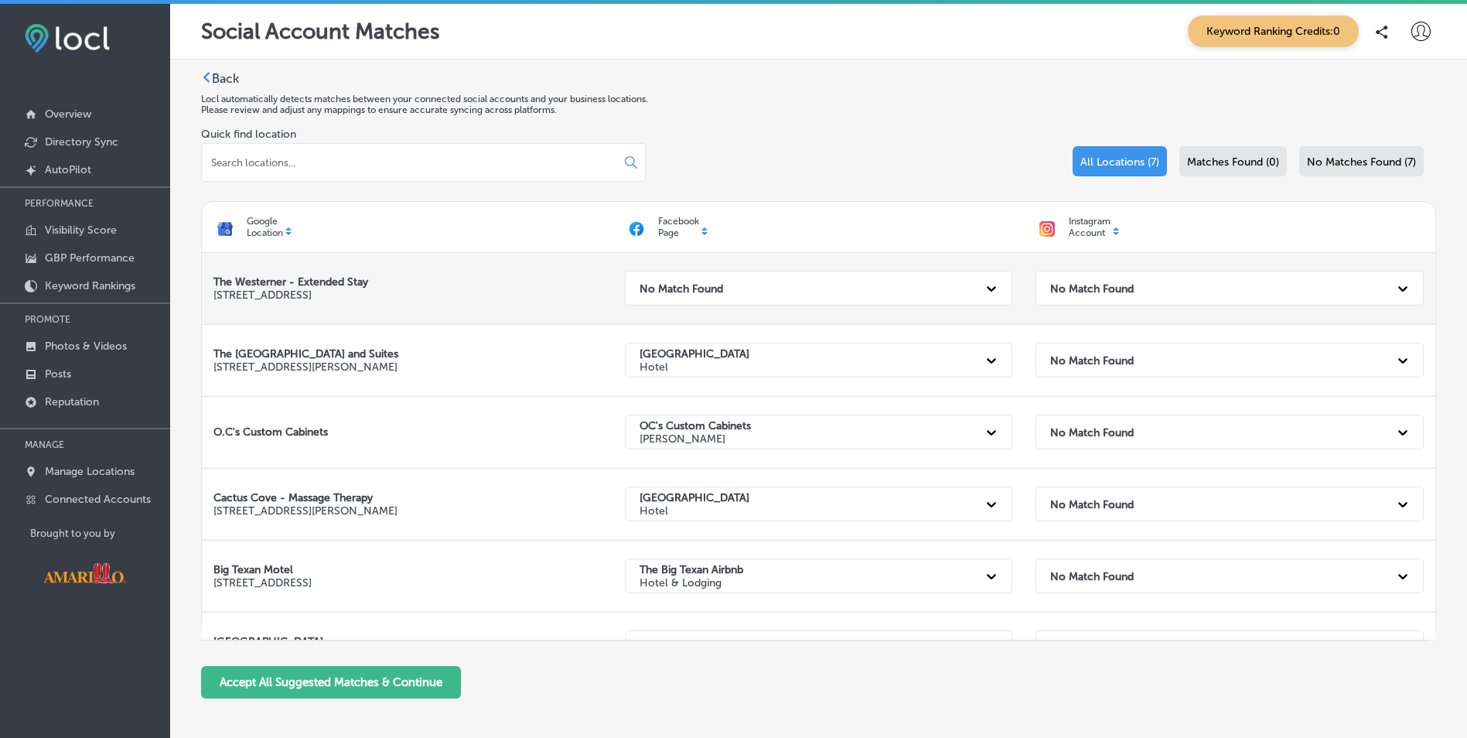
click at [692, 288] on strong "No Match Found" at bounding box center [681, 287] width 84 height 13
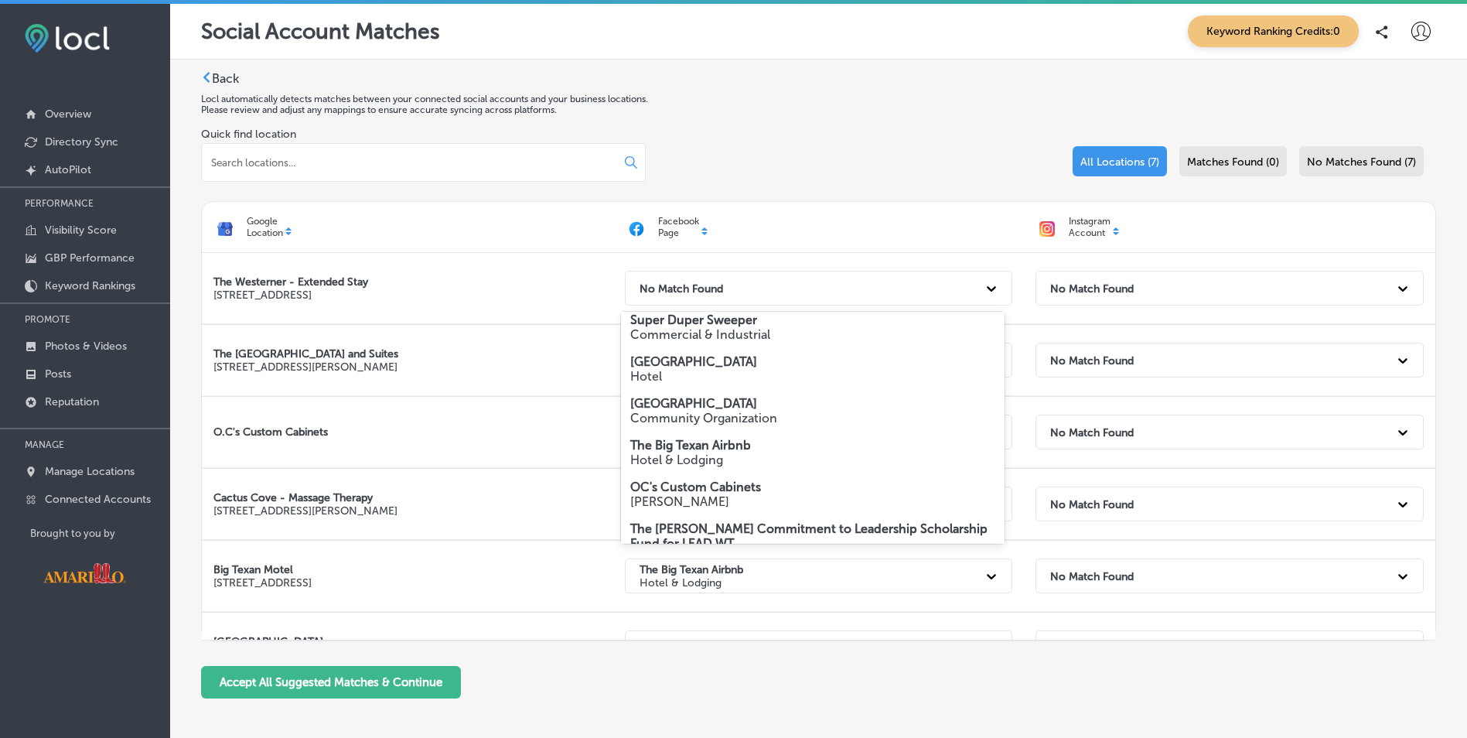
scroll to position [108, 0]
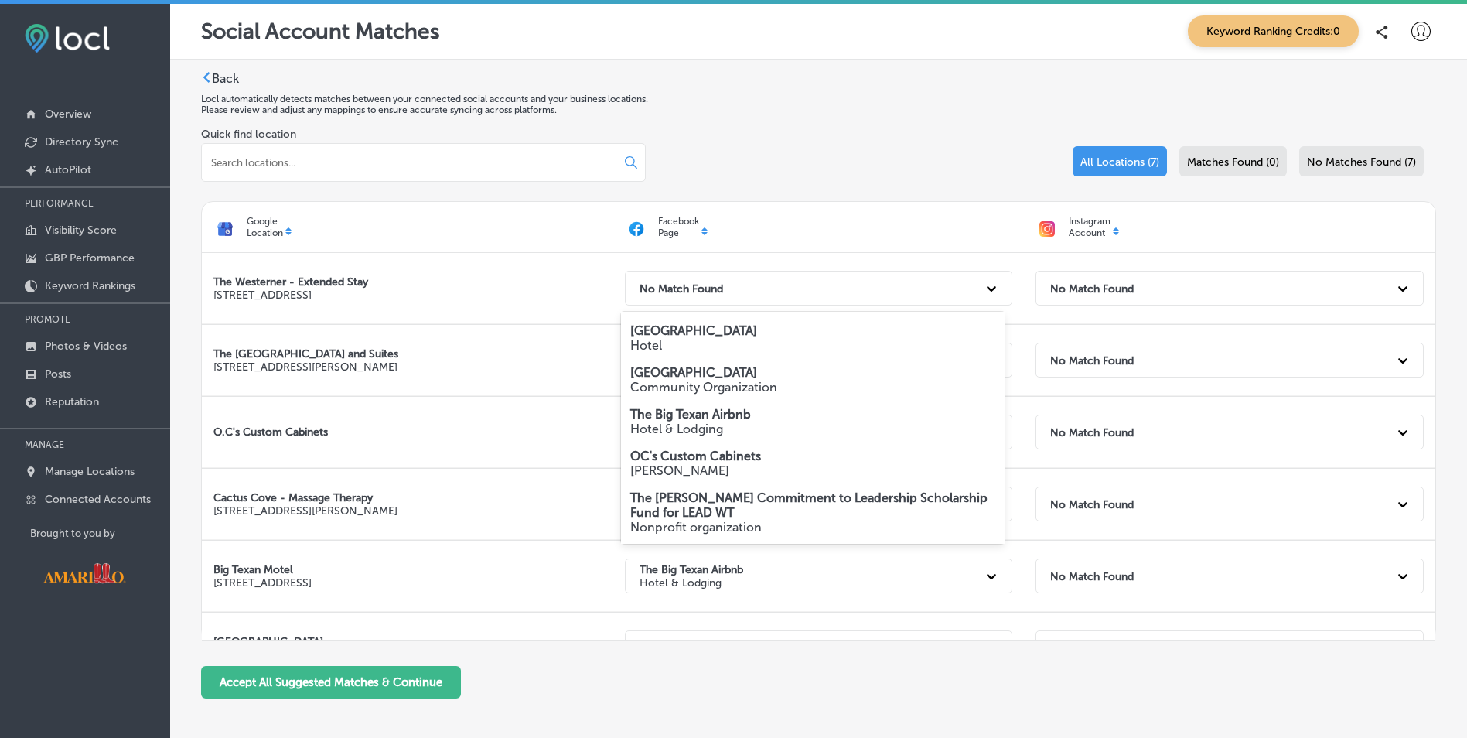
click at [670, 685] on div "Accept All Suggested Matches & Continue" at bounding box center [818, 682] width 1235 height 32
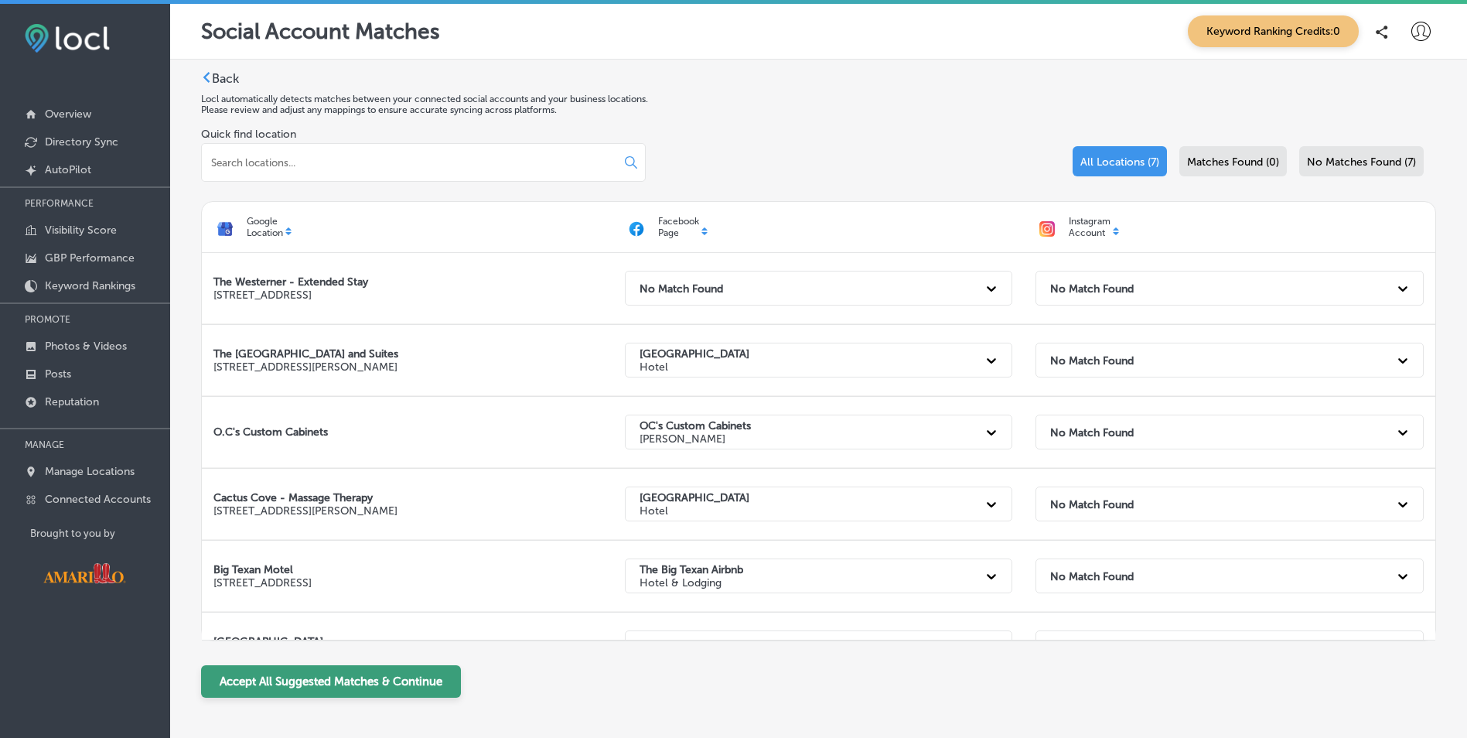
click at [436, 680] on button "Accept All Suggested Matches & Continue" at bounding box center [331, 681] width 260 height 32
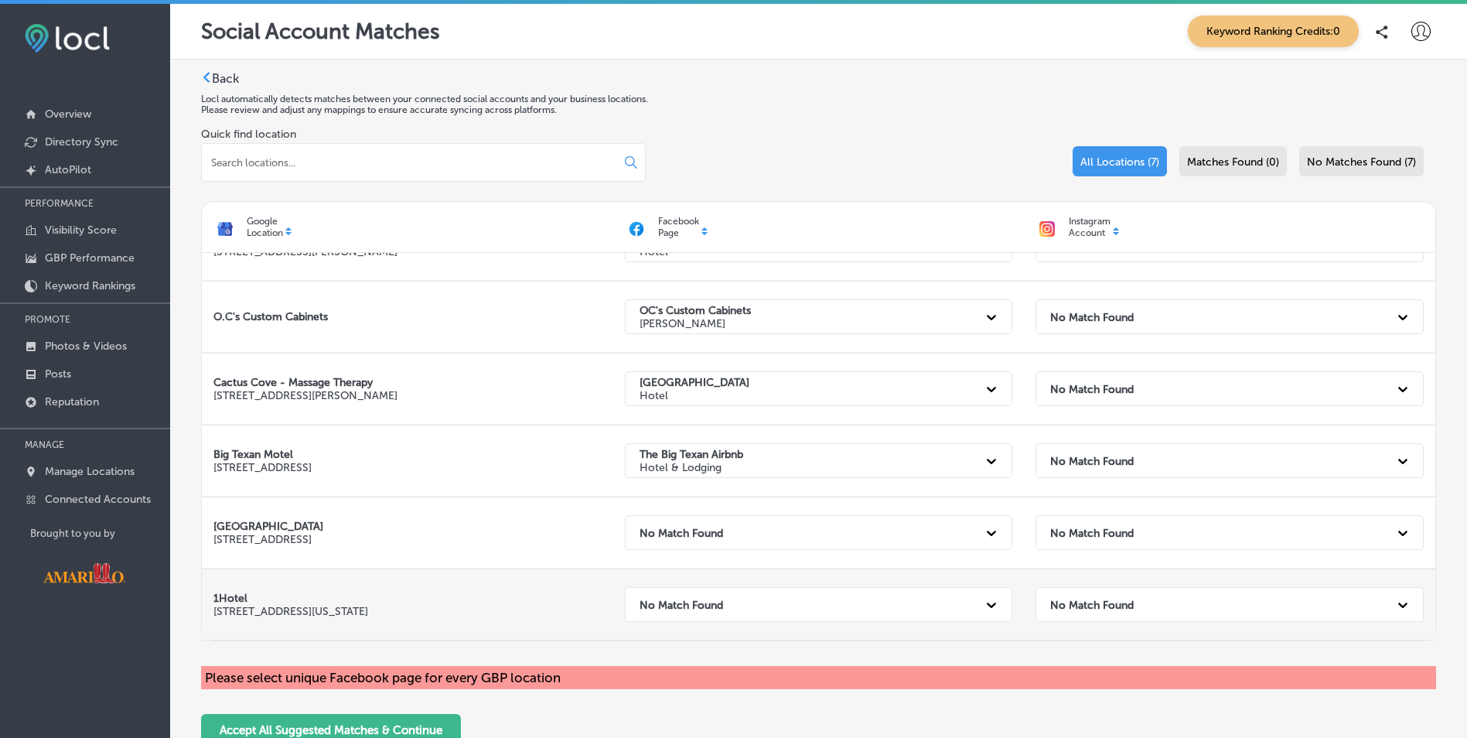
scroll to position [4, 0]
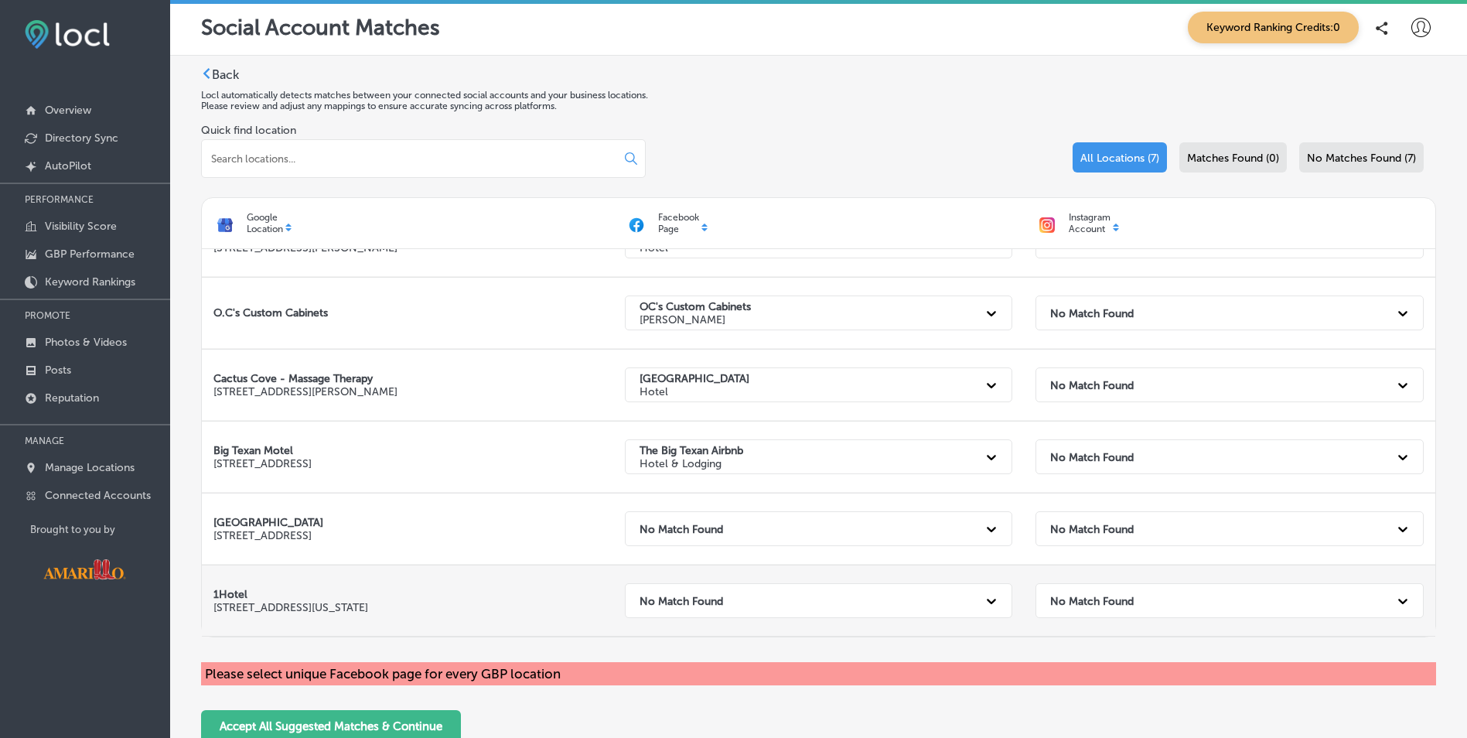
click at [722, 603] on div "No Match Found" at bounding box center [805, 601] width 346 height 32
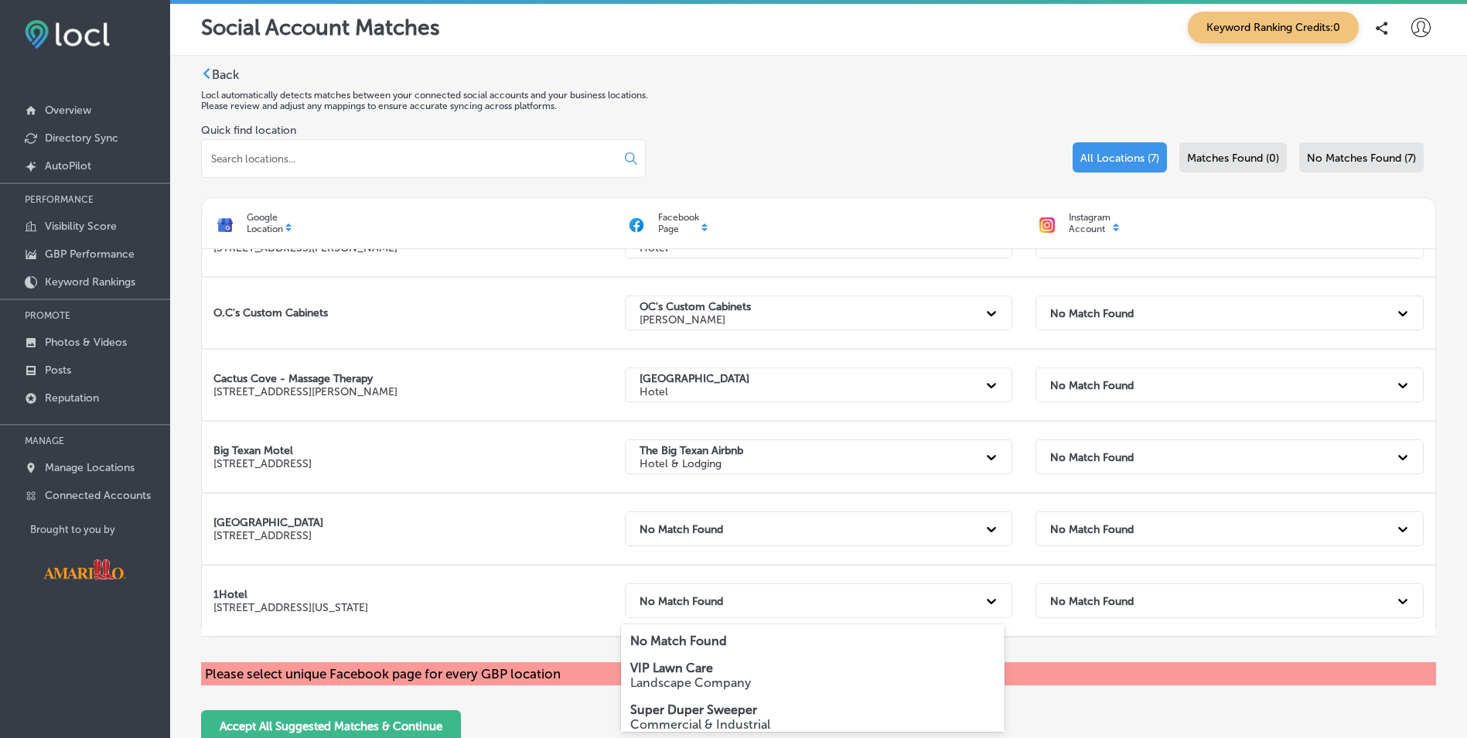
click at [766, 638] on p "No Match Found" at bounding box center [813, 640] width 366 height 15
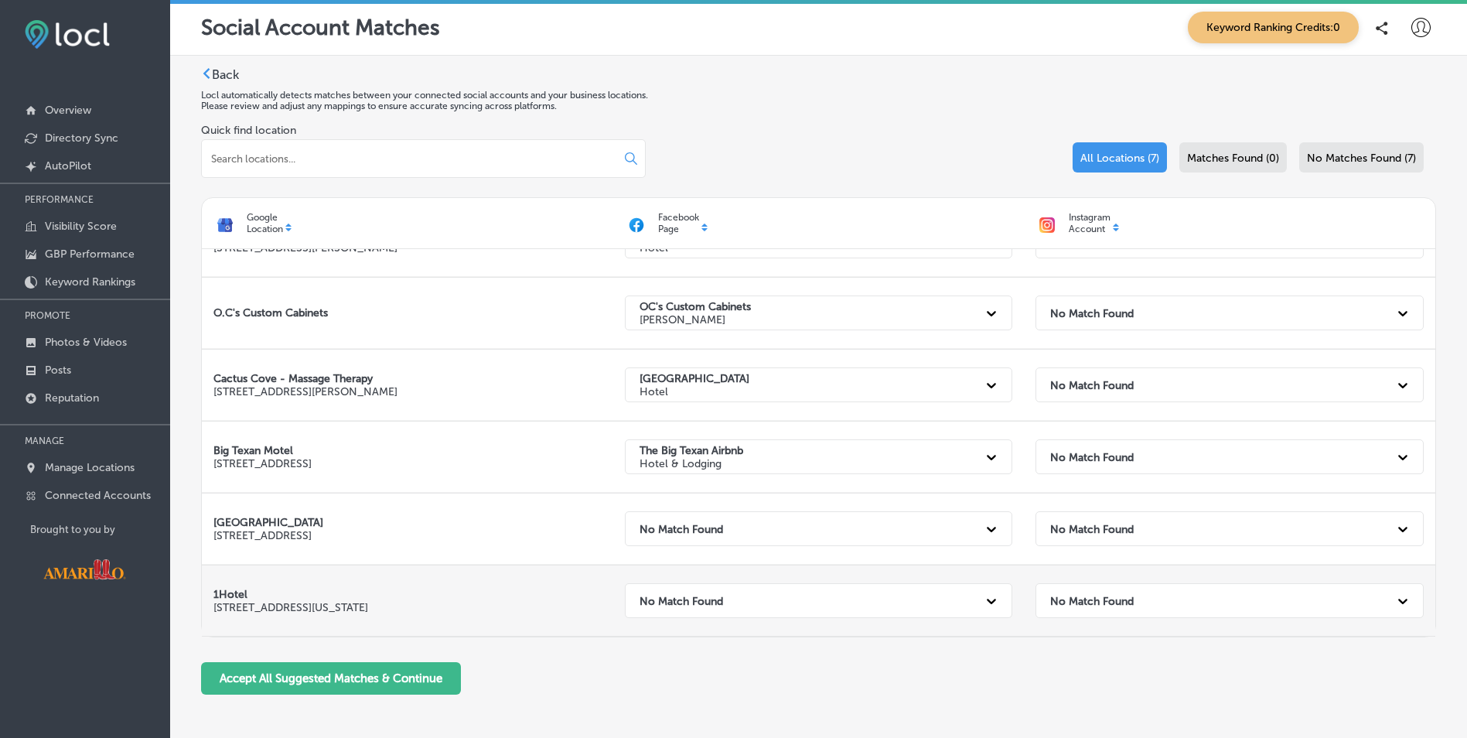
click at [710, 605] on strong "No Match Found" at bounding box center [681, 600] width 84 height 13
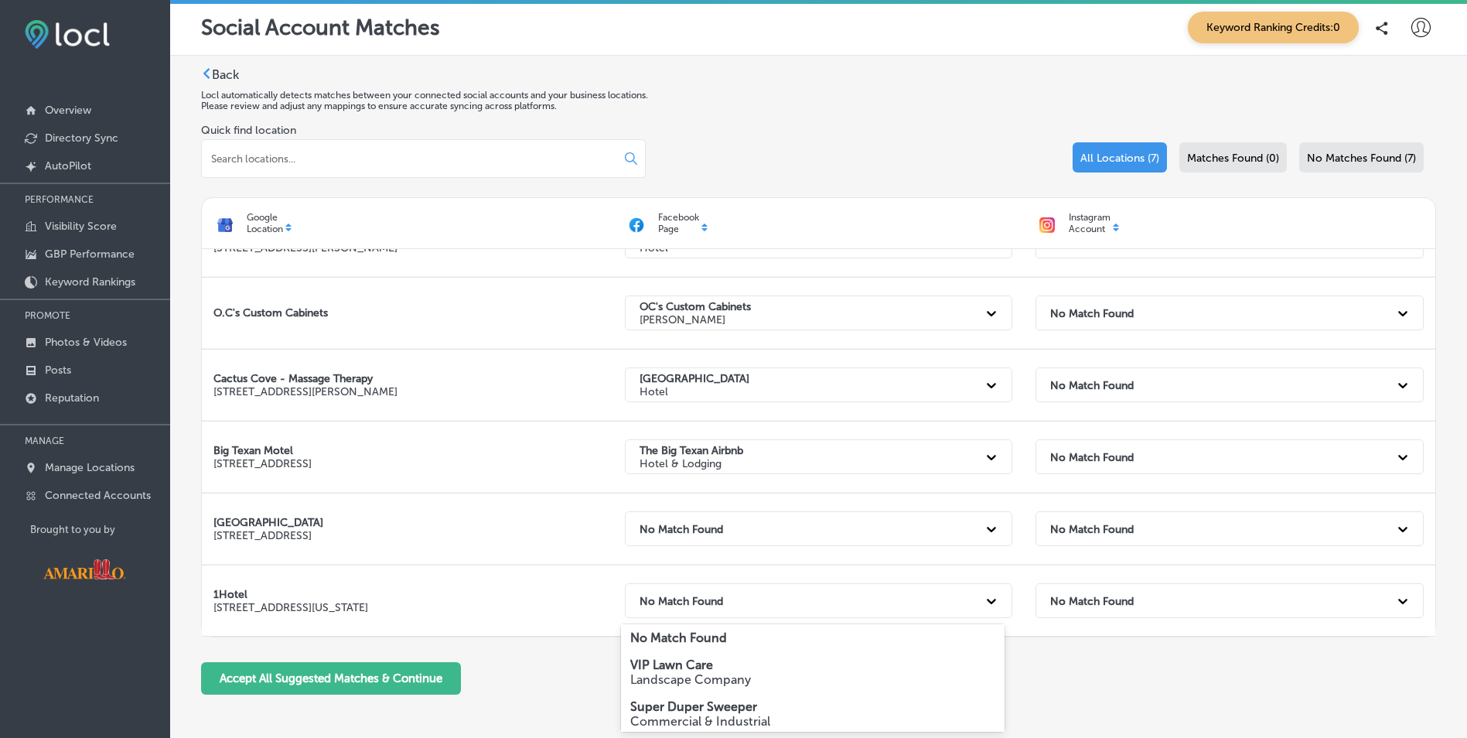
scroll to position [0, 0]
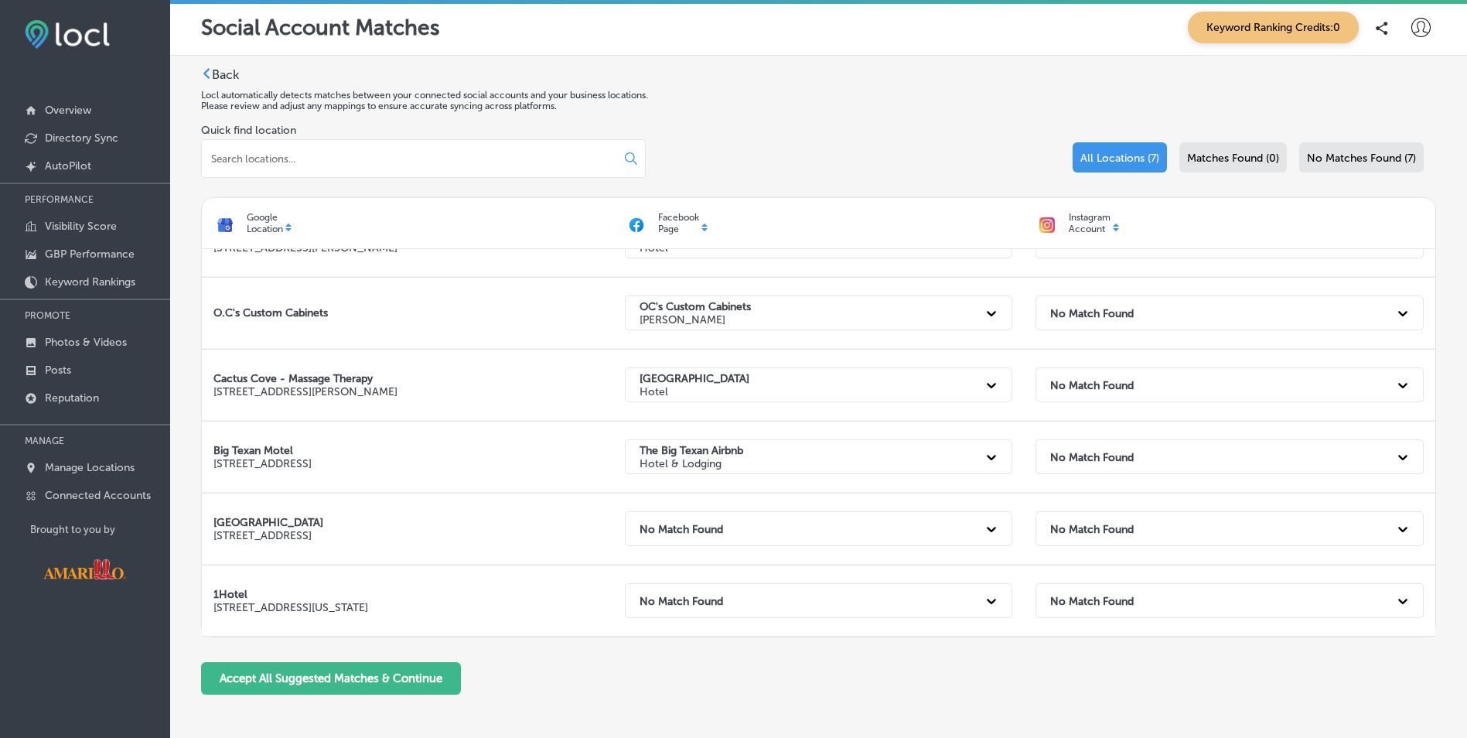
click at [1144, 701] on div "Back Locl automatically detects matches between your connected social accounts …" at bounding box center [818, 386] width 1235 height 639
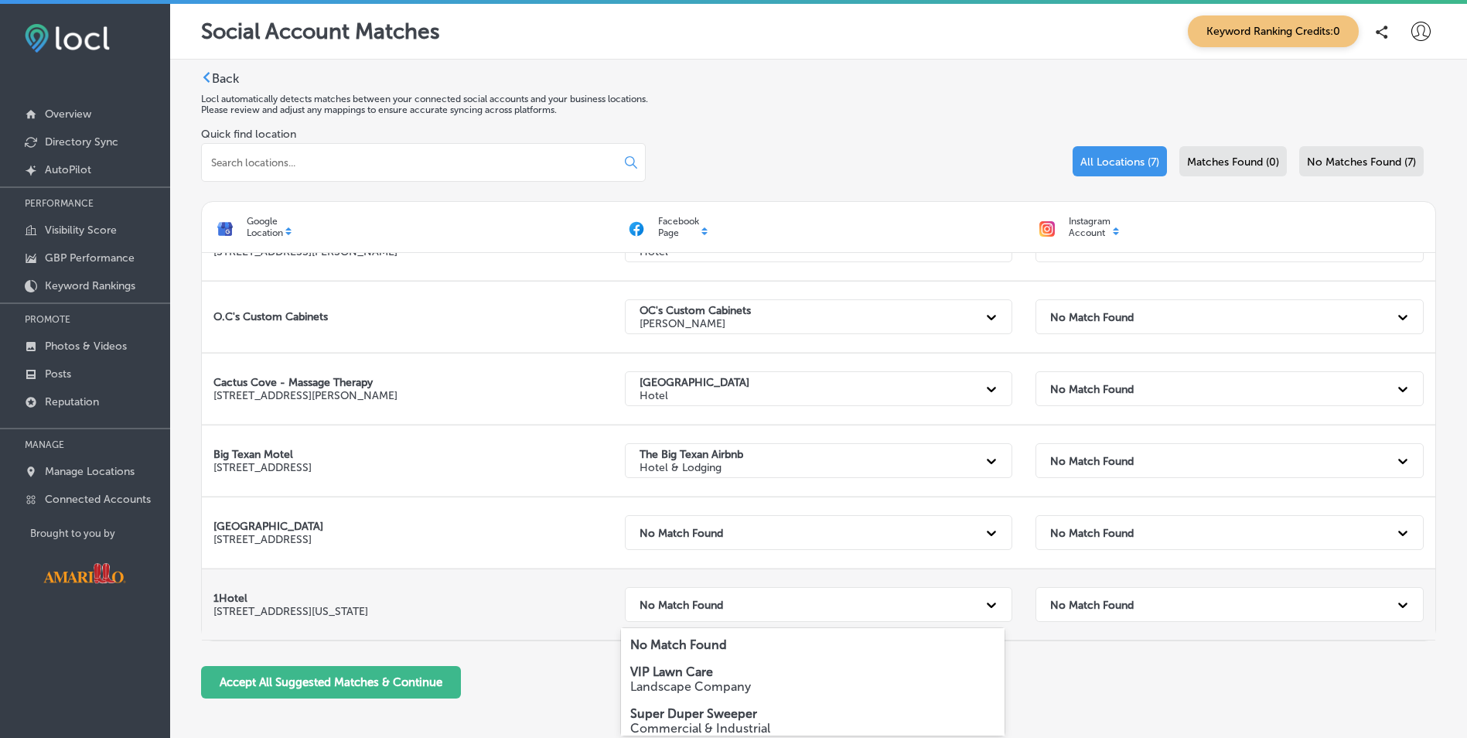
click at [849, 610] on div "No Match Found" at bounding box center [805, 604] width 346 height 32
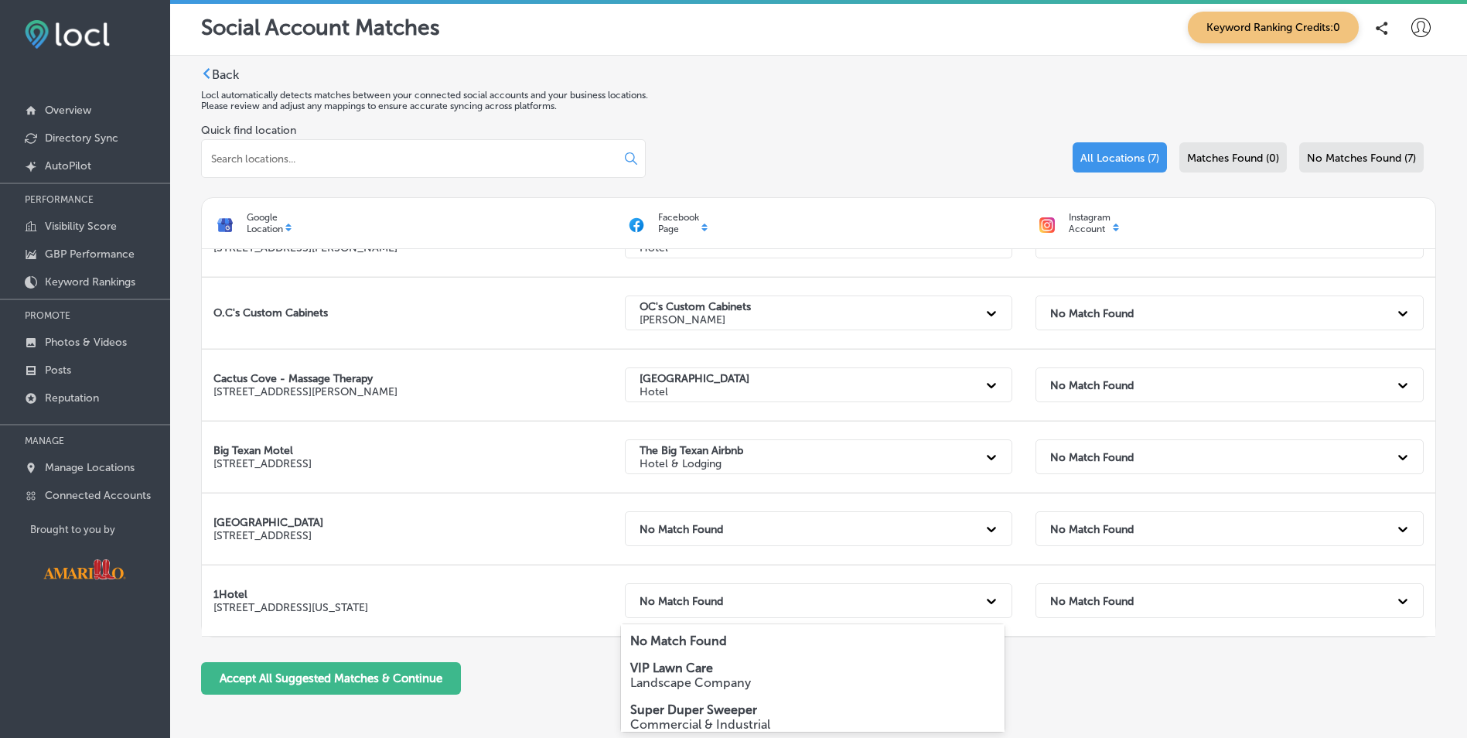
click at [833, 669] on p "VIP Lawn Care" at bounding box center [813, 667] width 366 height 15
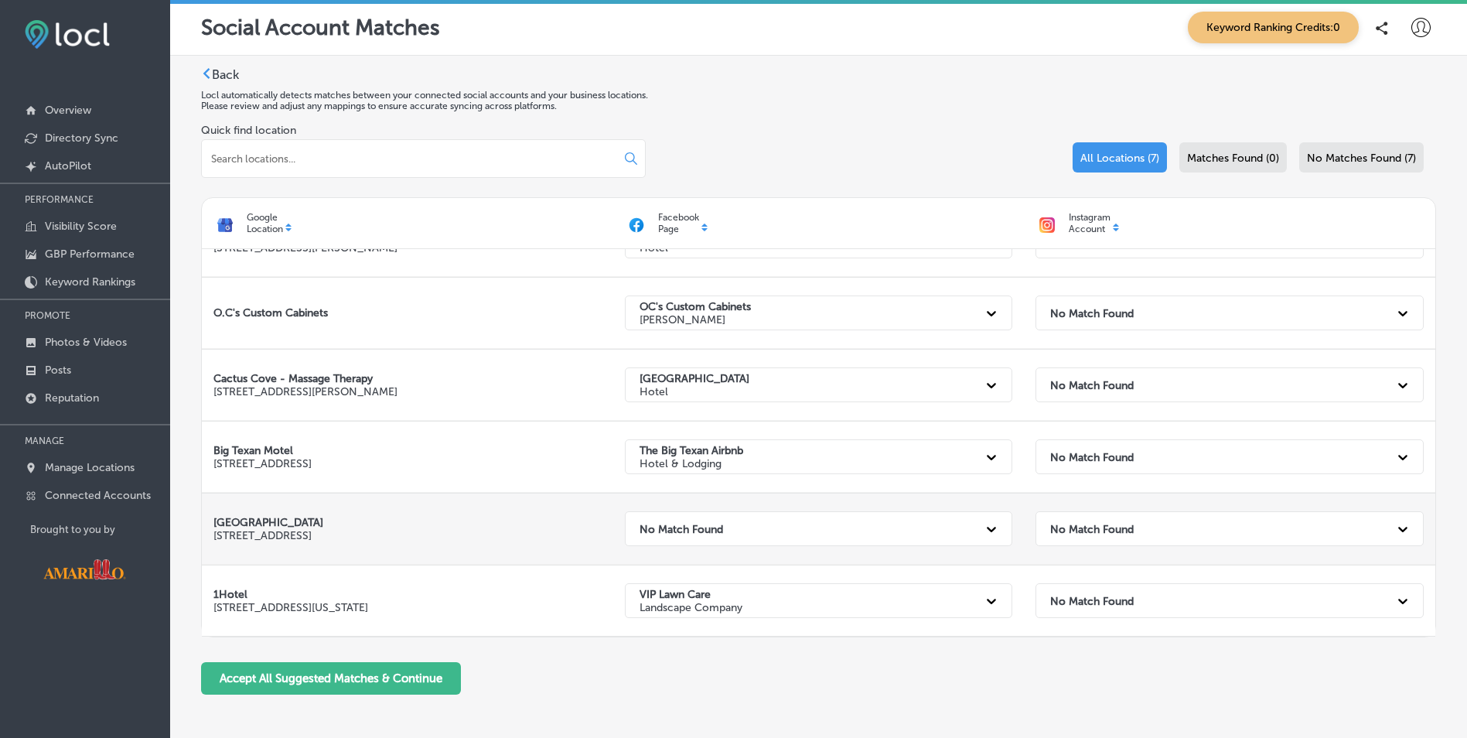
click at [763, 531] on div "No Match Found" at bounding box center [805, 529] width 346 height 32
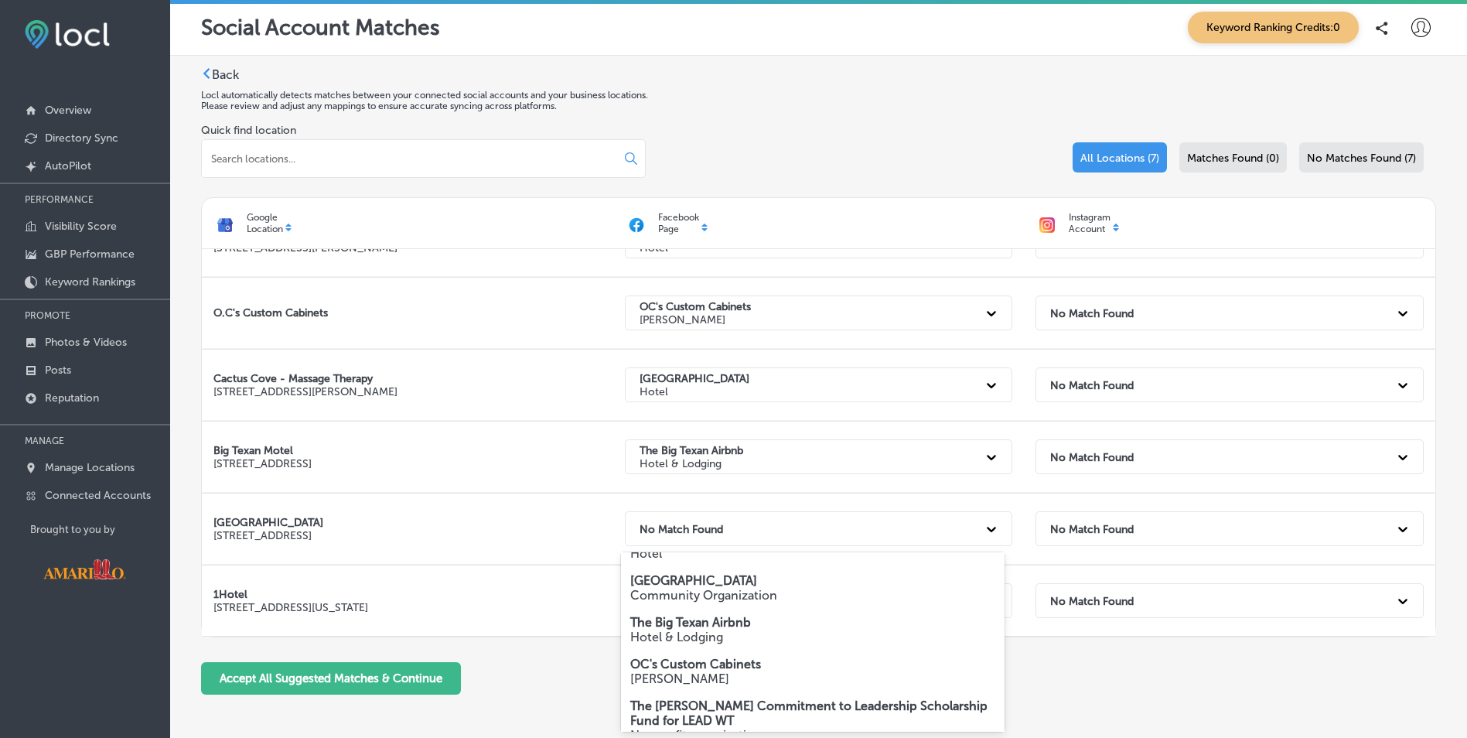
scroll to position [155, 0]
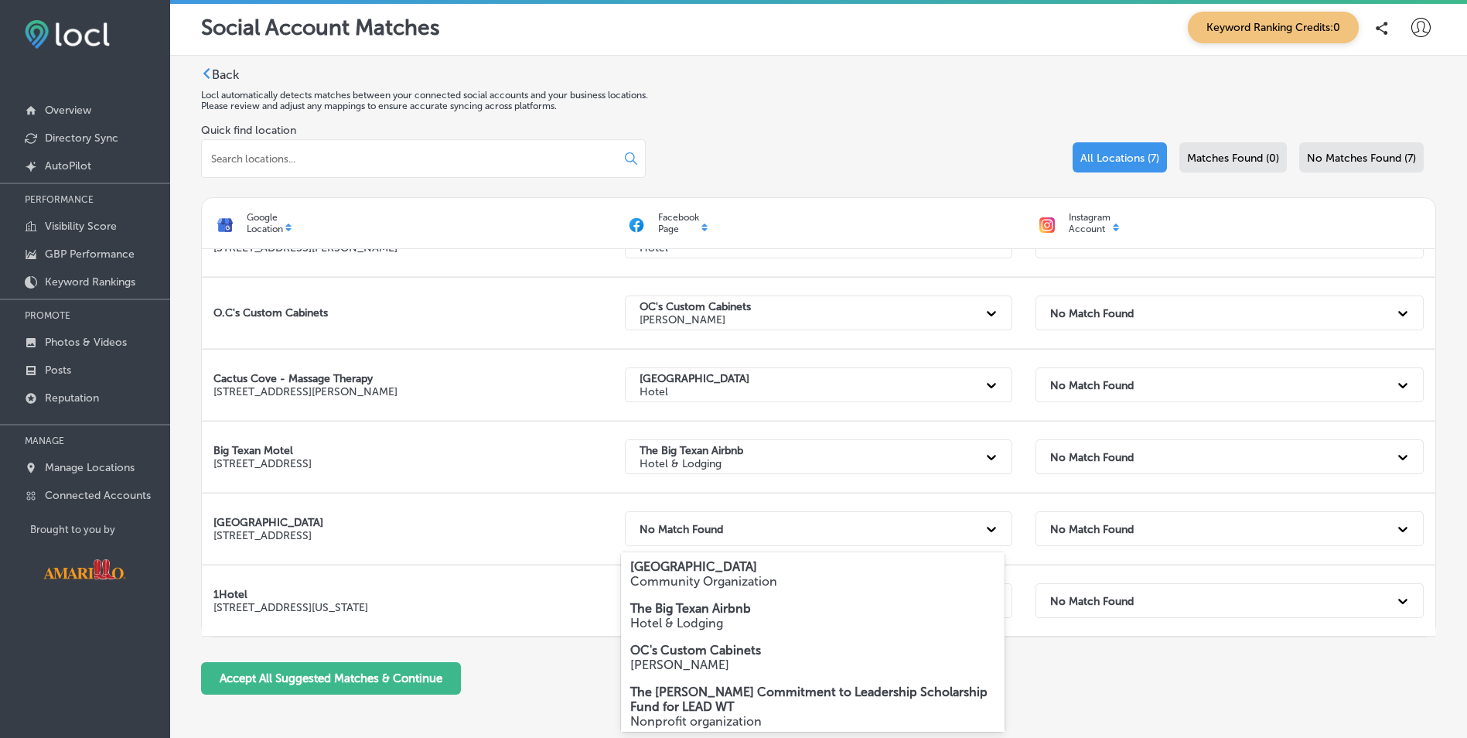
click at [746, 615] on strong "The Big Texan Airbnb" at bounding box center [690, 608] width 121 height 15
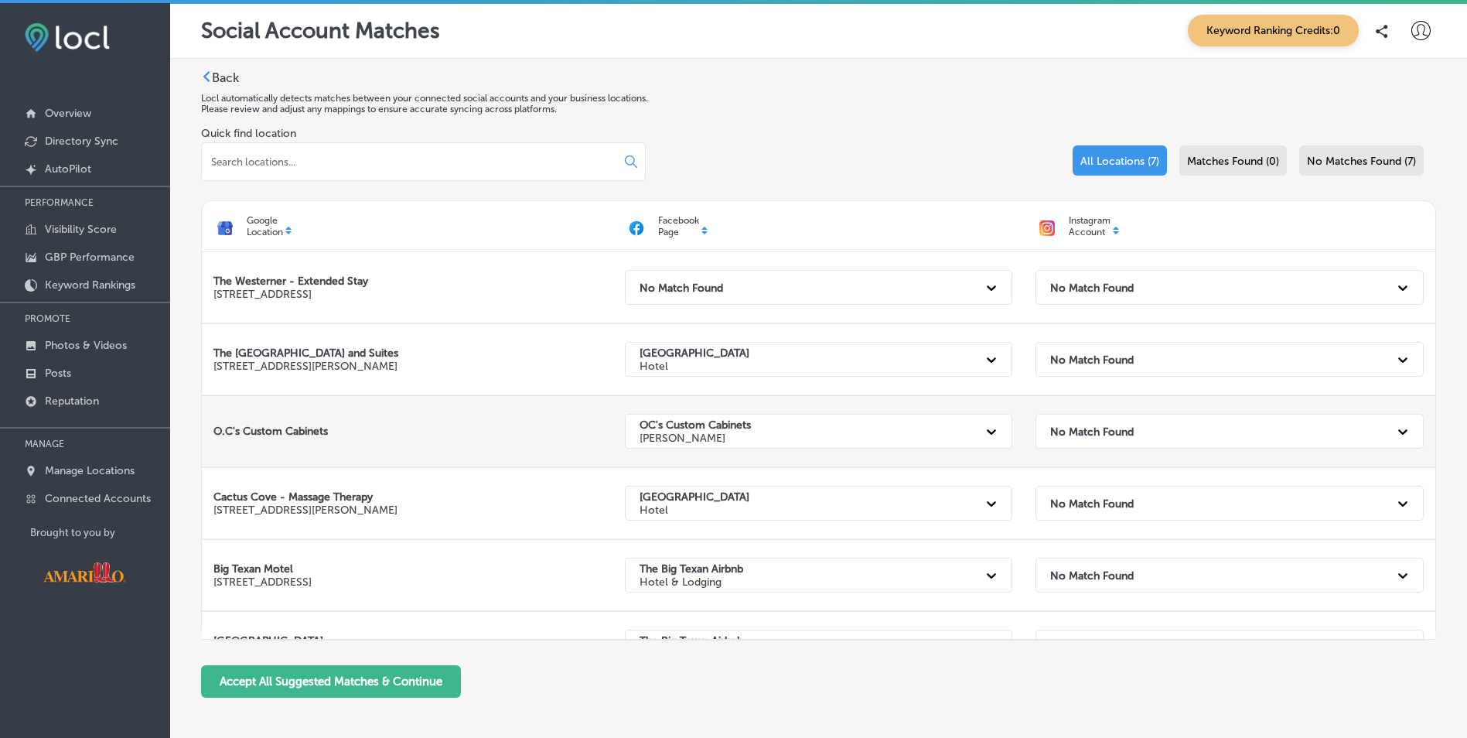
scroll to position [0, 0]
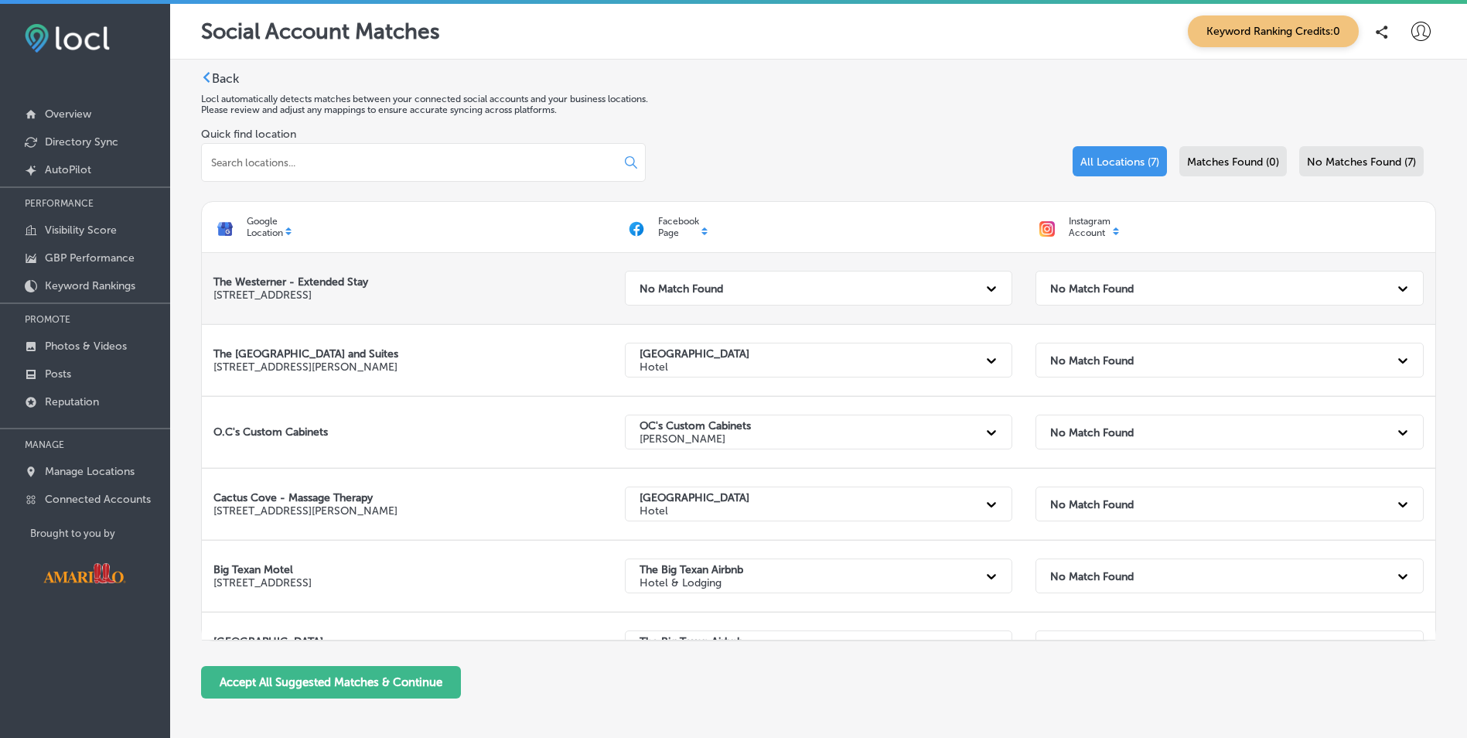
click at [697, 295] on div "No Match Found" at bounding box center [805, 288] width 346 height 32
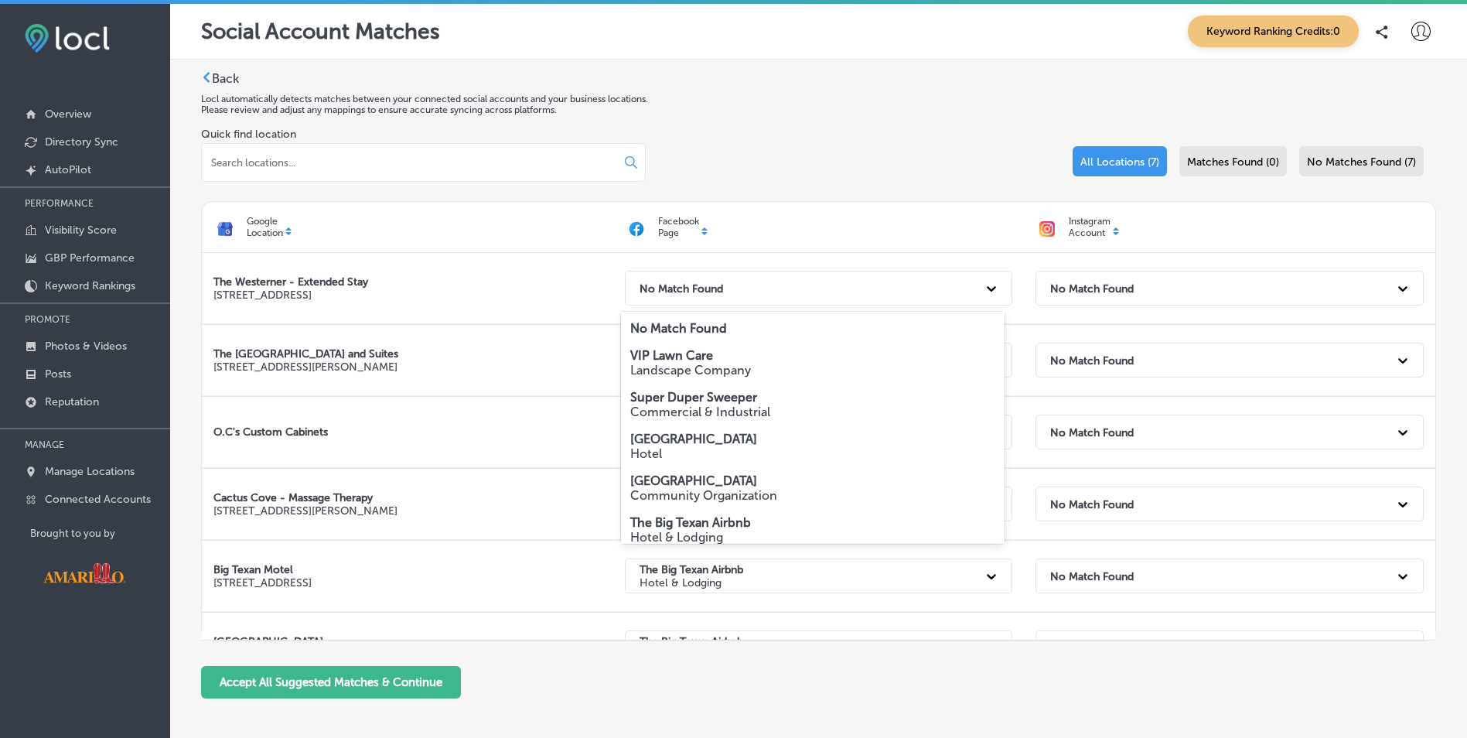
click at [693, 355] on strong "VIP Lawn Care" at bounding box center [671, 355] width 83 height 15
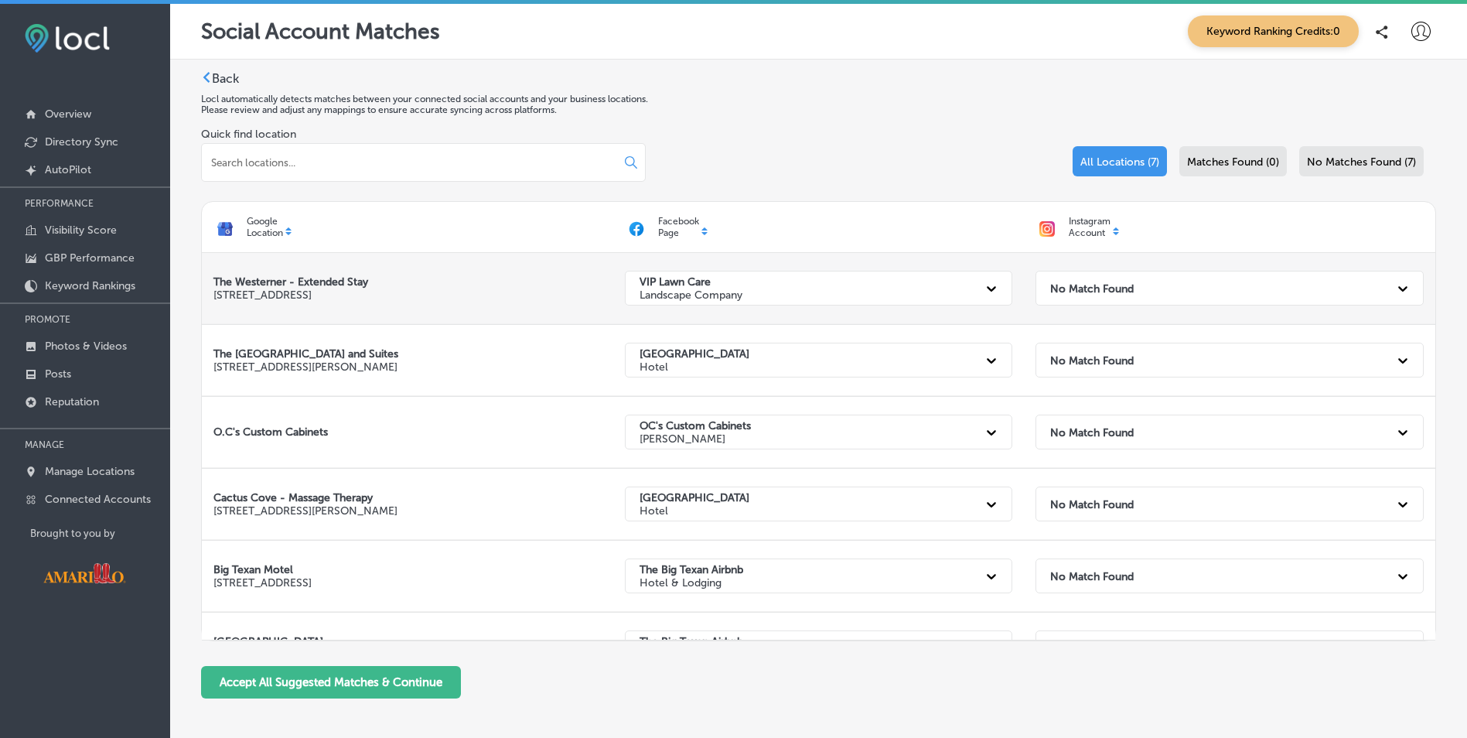
click at [674, 280] on strong "VIP Lawn Care" at bounding box center [674, 281] width 71 height 13
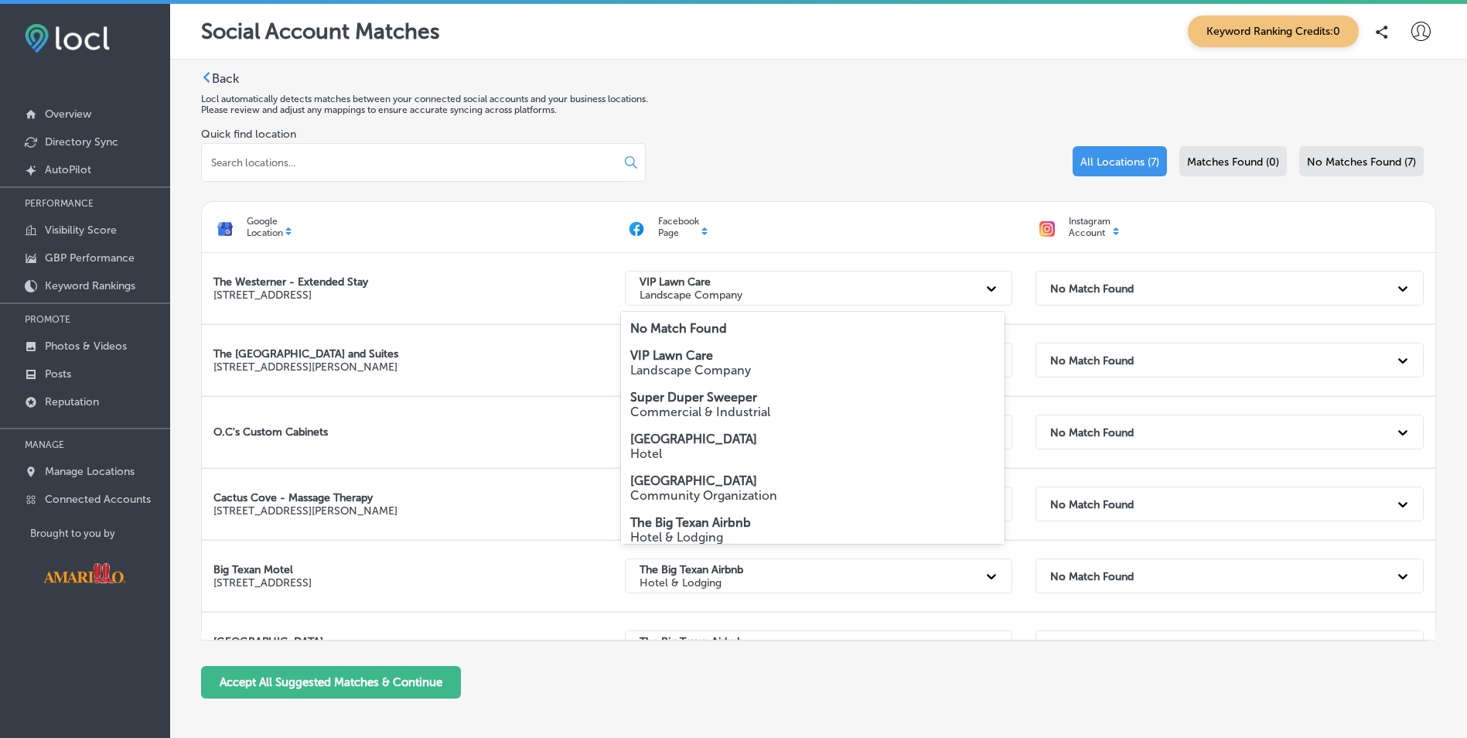
scroll to position [77, 0]
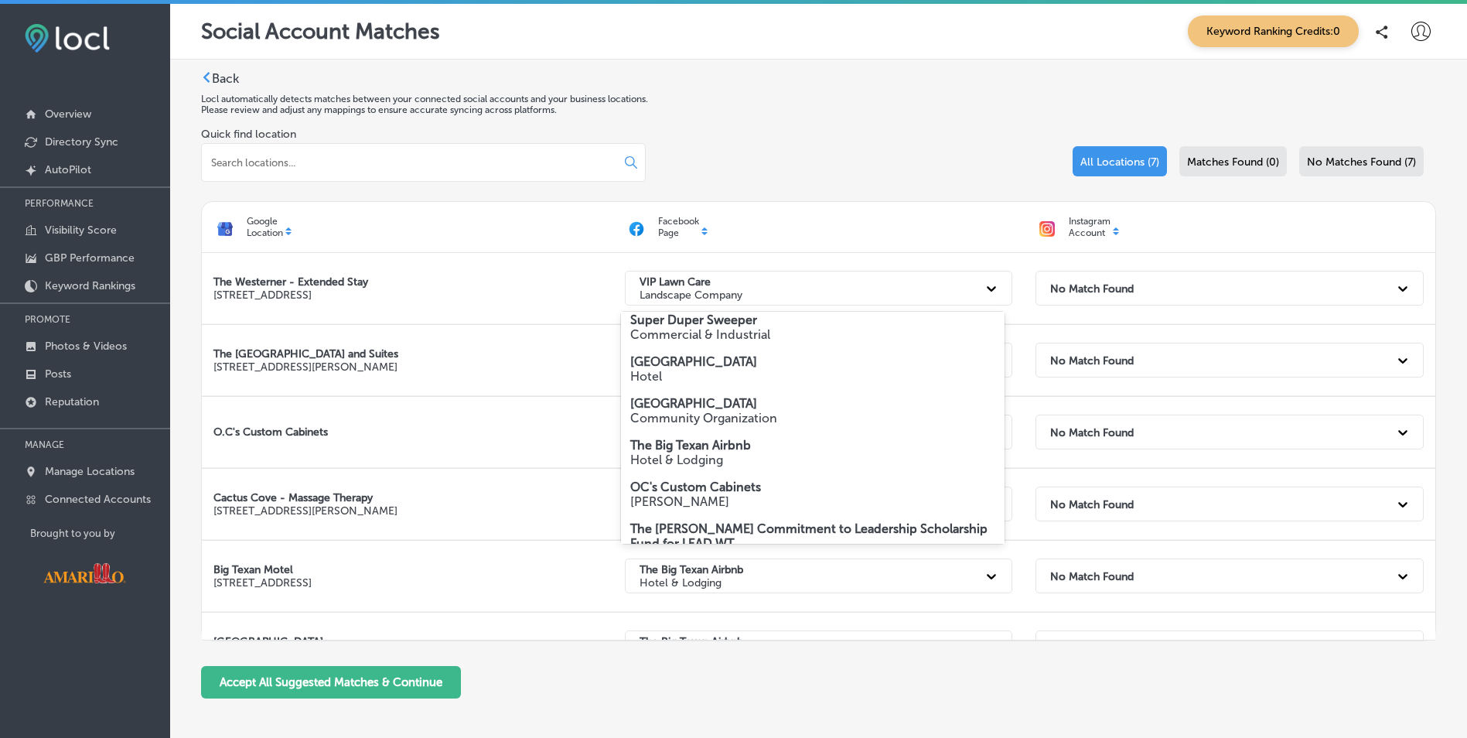
click at [677, 356] on strong "[GEOGRAPHIC_DATA]" at bounding box center [693, 361] width 127 height 15
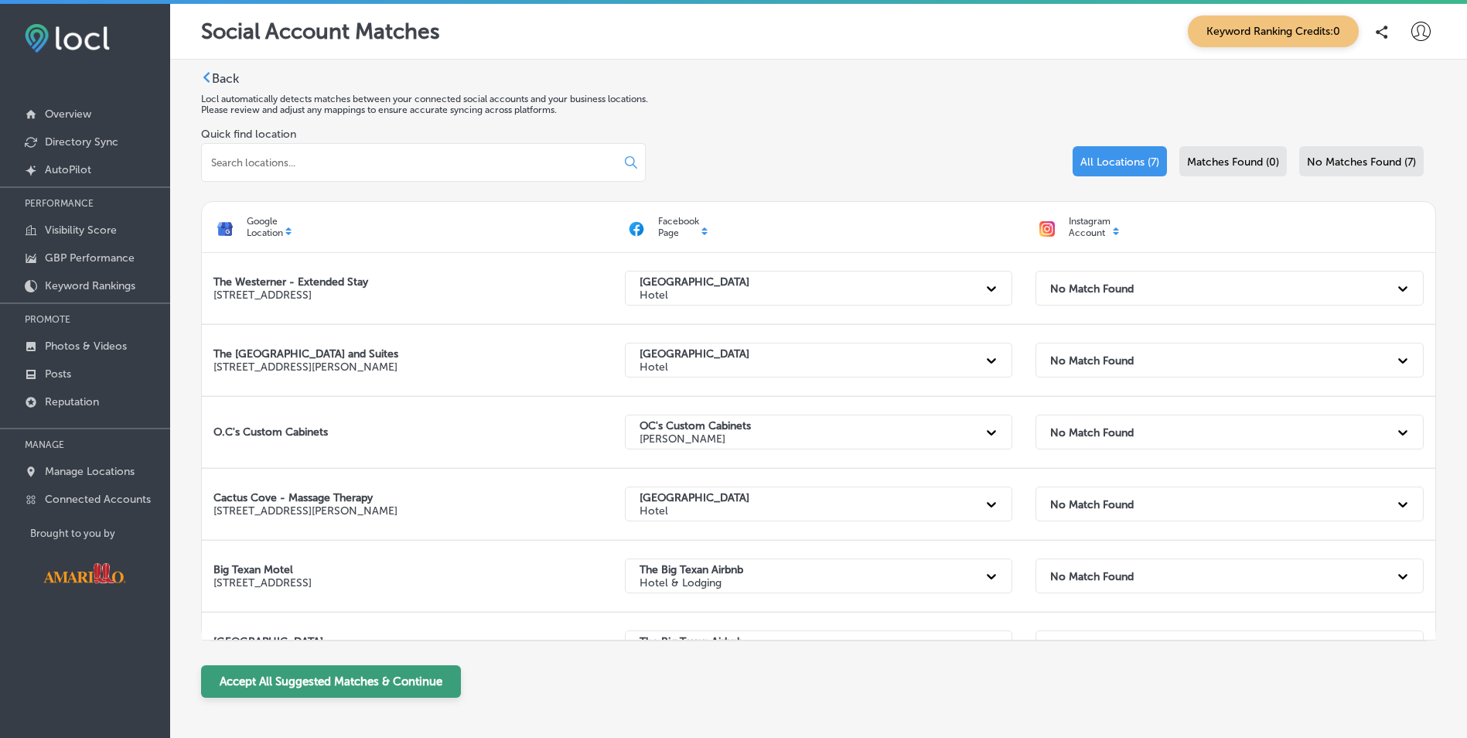
click at [386, 685] on button "Accept All Suggested Matches & Continue" at bounding box center [331, 681] width 260 height 32
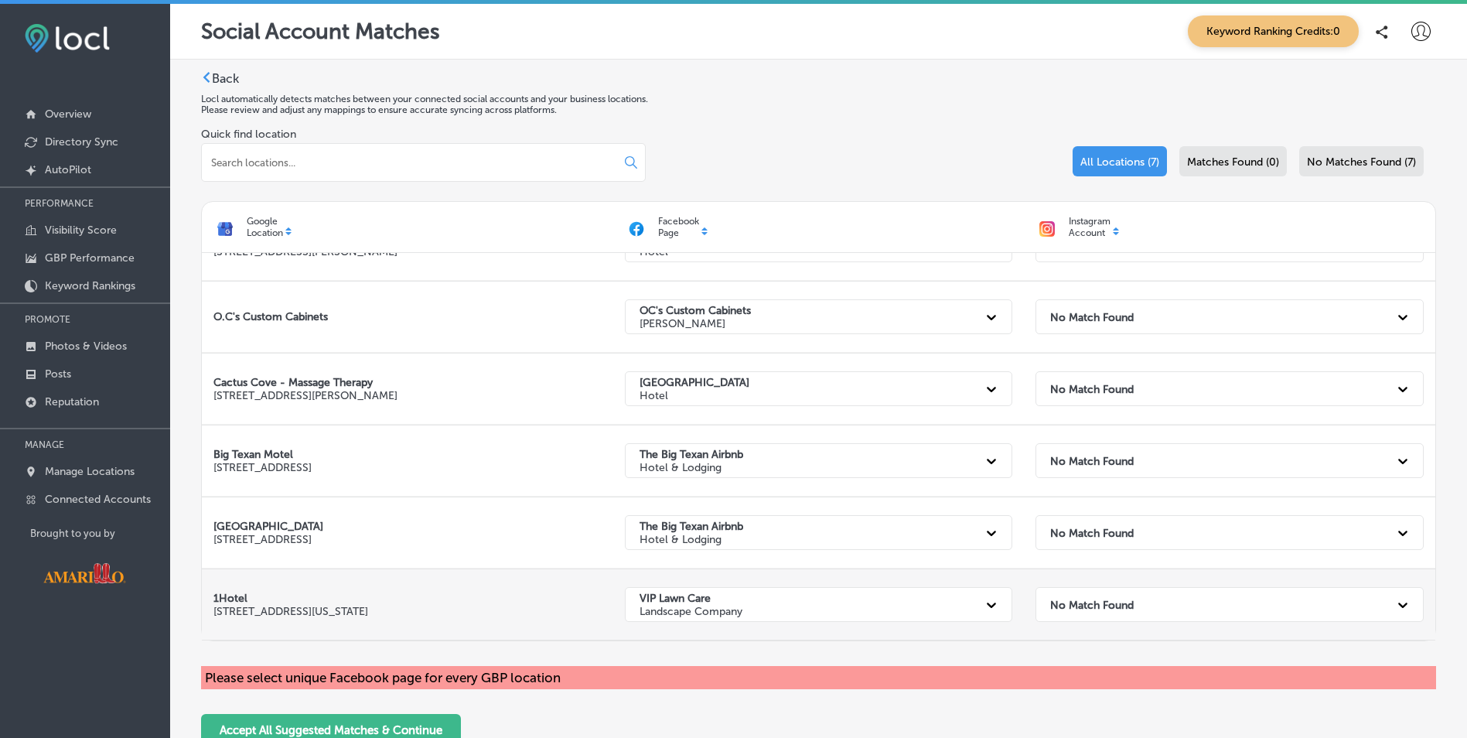
scroll to position [0, 0]
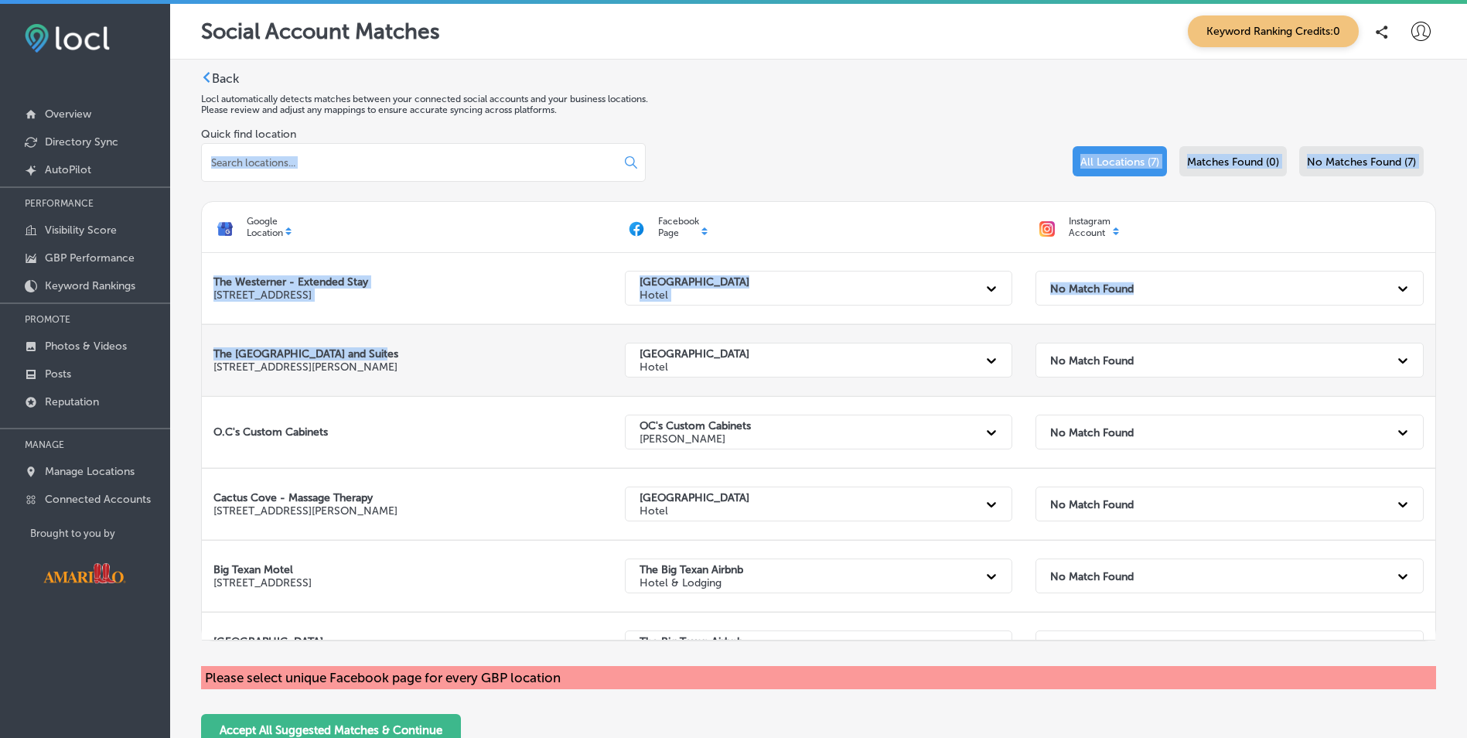
drag, startPoint x: 545, startPoint y: 329, endPoint x: 623, endPoint y: 383, distance: 94.6
click at [577, 358] on div "Quick find location All Locations (7) Matches Found (0) No Matches Found (7) Go…" at bounding box center [818, 437] width 1235 height 619
click at [783, 222] on div "Facebook Page" at bounding box center [818, 227] width 411 height 35
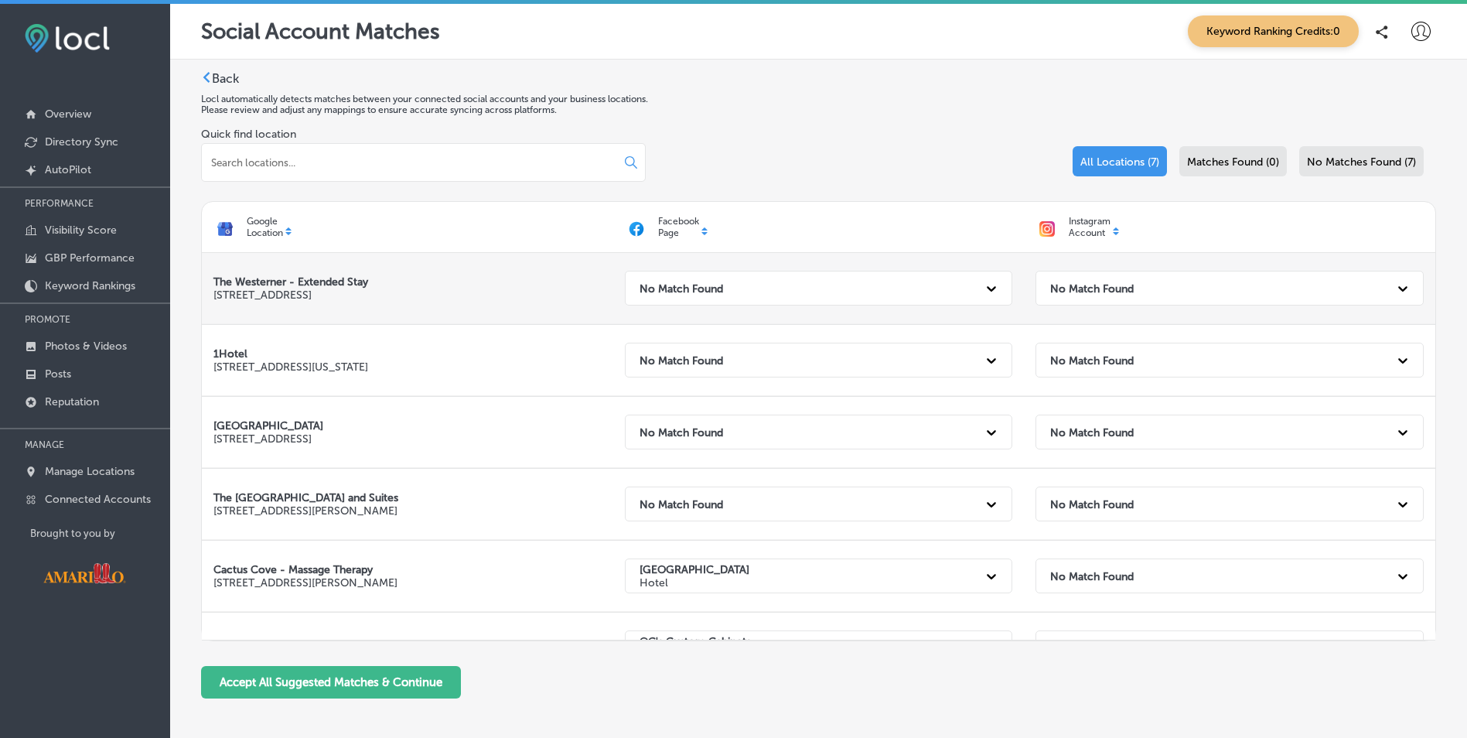
click at [1063, 288] on strong "No Match Found" at bounding box center [1092, 287] width 84 height 13
click at [1092, 288] on strong "No Match Found" at bounding box center [1092, 287] width 84 height 13
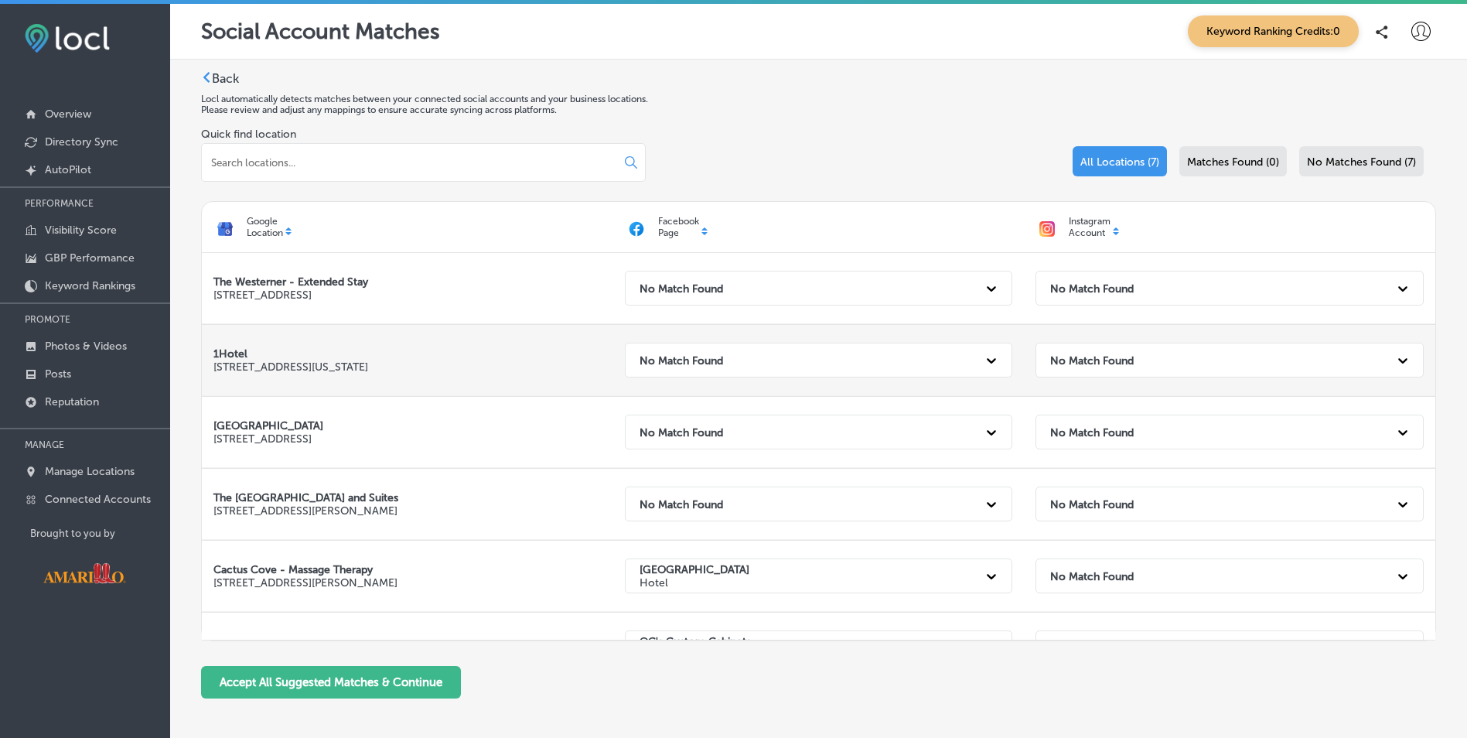
click at [1107, 357] on strong "No Match Found" at bounding box center [1092, 359] width 84 height 13
click at [1107, 360] on strong "No Match Found" at bounding box center [1092, 359] width 84 height 13
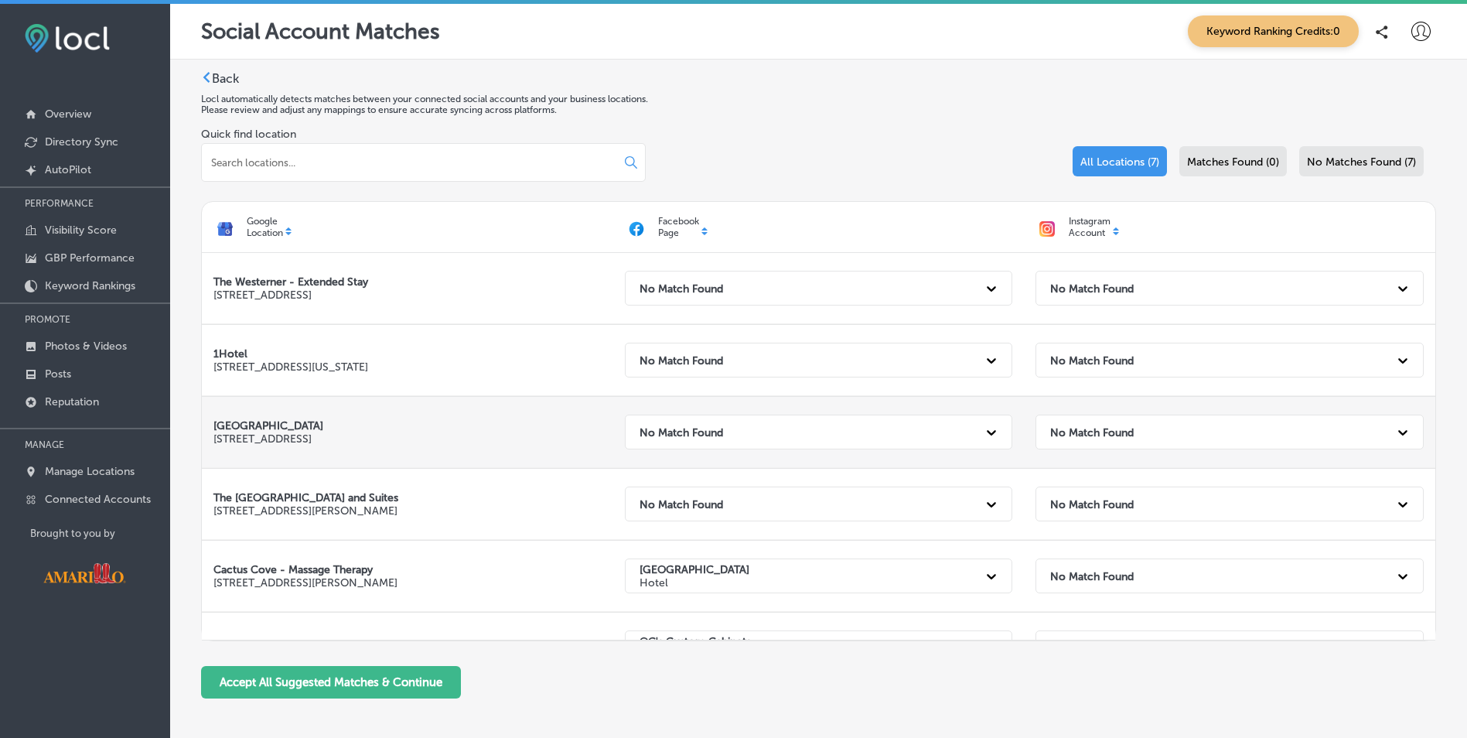
click at [1107, 426] on div "No Match Found" at bounding box center [1215, 432] width 346 height 32
click at [1110, 432] on strong "No Match Found" at bounding box center [1092, 431] width 84 height 13
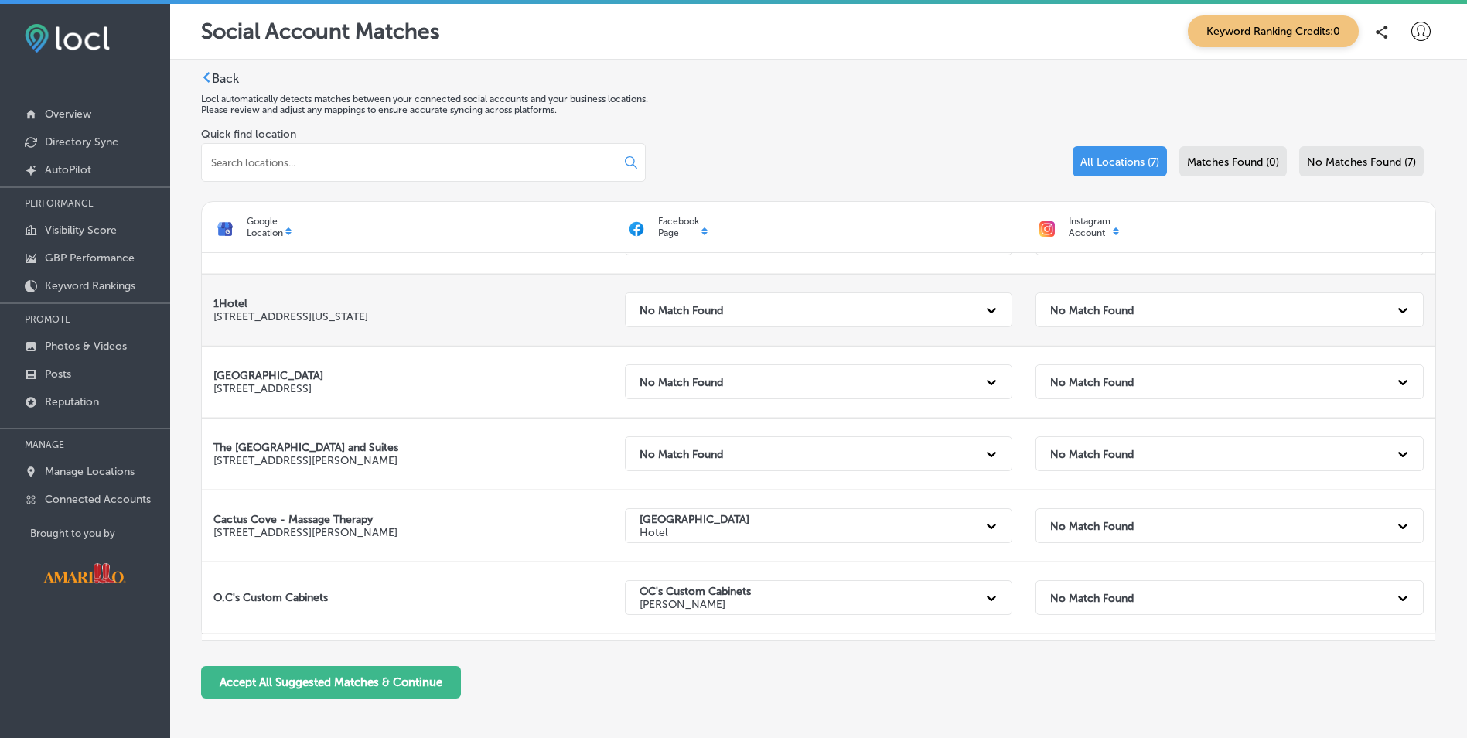
scroll to position [77, 0]
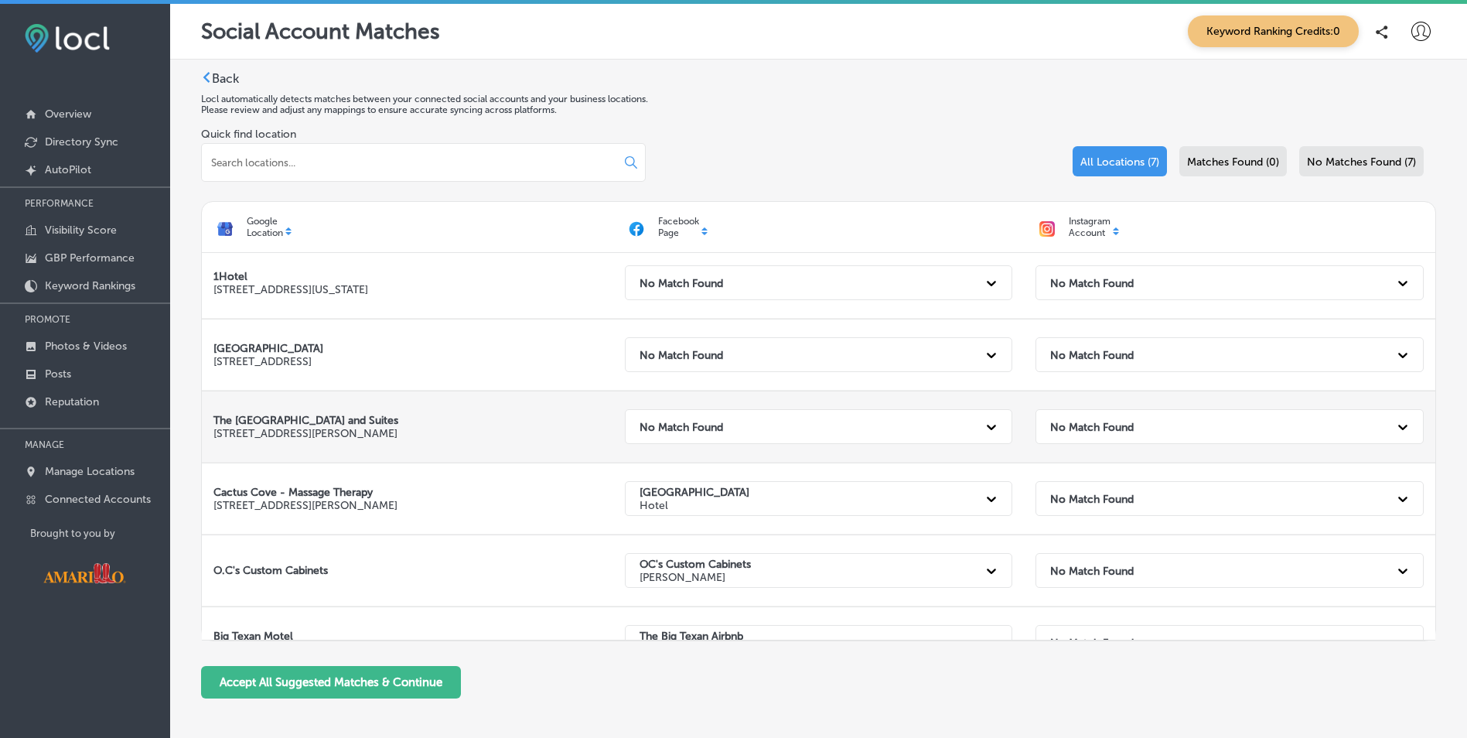
click at [776, 436] on div "No Match Found" at bounding box center [805, 427] width 346 height 32
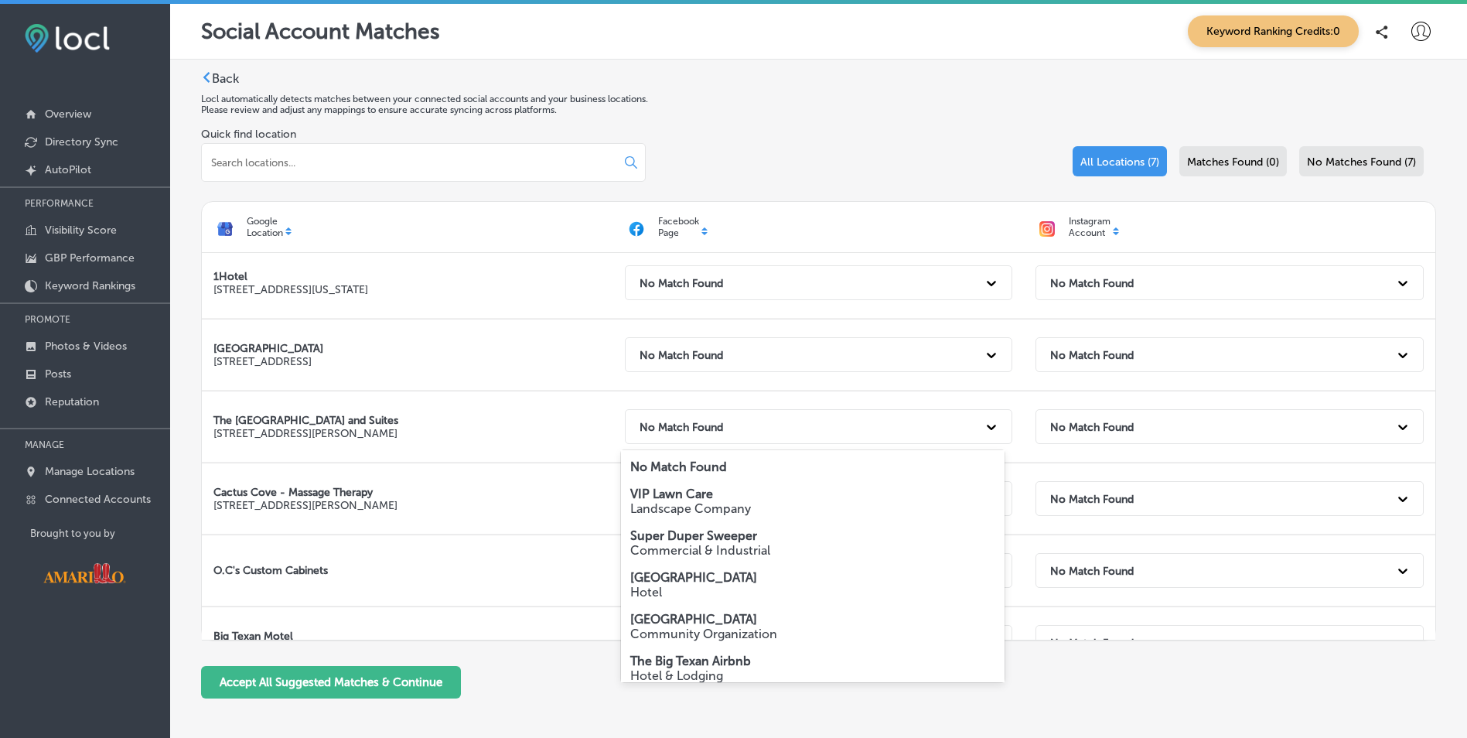
click at [667, 585] on p "Hotel" at bounding box center [813, 592] width 366 height 15
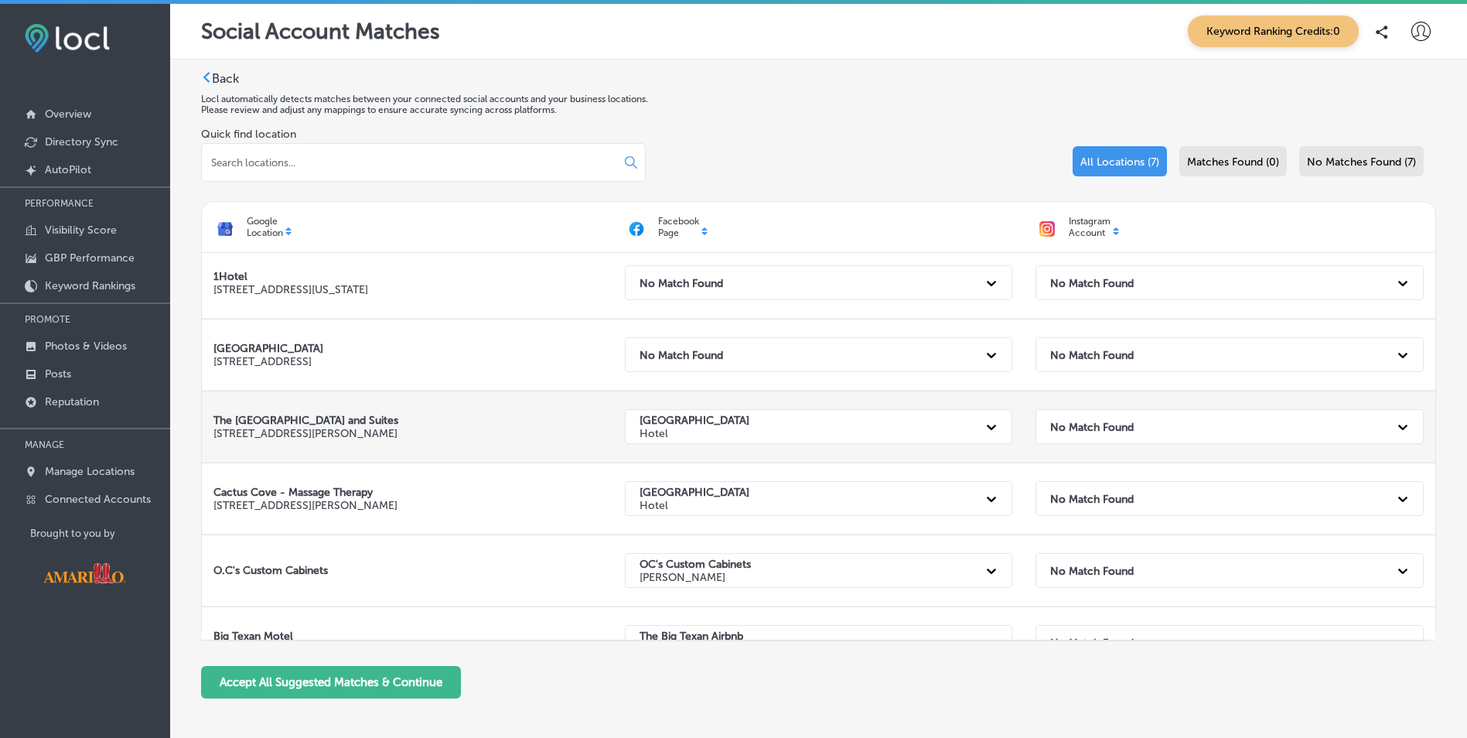
click at [1075, 435] on div "No Match Found" at bounding box center [1215, 427] width 346 height 32
click at [1076, 435] on div "No Match Found" at bounding box center [1215, 427] width 346 height 32
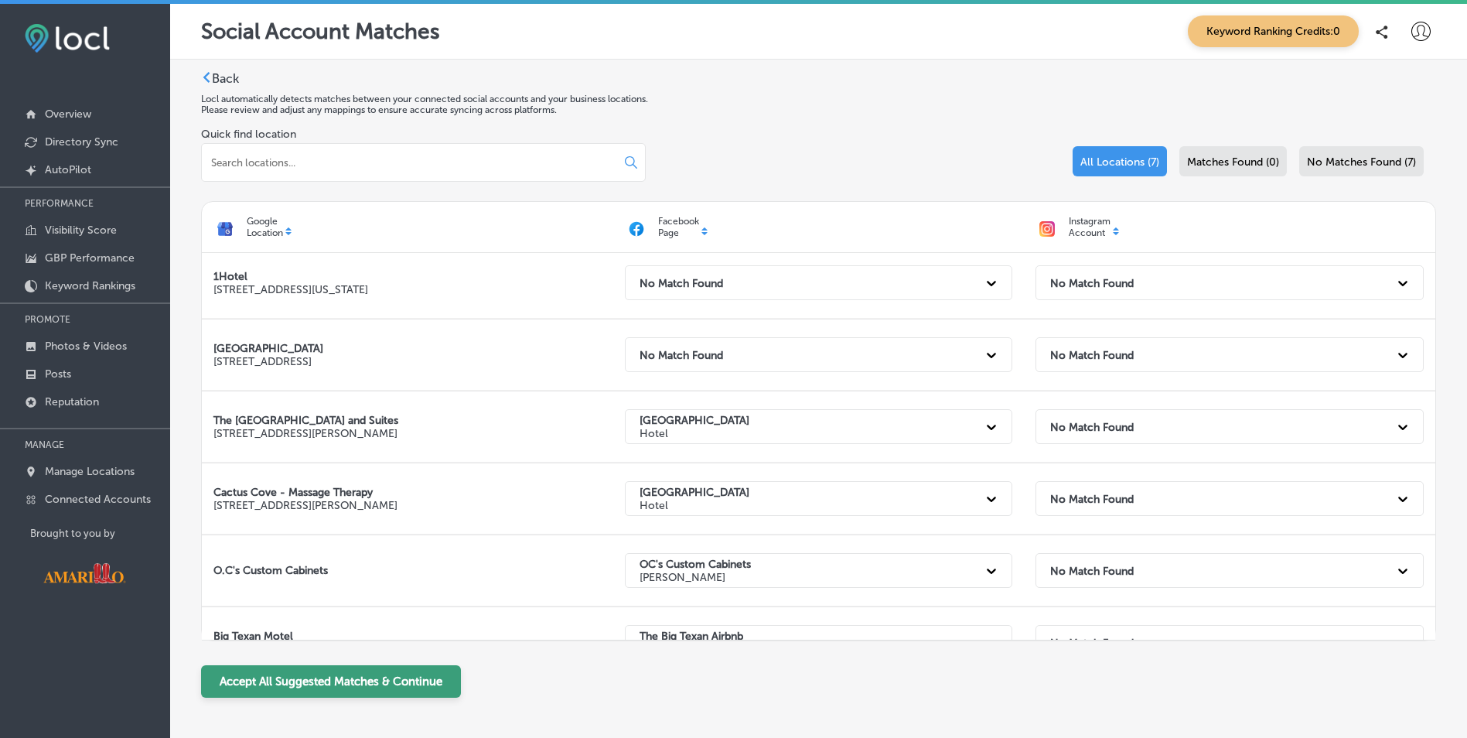
click at [325, 677] on button "Accept All Suggested Matches & Continue" at bounding box center [331, 681] width 260 height 32
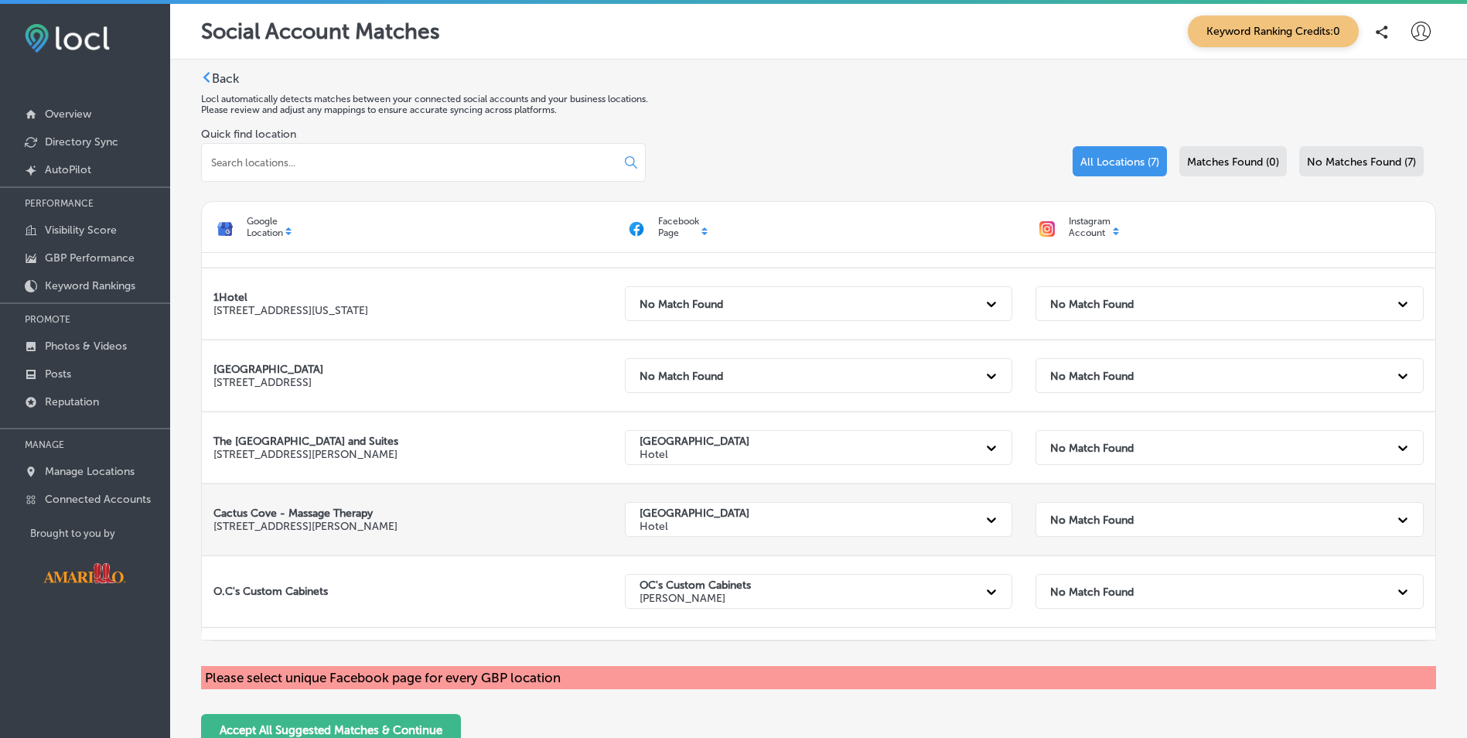
scroll to position [0, 0]
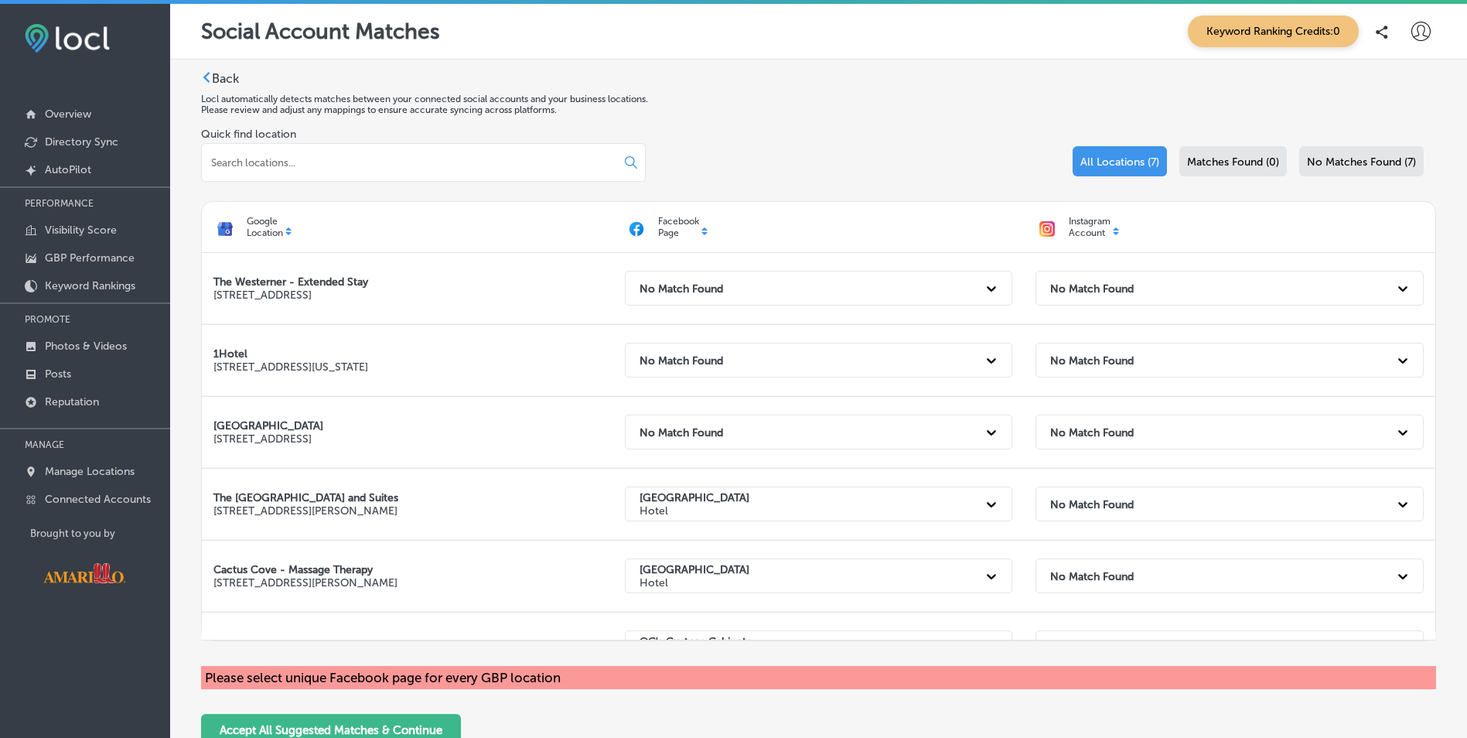
click at [223, 77] on label "Back" at bounding box center [225, 78] width 27 height 15
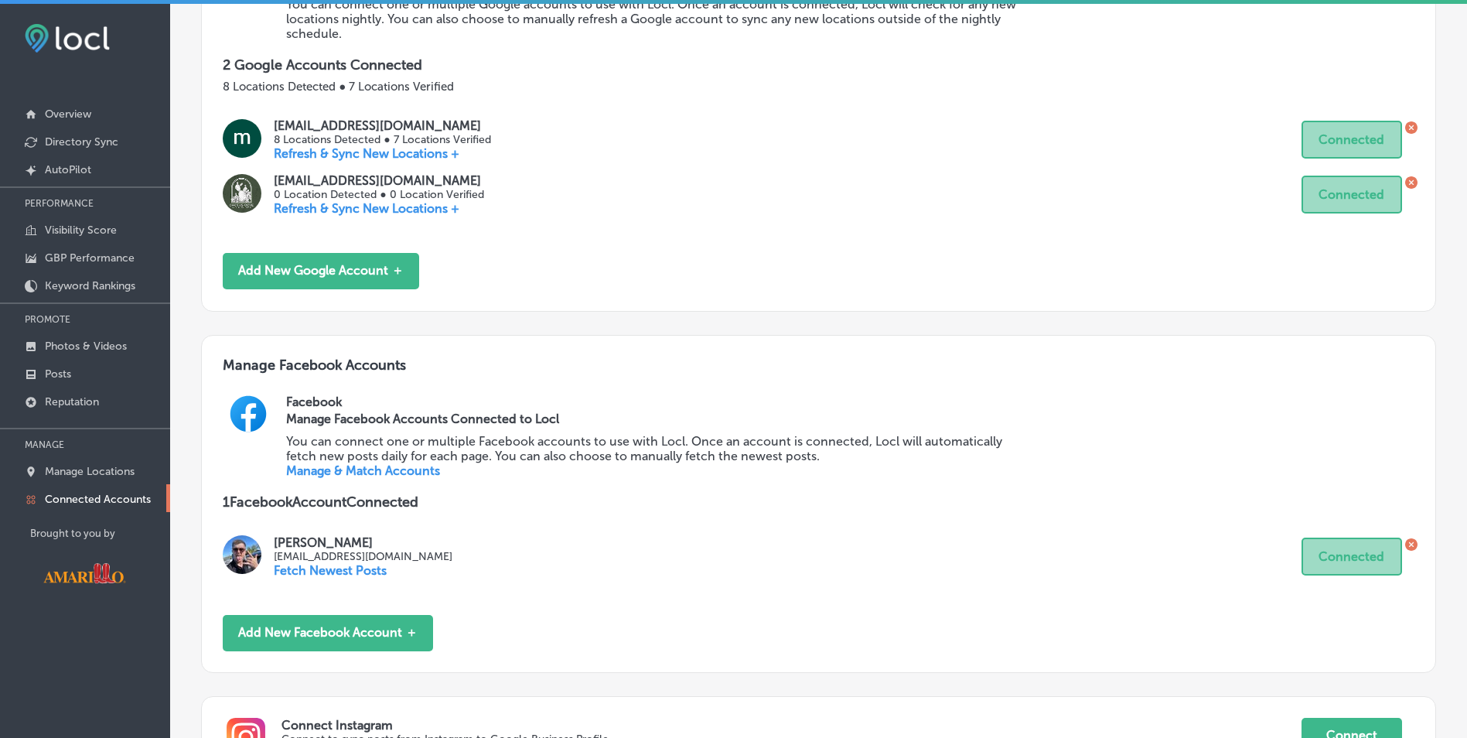
scroll to position [55, 0]
